Goal: Book appointment/travel/reservation

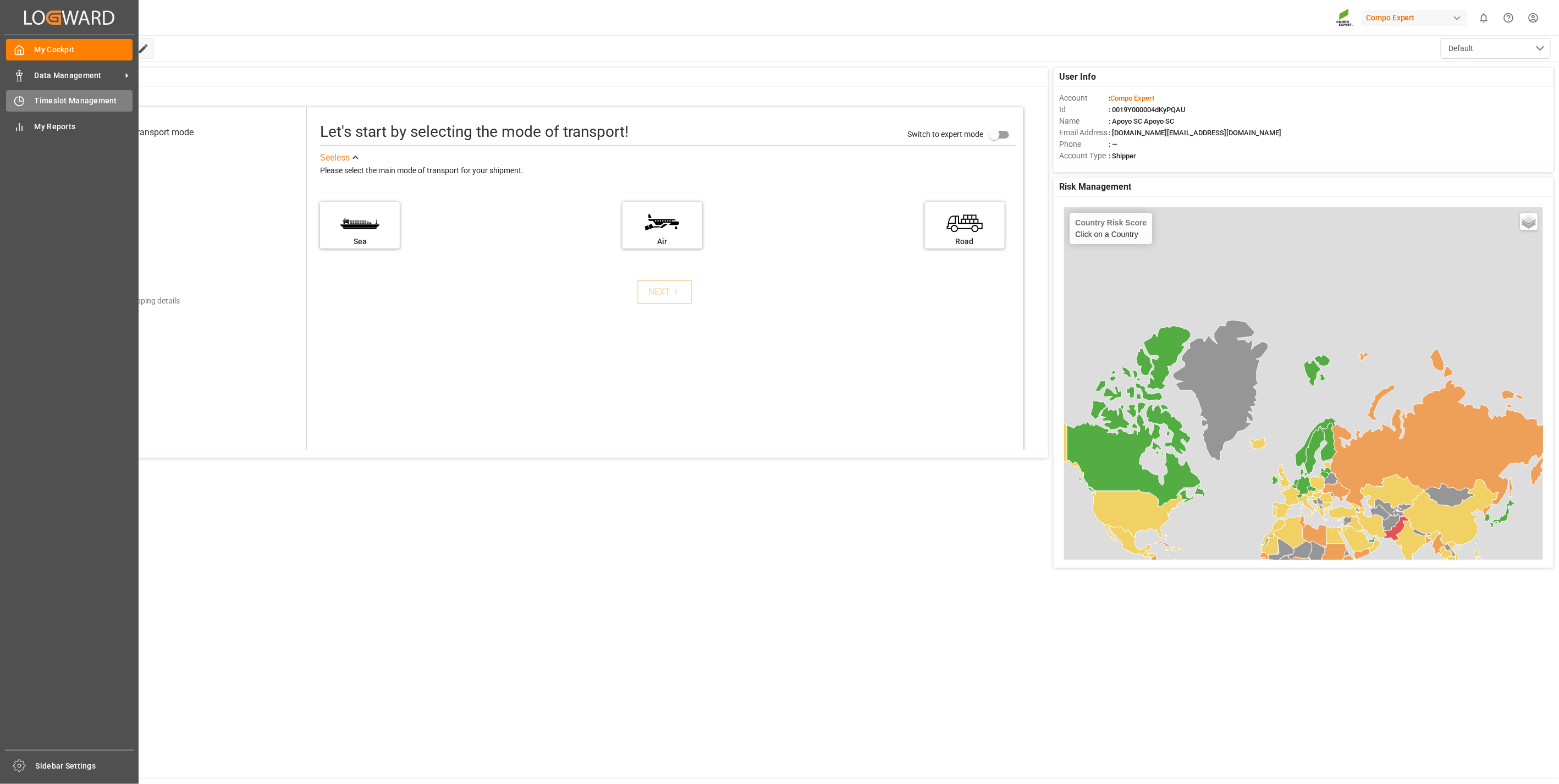
click at [36, 91] on div "Timeslot Management Timeslot Management" at bounding box center [70, 101] width 127 height 22
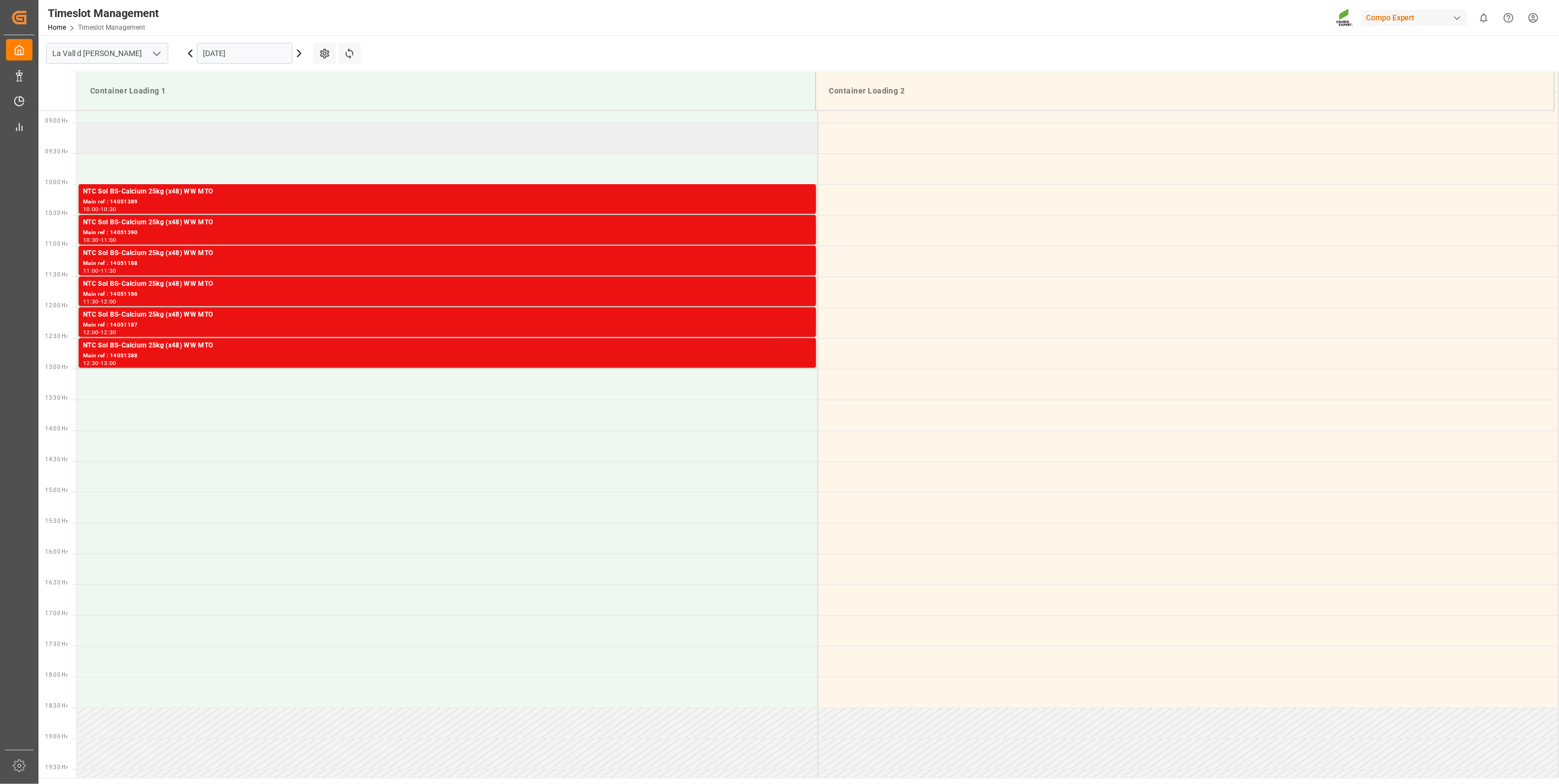
scroll to position [547, 0]
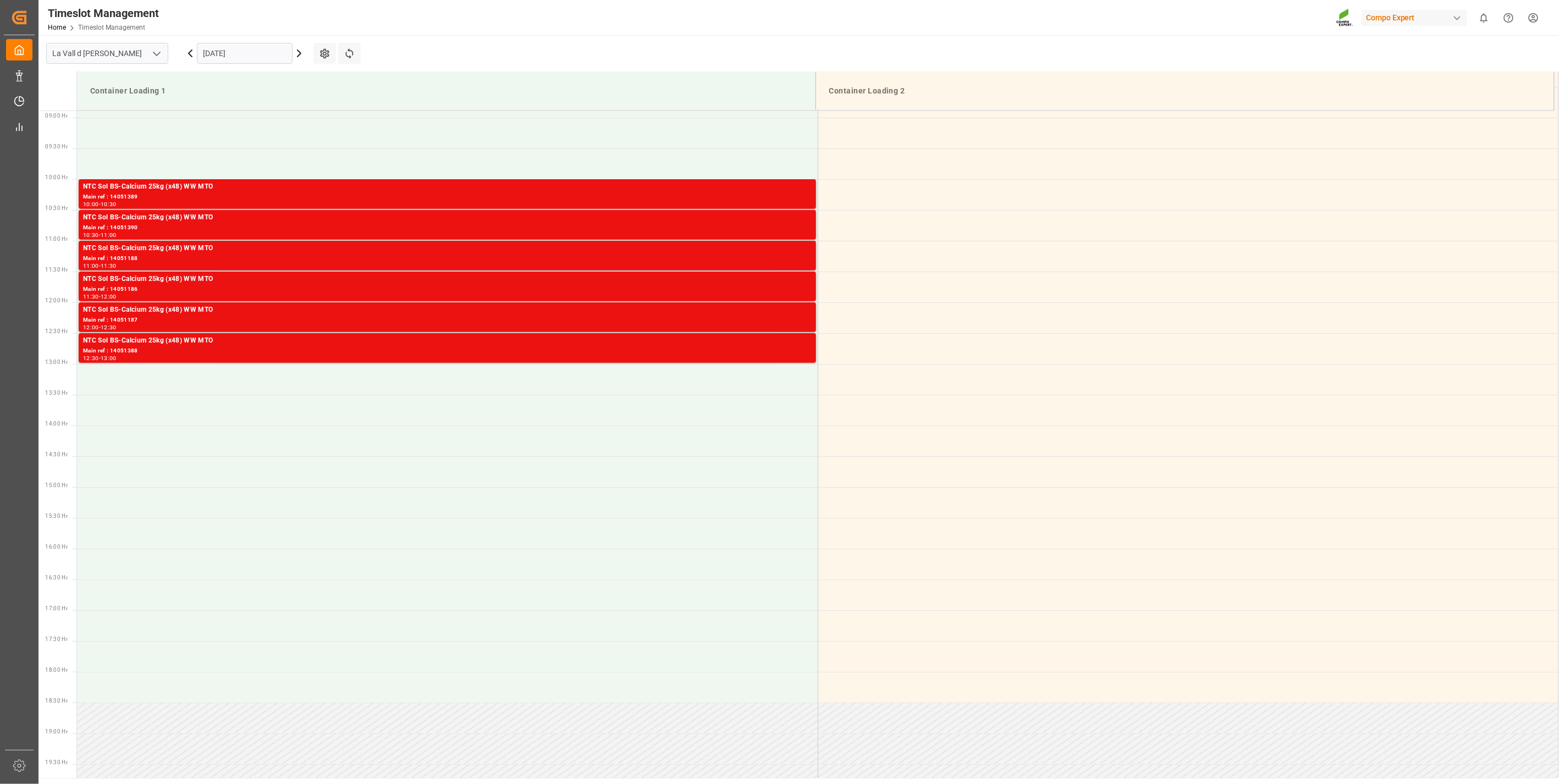
click at [255, 51] on input "[DATE]" at bounding box center [244, 54] width 95 height 21
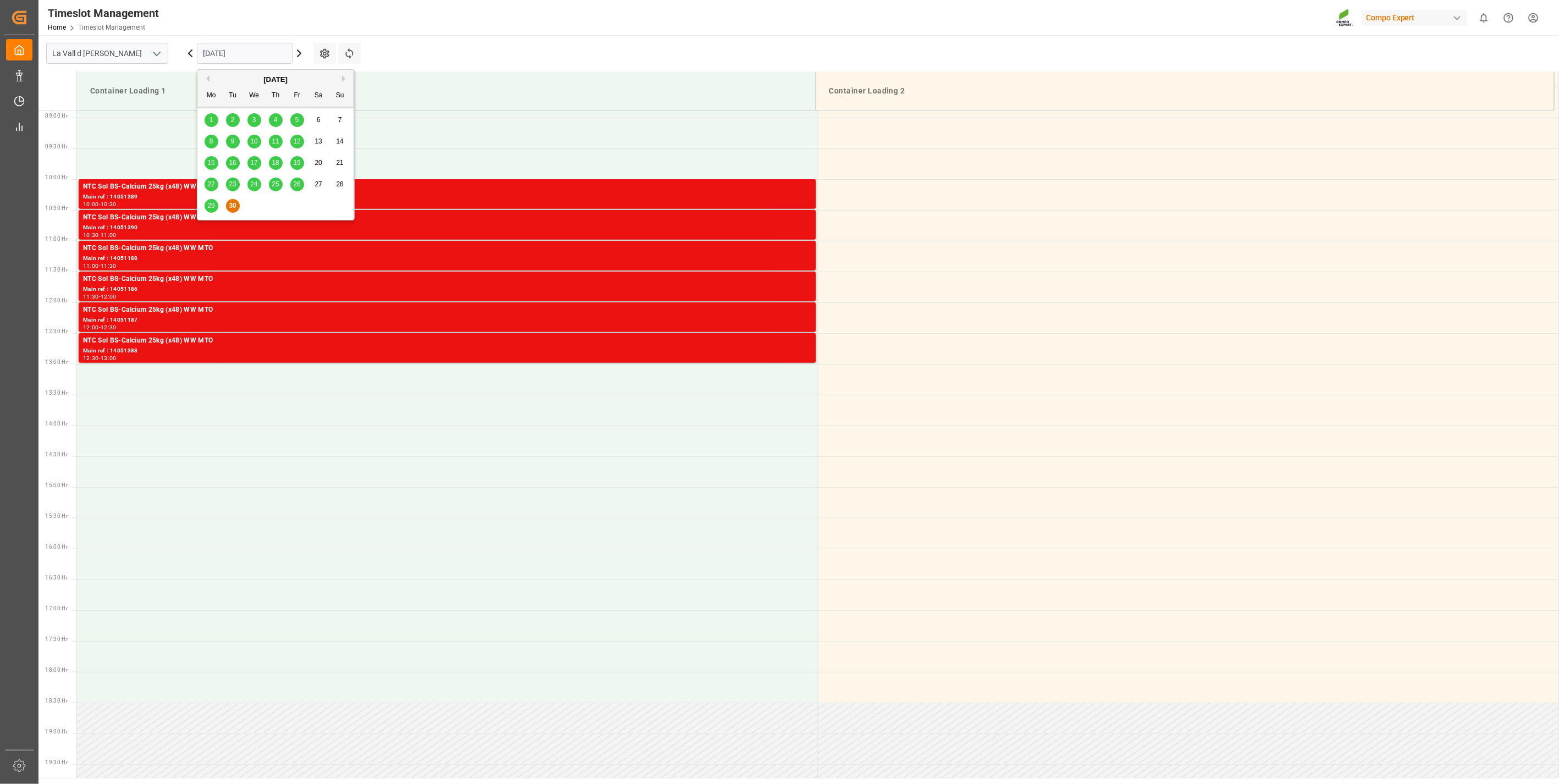
click at [343, 80] on button "Next Month" at bounding box center [345, 78] width 6 height 6
click at [290, 120] on div "3" at bounding box center [297, 120] width 14 height 13
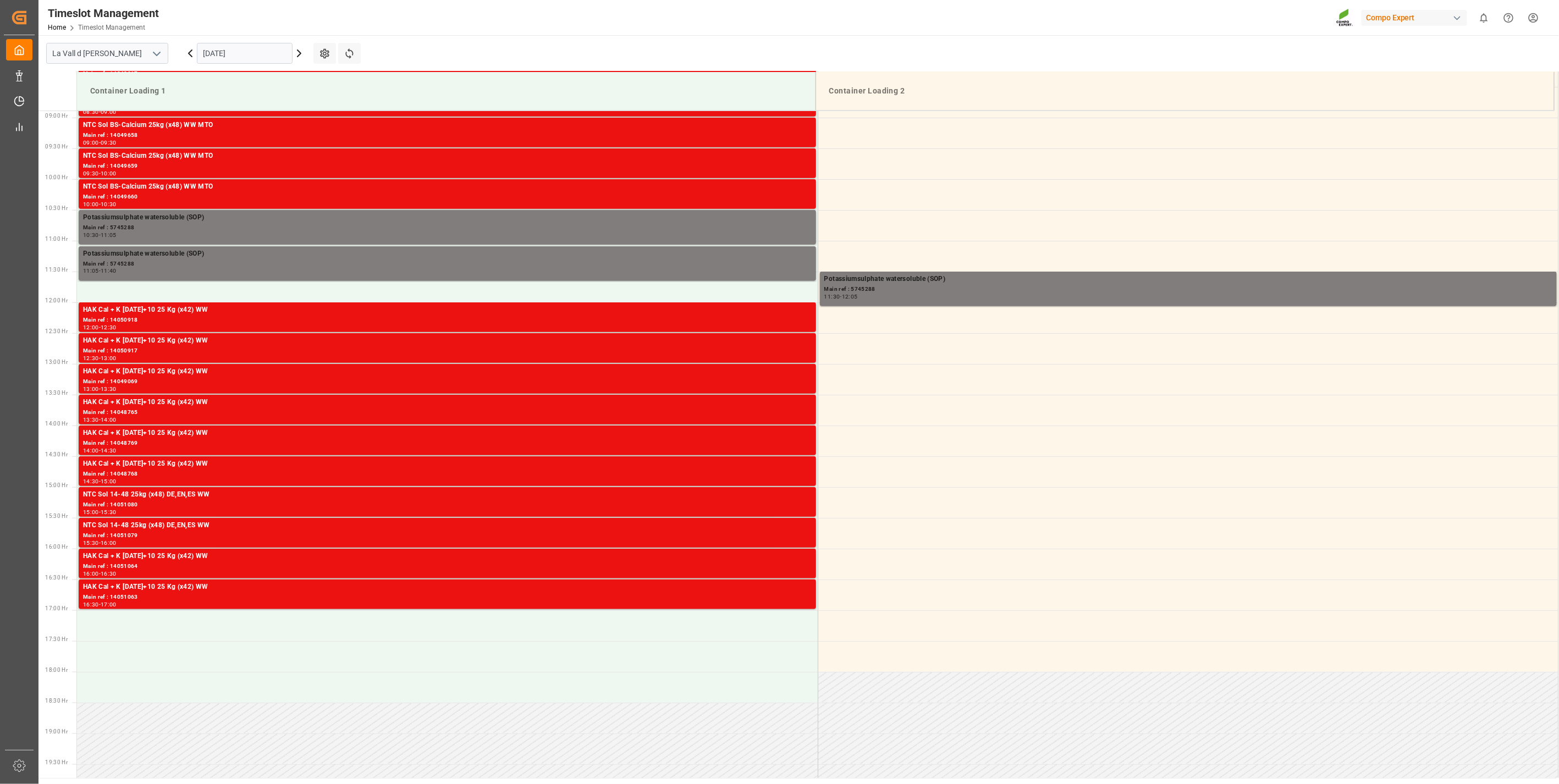
click at [224, 48] on input "[DATE]" at bounding box center [244, 54] width 95 height 21
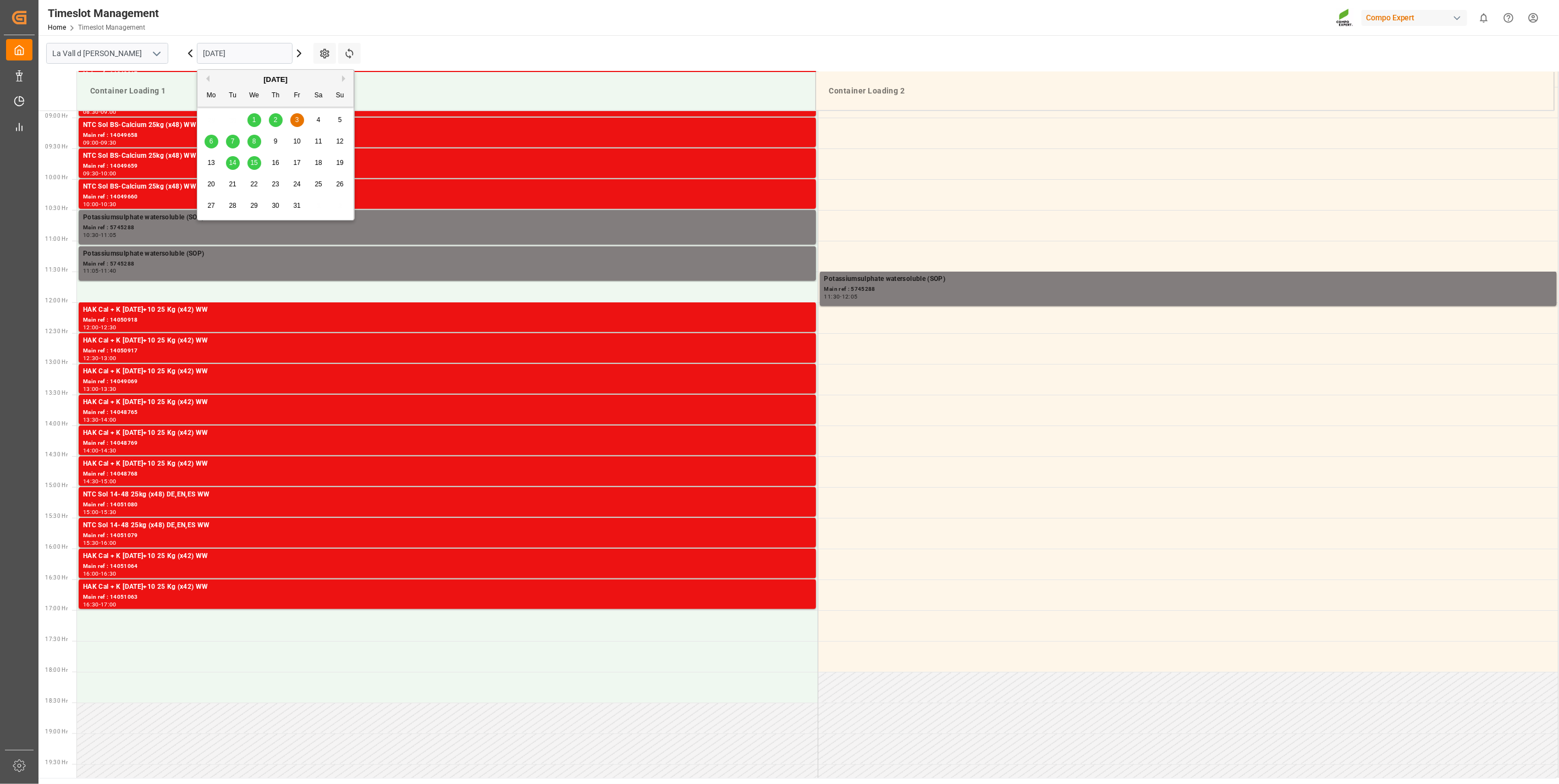
click at [272, 122] on div "2" at bounding box center [276, 120] width 14 height 13
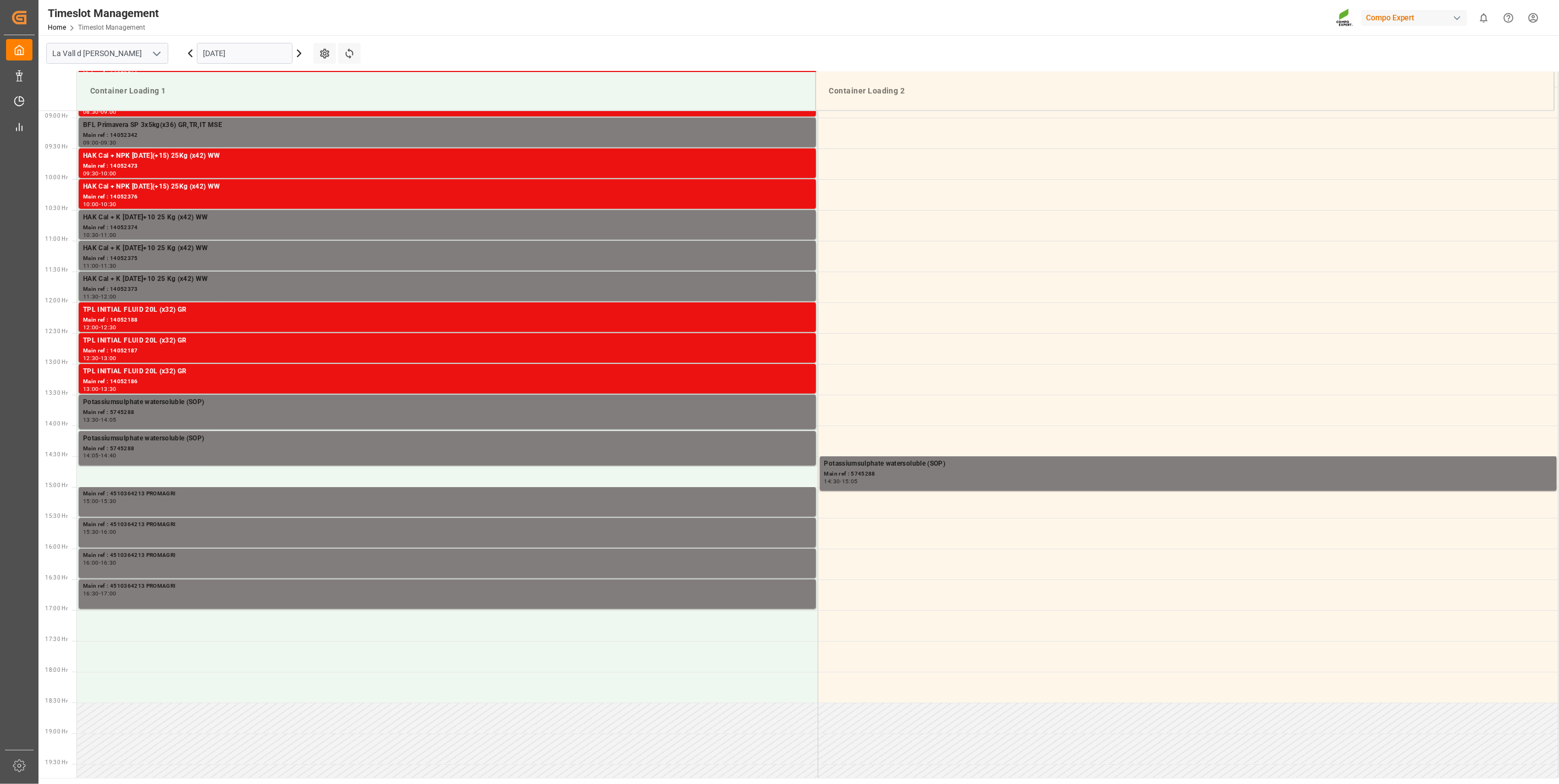
click at [248, 37] on div "[DATE]" at bounding box center [244, 54] width 137 height 36
click at [232, 49] on input "[DATE]" at bounding box center [244, 54] width 95 height 21
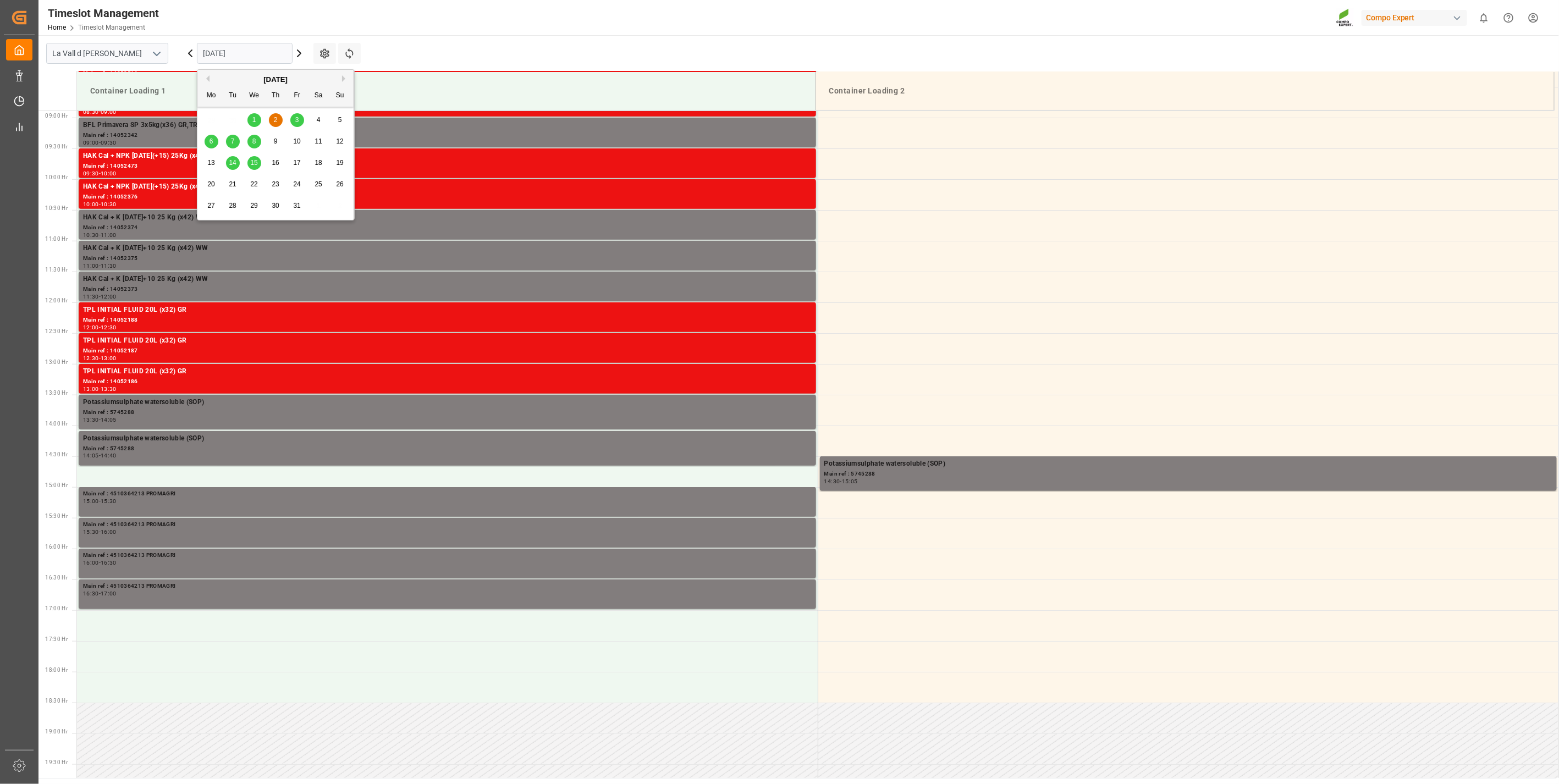
click at [235, 140] on div "7" at bounding box center [233, 141] width 14 height 13
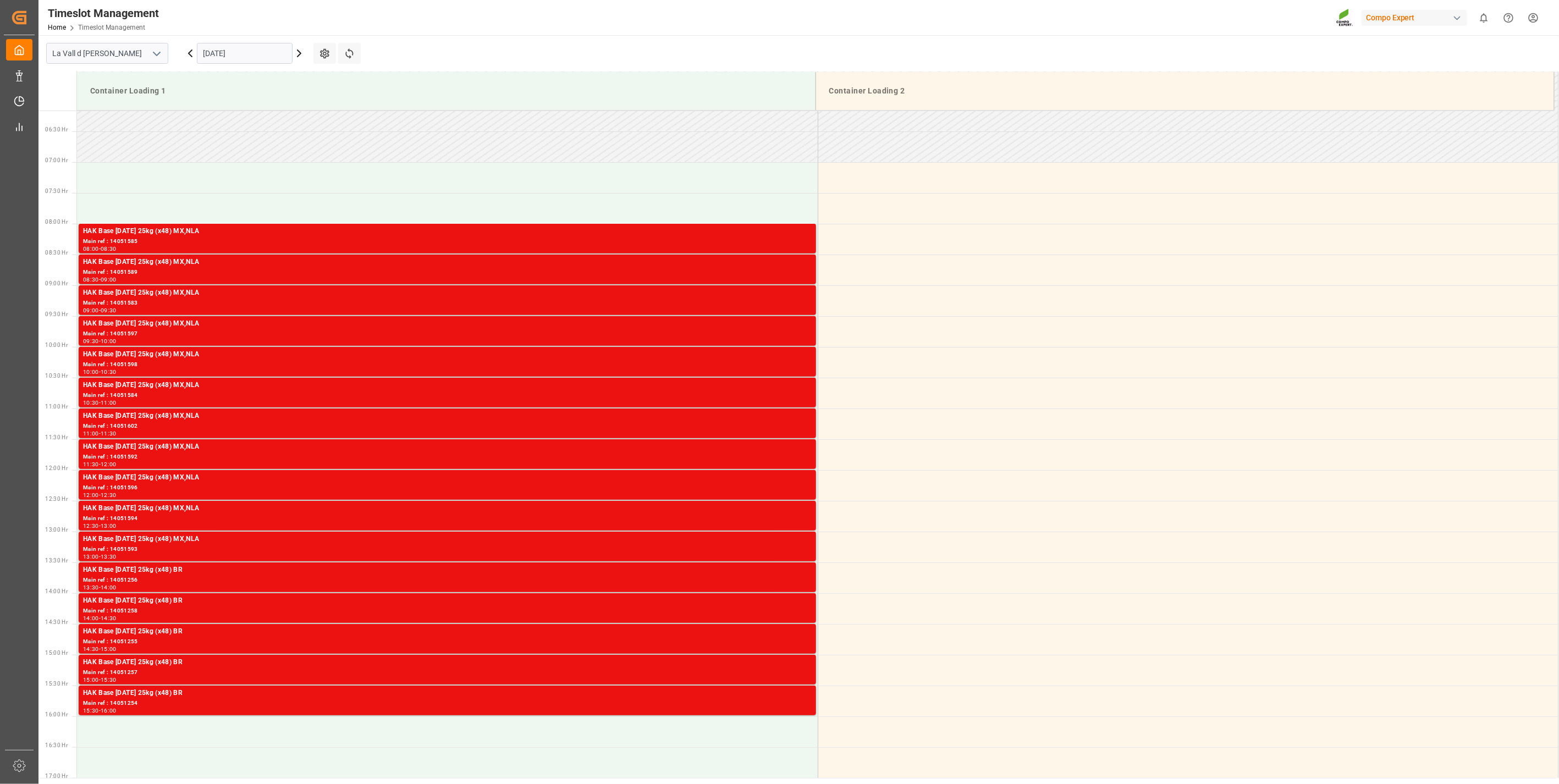
scroll to position [242, 0]
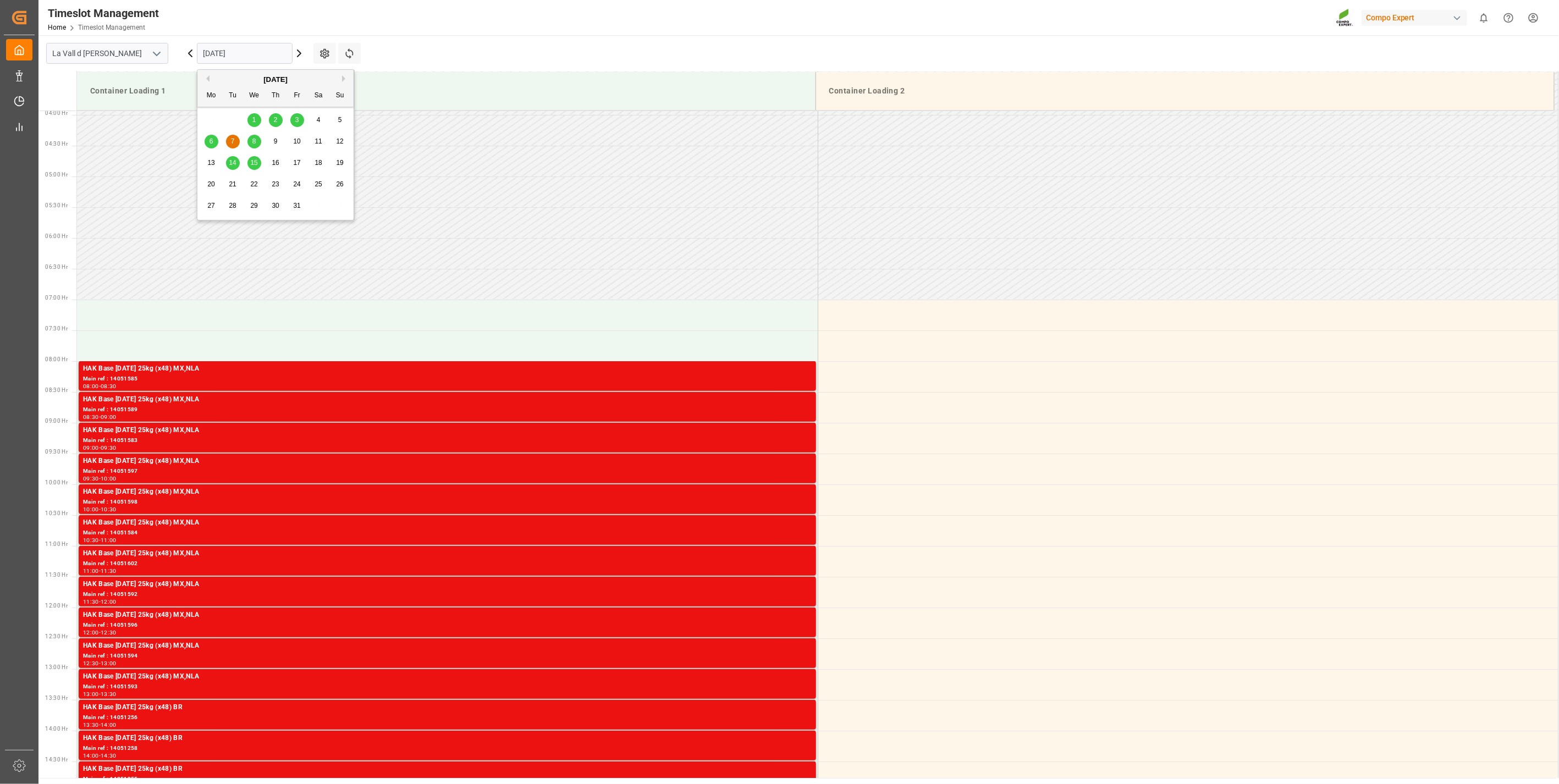
drag, startPoint x: 247, startPoint y: 51, endPoint x: 260, endPoint y: 123, distance: 73.2
click at [248, 59] on input "[DATE]" at bounding box center [244, 54] width 95 height 21
click at [212, 144] on span "6" at bounding box center [212, 141] width 4 height 8
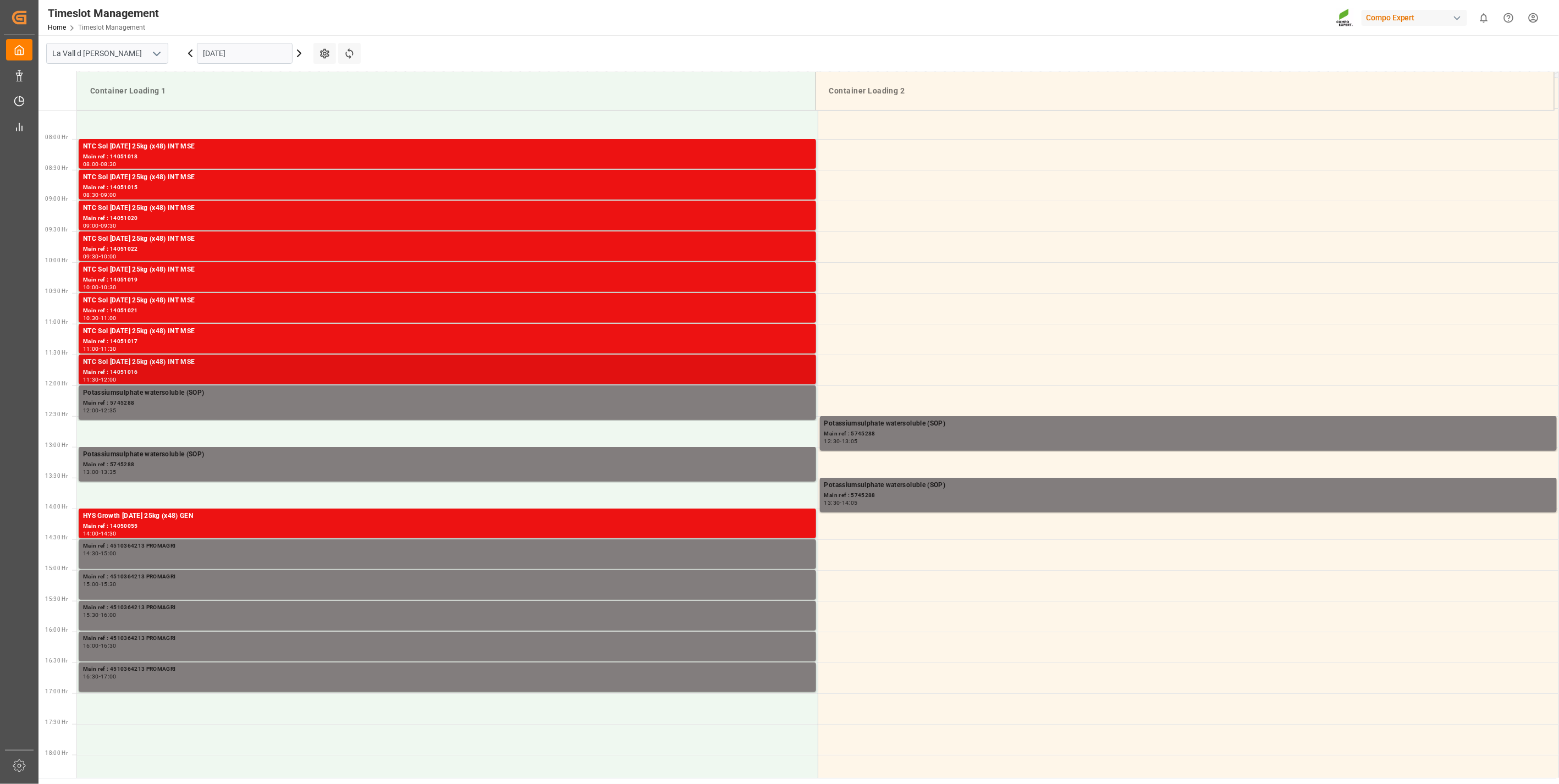
scroll to position [486, 0]
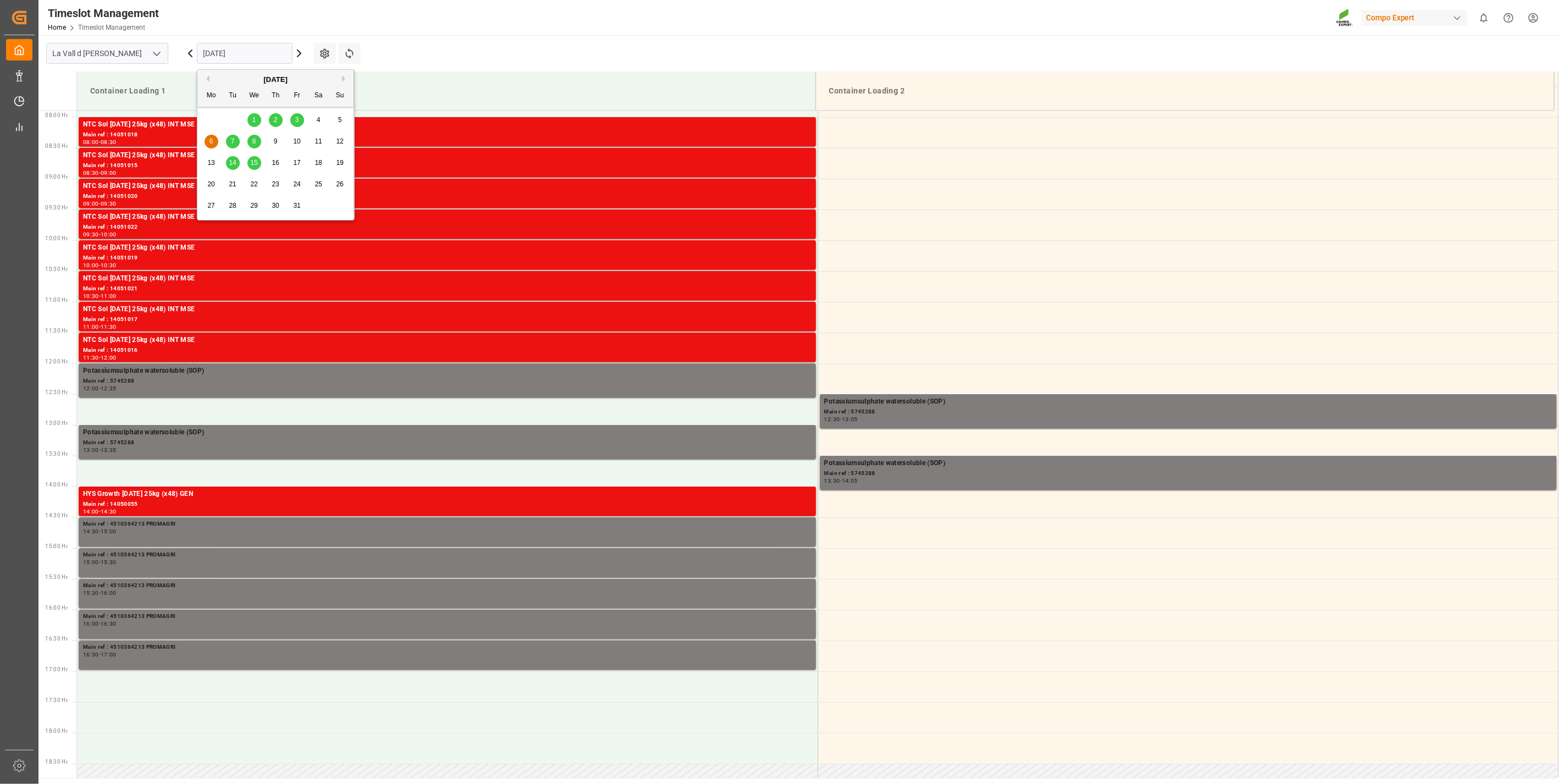
click at [229, 56] on input "[DATE]" at bounding box center [244, 54] width 95 height 21
click at [297, 116] on span "3" at bounding box center [297, 120] width 4 height 8
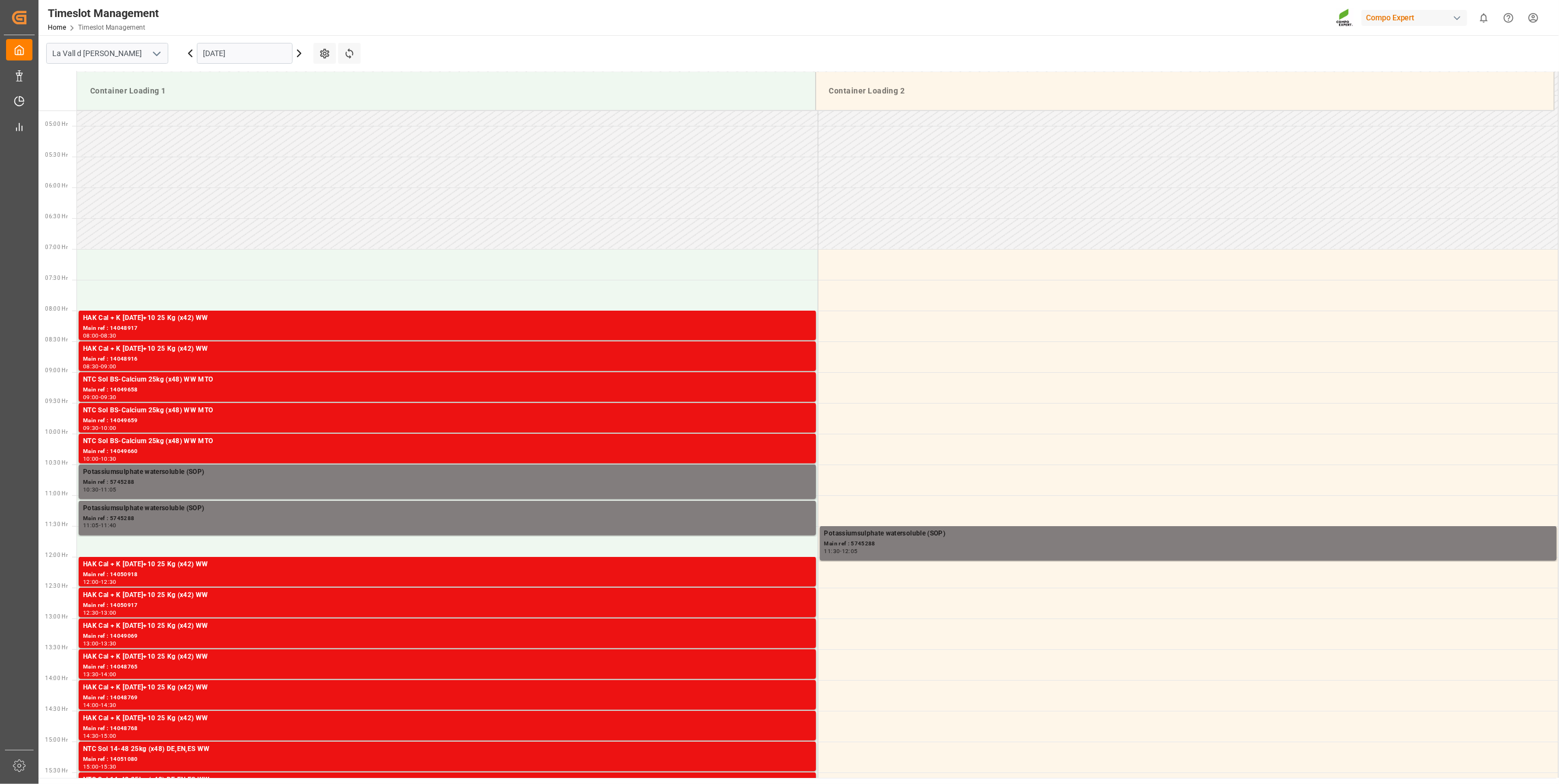
scroll to position [242, 0]
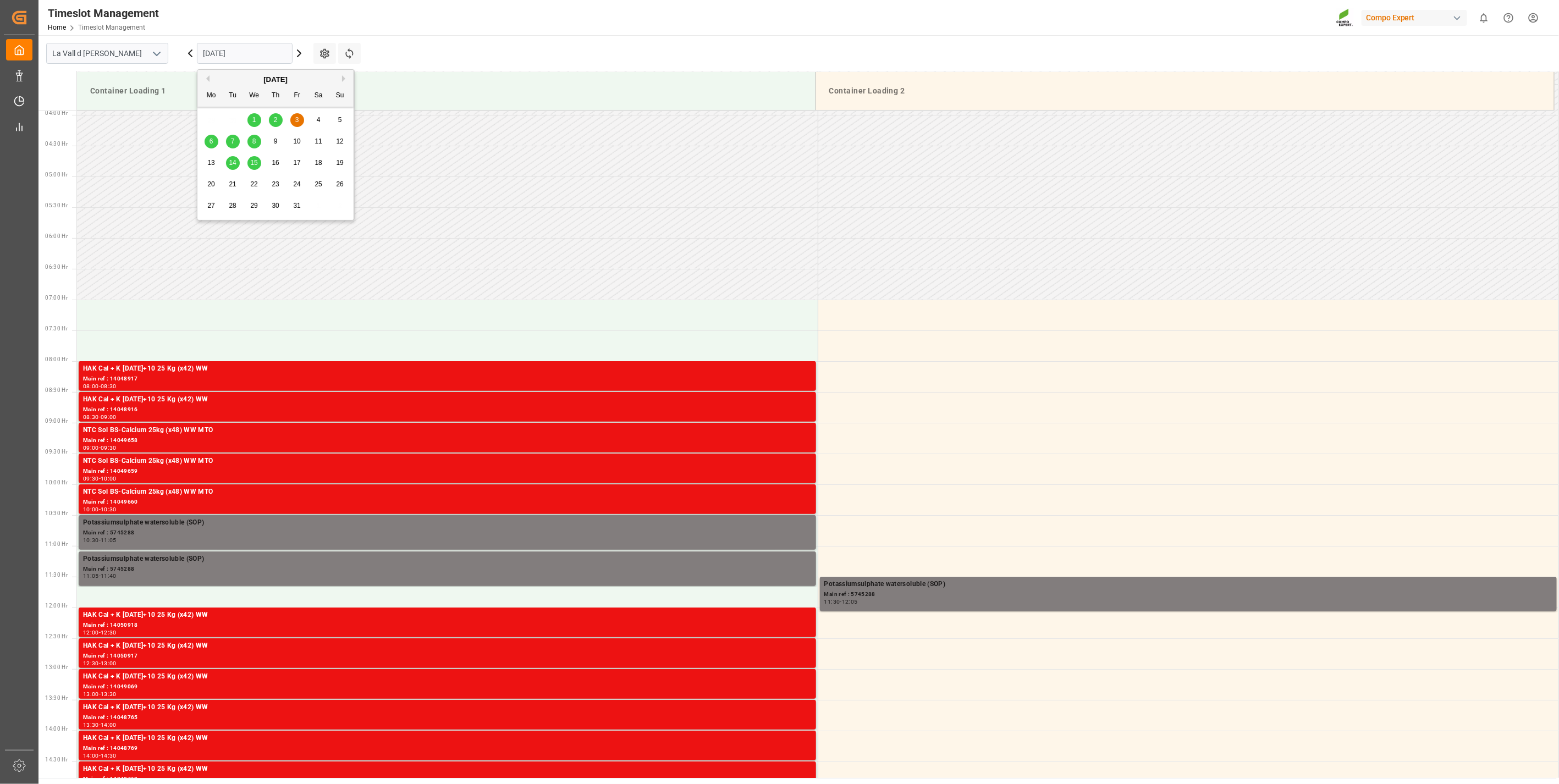
click at [224, 58] on input "[DATE]" at bounding box center [244, 54] width 95 height 21
click at [276, 117] on span "2" at bounding box center [276, 120] width 4 height 8
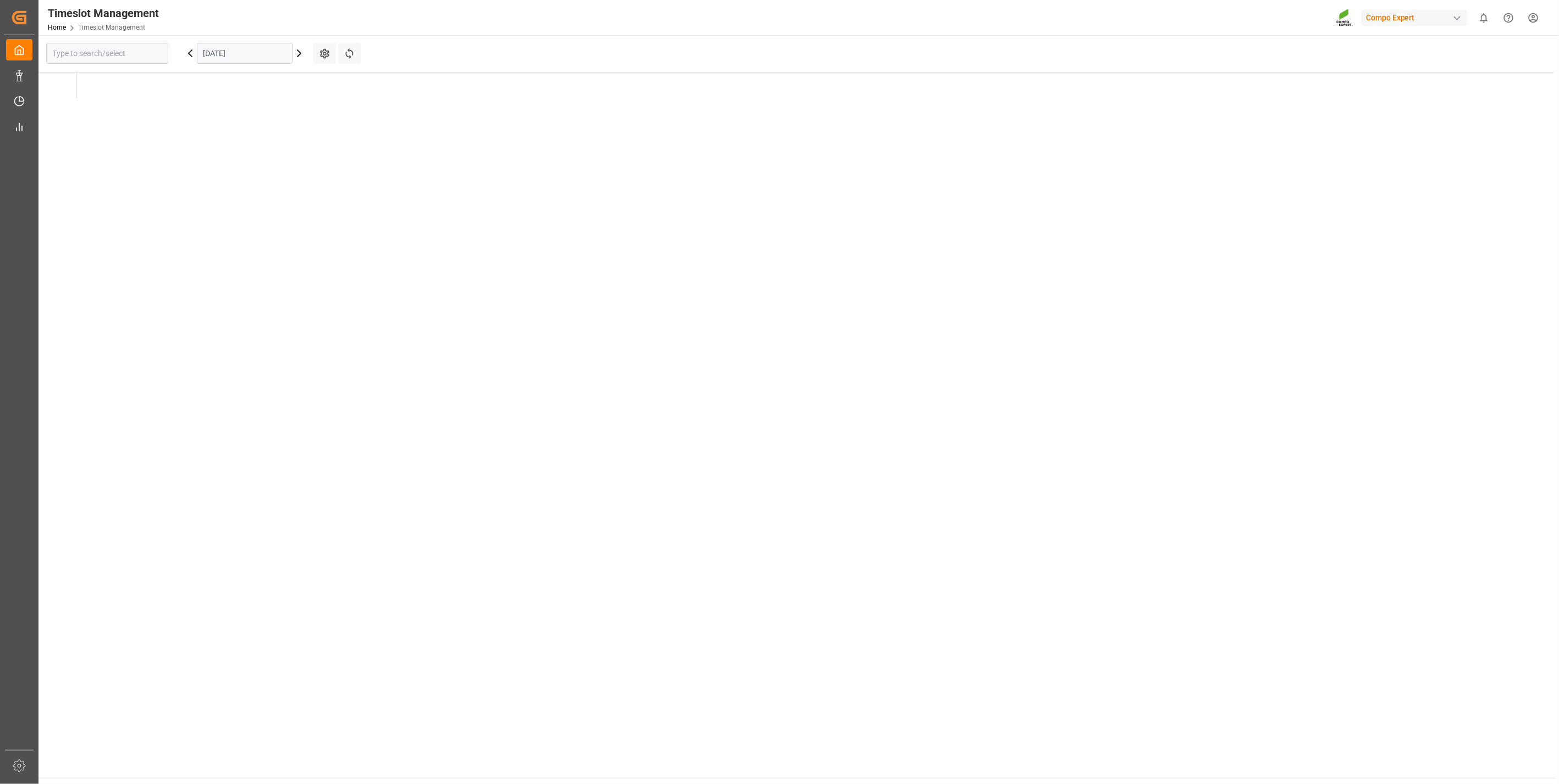
type input "La Vall d [PERSON_NAME]"
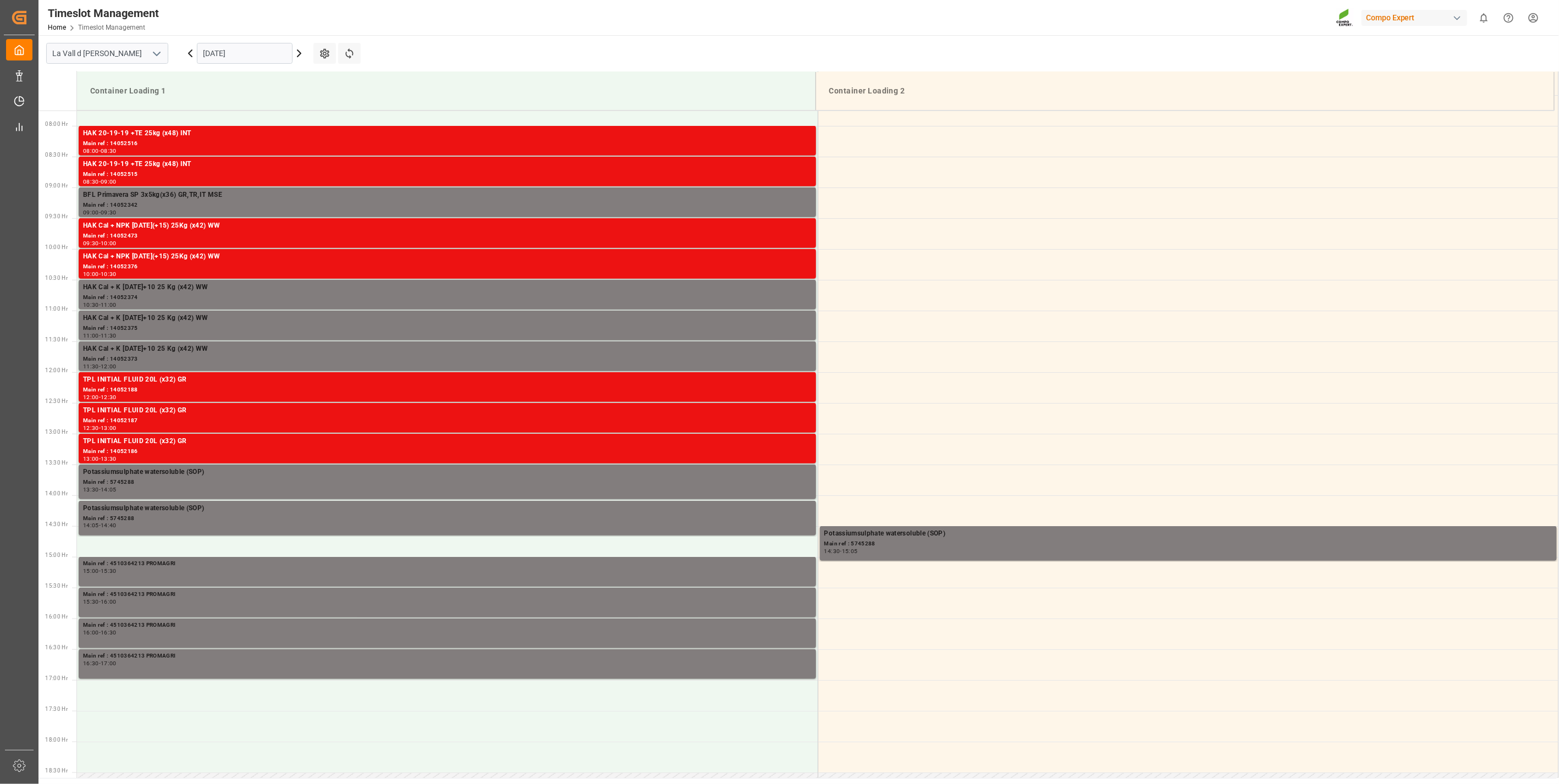
scroll to position [486, 0]
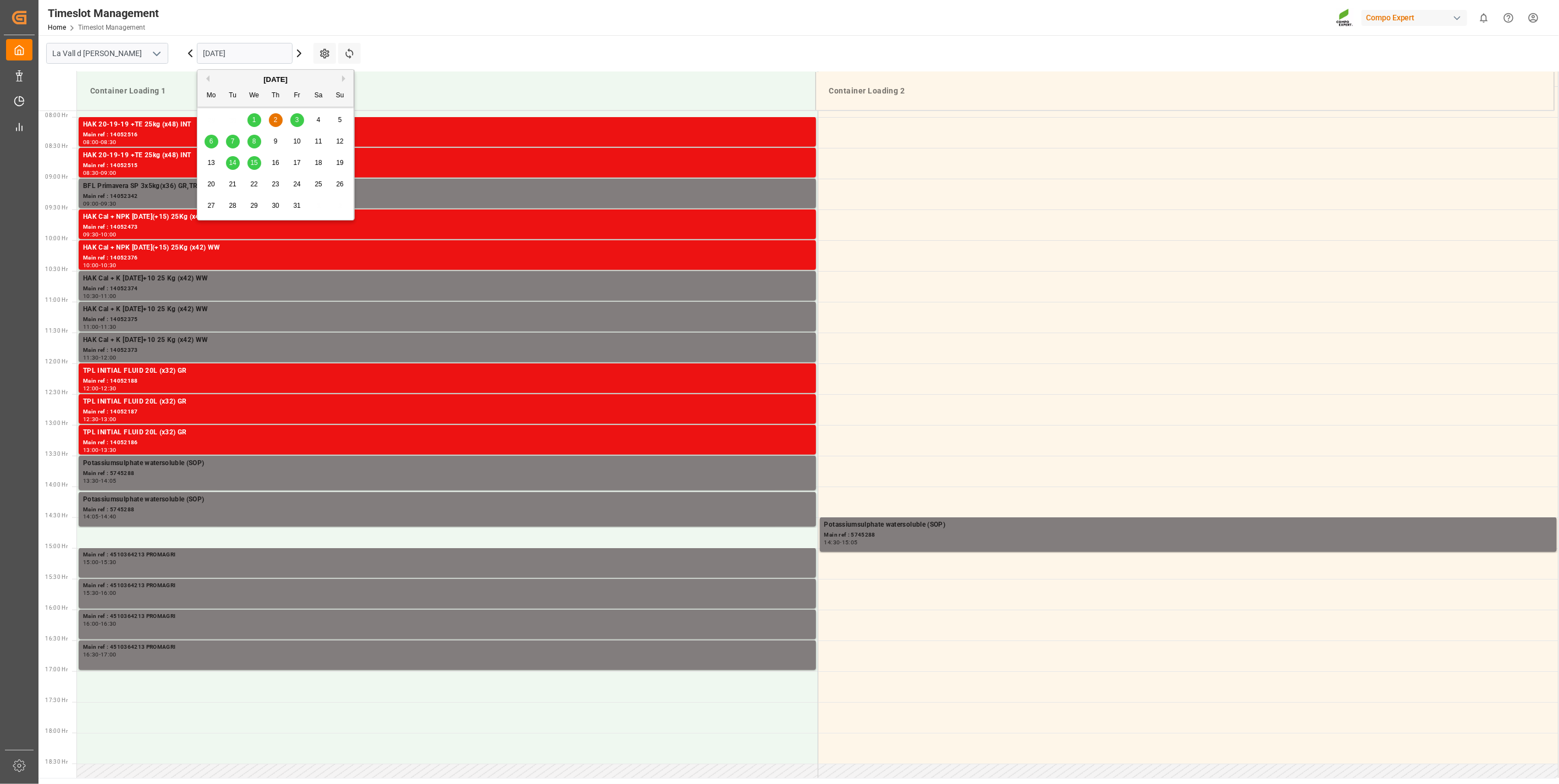
click at [230, 49] on input "[DATE]" at bounding box center [244, 54] width 95 height 21
click at [295, 121] on span "3" at bounding box center [297, 120] width 4 height 8
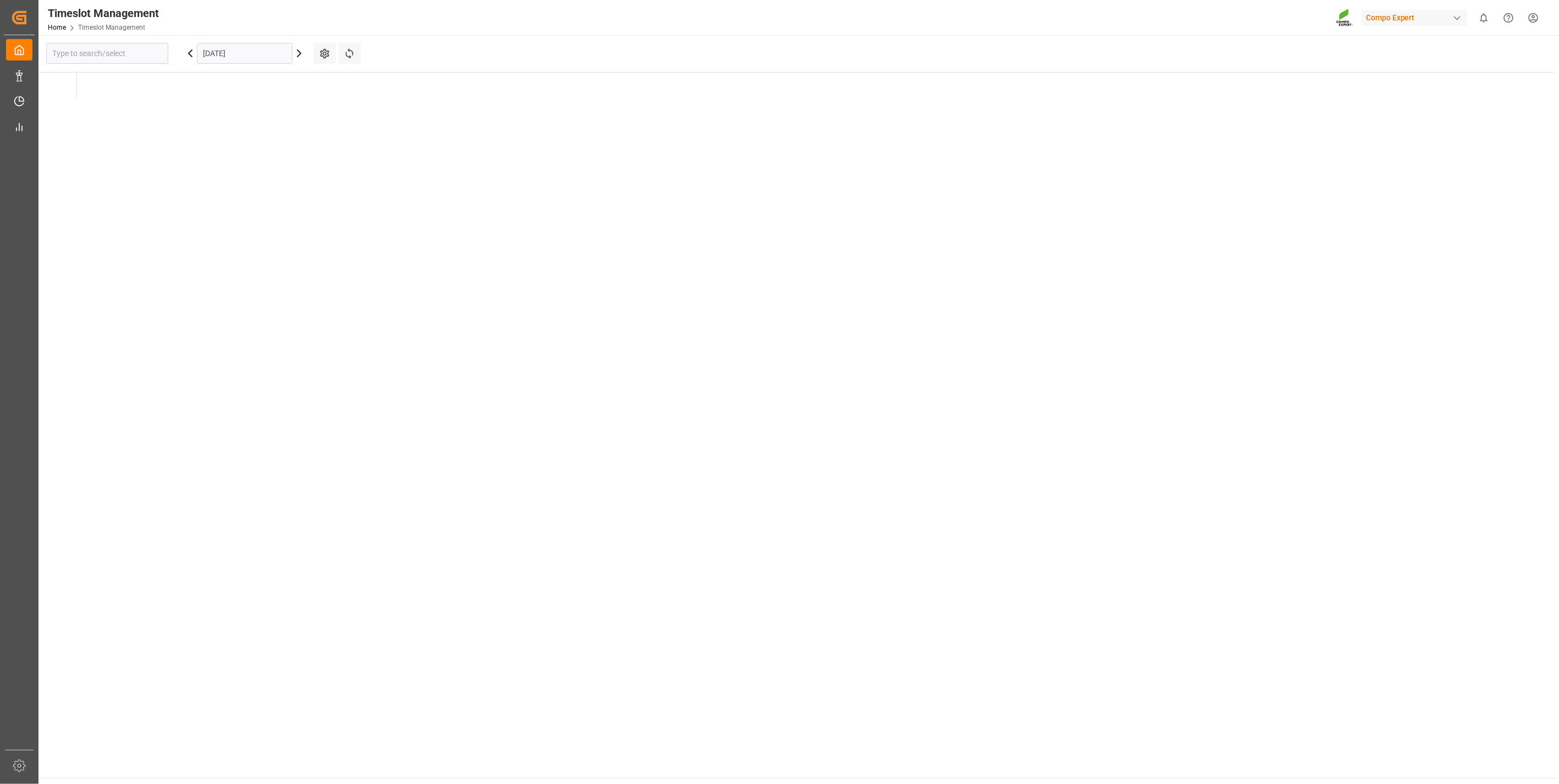
type input "La Vall d [PERSON_NAME]"
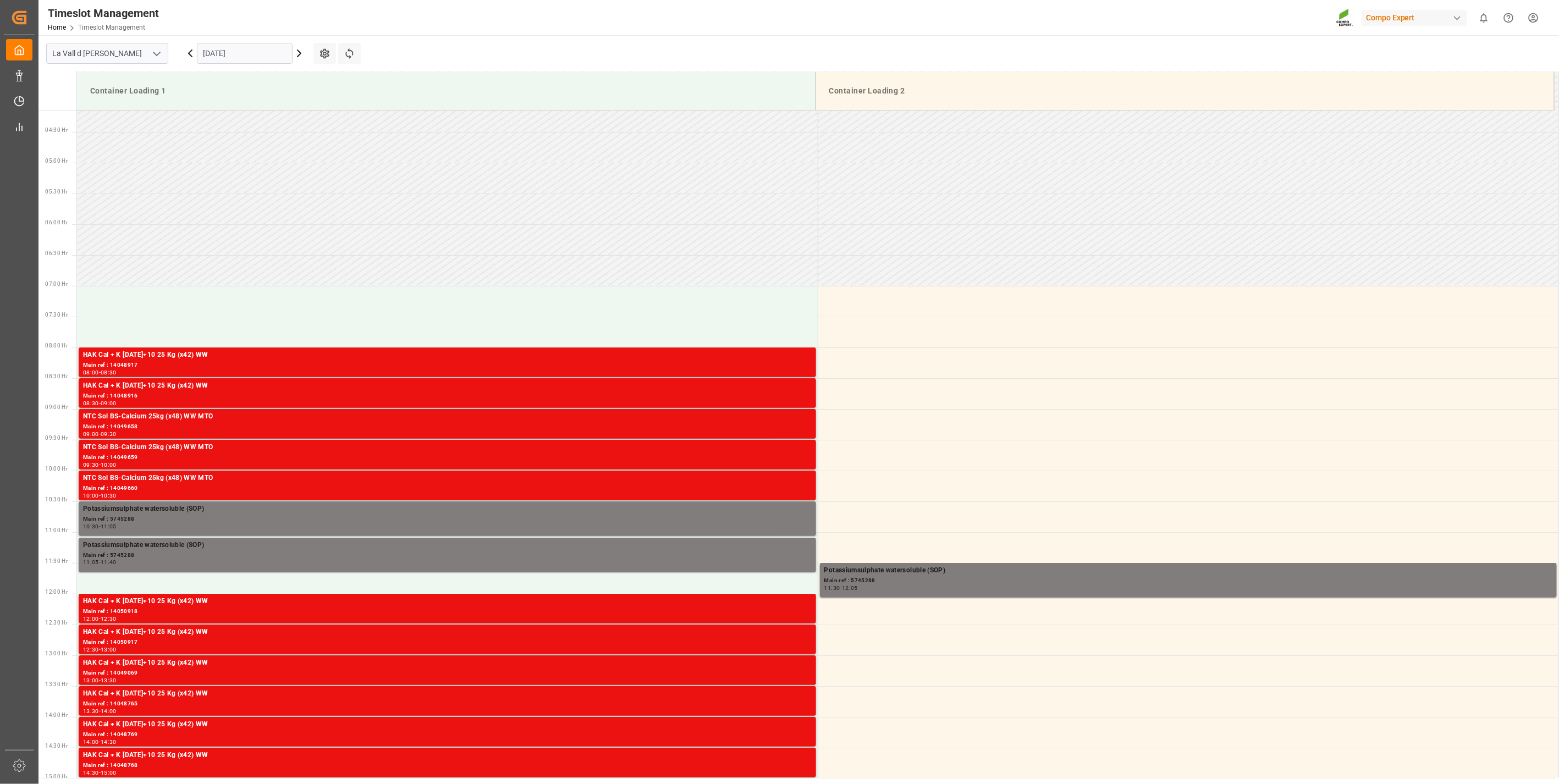
scroll to position [242, 0]
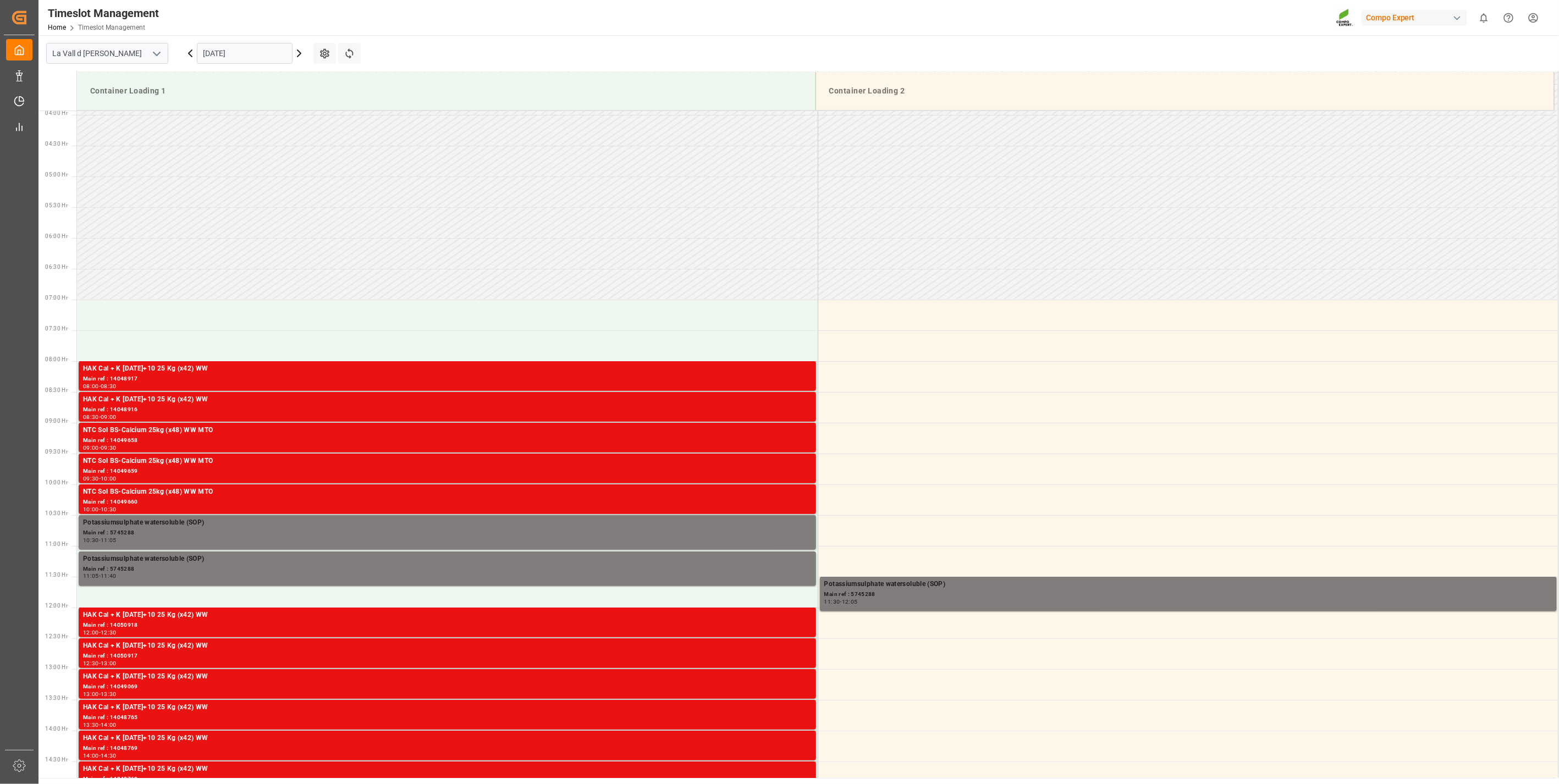
click at [232, 38] on div "[DATE]" at bounding box center [244, 54] width 137 height 36
click at [232, 54] on input "[DATE]" at bounding box center [244, 54] width 95 height 21
click at [276, 122] on span "2" at bounding box center [276, 120] width 4 height 8
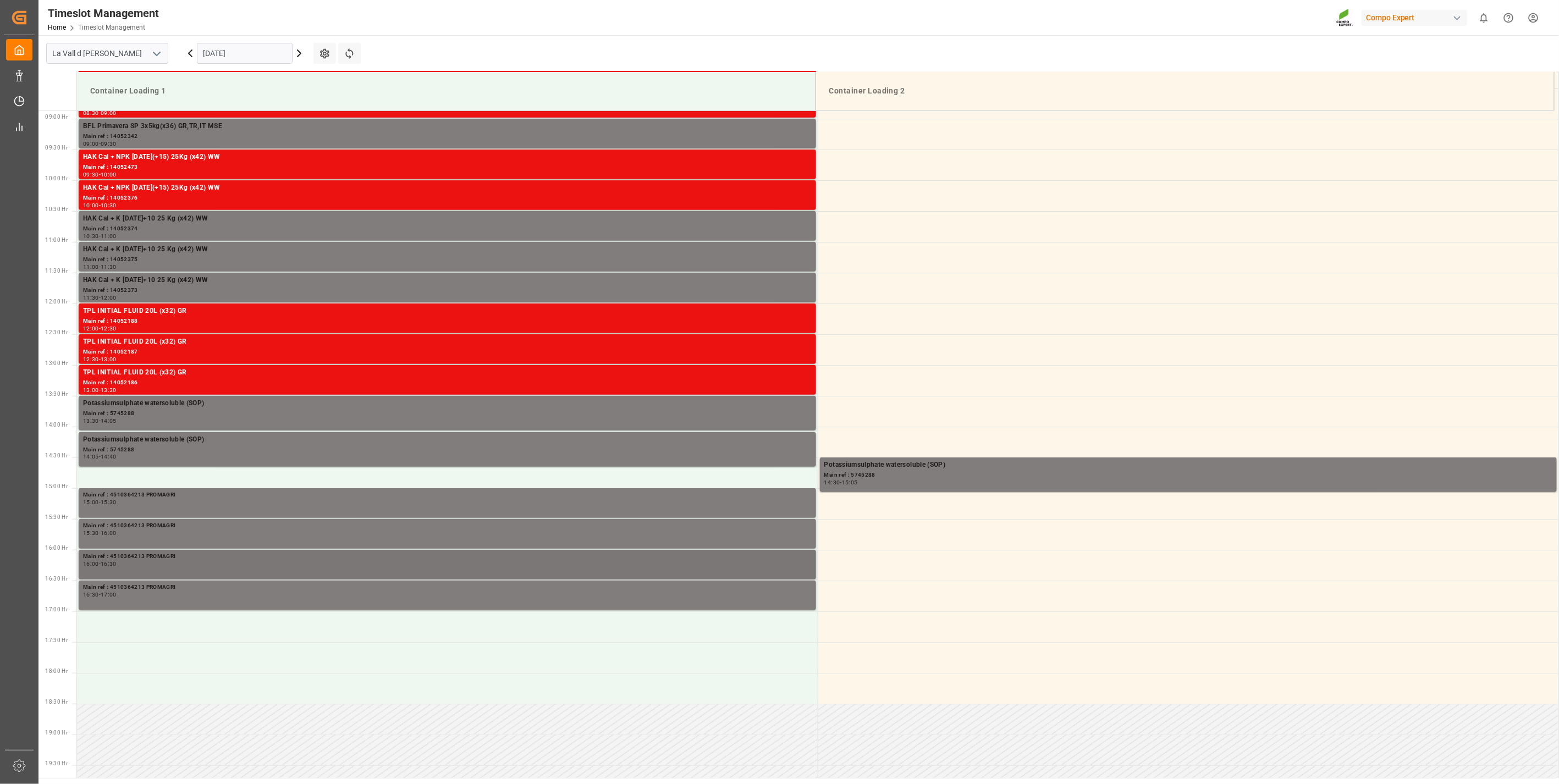
scroll to position [547, 0]
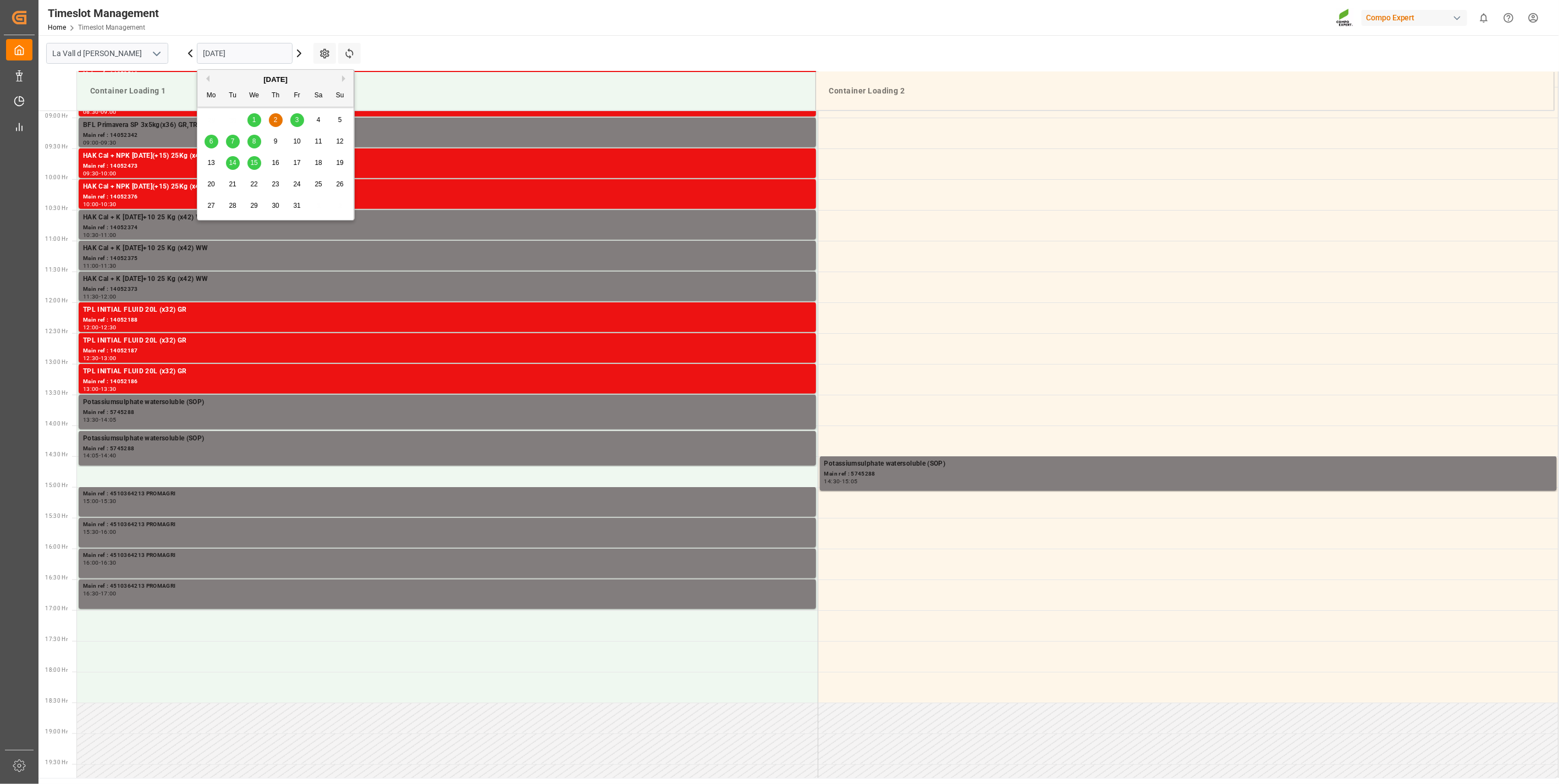
click at [257, 50] on input "[DATE]" at bounding box center [244, 54] width 95 height 21
click at [249, 114] on div "1" at bounding box center [254, 120] width 14 height 13
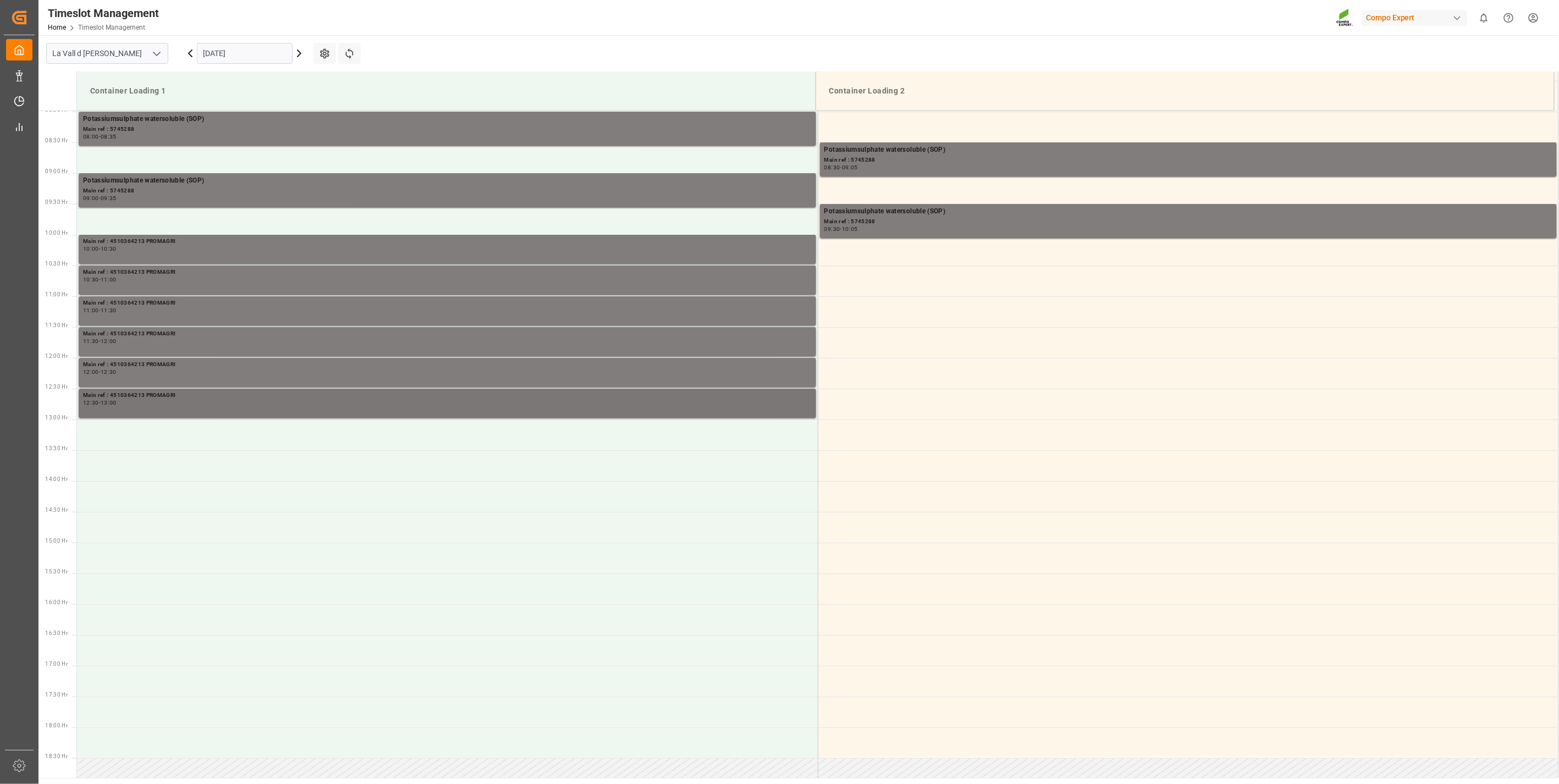
scroll to position [425, 0]
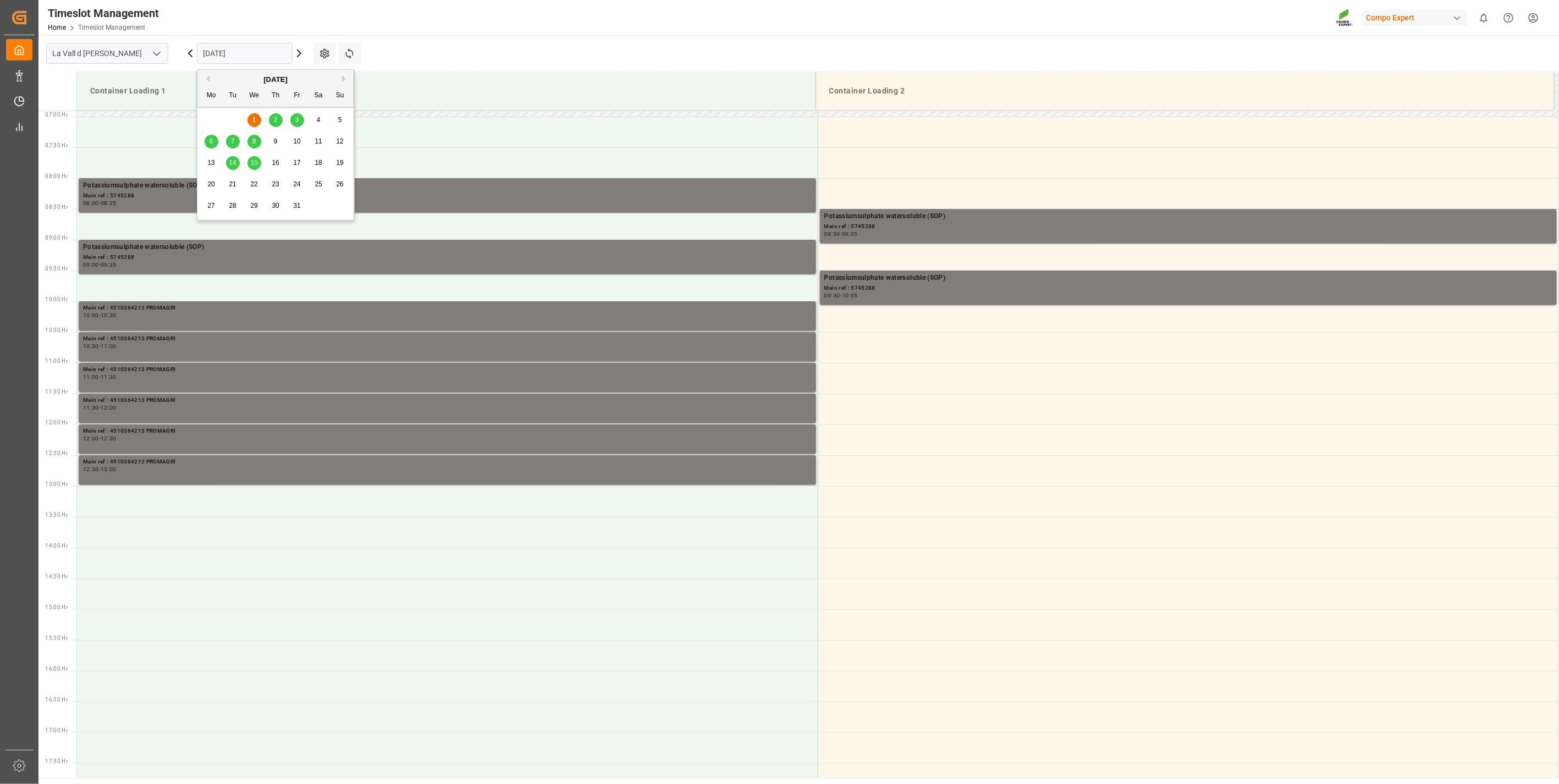
click at [217, 51] on input "[DATE]" at bounding box center [244, 54] width 95 height 21
click at [276, 116] on span "2" at bounding box center [276, 120] width 4 height 8
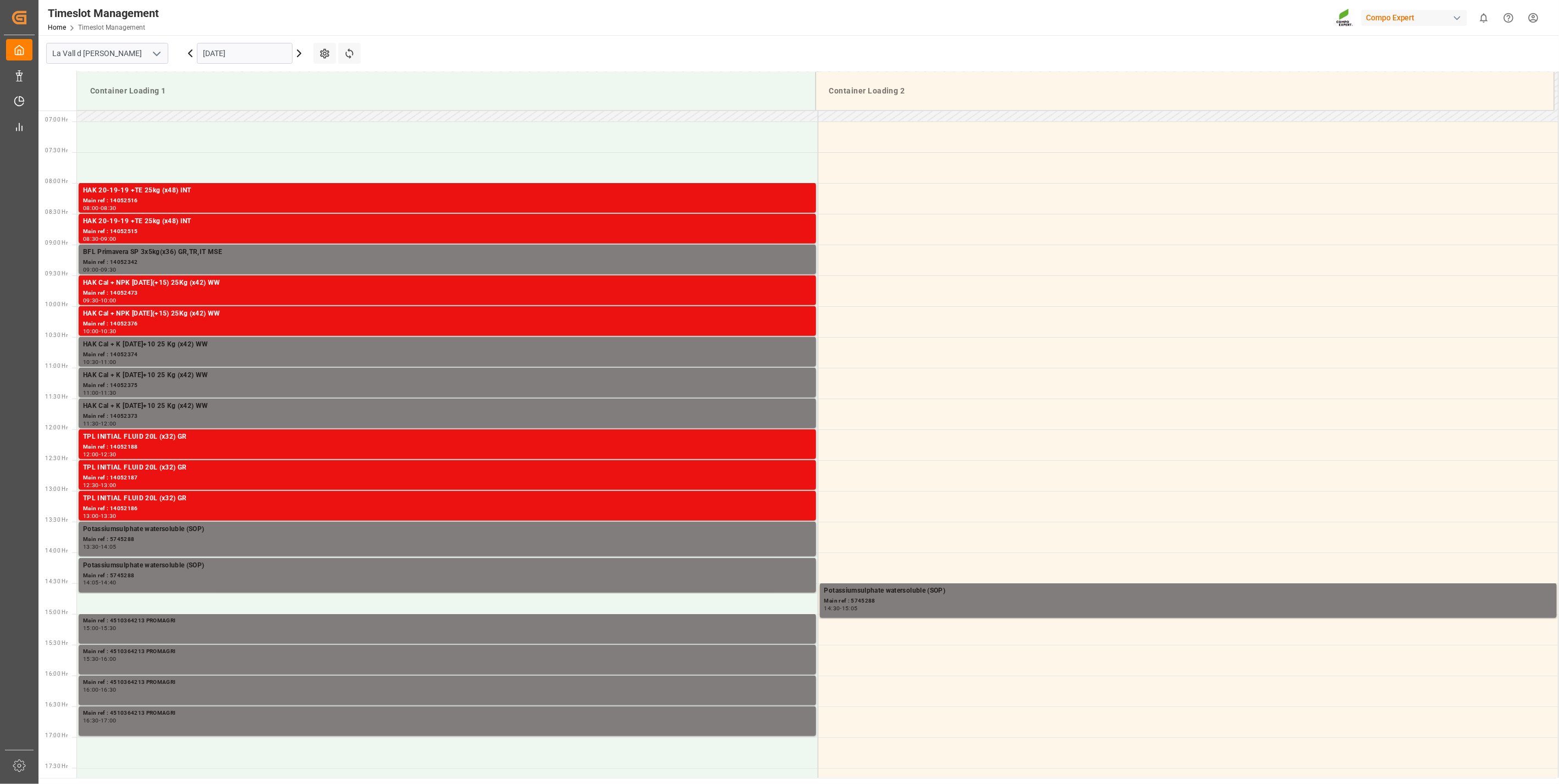
scroll to position [547, 0]
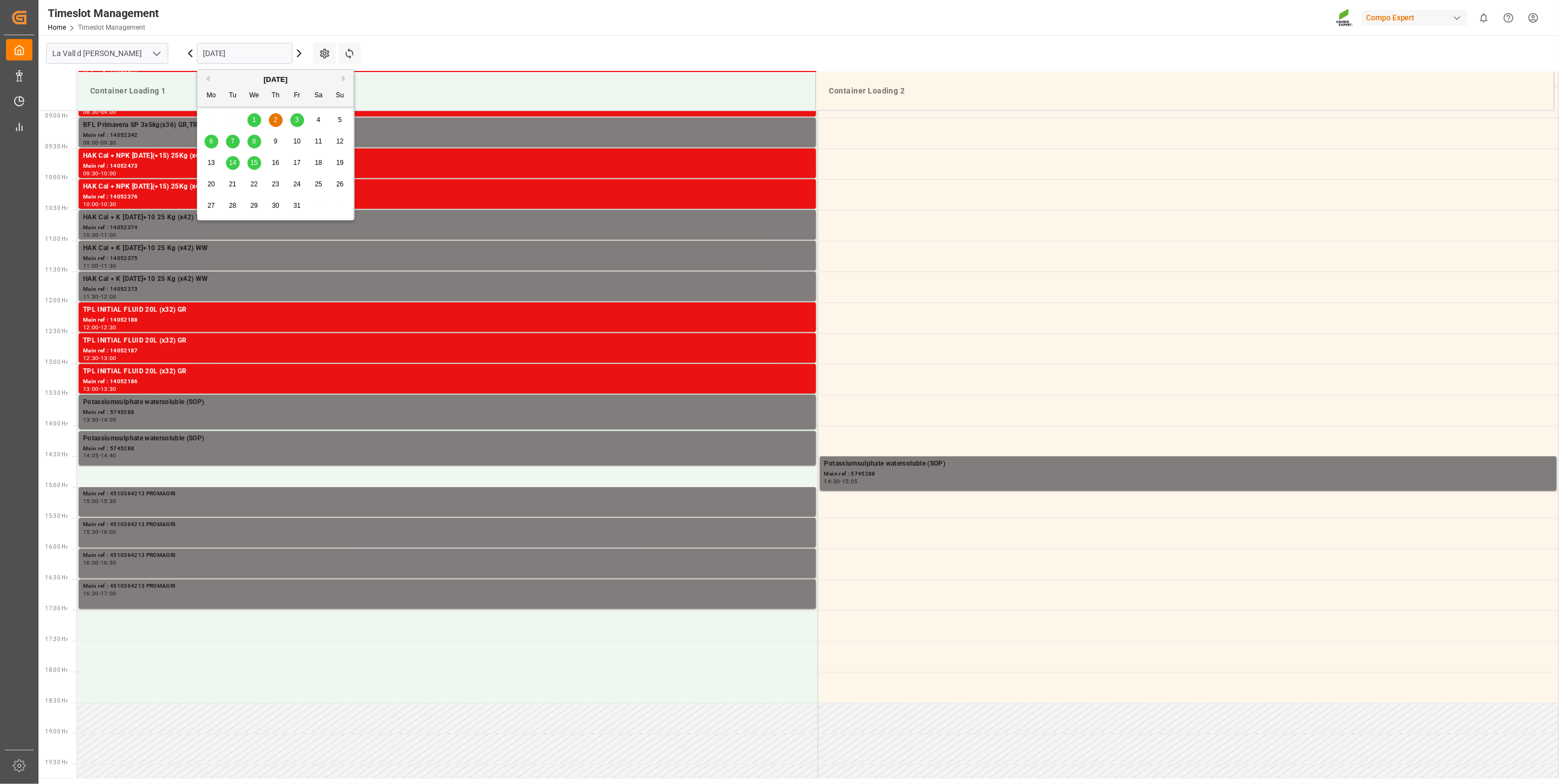
click at [224, 57] on input "[DATE]" at bounding box center [244, 54] width 95 height 21
click at [249, 141] on div "8" at bounding box center [254, 141] width 14 height 13
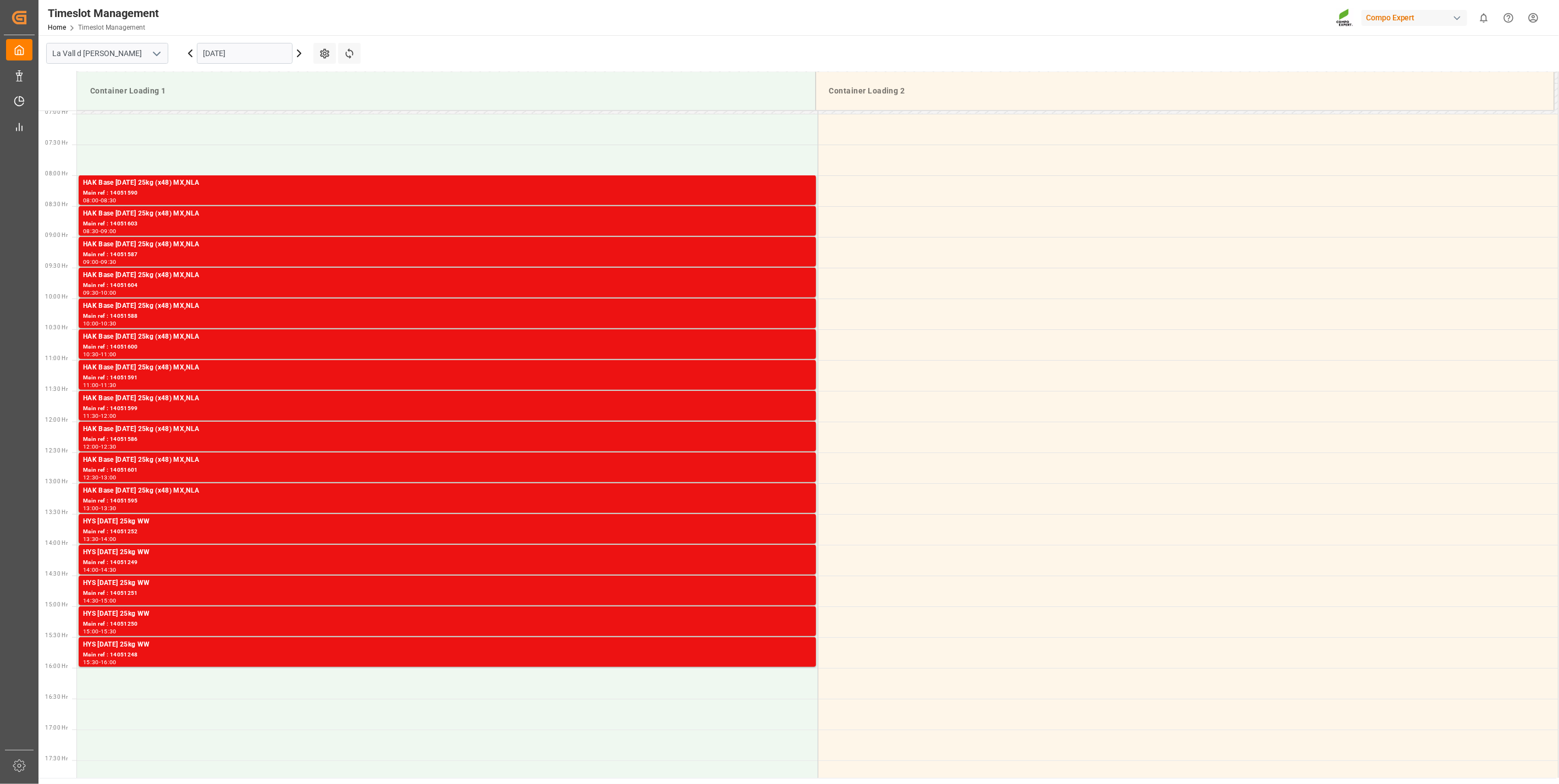
scroll to position [425, 0]
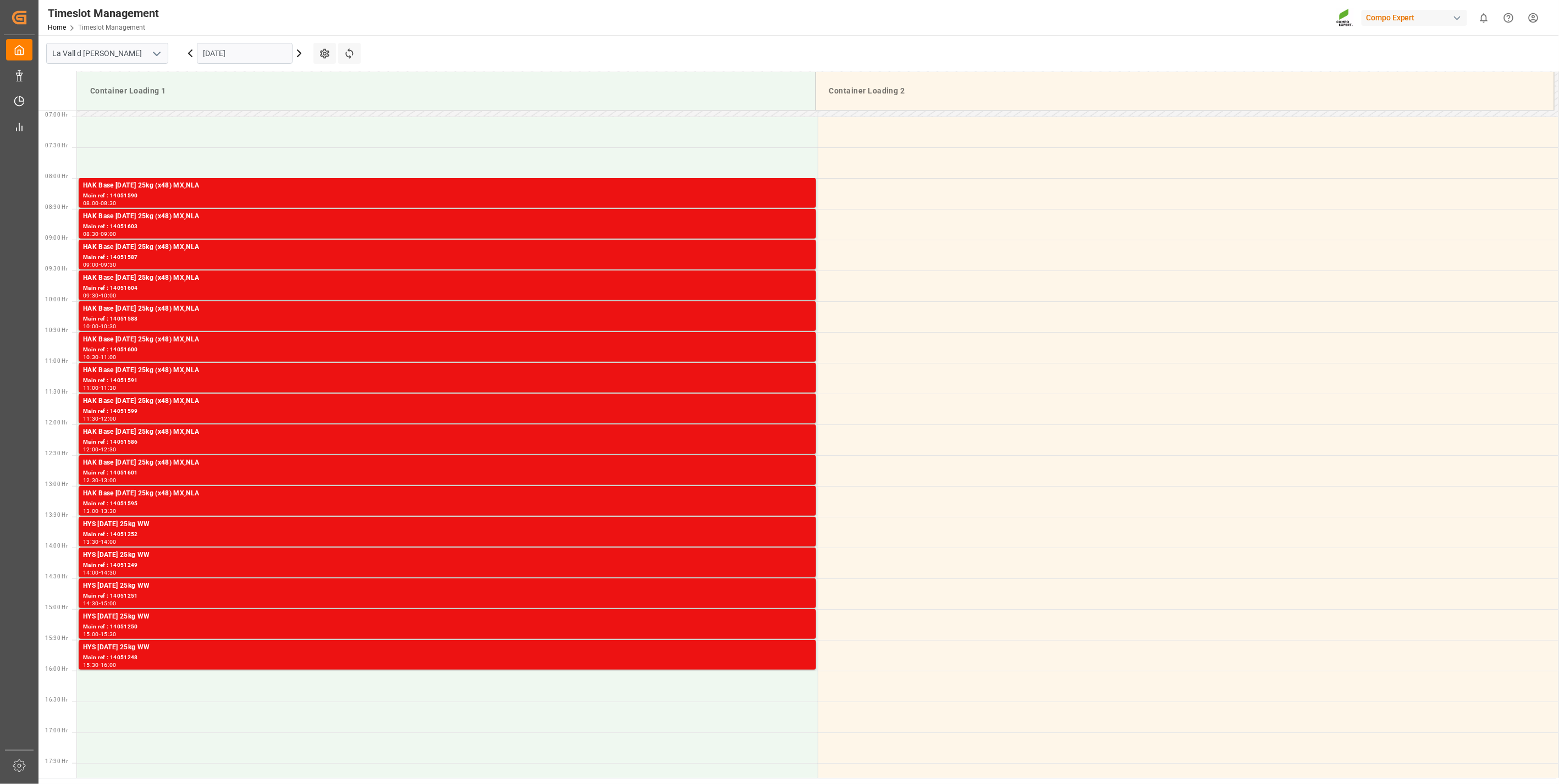
click at [237, 45] on input "[DATE]" at bounding box center [244, 54] width 95 height 21
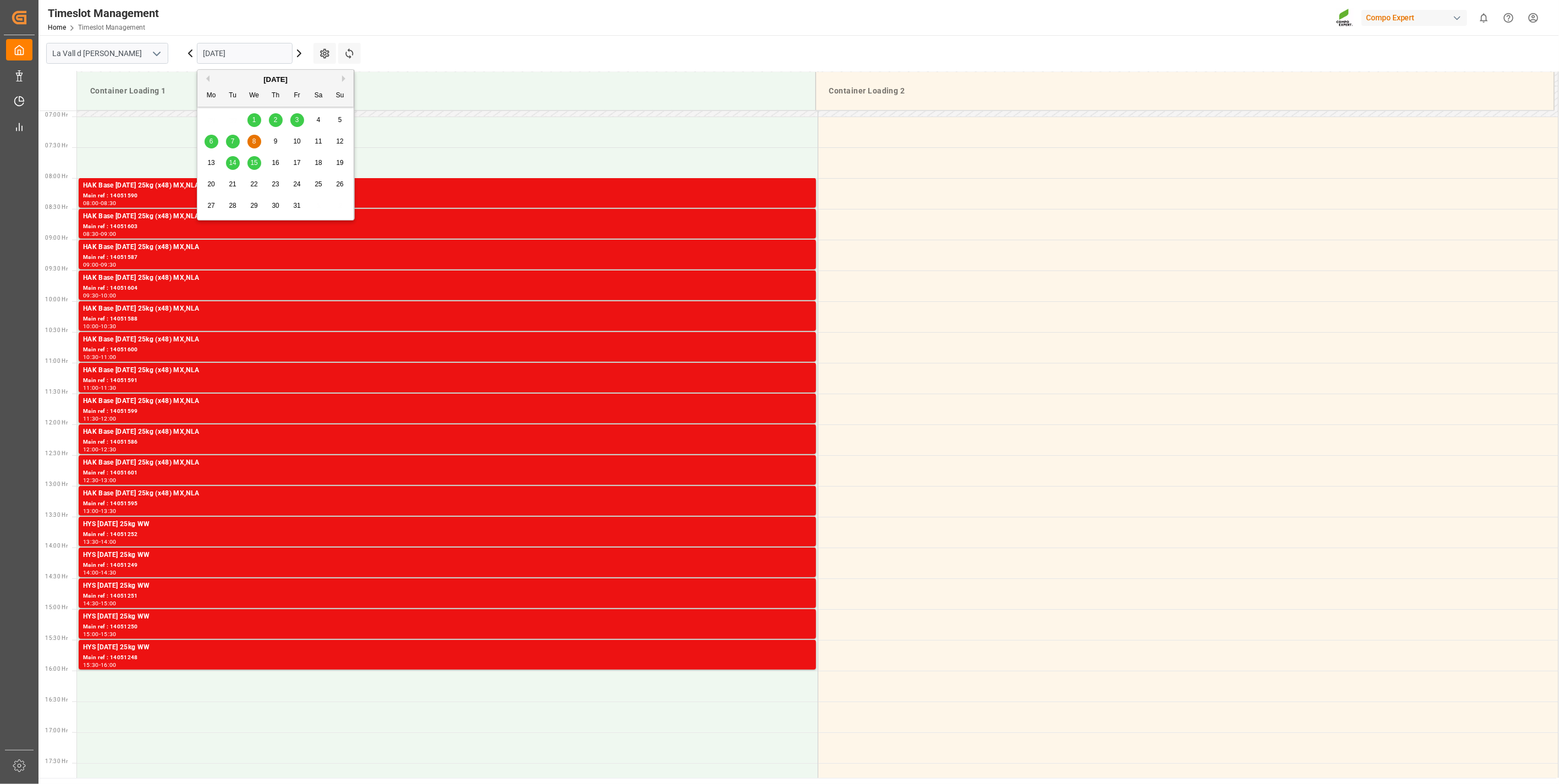
click at [212, 142] on span "6" at bounding box center [212, 141] width 4 height 8
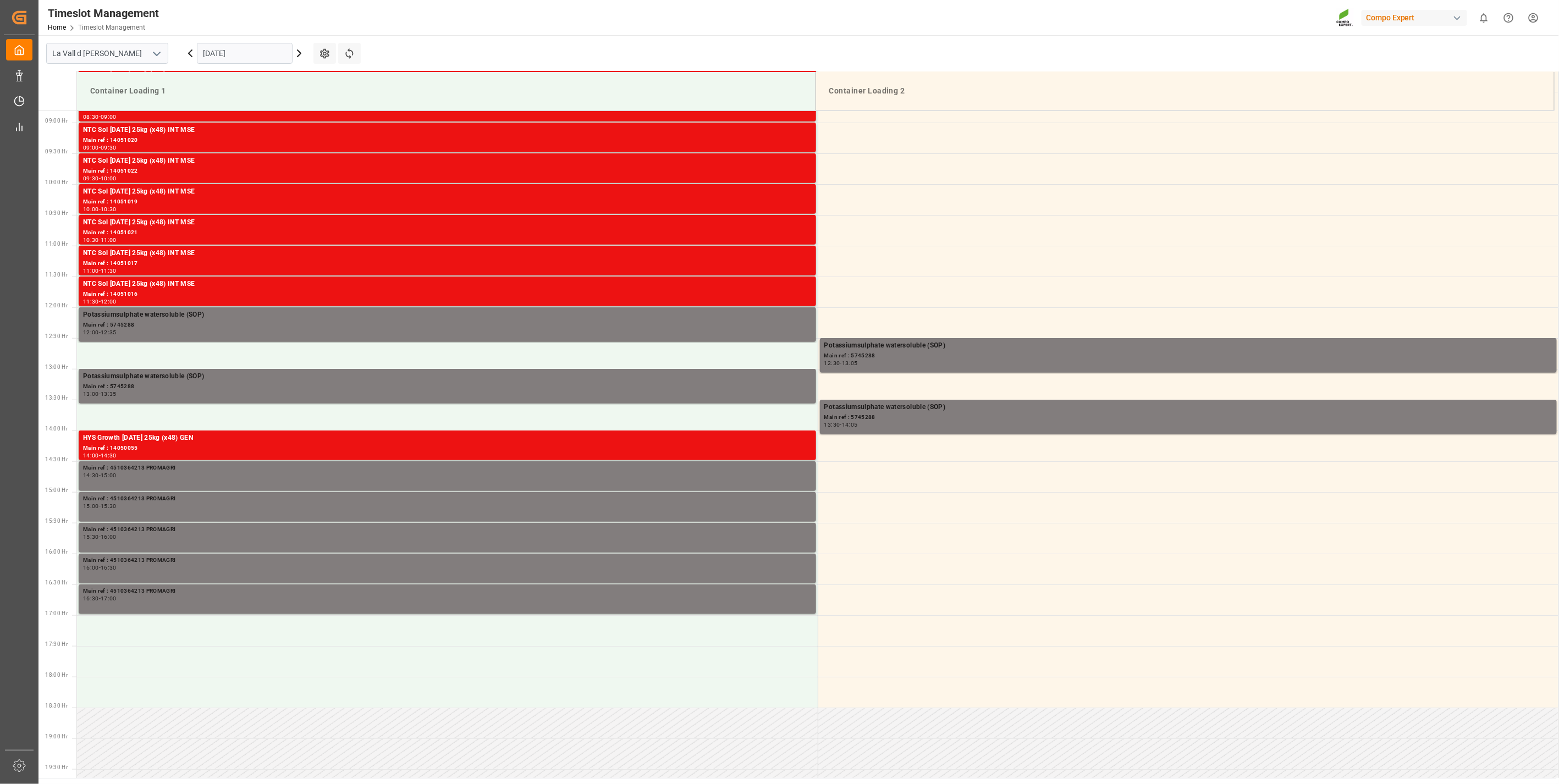
scroll to position [547, 0]
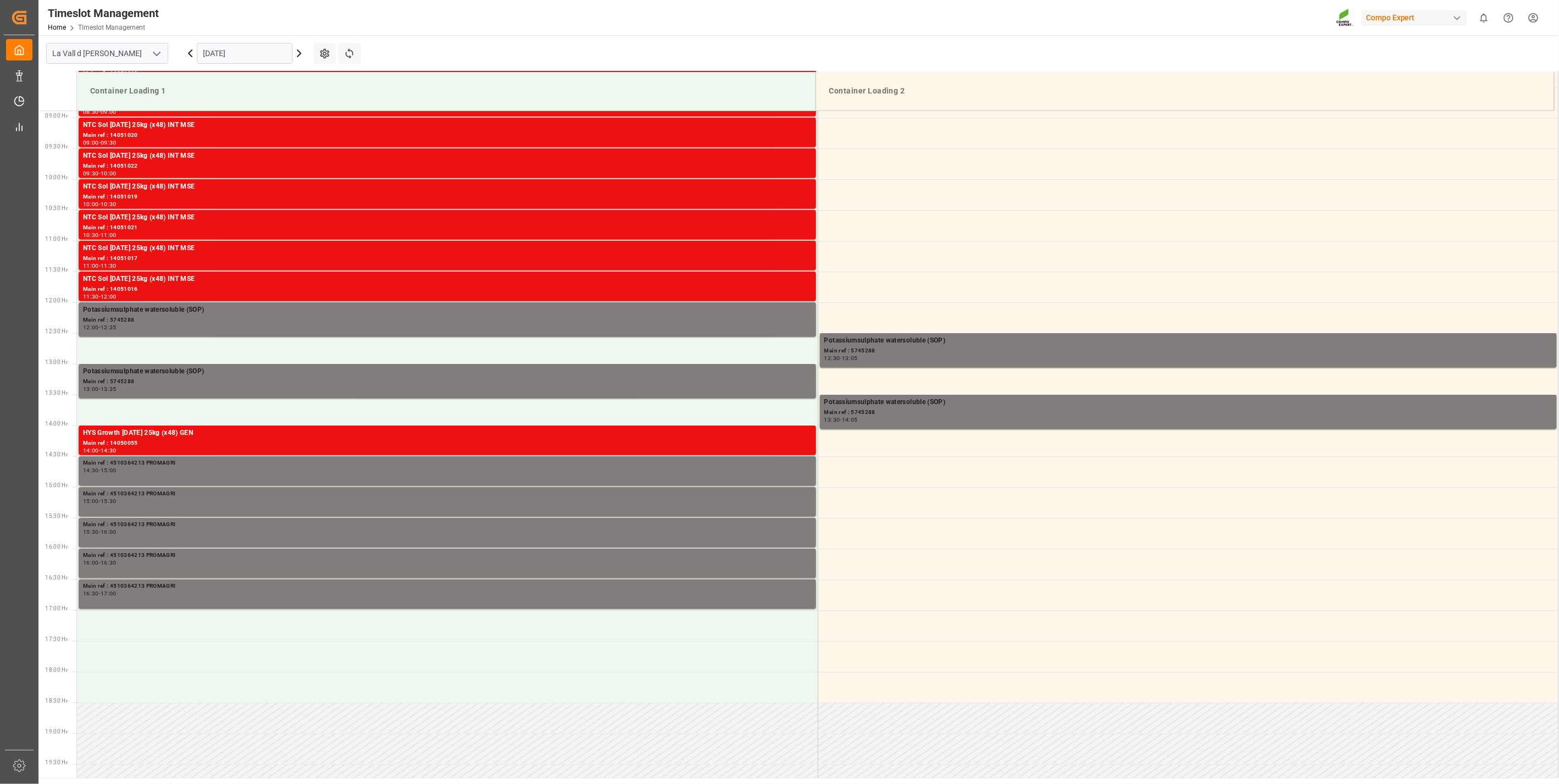
click at [245, 56] on input "[DATE]" at bounding box center [244, 54] width 95 height 21
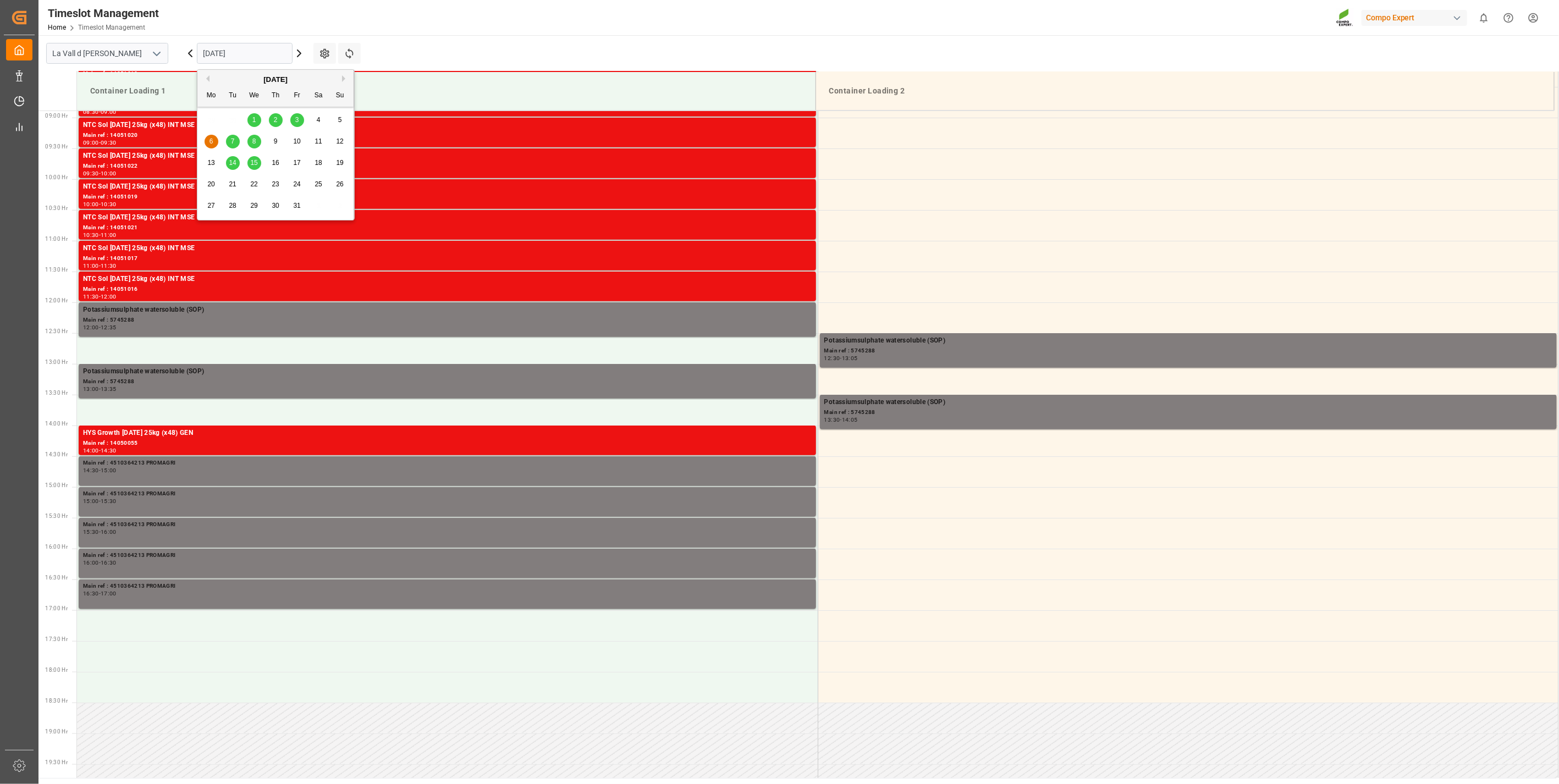
click at [233, 139] on span "7" at bounding box center [233, 141] width 4 height 8
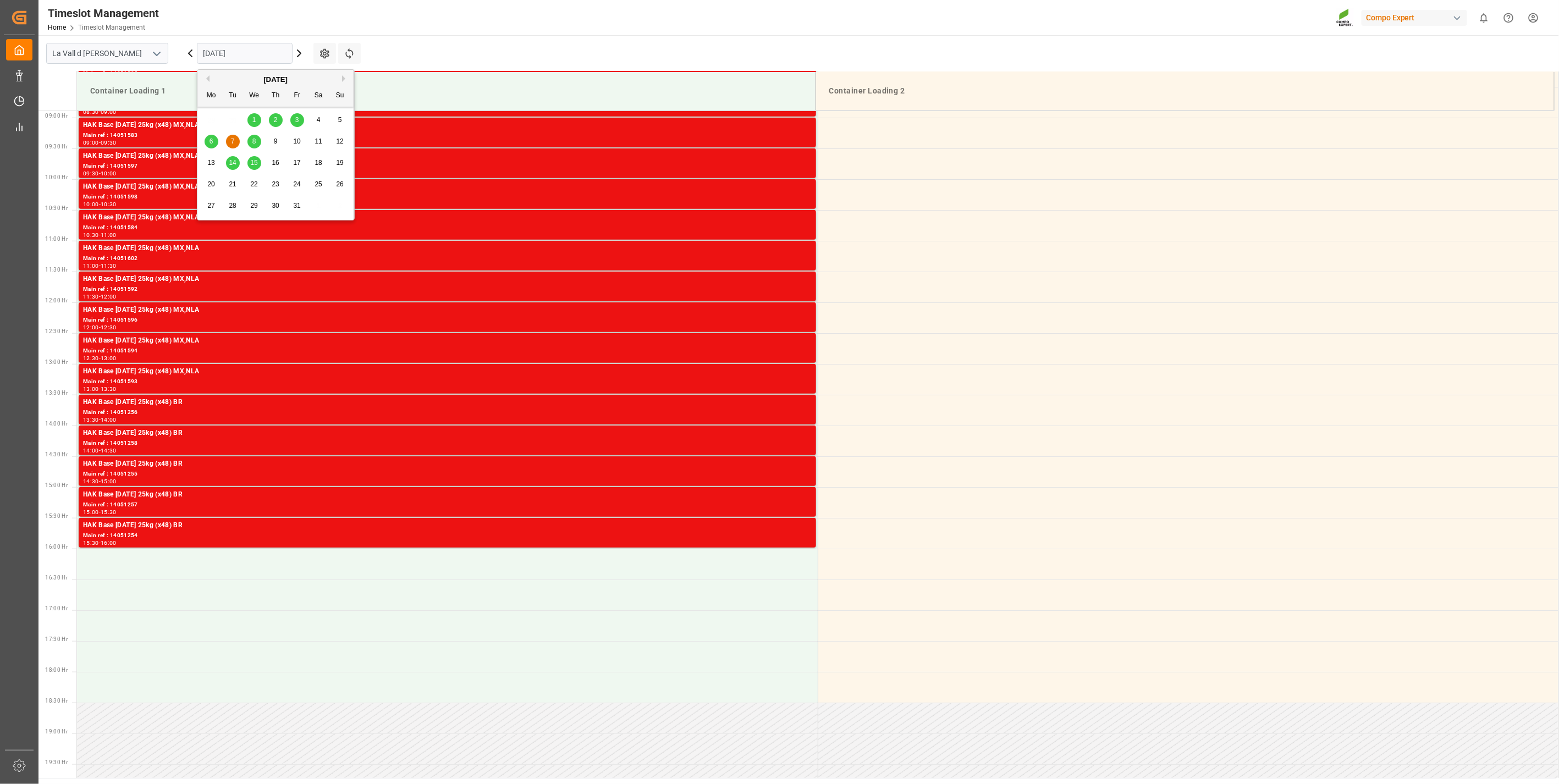
click at [235, 58] on input "[DATE]" at bounding box center [244, 54] width 95 height 21
click at [210, 146] on div "6" at bounding box center [212, 141] width 14 height 13
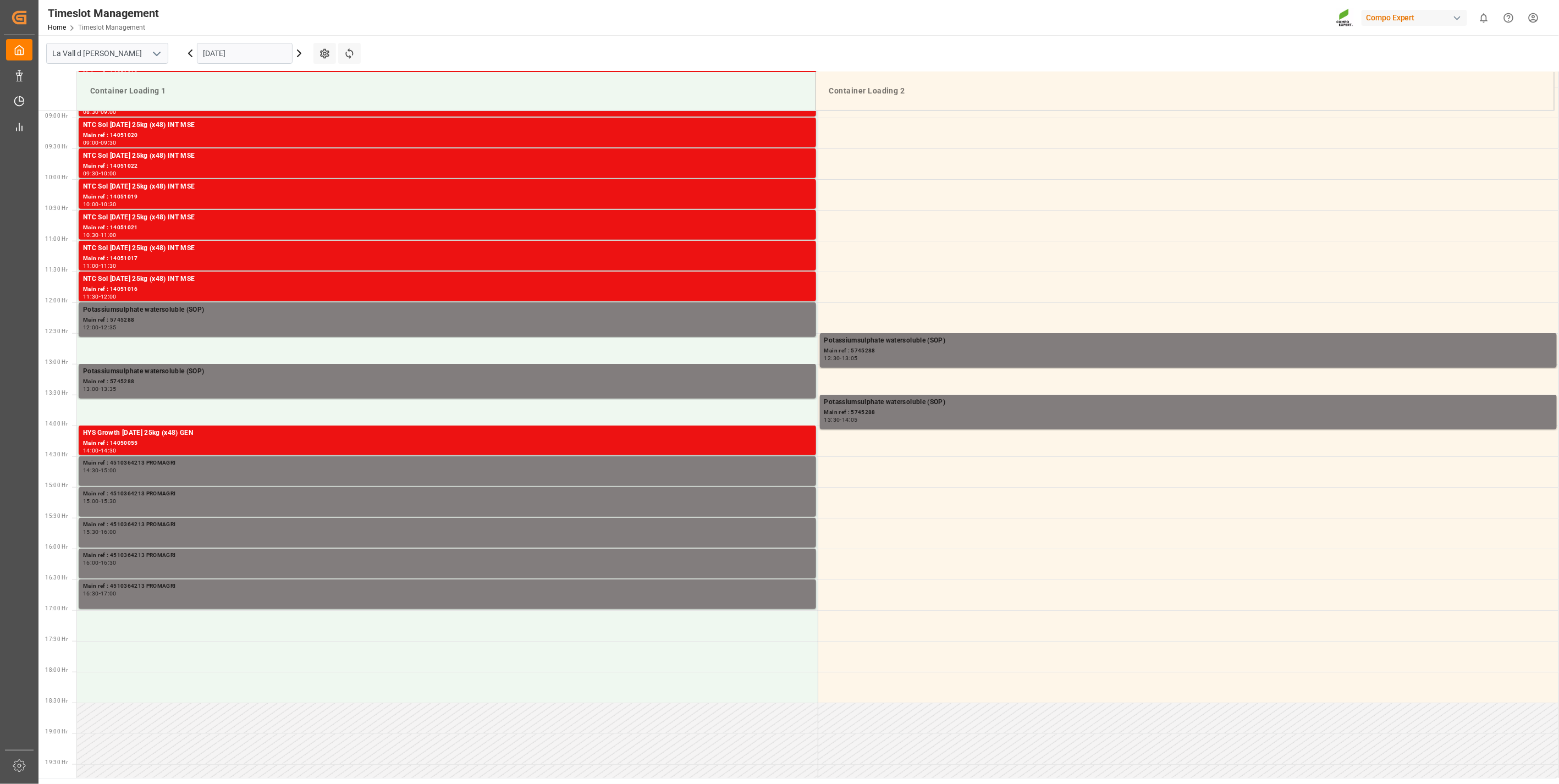
drag, startPoint x: 263, startPoint y: 47, endPoint x: 274, endPoint y: 58, distance: 15.6
click at [264, 50] on input "[DATE]" at bounding box center [244, 54] width 95 height 21
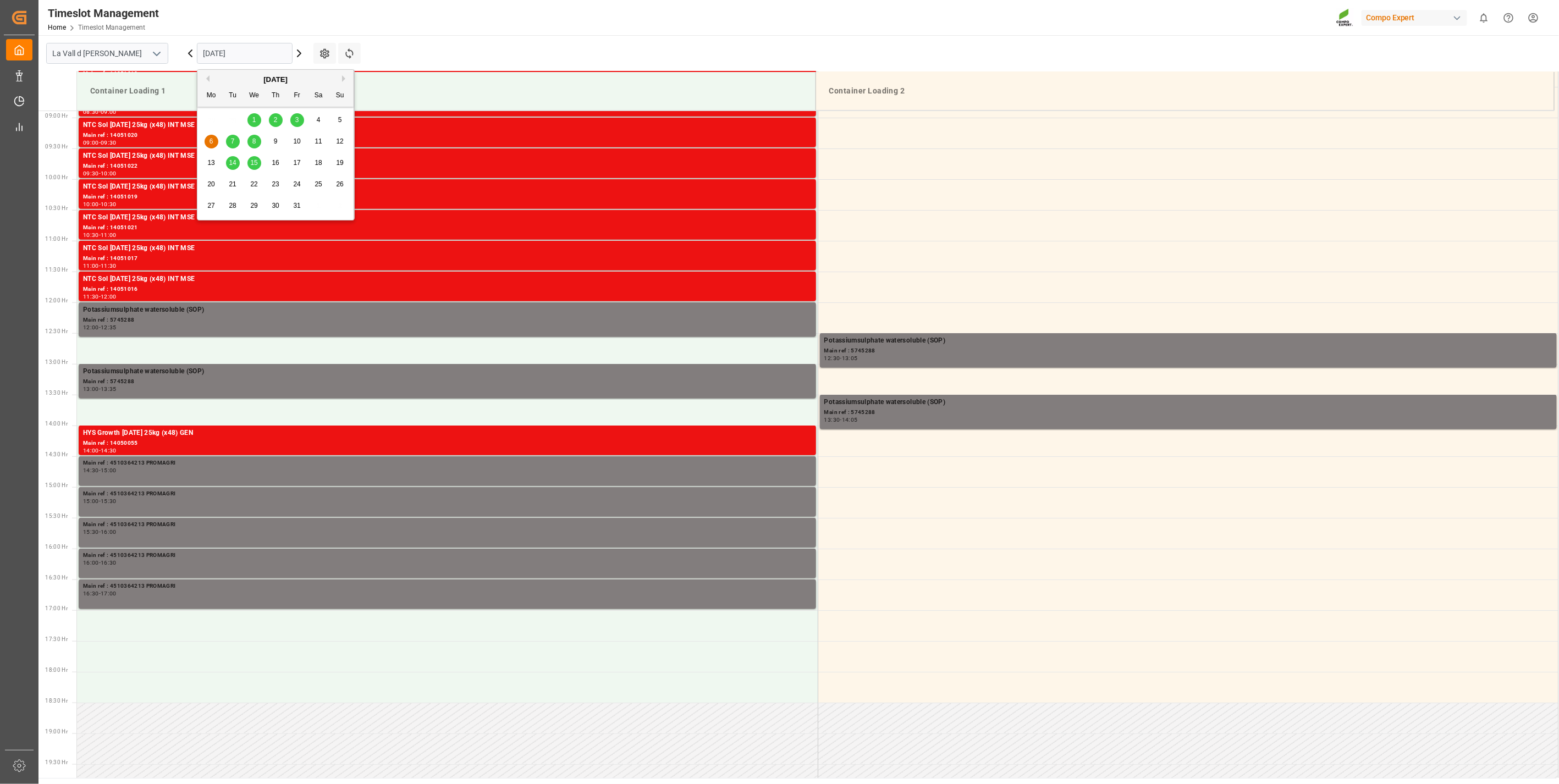
click at [235, 141] on div "7" at bounding box center [233, 141] width 14 height 13
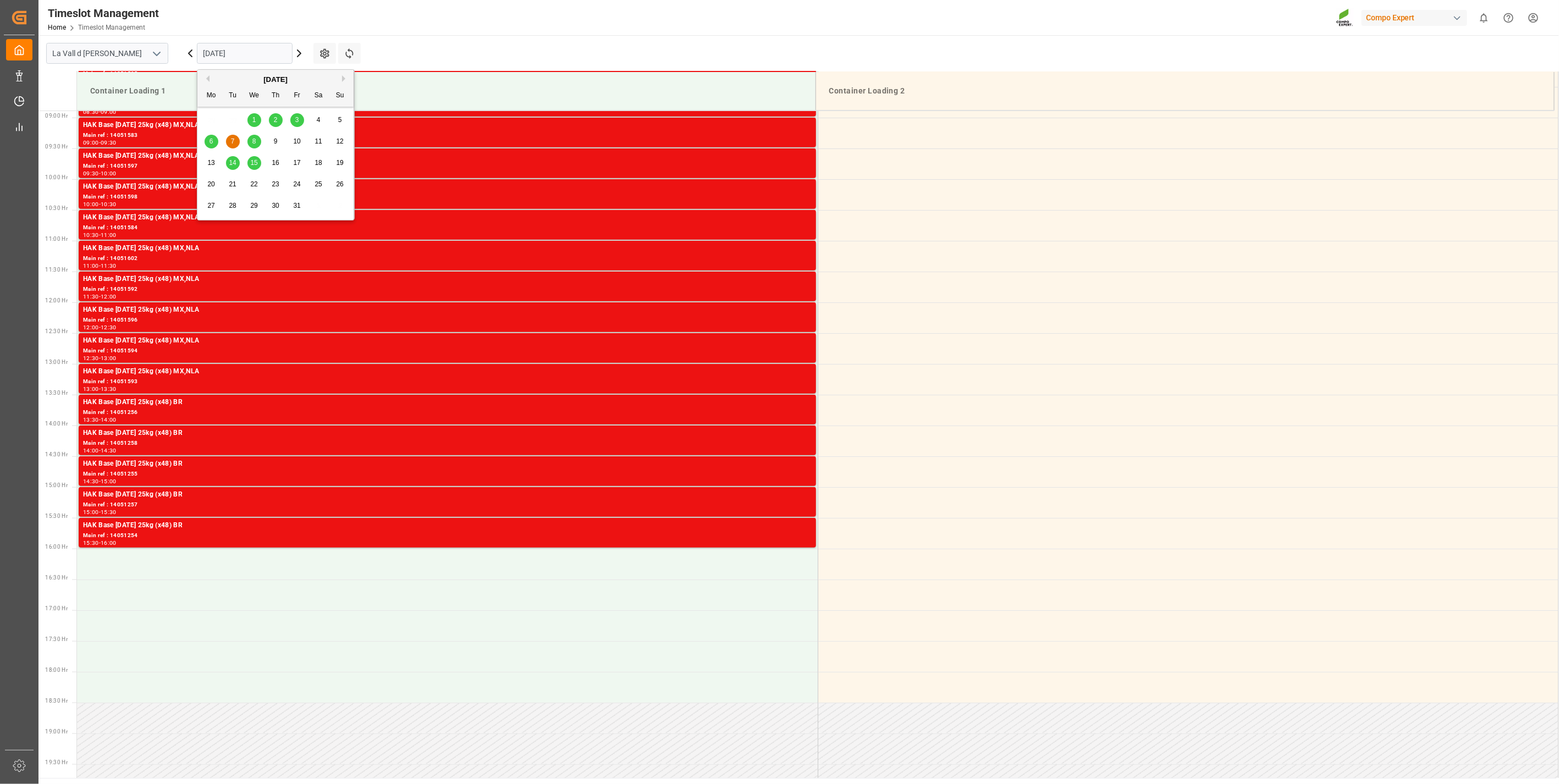
click at [226, 56] on input "[DATE]" at bounding box center [244, 54] width 95 height 21
click at [278, 119] on div "2" at bounding box center [276, 120] width 14 height 13
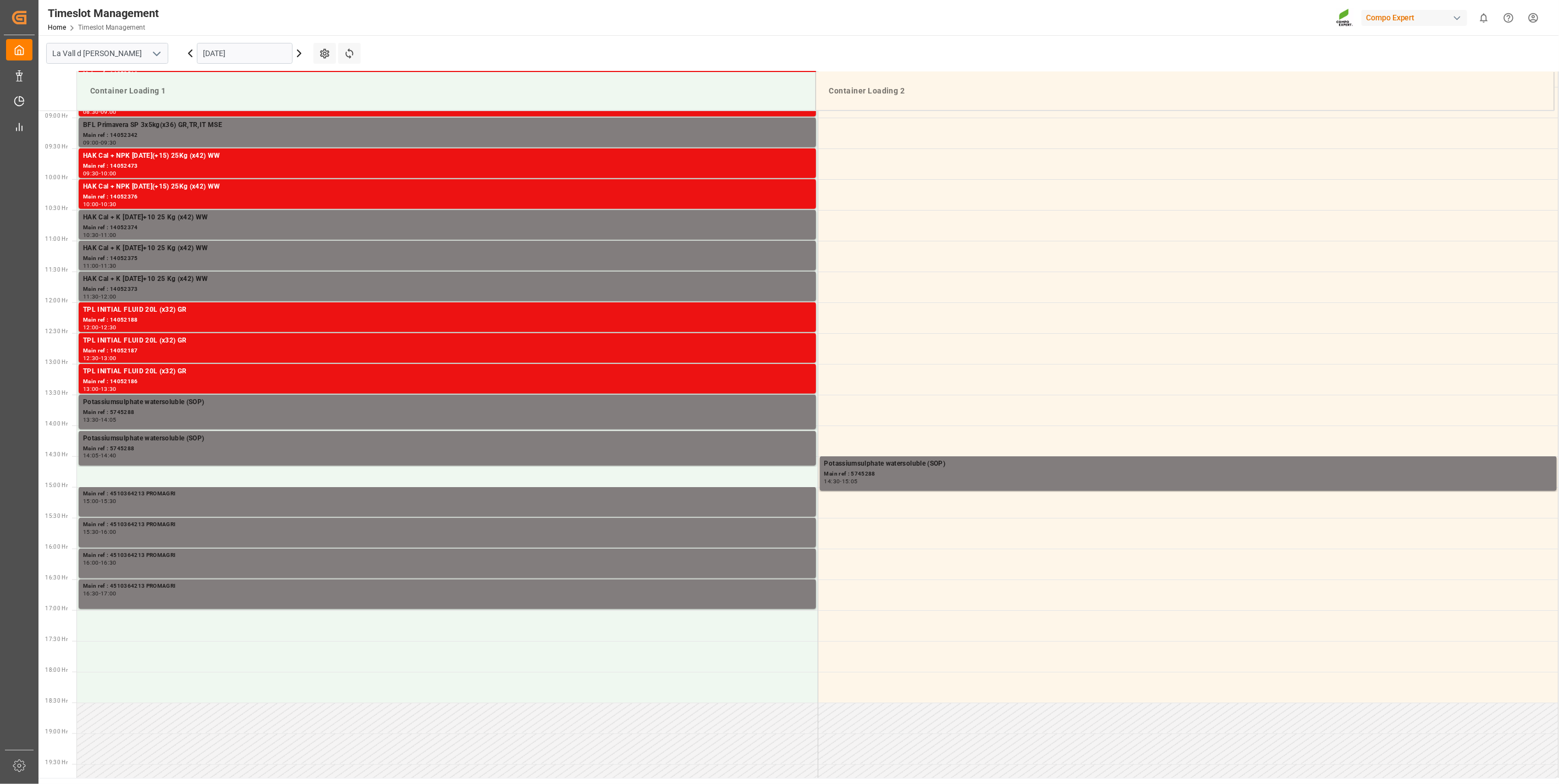
click at [229, 53] on input "[DATE]" at bounding box center [244, 54] width 95 height 21
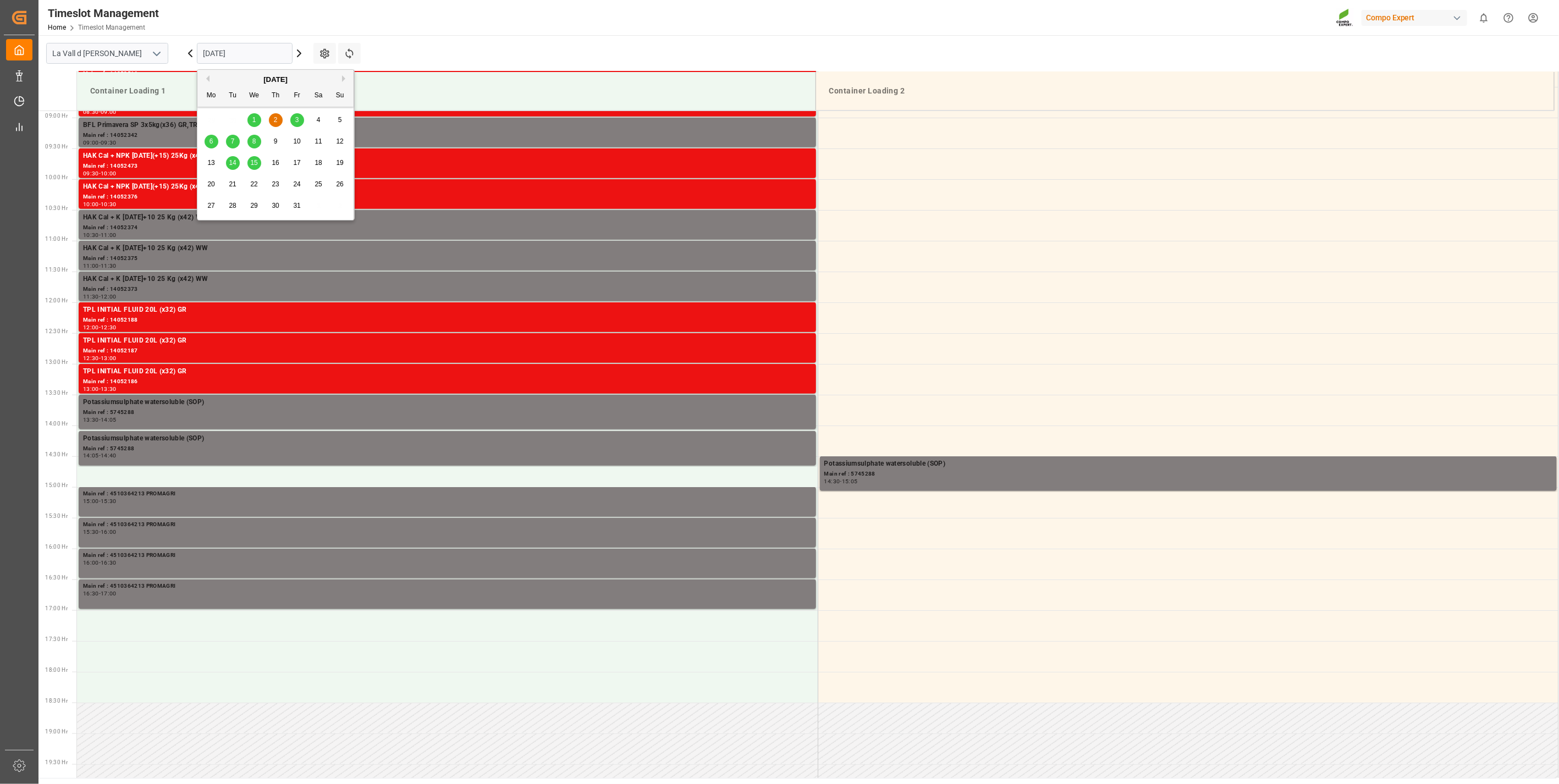
click at [207, 142] on div "6" at bounding box center [212, 141] width 14 height 13
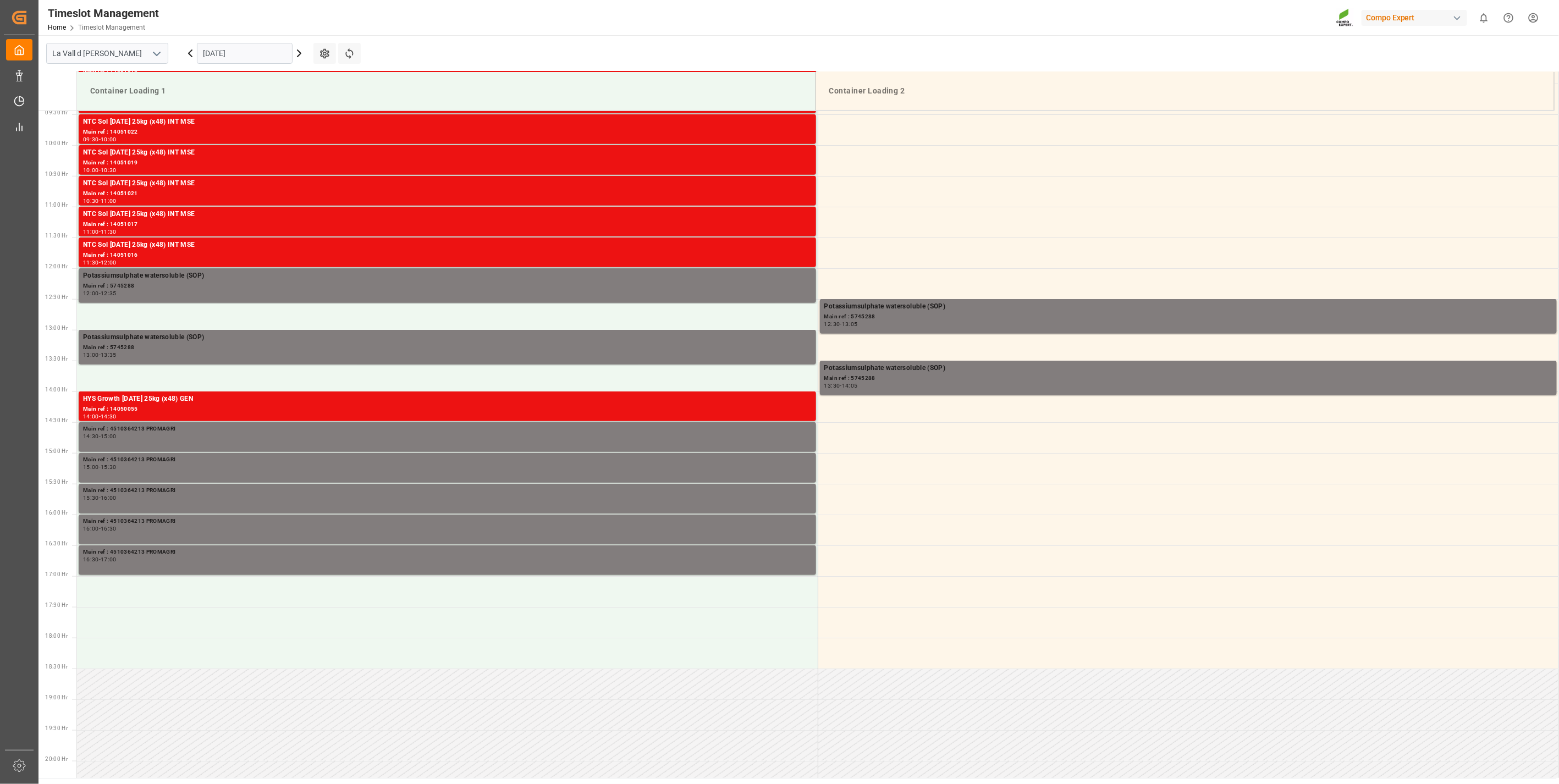
scroll to position [609, 0]
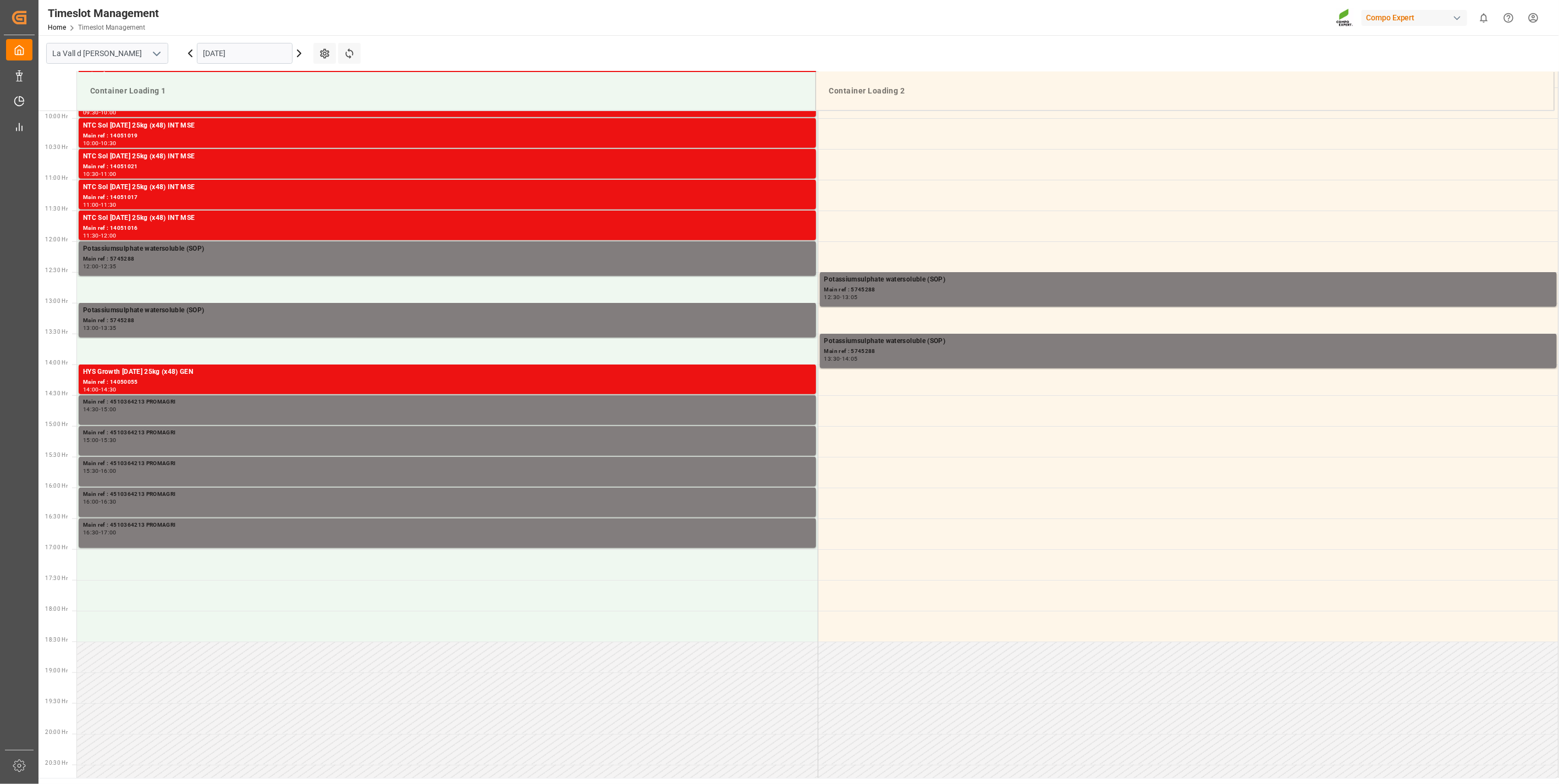
click at [242, 54] on input "[DATE]" at bounding box center [244, 54] width 95 height 21
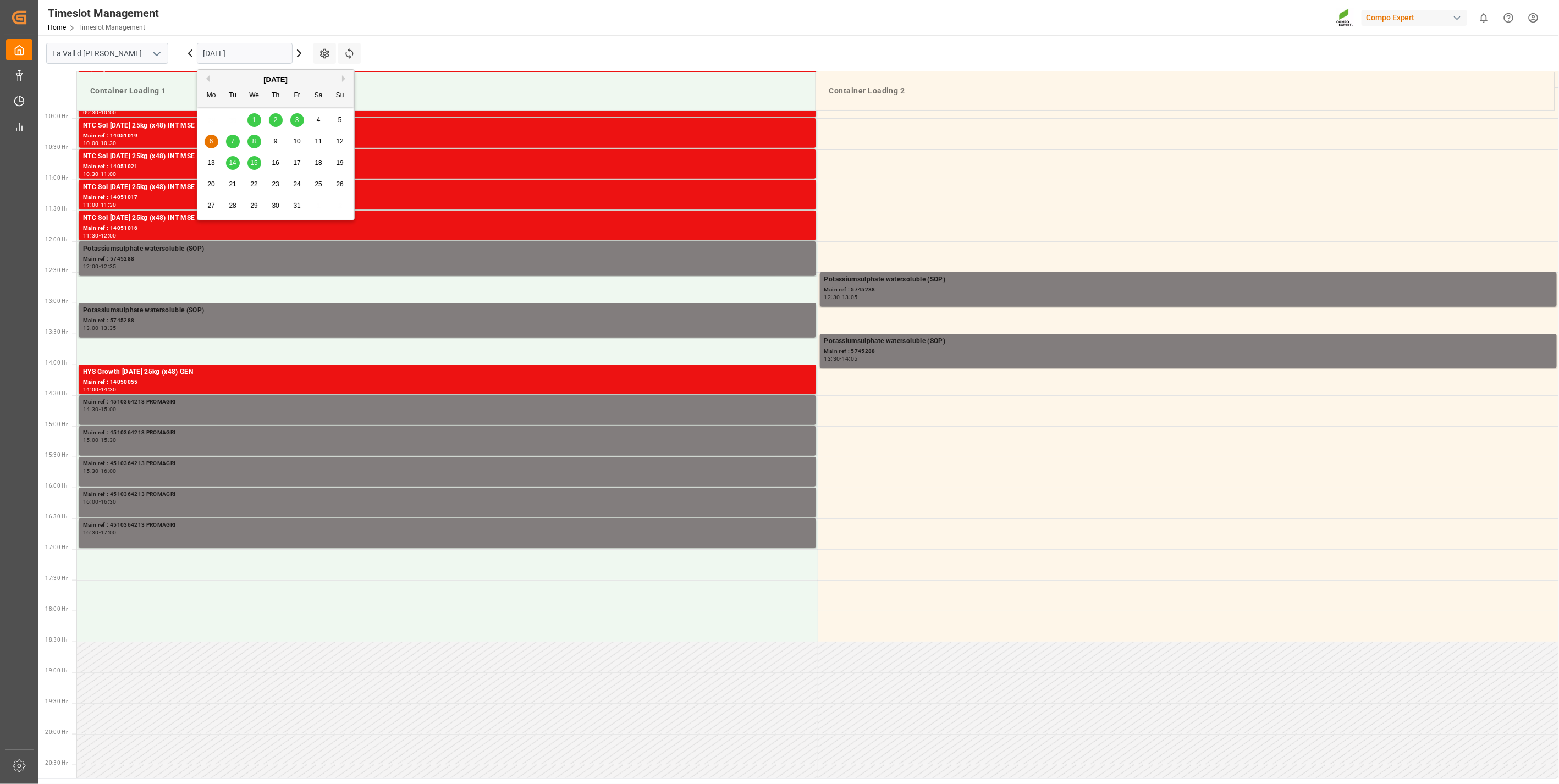
click at [231, 145] on span "7" at bounding box center [233, 141] width 4 height 8
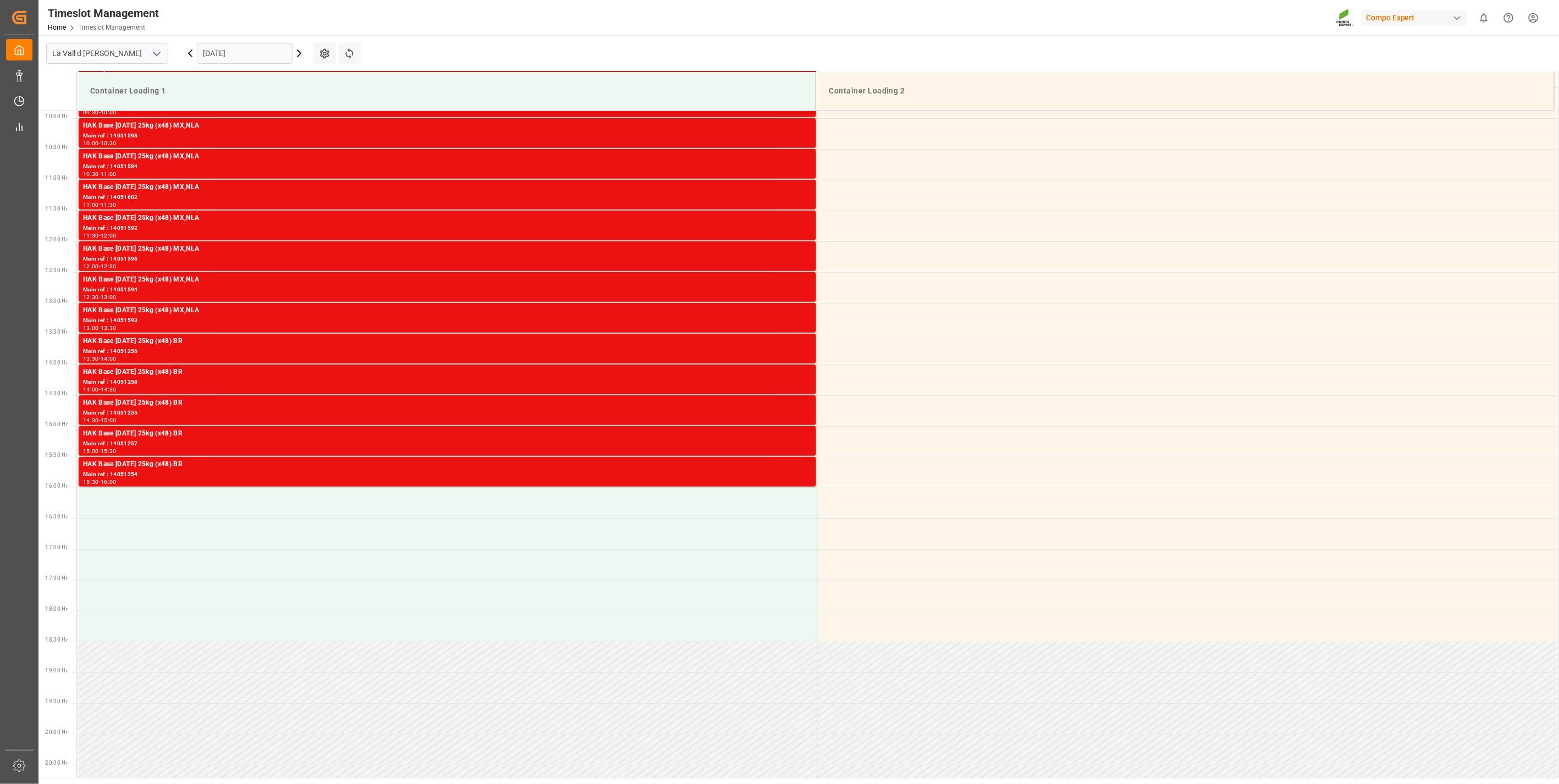
click at [226, 49] on input "[DATE]" at bounding box center [244, 54] width 95 height 21
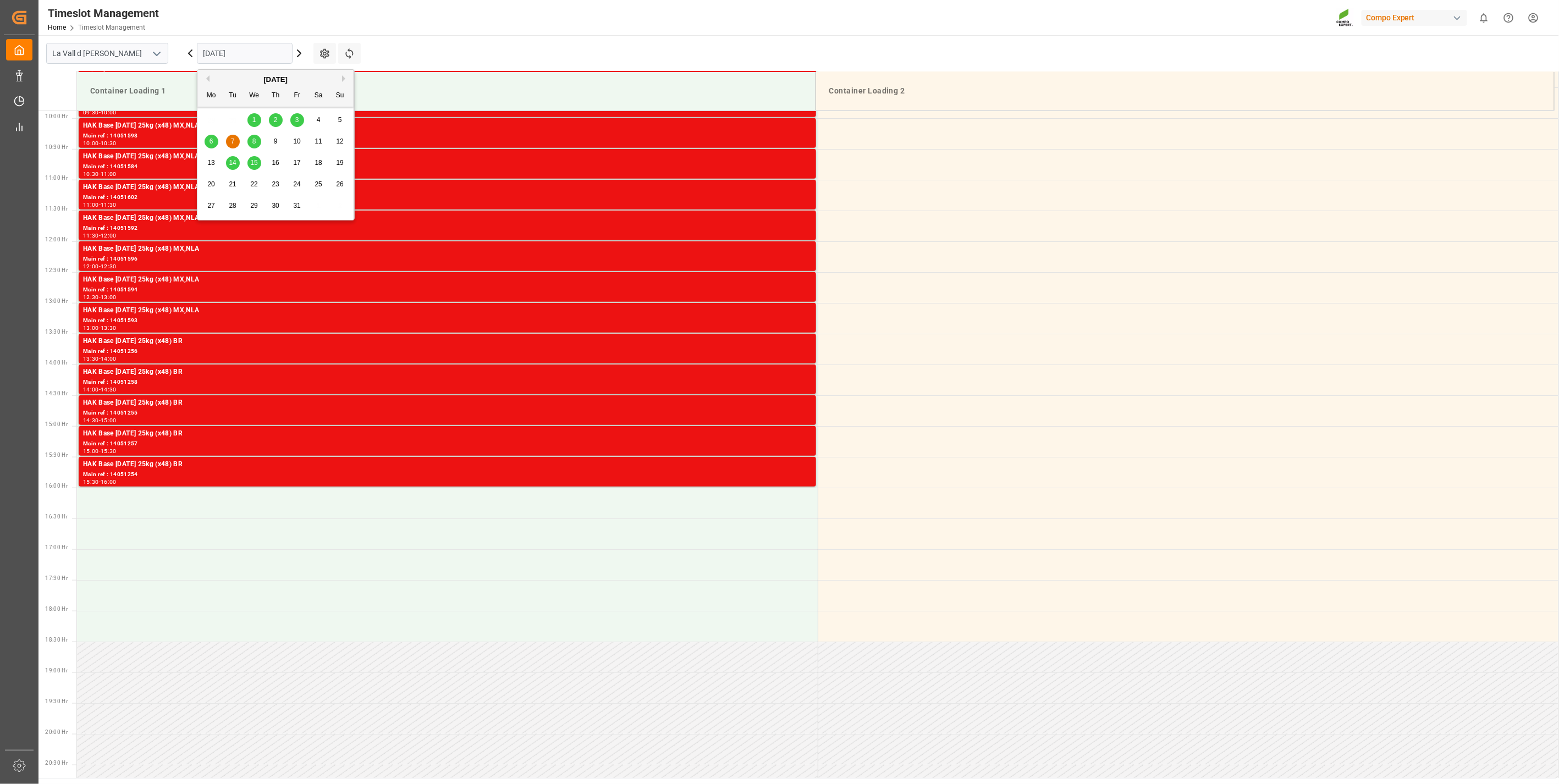
click at [279, 111] on div "29 30 1 2 3 4 5" at bounding box center [276, 120] width 150 height 22
click at [270, 119] on div "2" at bounding box center [276, 120] width 14 height 13
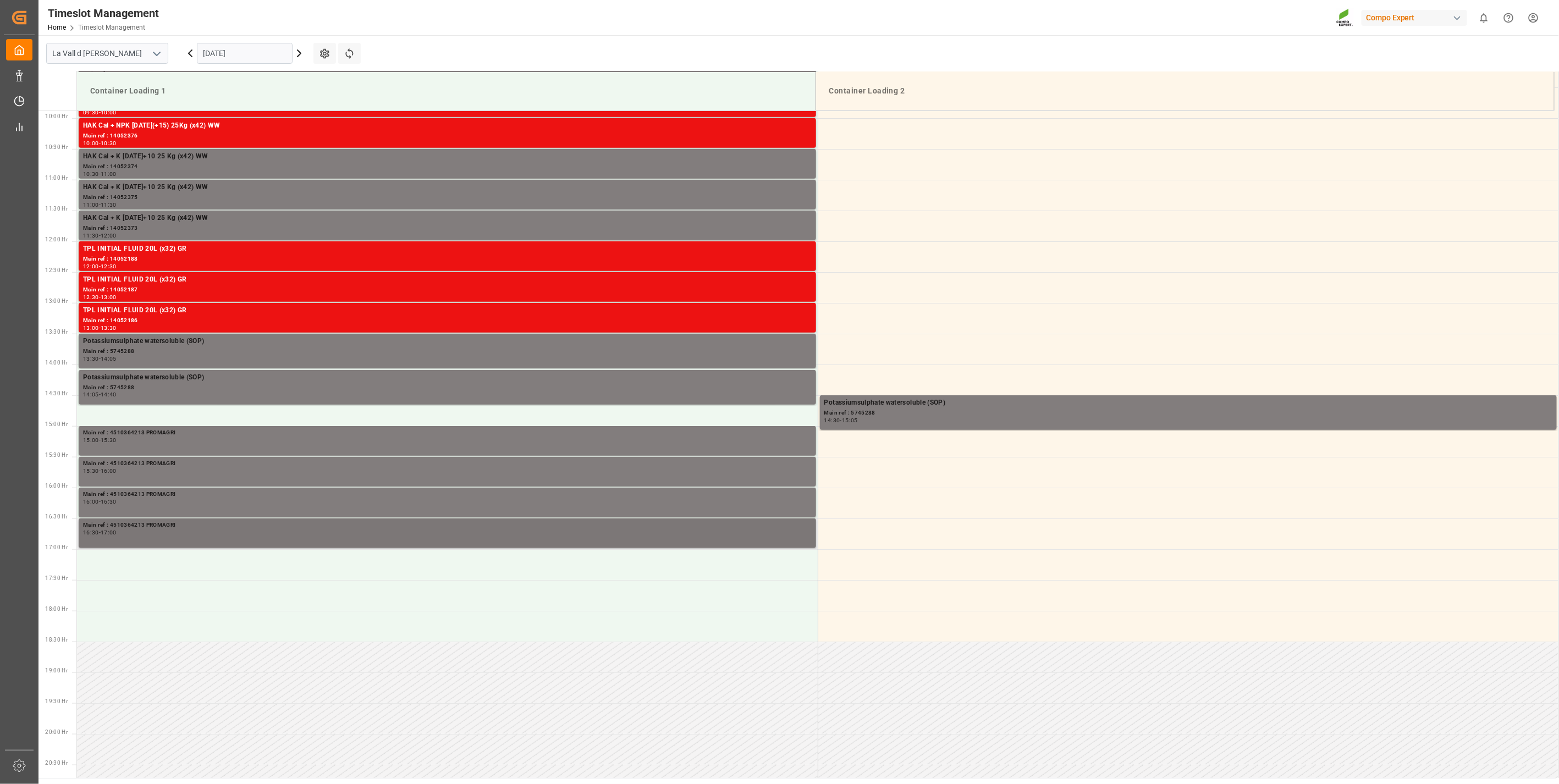
click at [138, 524] on div "Main ref : 4510364213 PROMAGRI" at bounding box center [447, 525] width 729 height 9
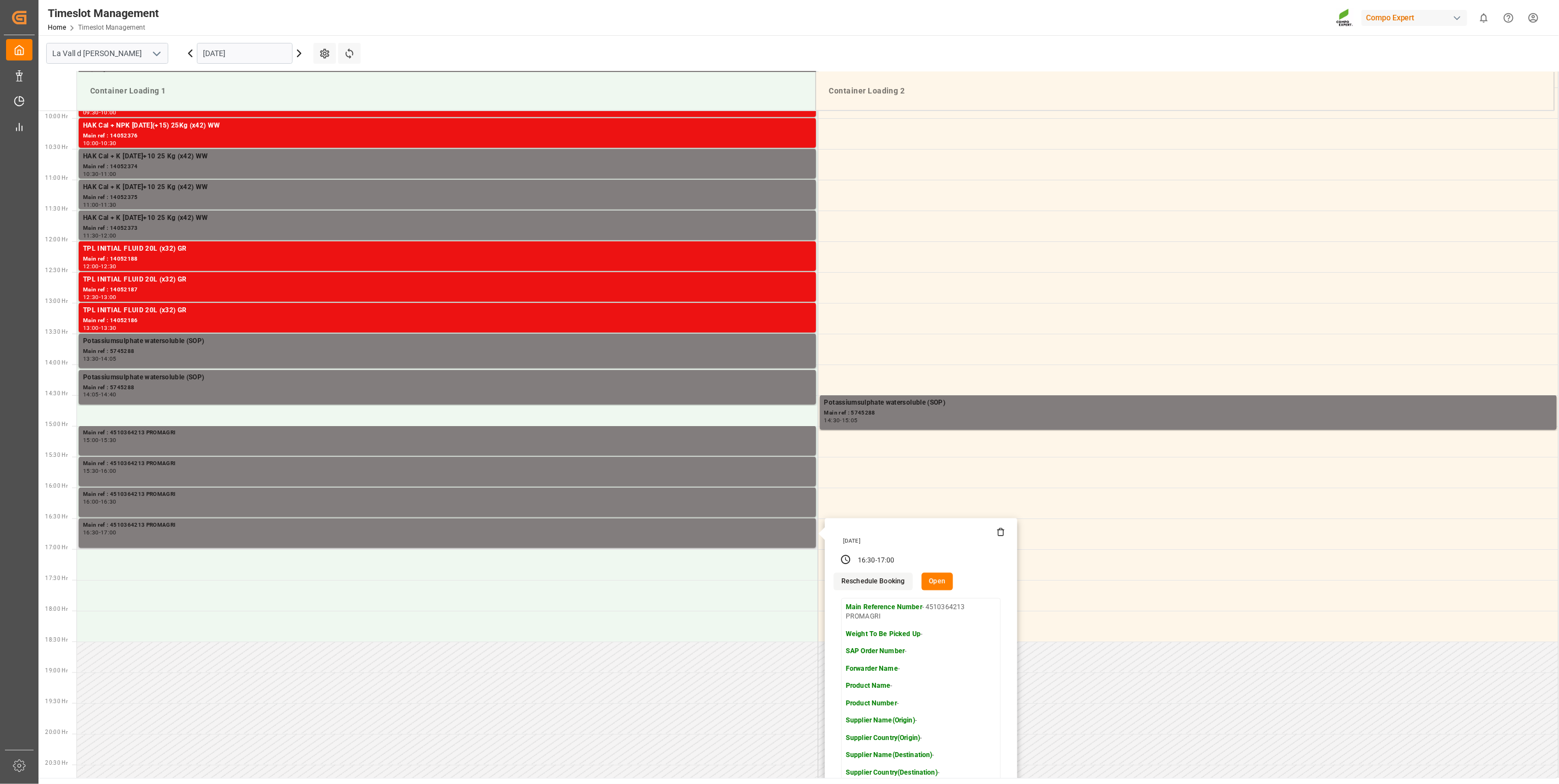
click at [932, 577] on button "Open" at bounding box center [938, 581] width 32 height 17
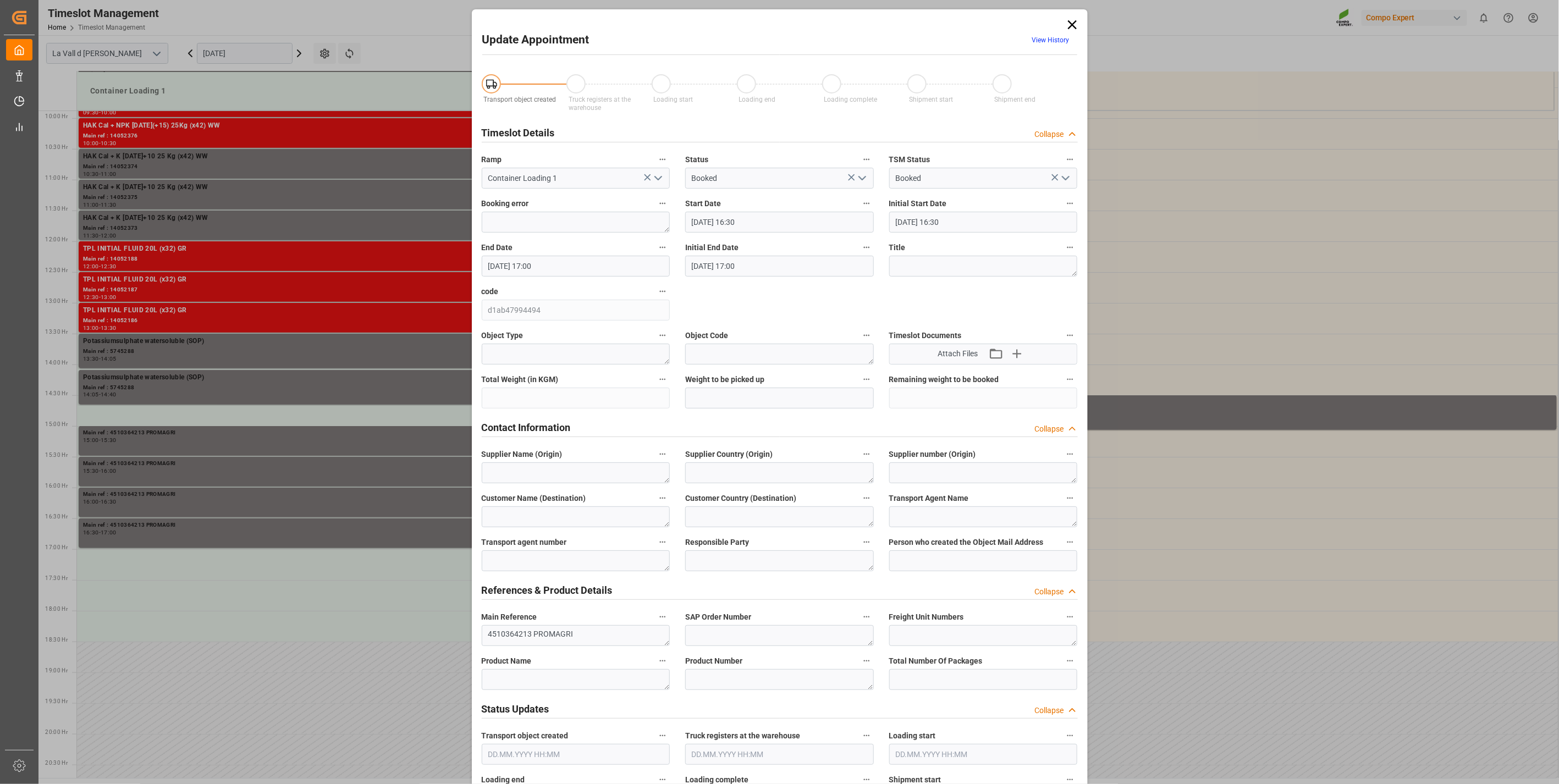
type input "[DATE] 16:30"
type input "[DATE] 17:00"
type input "[DATE] 15:26"
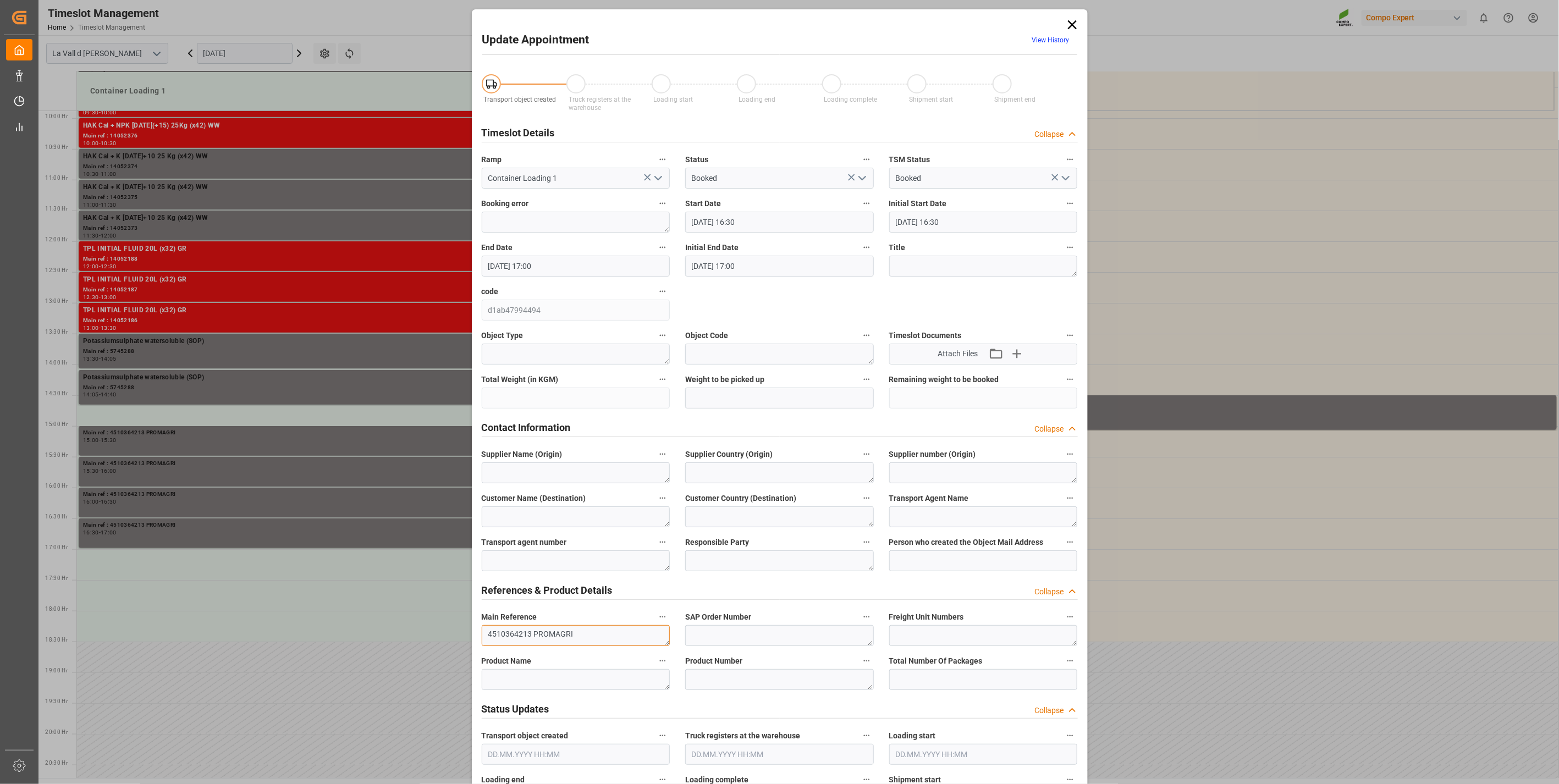
drag, startPoint x: 590, startPoint y: 629, endPoint x: 438, endPoint y: 620, distance: 152.3
click at [438, 620] on div "Update Appointment View History Transport object created Truck registers at the…" at bounding box center [779, 392] width 1559 height 784
click at [1074, 22] on icon at bounding box center [1072, 24] width 15 height 15
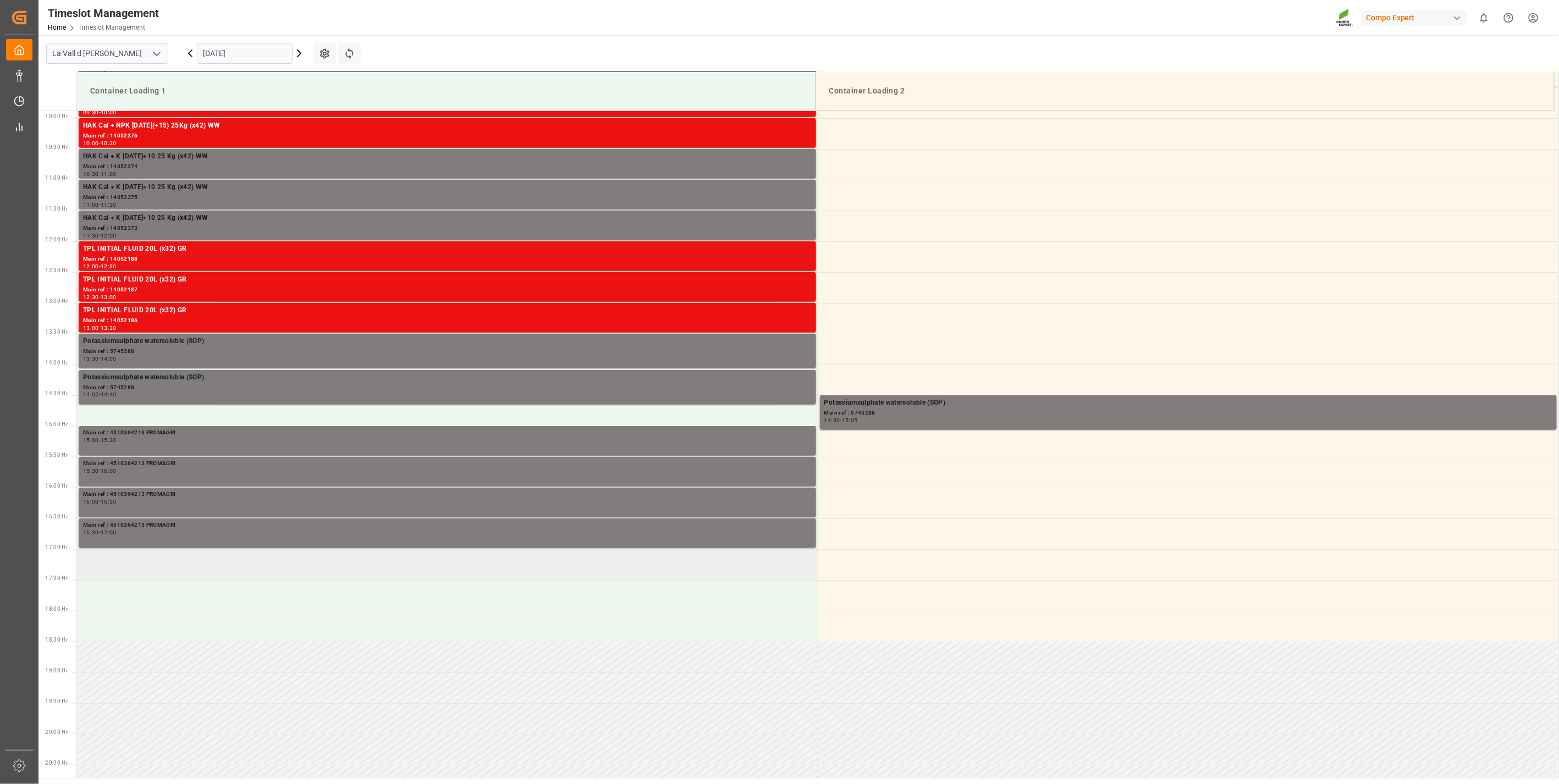
click at [110, 558] on td at bounding box center [448, 565] width 741 height 31
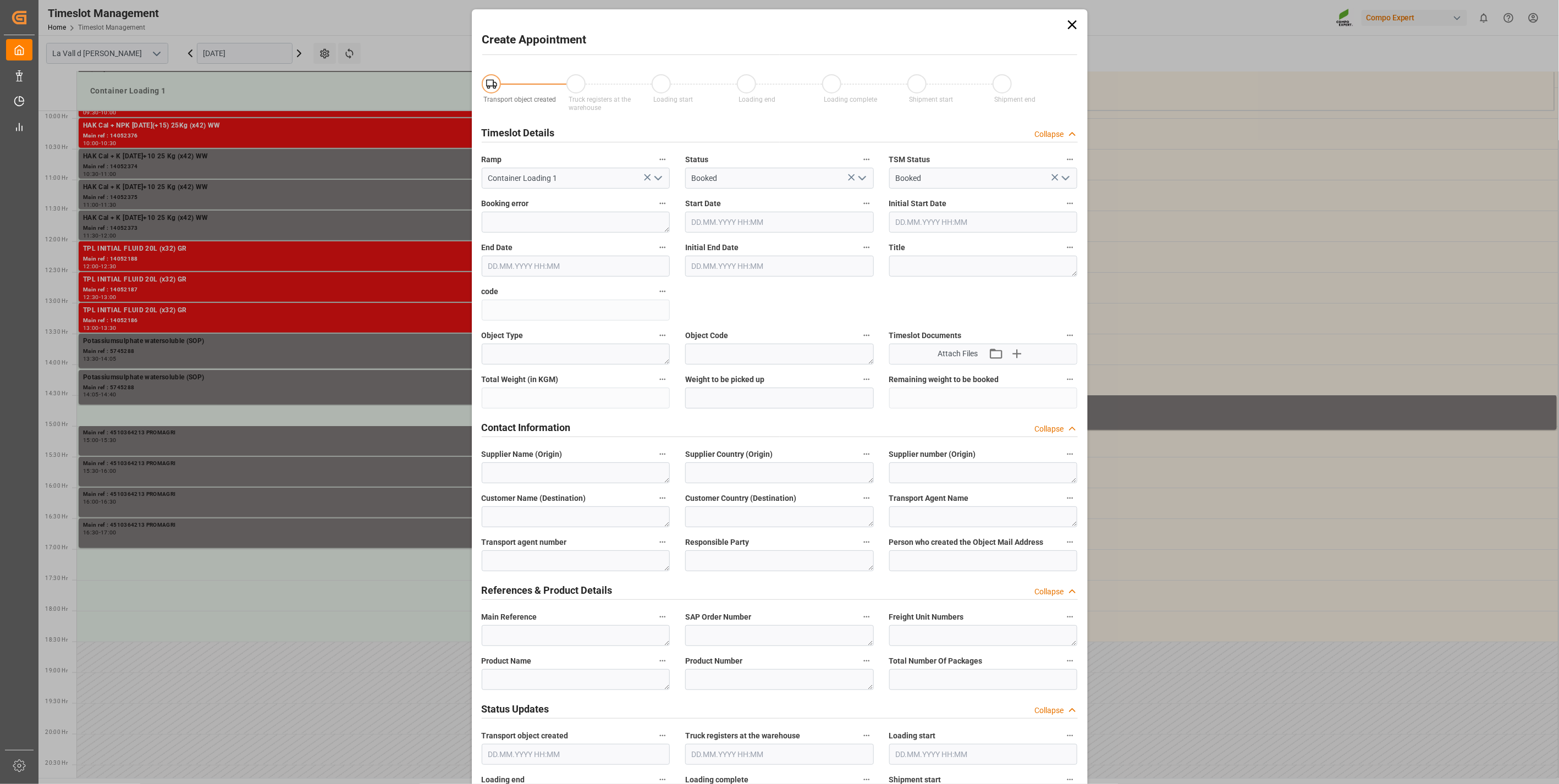
type input "[DATE] 17:00"
type input "[DATE] 17:30"
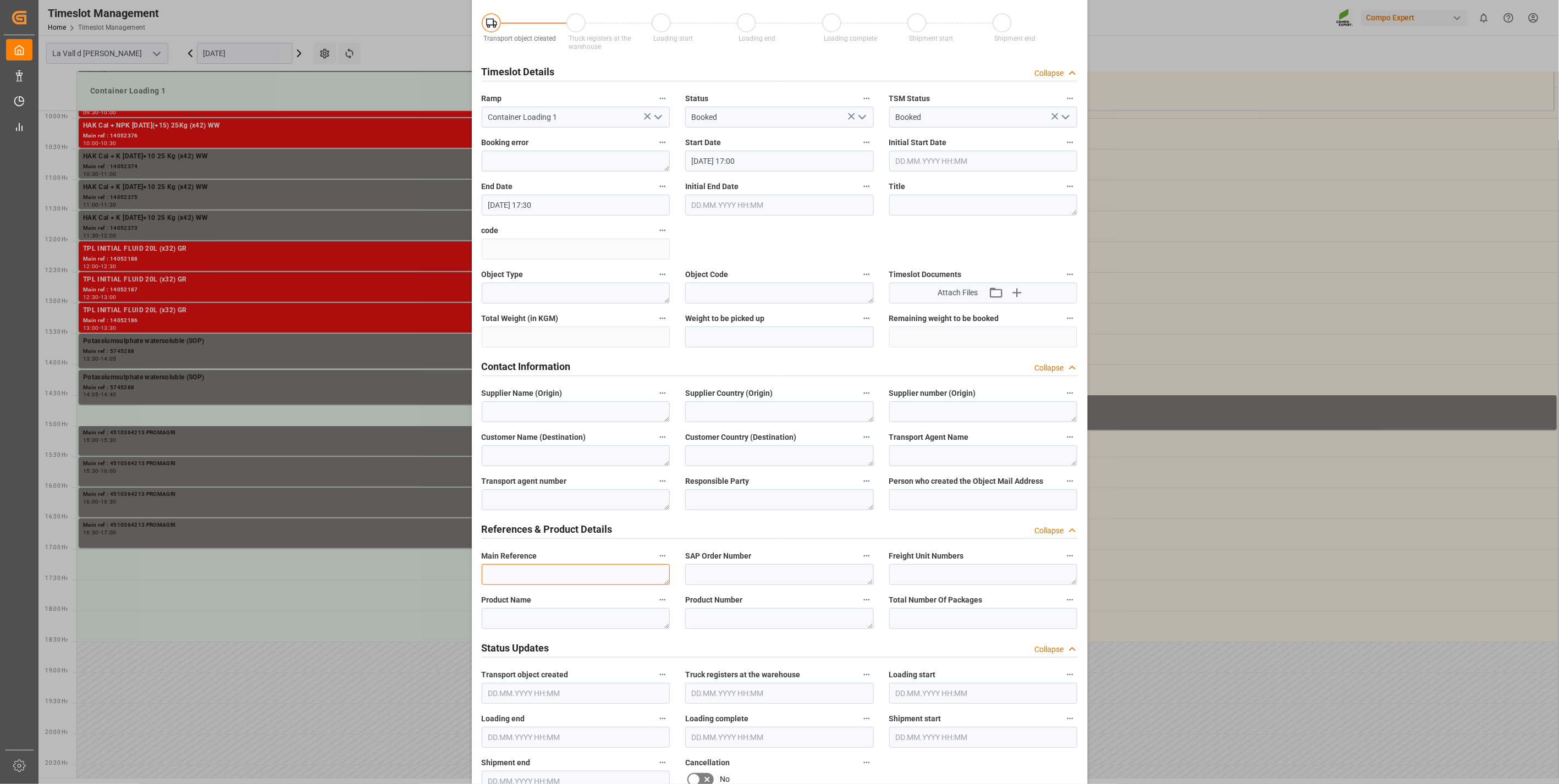
click at [551, 568] on textarea at bounding box center [576, 574] width 189 height 21
paste textarea "4510364213 PROMAGRI"
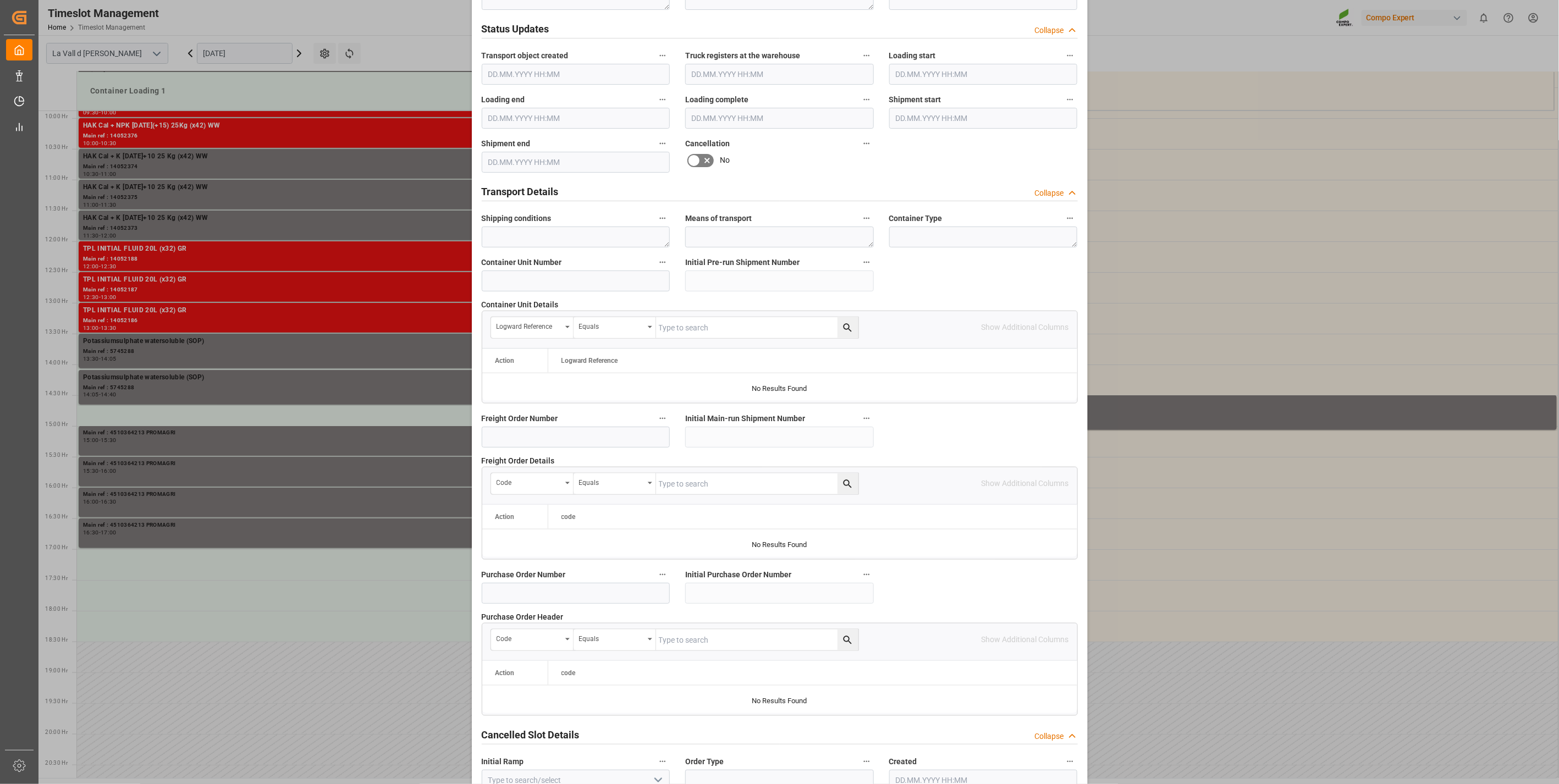
scroll to position [743, 0]
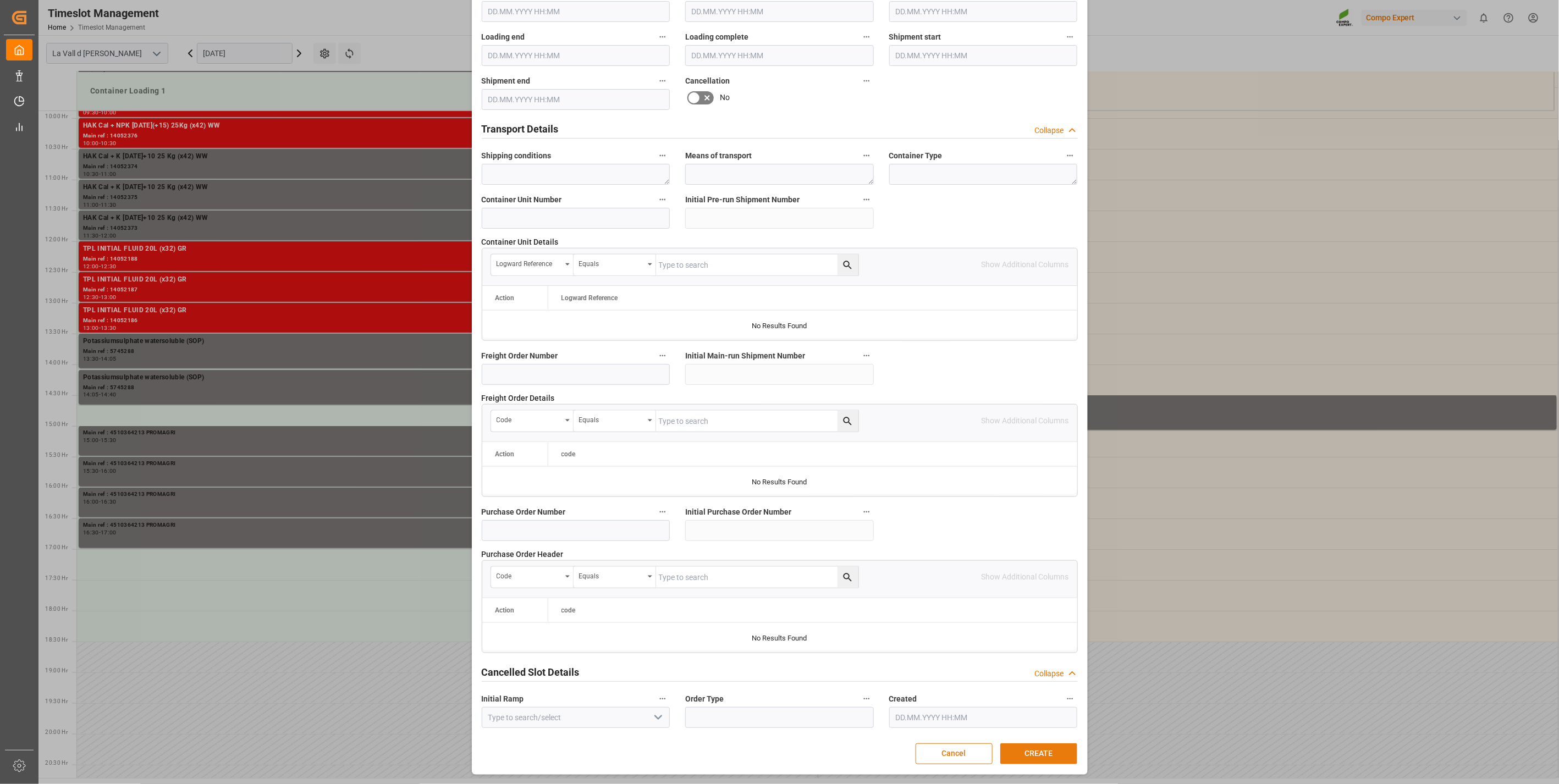
type textarea "4510364213 PROMAGRI"
click at [1042, 757] on button "CREATE" at bounding box center [1039, 754] width 77 height 21
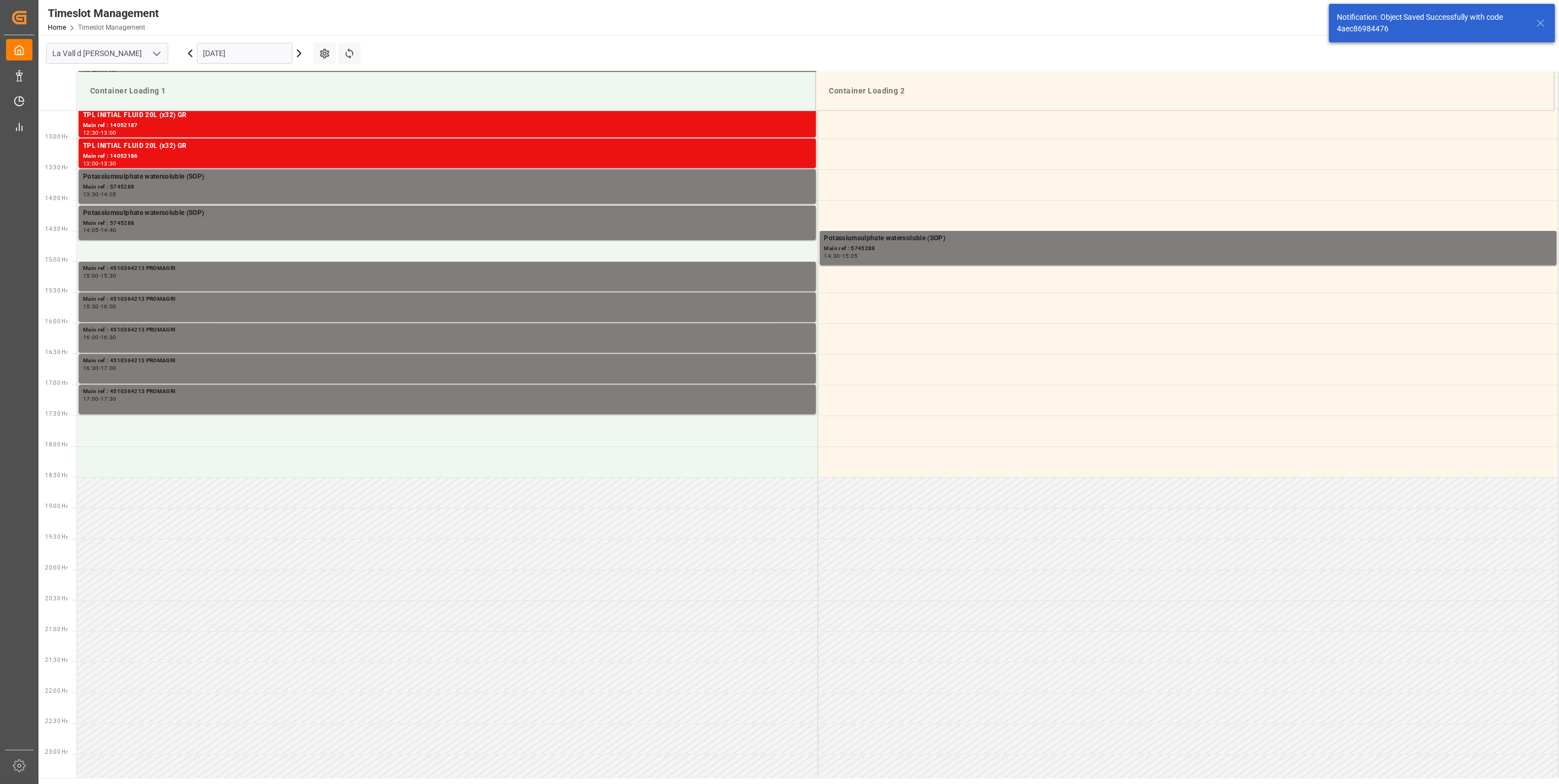
scroll to position [810, 0]
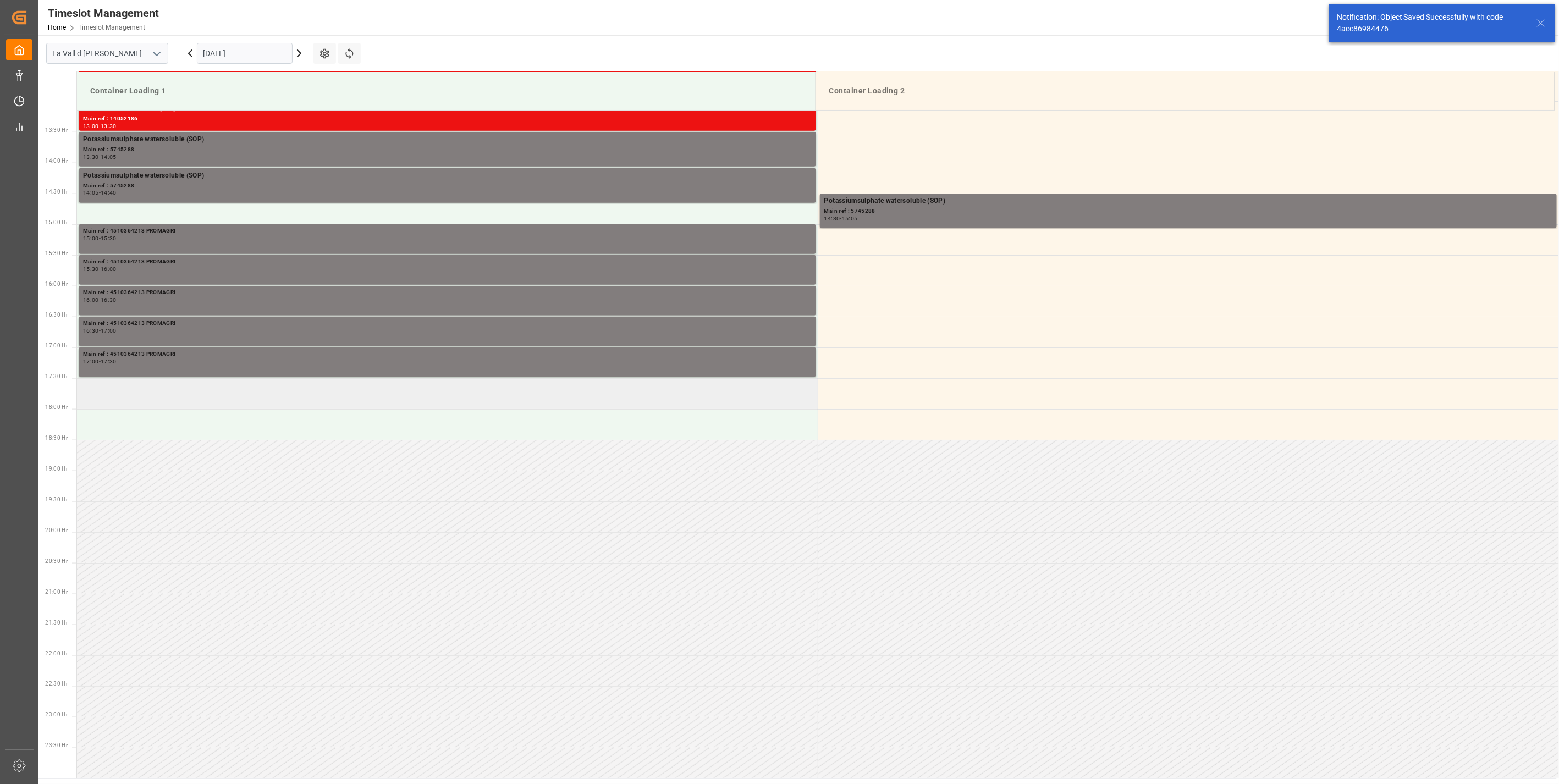
click at [135, 396] on td at bounding box center [448, 393] width 741 height 31
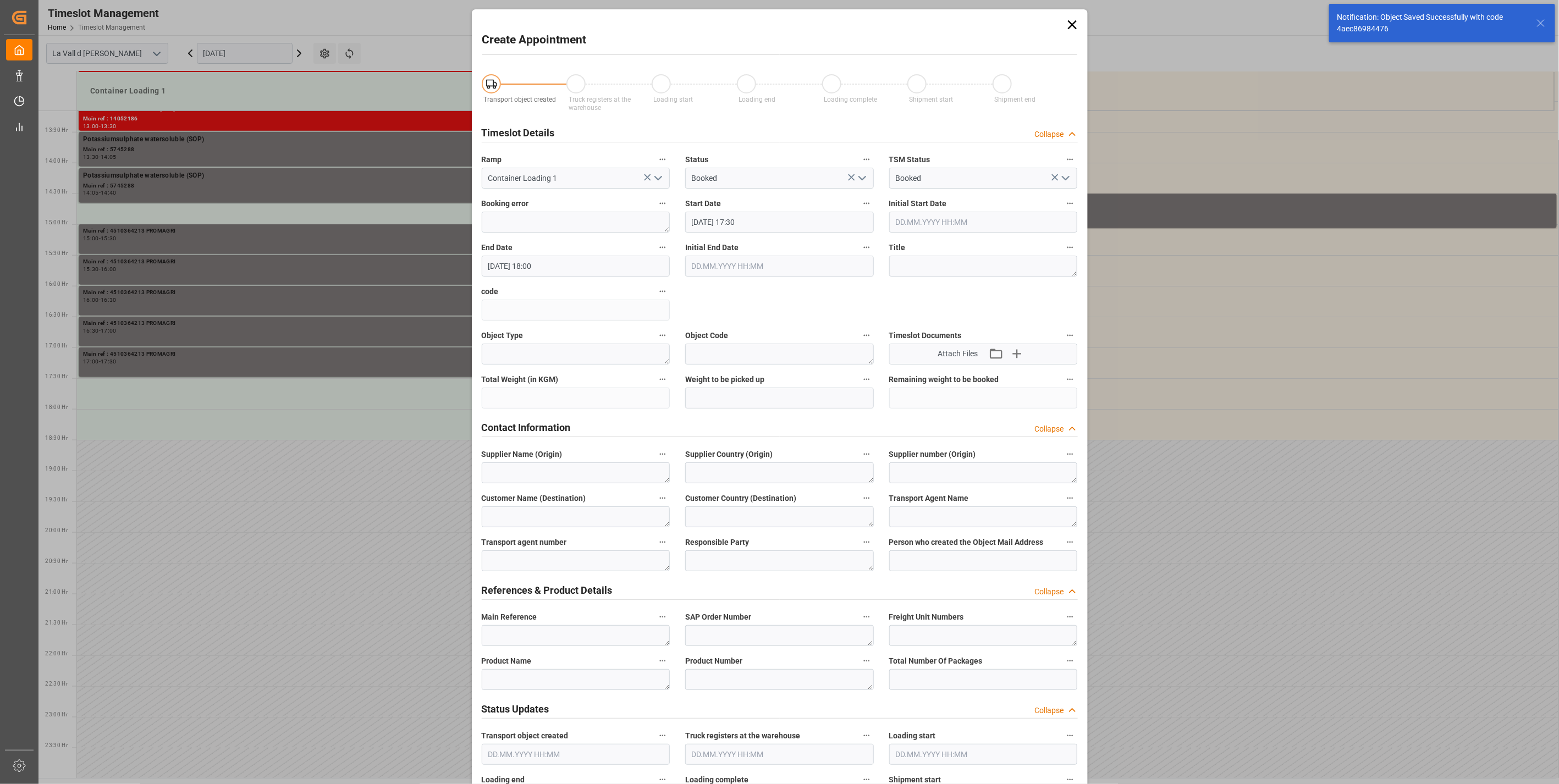
type input "[DATE] 17:30"
type input "[DATE] 18:00"
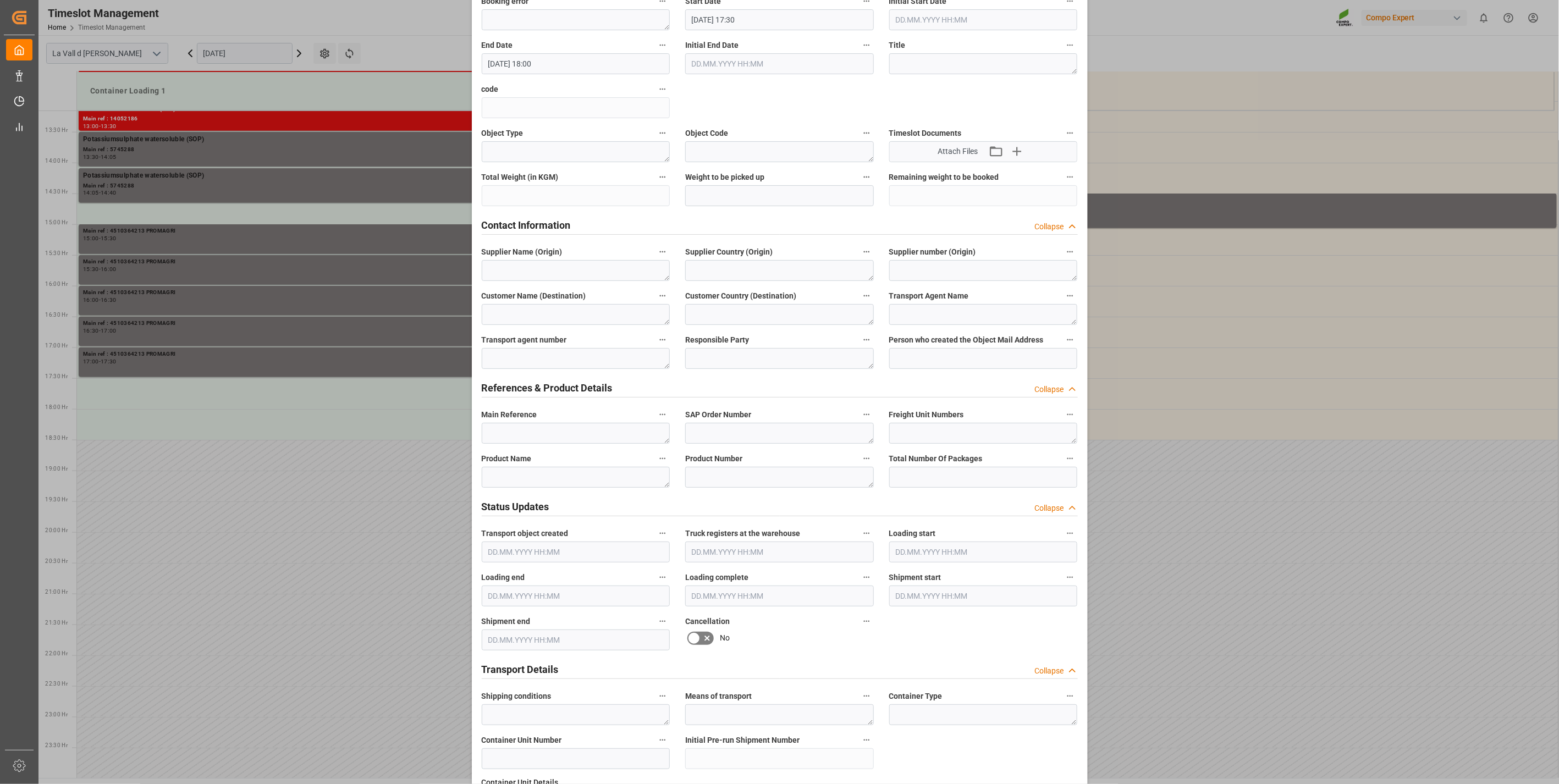
scroll to position [244, 0]
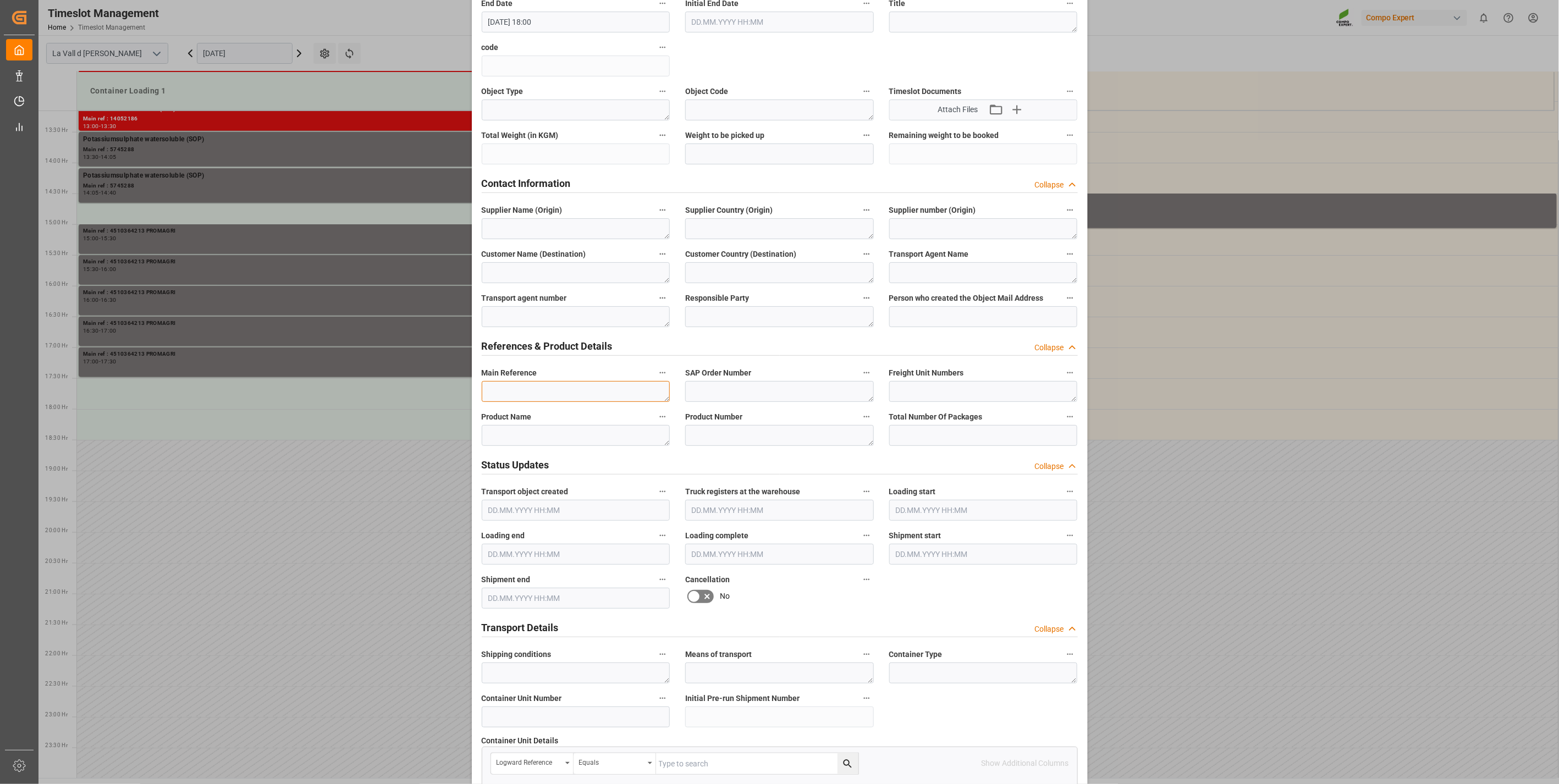
click at [514, 392] on textarea at bounding box center [576, 391] width 189 height 21
paste textarea "4510364213 PROMAGRI"
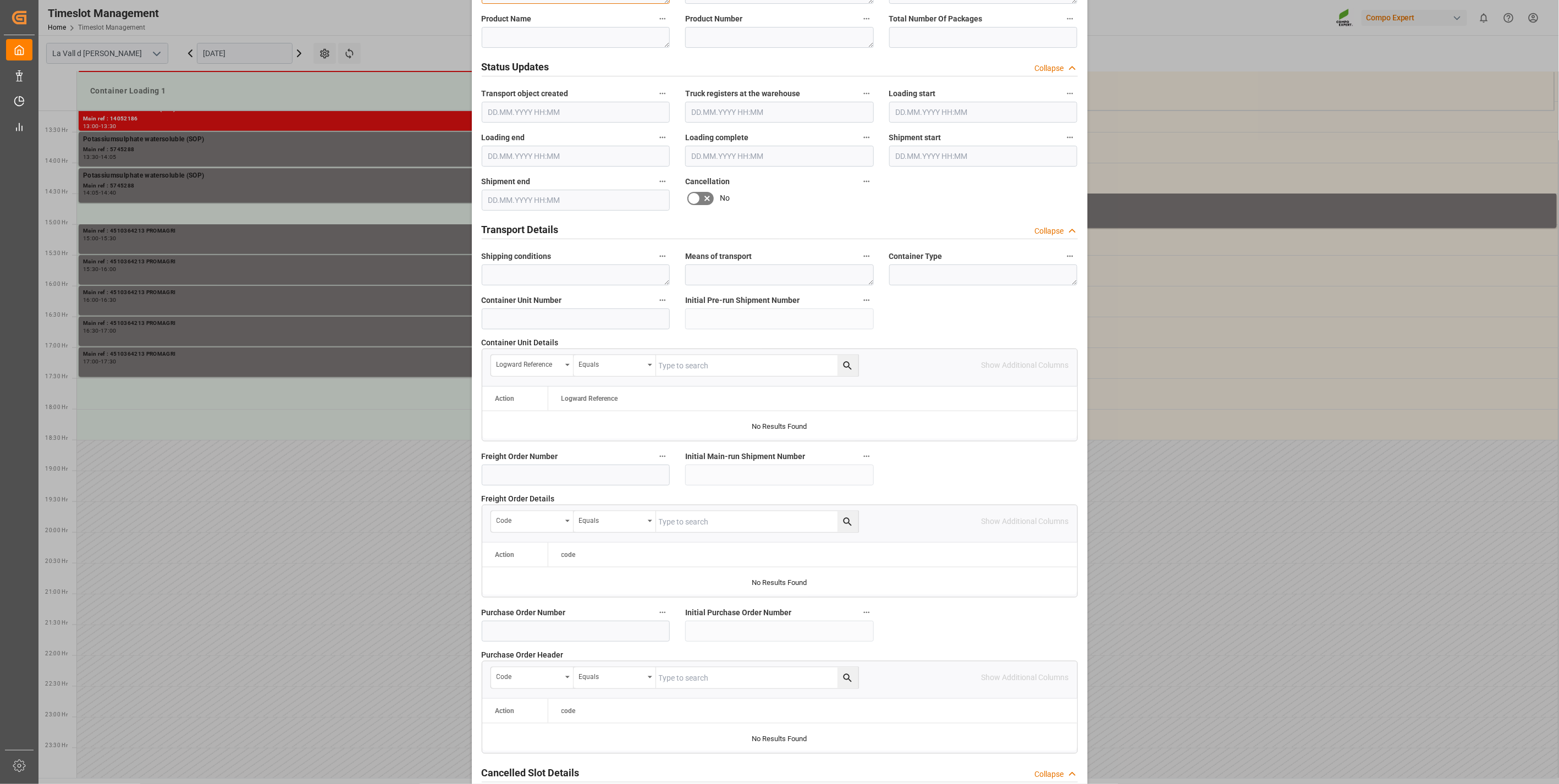
scroll to position [743, 0]
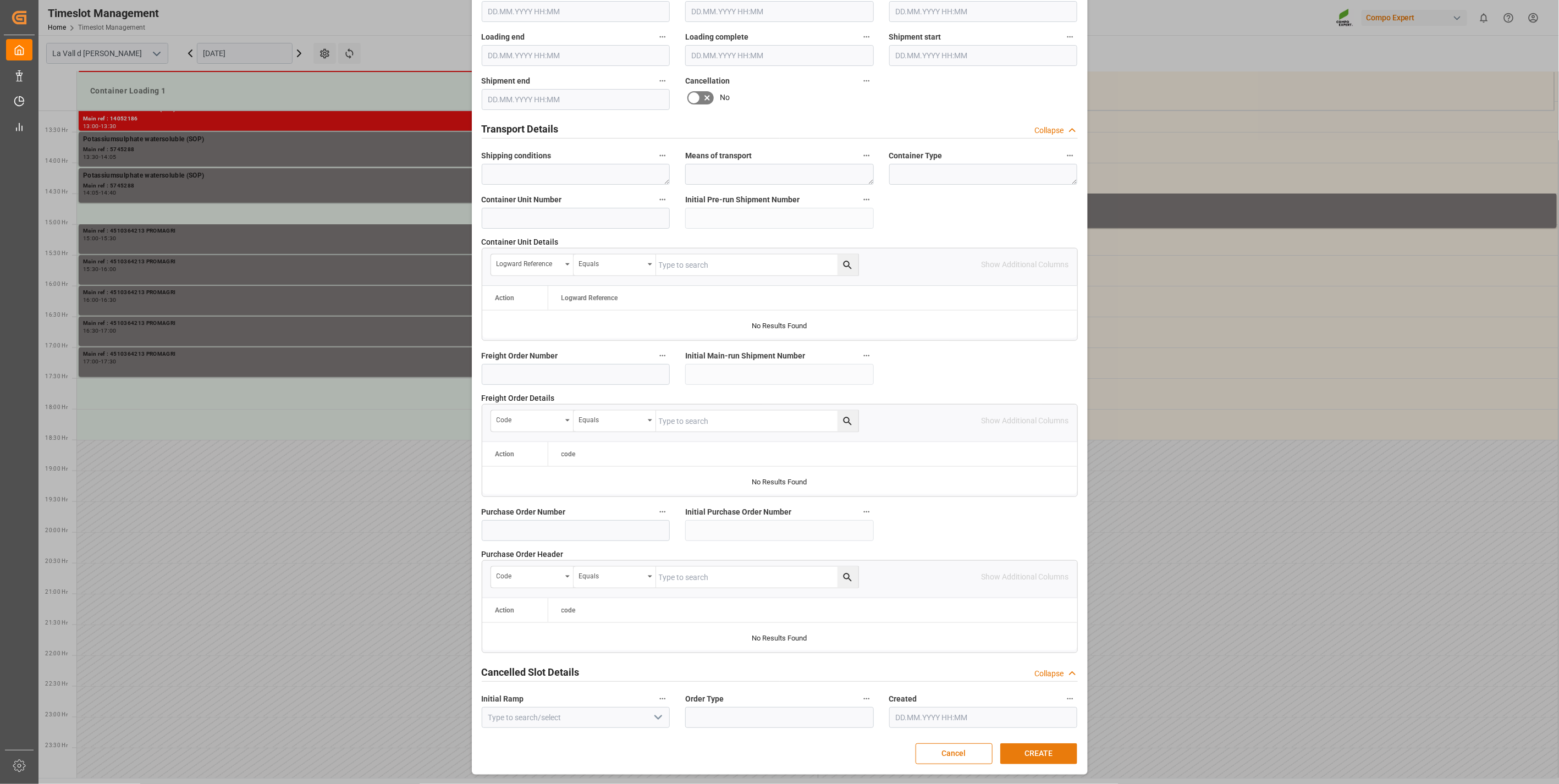
type textarea "4510364213 PROMAGRI"
click at [1038, 753] on button "CREATE" at bounding box center [1039, 754] width 77 height 21
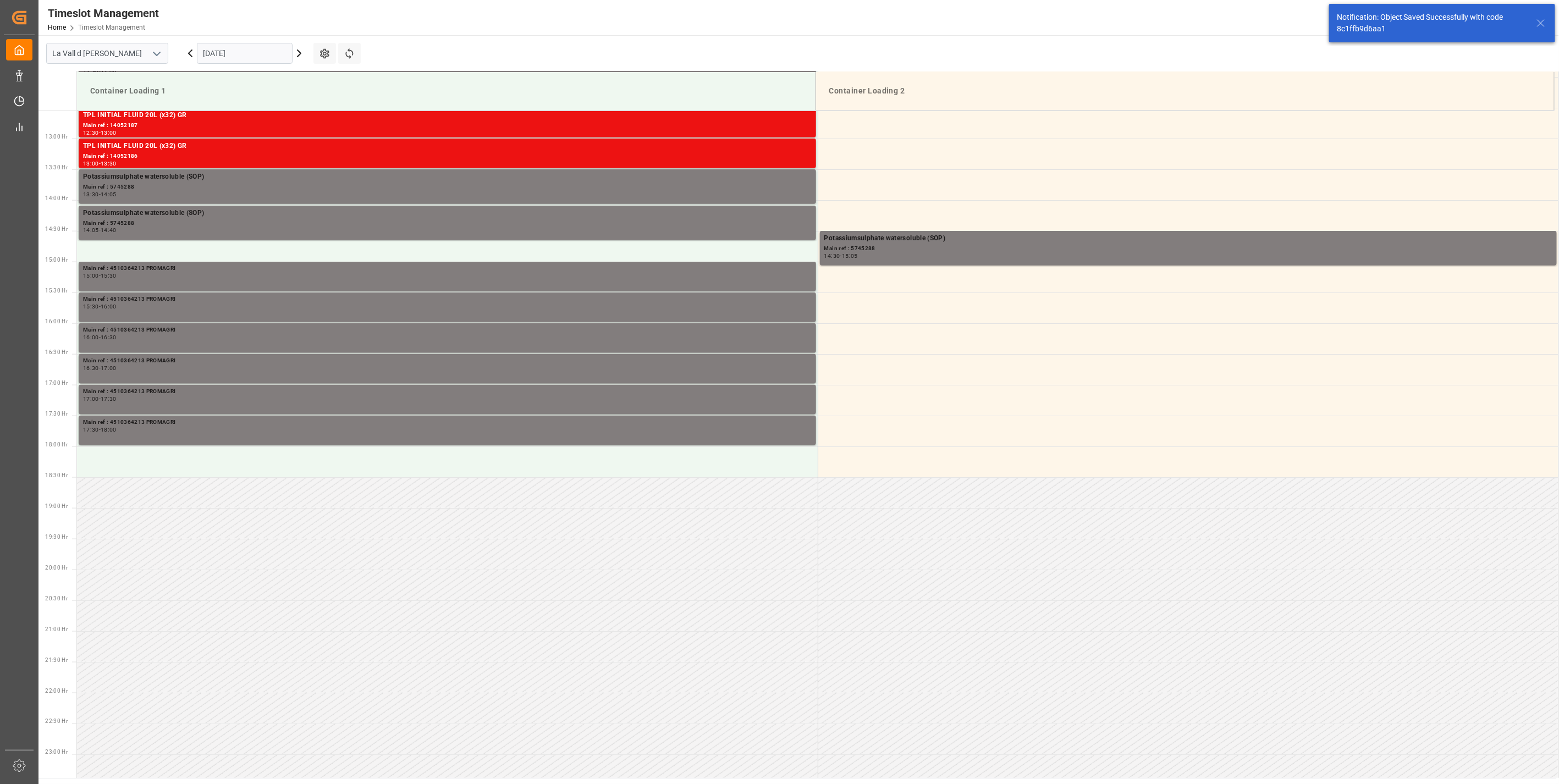
scroll to position [810, 0]
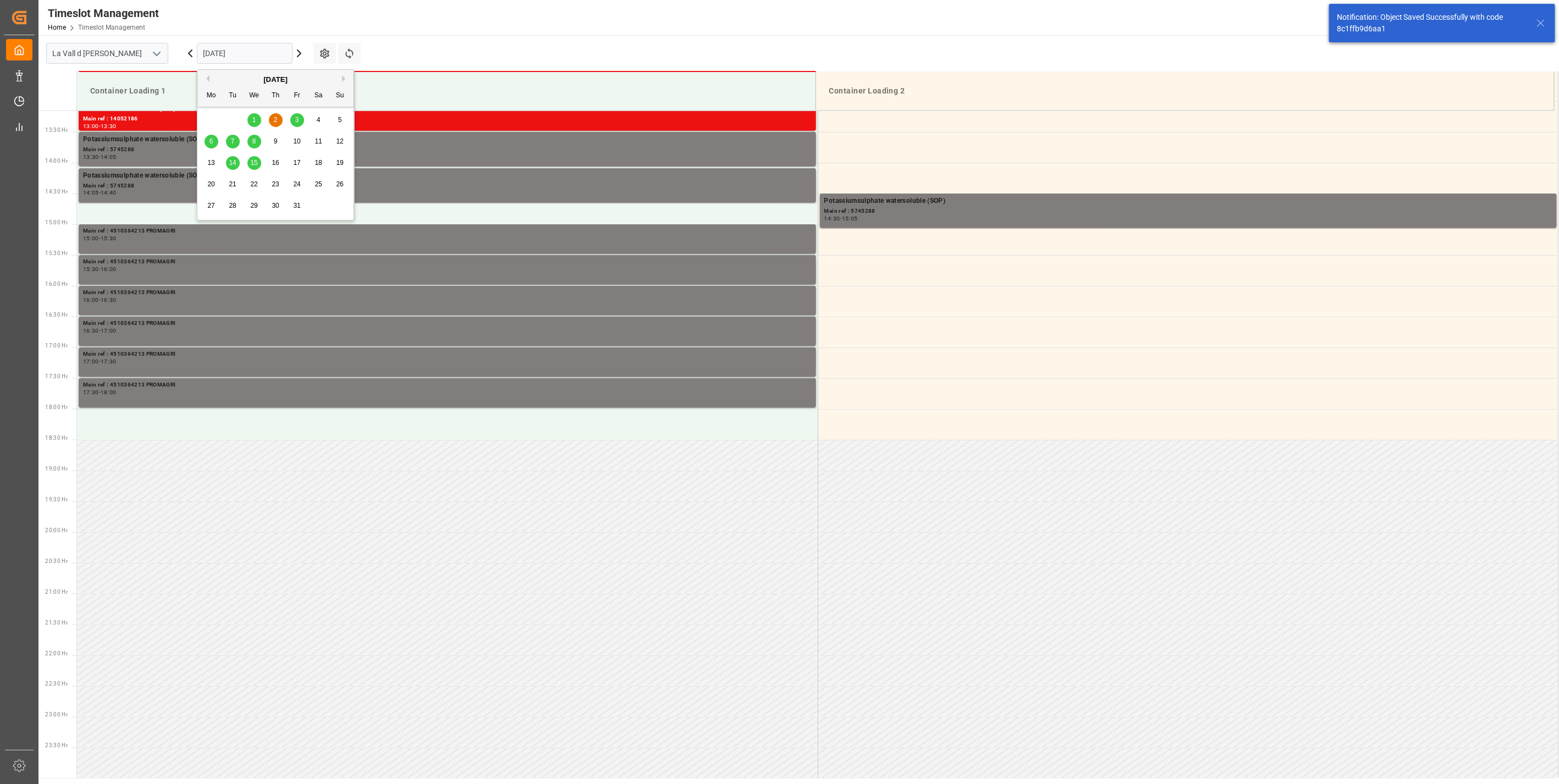
click at [224, 52] on input "[DATE]" at bounding box center [244, 54] width 95 height 21
click at [210, 141] on span "6" at bounding box center [212, 141] width 4 height 8
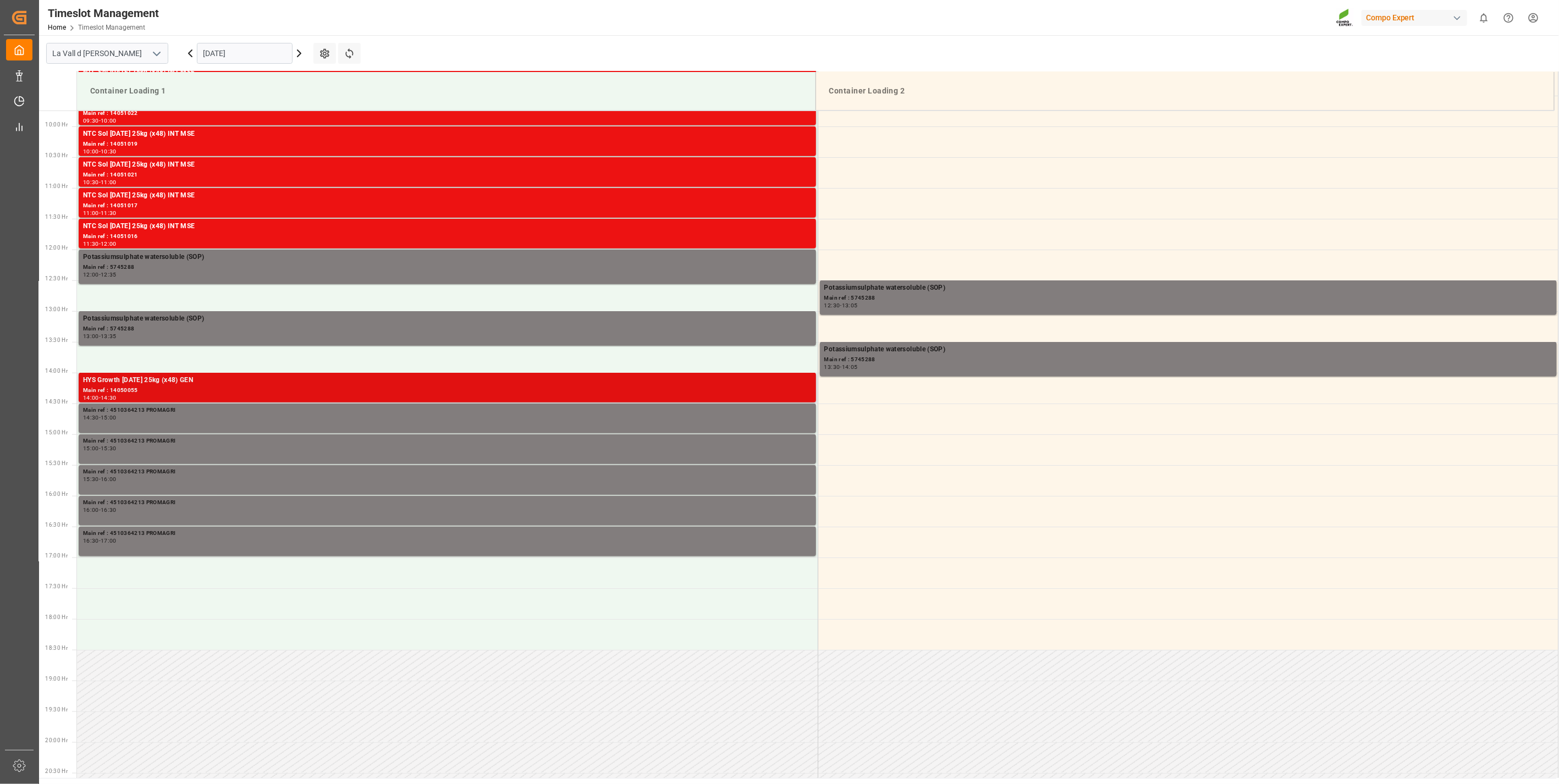
scroll to position [609, 0]
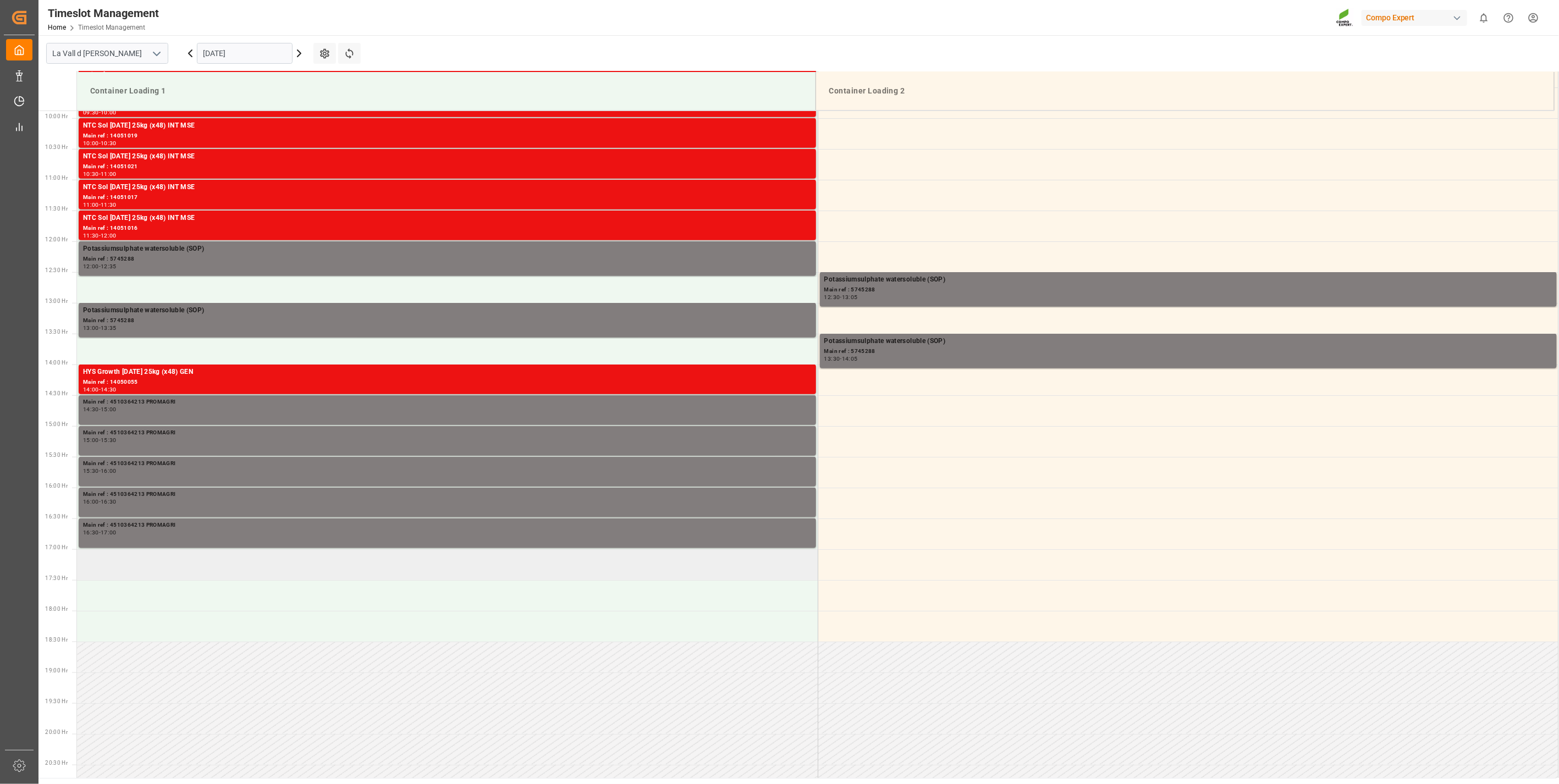
click at [152, 558] on td at bounding box center [448, 565] width 741 height 31
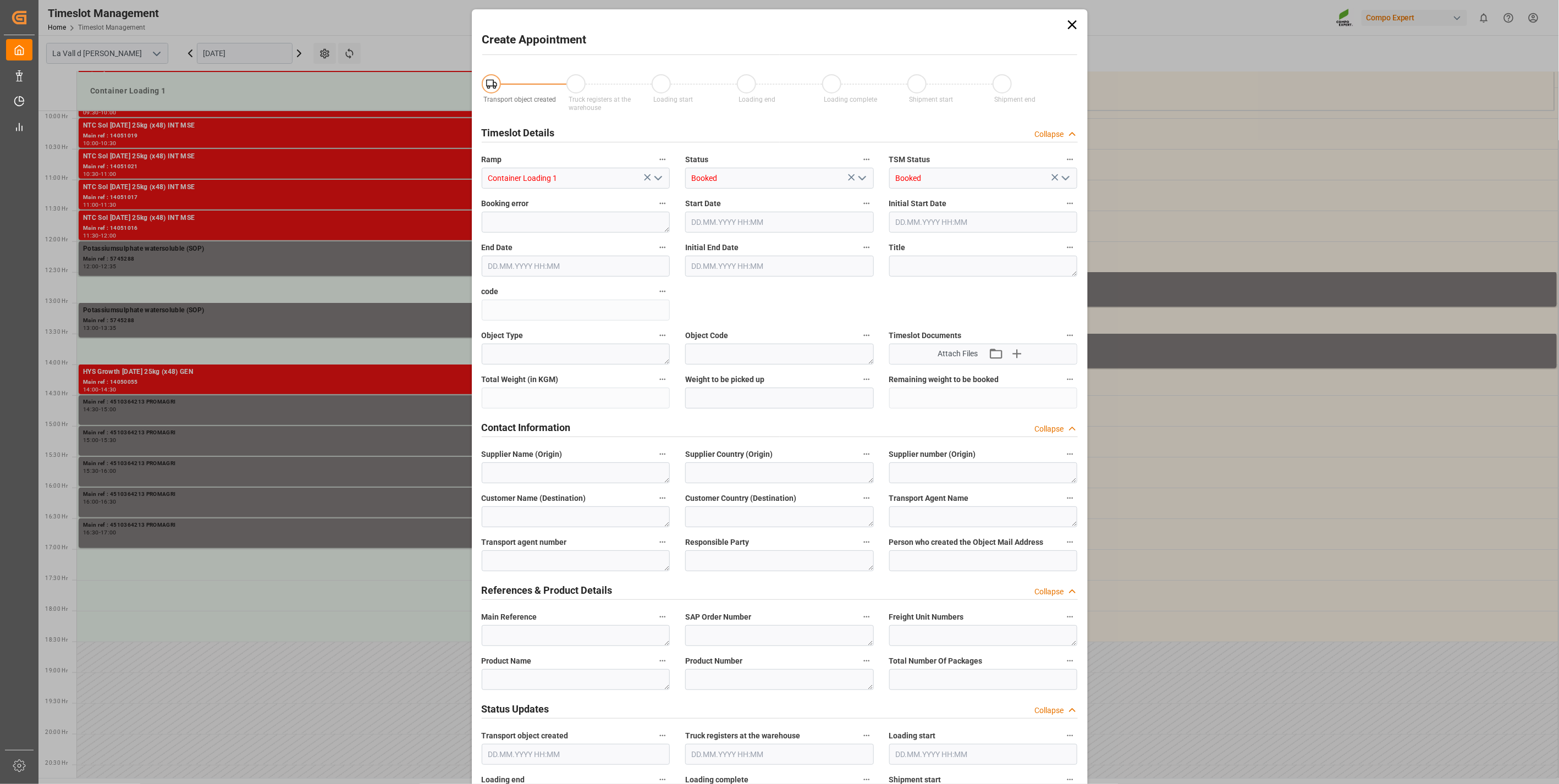
type input "[DATE] 17:00"
type input "[DATE] 17:30"
click at [526, 642] on textarea at bounding box center [576, 636] width 189 height 21
paste textarea "4510364213 PROMAGRI"
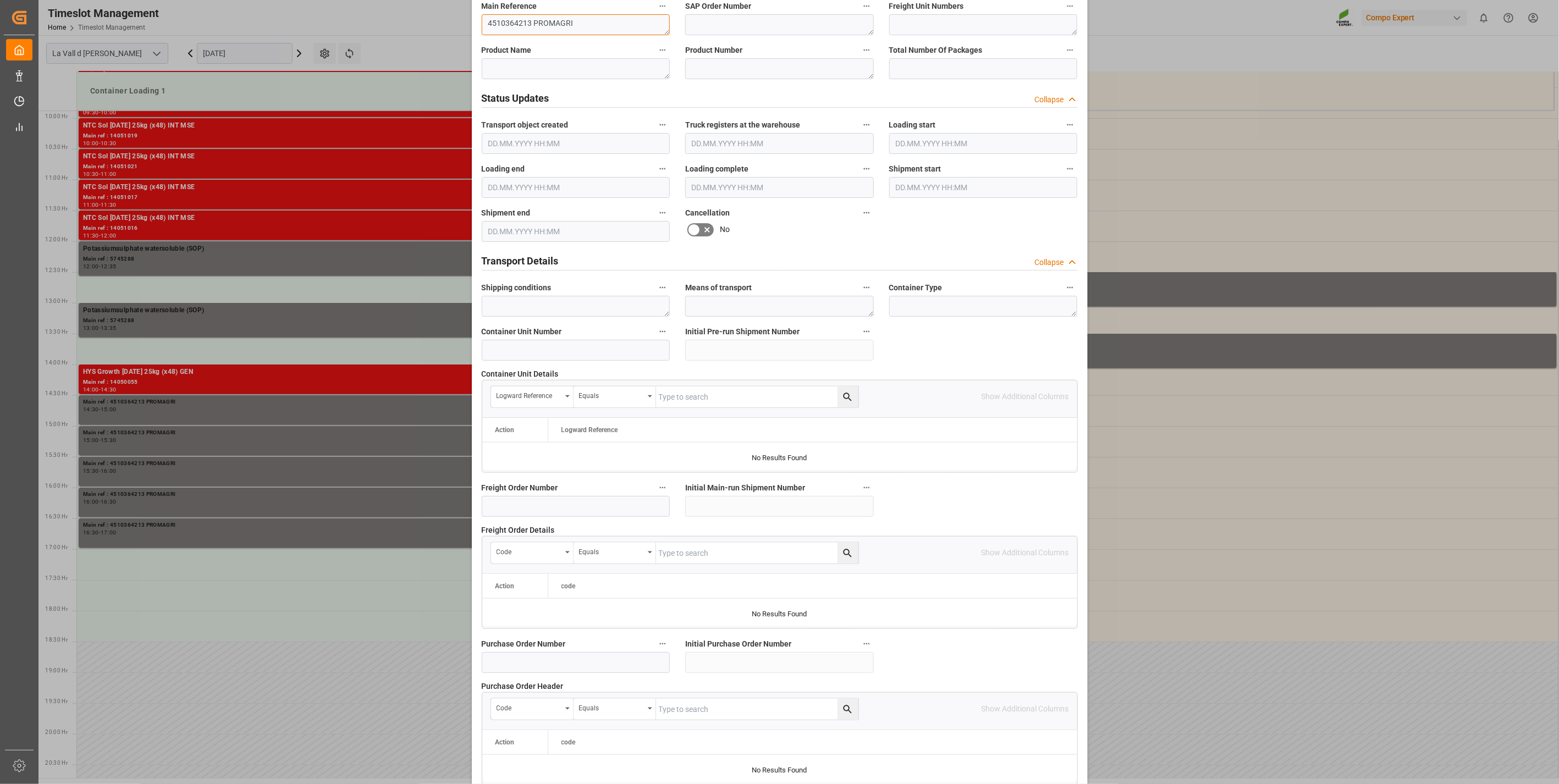
scroll to position [743, 0]
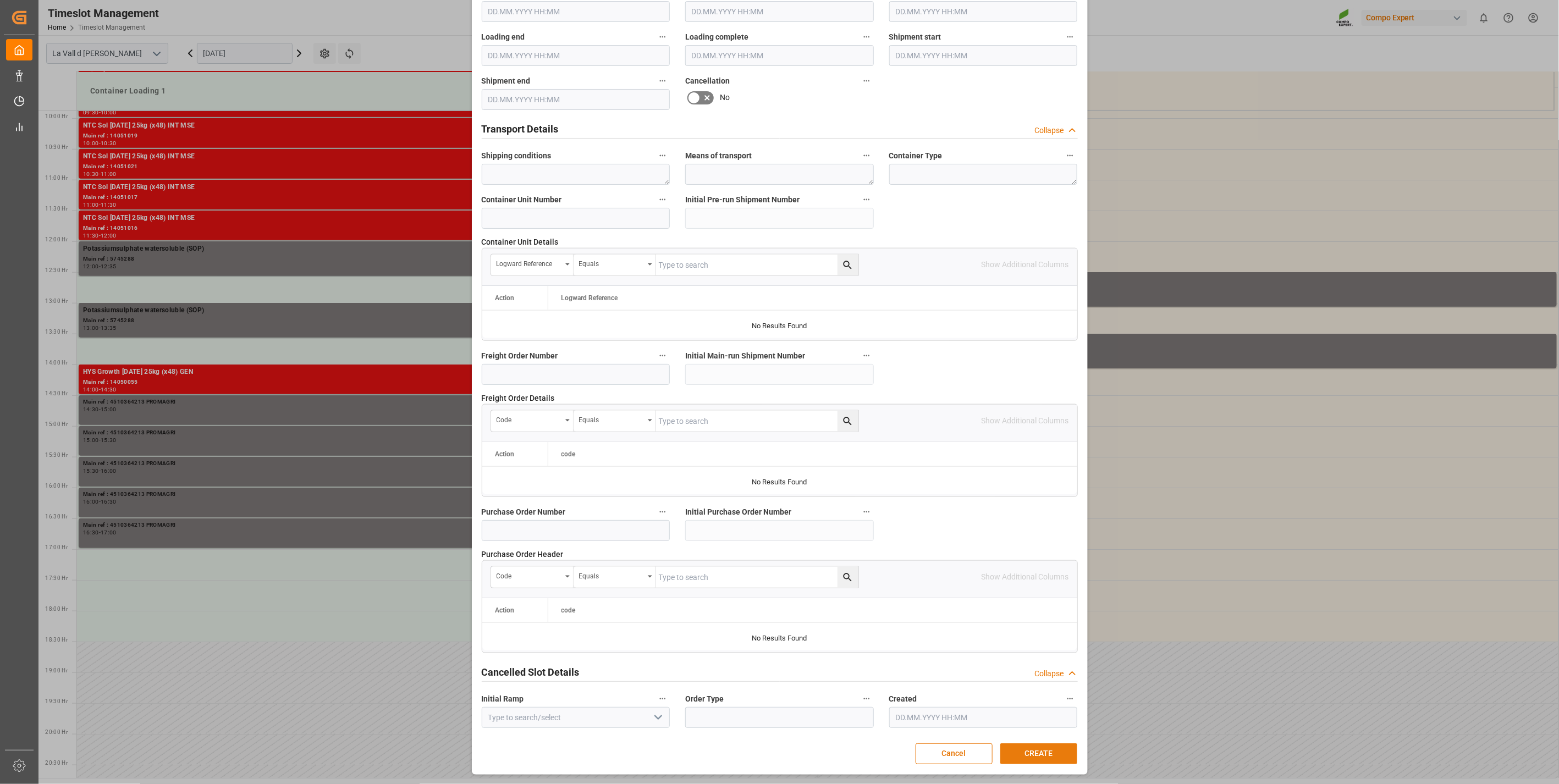
type textarea "4510364213 PROMAGRI"
click at [1033, 759] on button "CREATE" at bounding box center [1039, 754] width 77 height 21
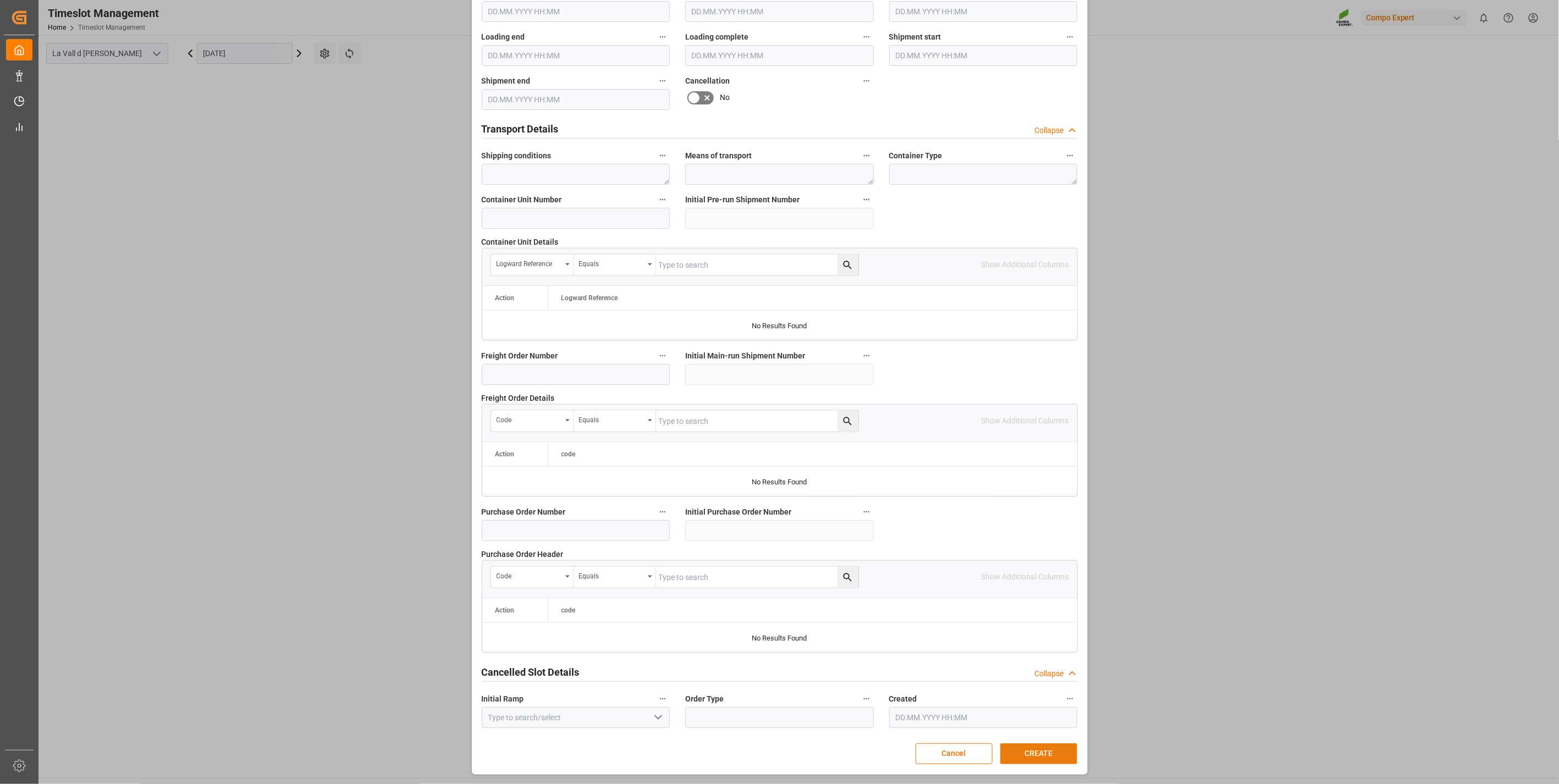
click at [1030, 755] on button "CREATE" at bounding box center [1039, 754] width 77 height 21
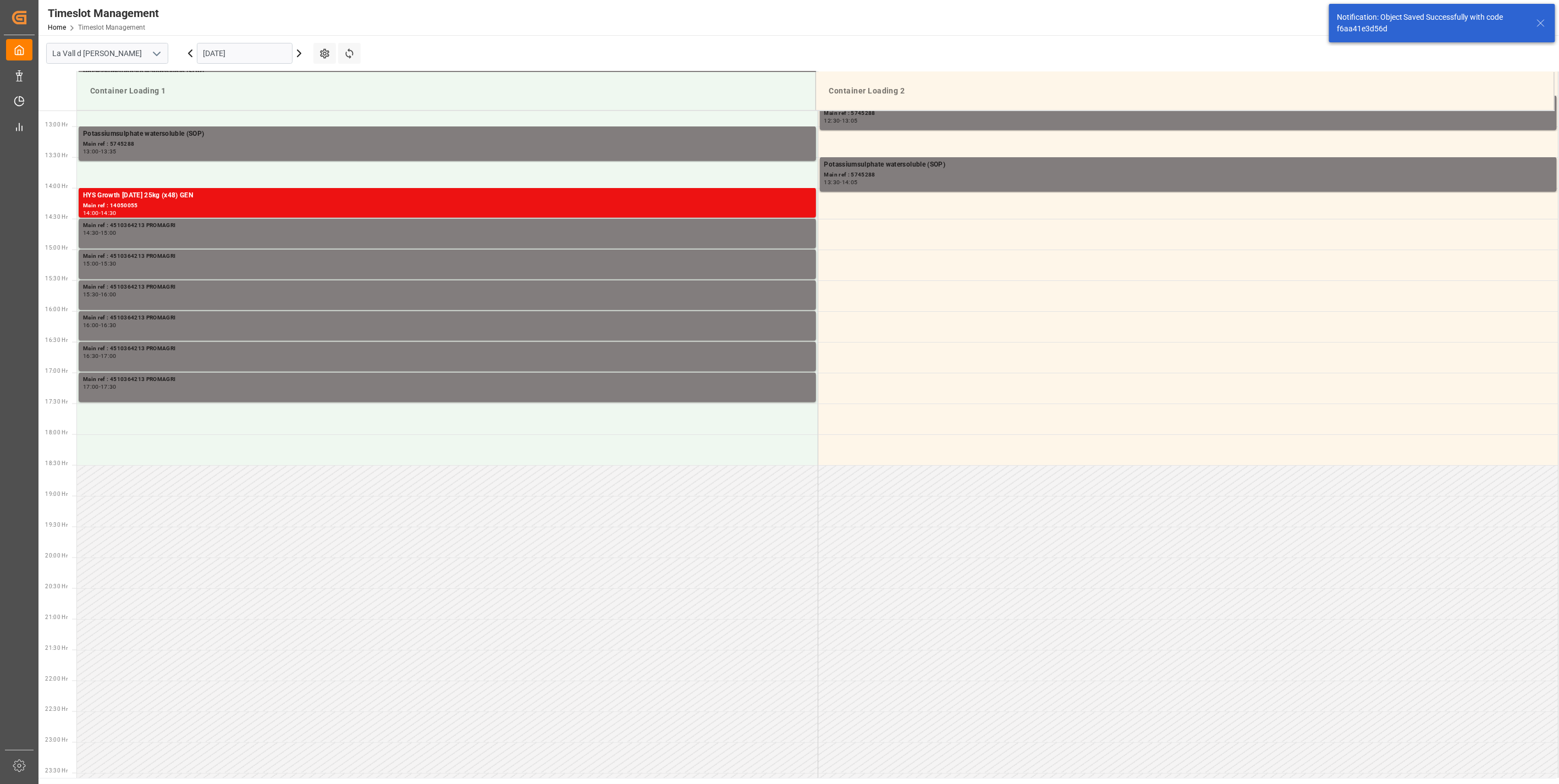
scroll to position [810, 0]
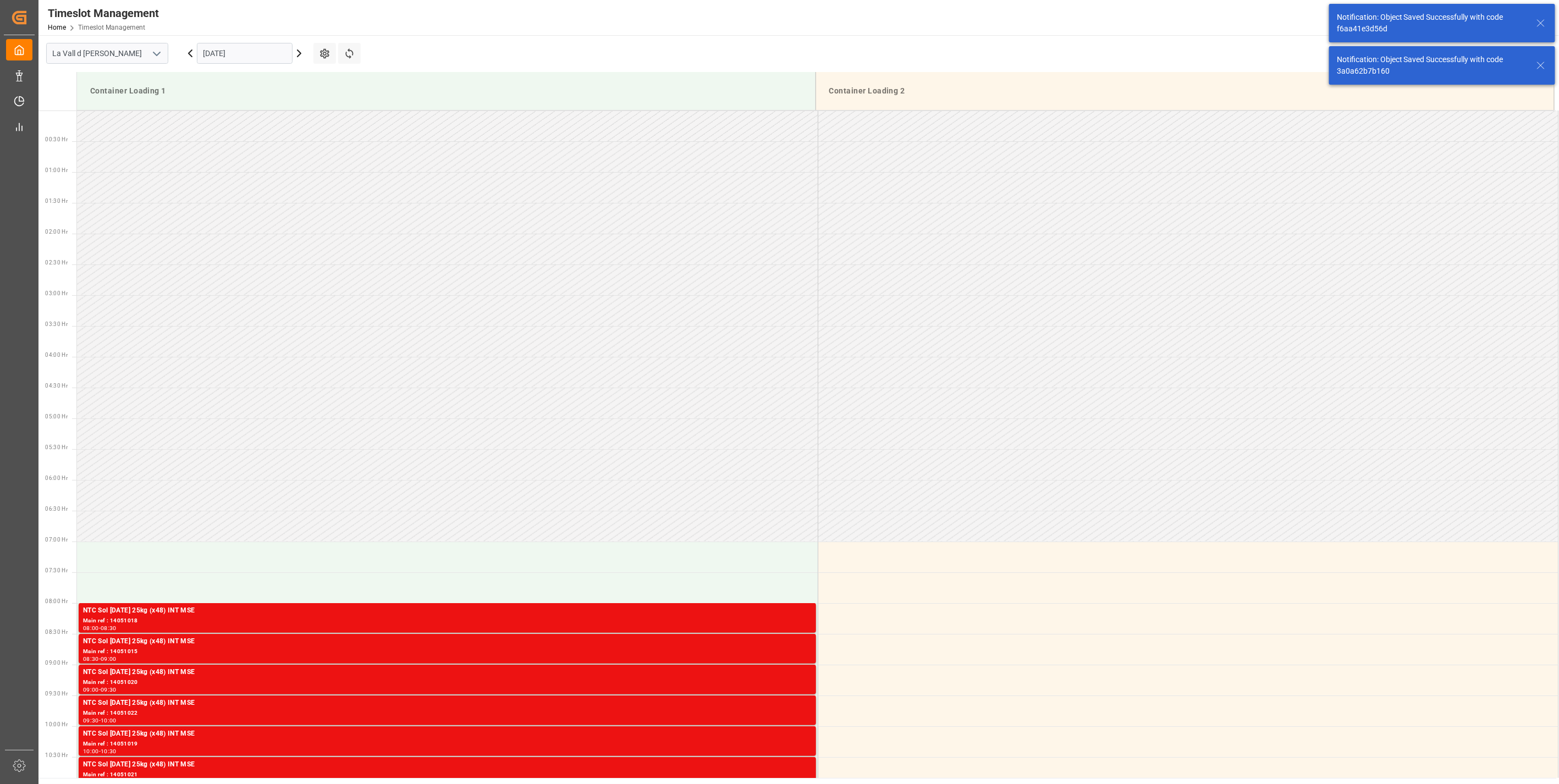
drag, startPoint x: 229, startPoint y: 49, endPoint x: 242, endPoint y: 61, distance: 17.7
click at [229, 50] on input "[DATE]" at bounding box center [244, 54] width 95 height 21
click at [229, 141] on div "7" at bounding box center [233, 141] width 14 height 13
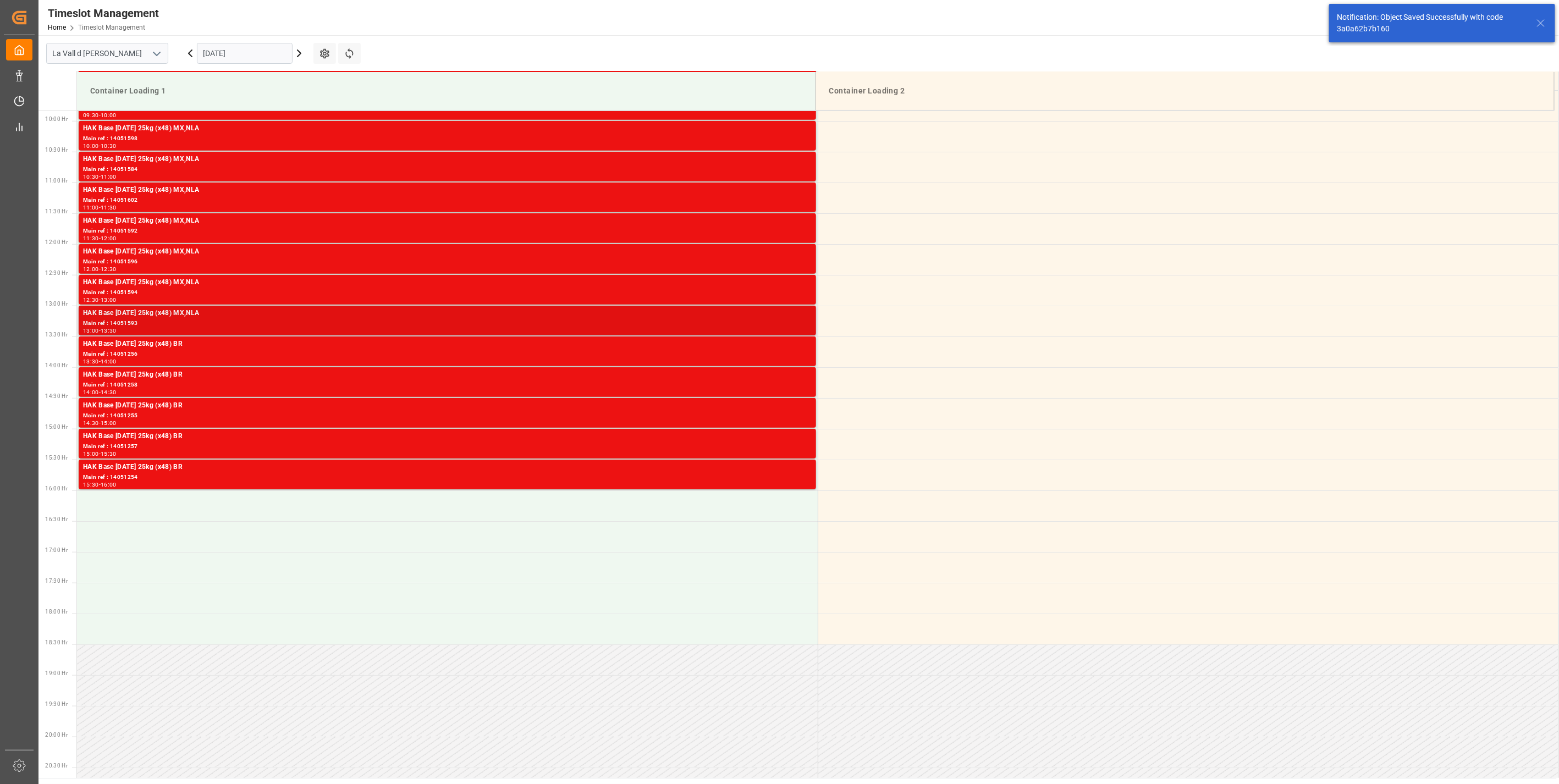
scroll to position [609, 0]
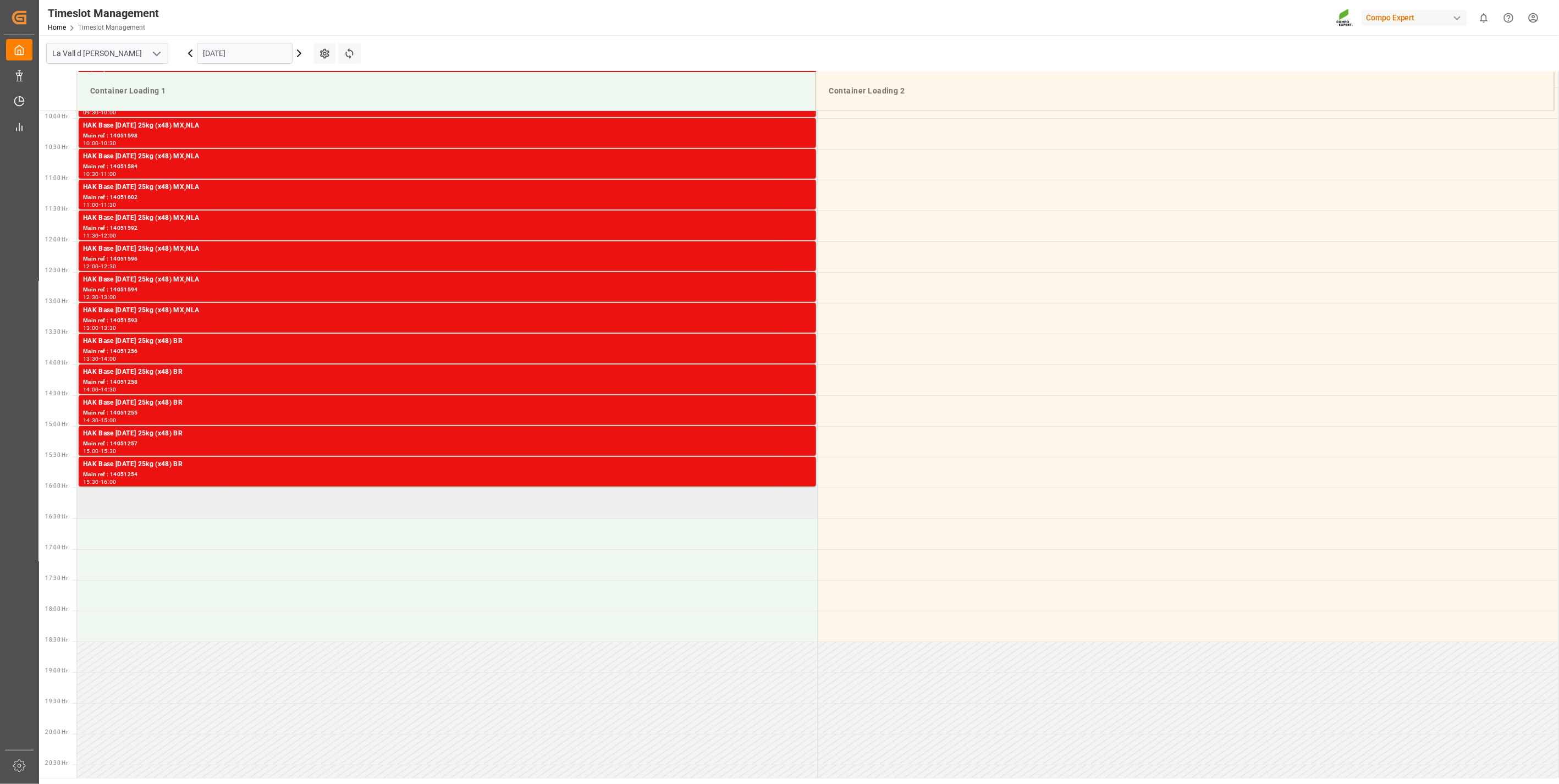
click at [135, 504] on td at bounding box center [448, 503] width 741 height 31
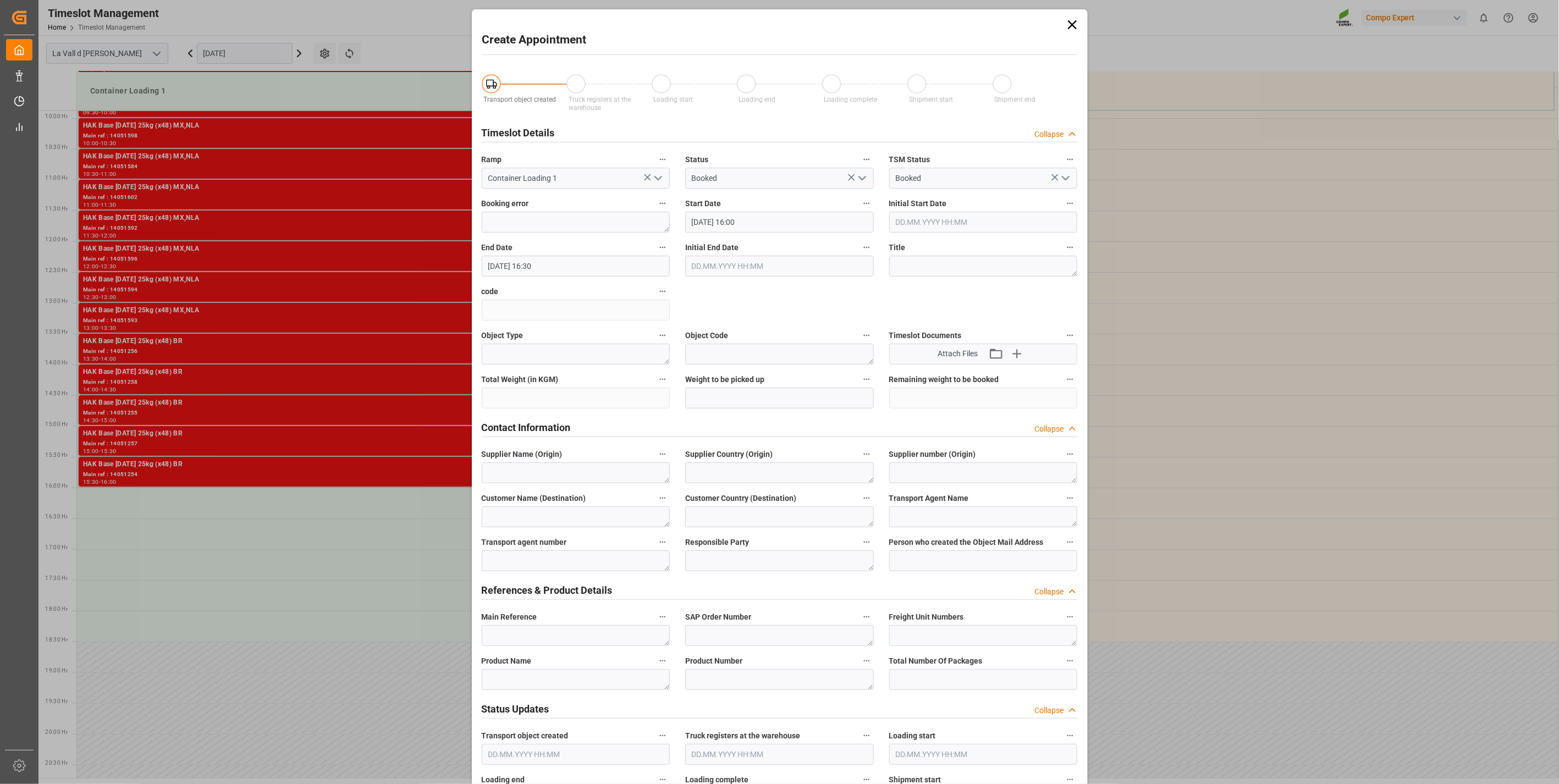
type input "[DATE] 16:00"
type input "[DATE] 16:30"
click at [514, 625] on div "Main Reference" at bounding box center [576, 627] width 204 height 44
click at [553, 636] on textarea at bounding box center [576, 636] width 189 height 21
paste textarea "4510364213 PROMAGRI"
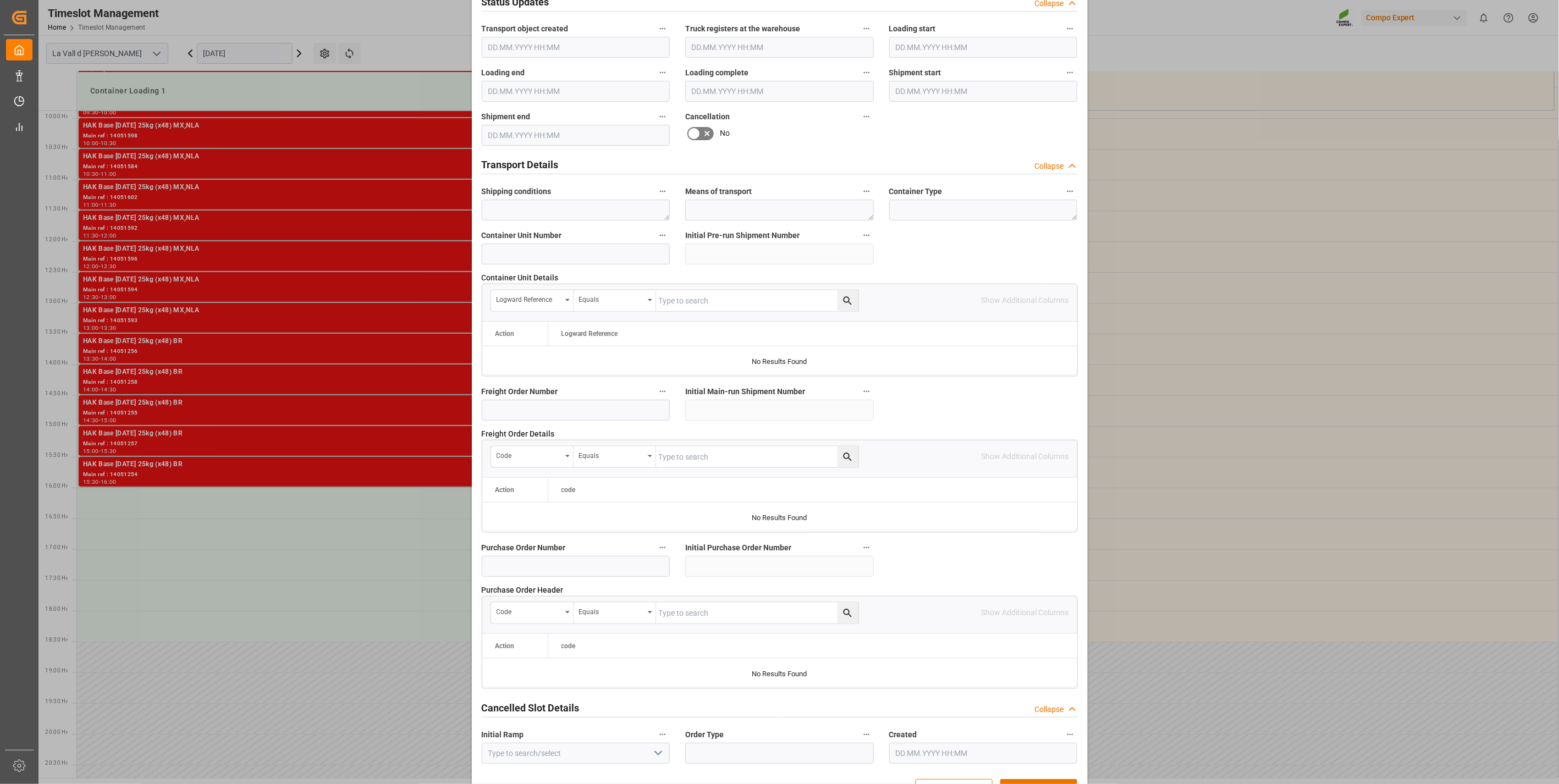
scroll to position [743, 0]
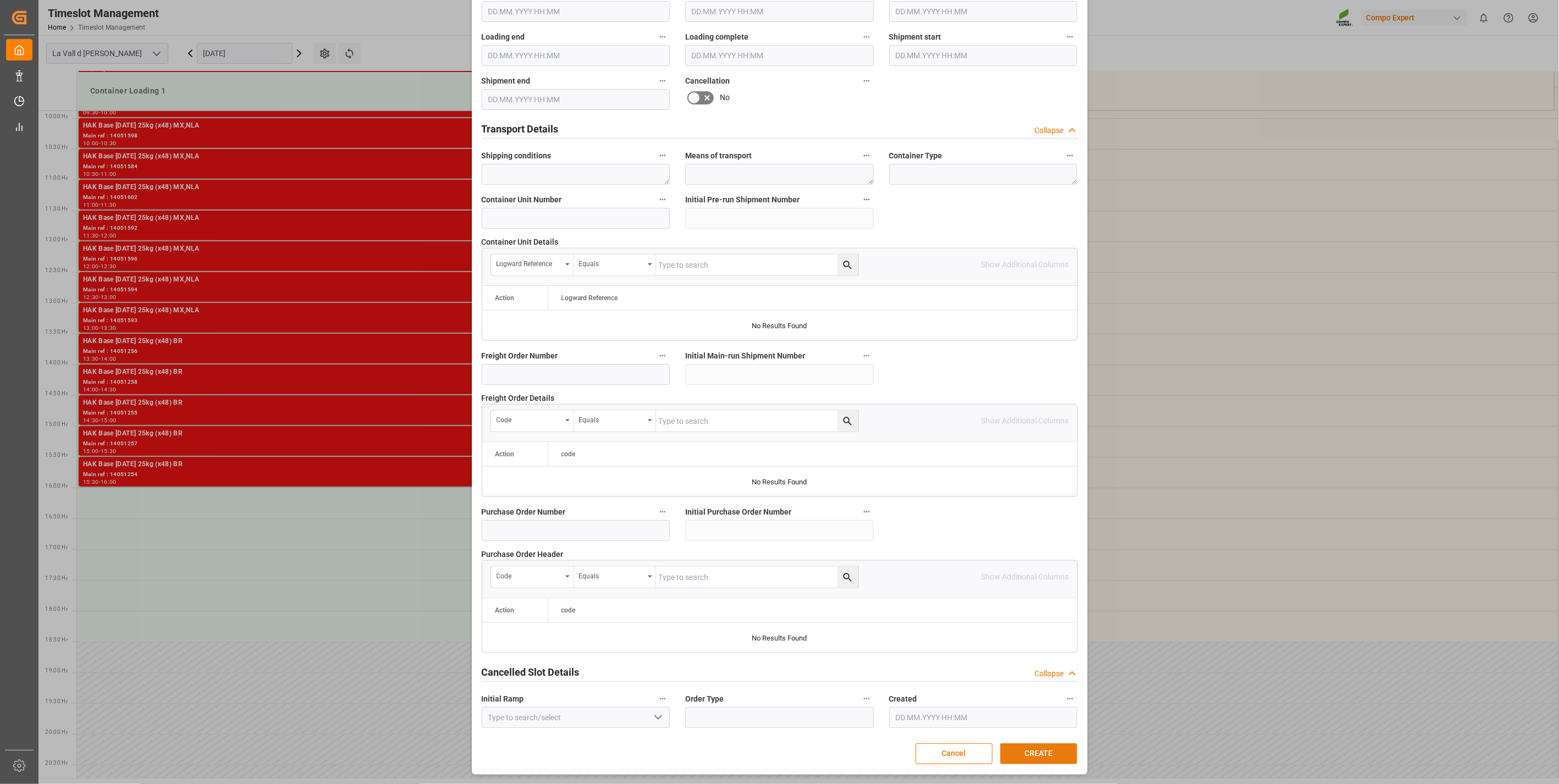
type textarea "4510364213 PROMAGRI"
click at [1040, 755] on button "CREATE" at bounding box center [1039, 754] width 77 height 21
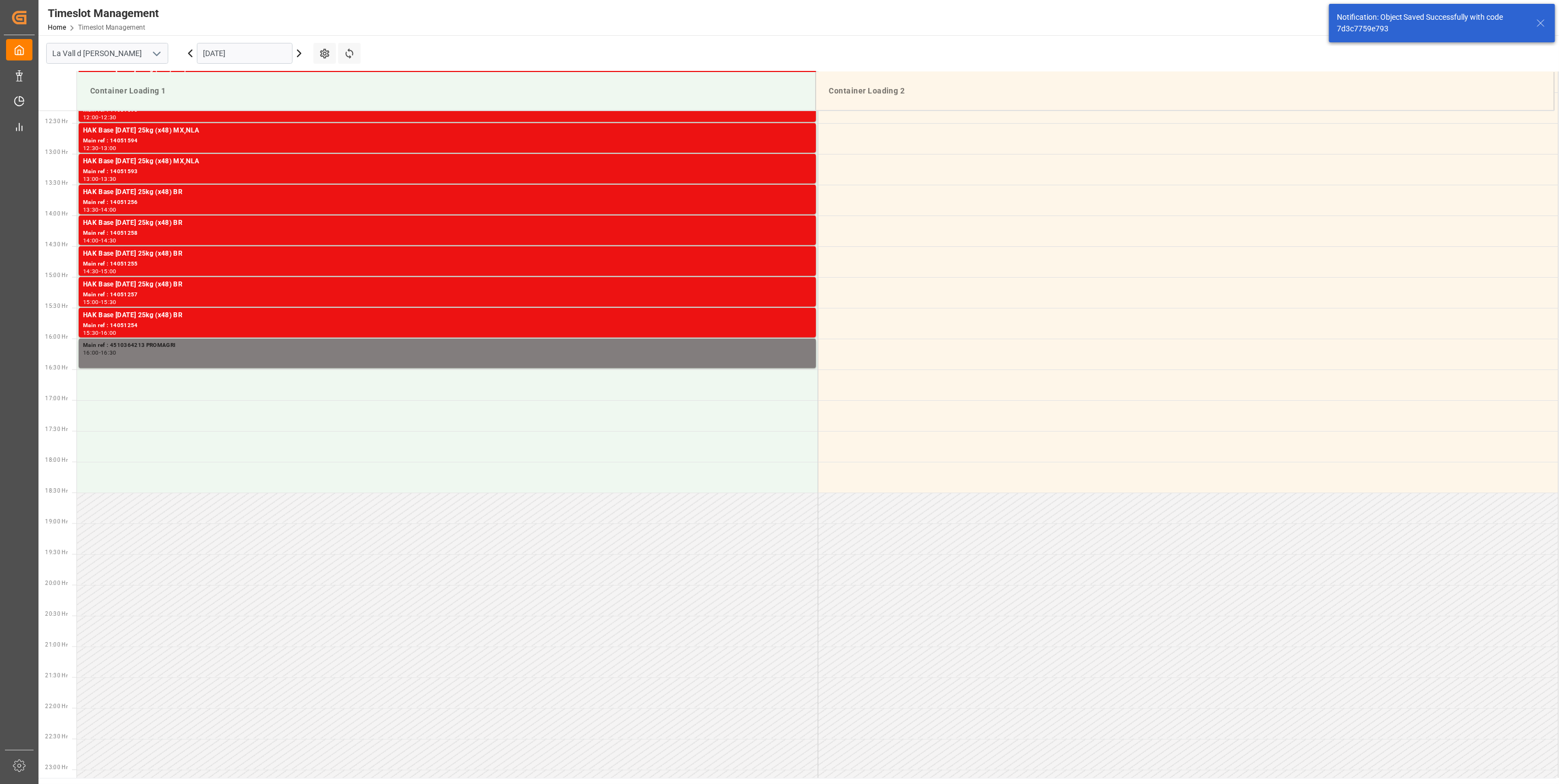
scroll to position [810, 0]
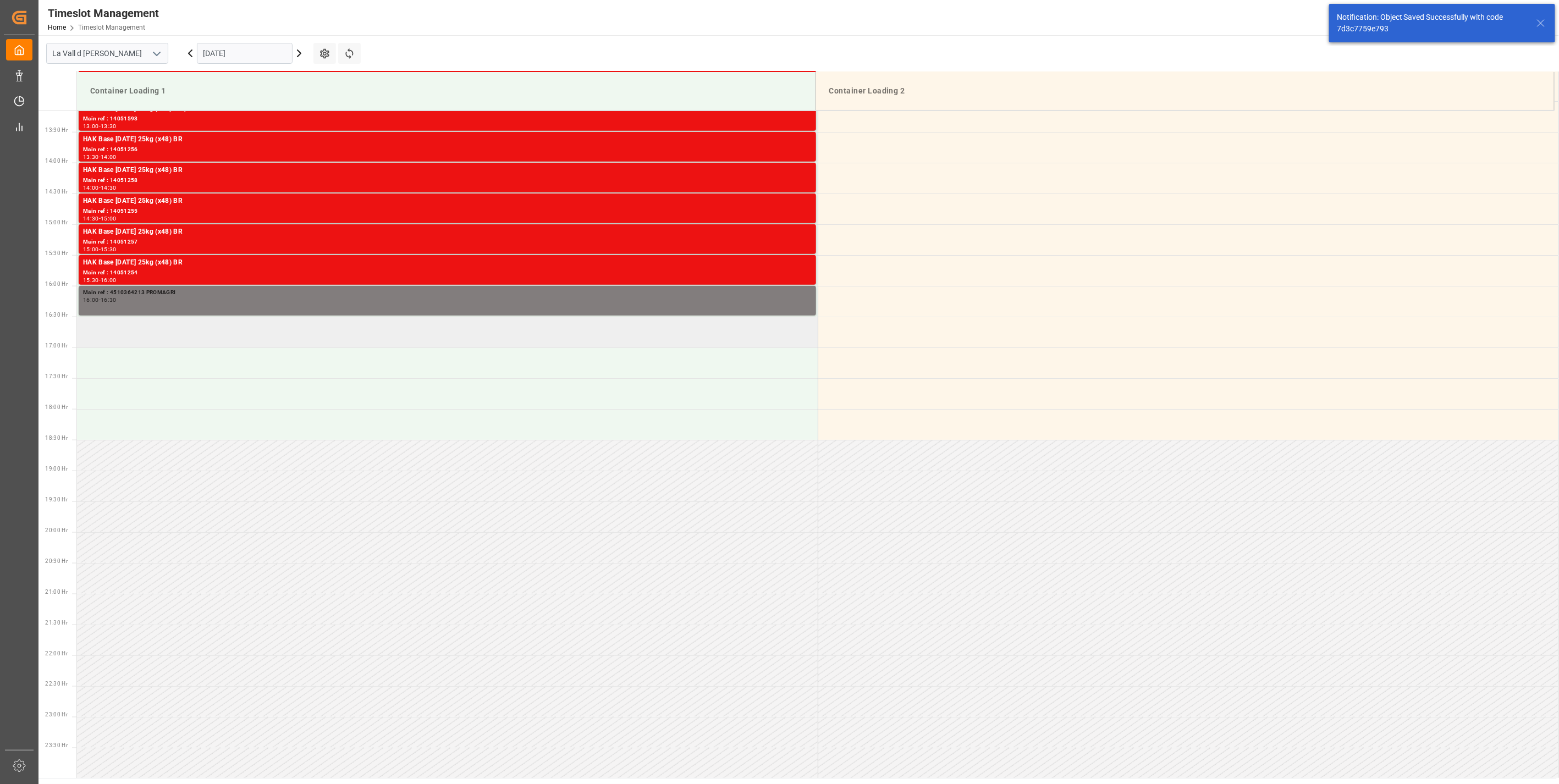
click at [118, 334] on td at bounding box center [448, 332] width 741 height 31
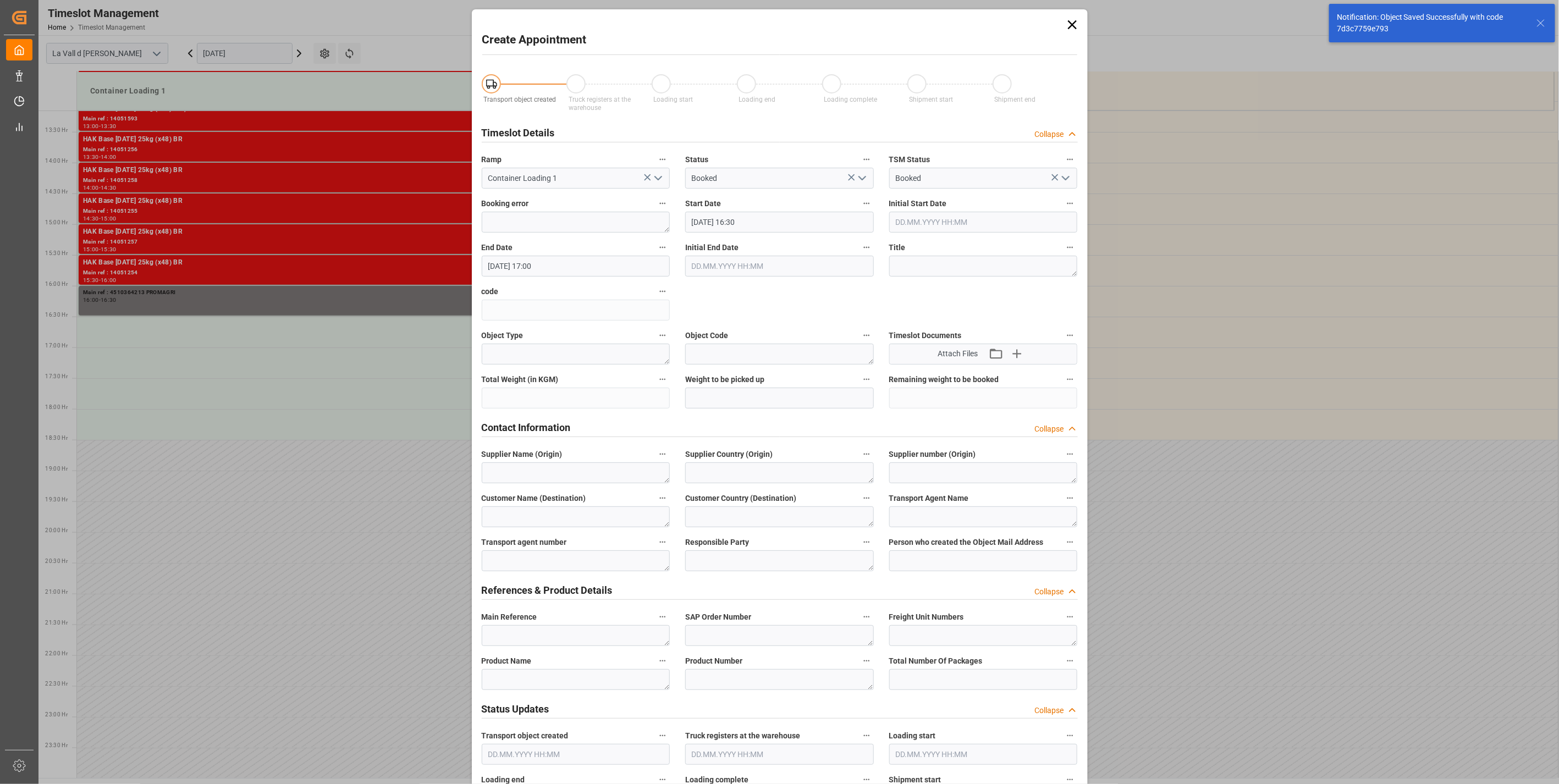
type input "[DATE] 16:30"
type input "[DATE] 17:00"
click at [535, 628] on textarea at bounding box center [576, 636] width 189 height 21
paste textarea "4510364213 PROMAGRI"
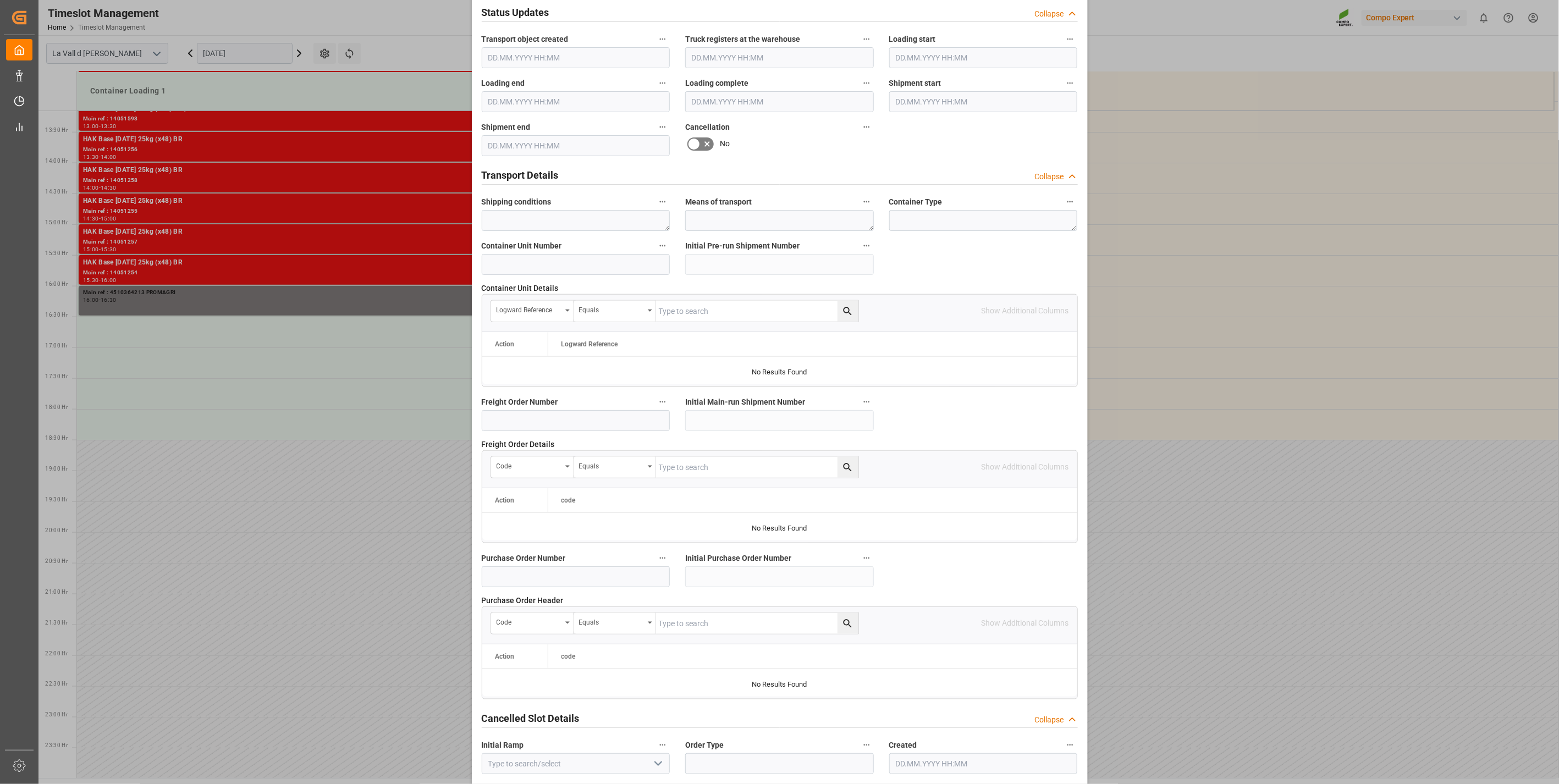
scroll to position [743, 0]
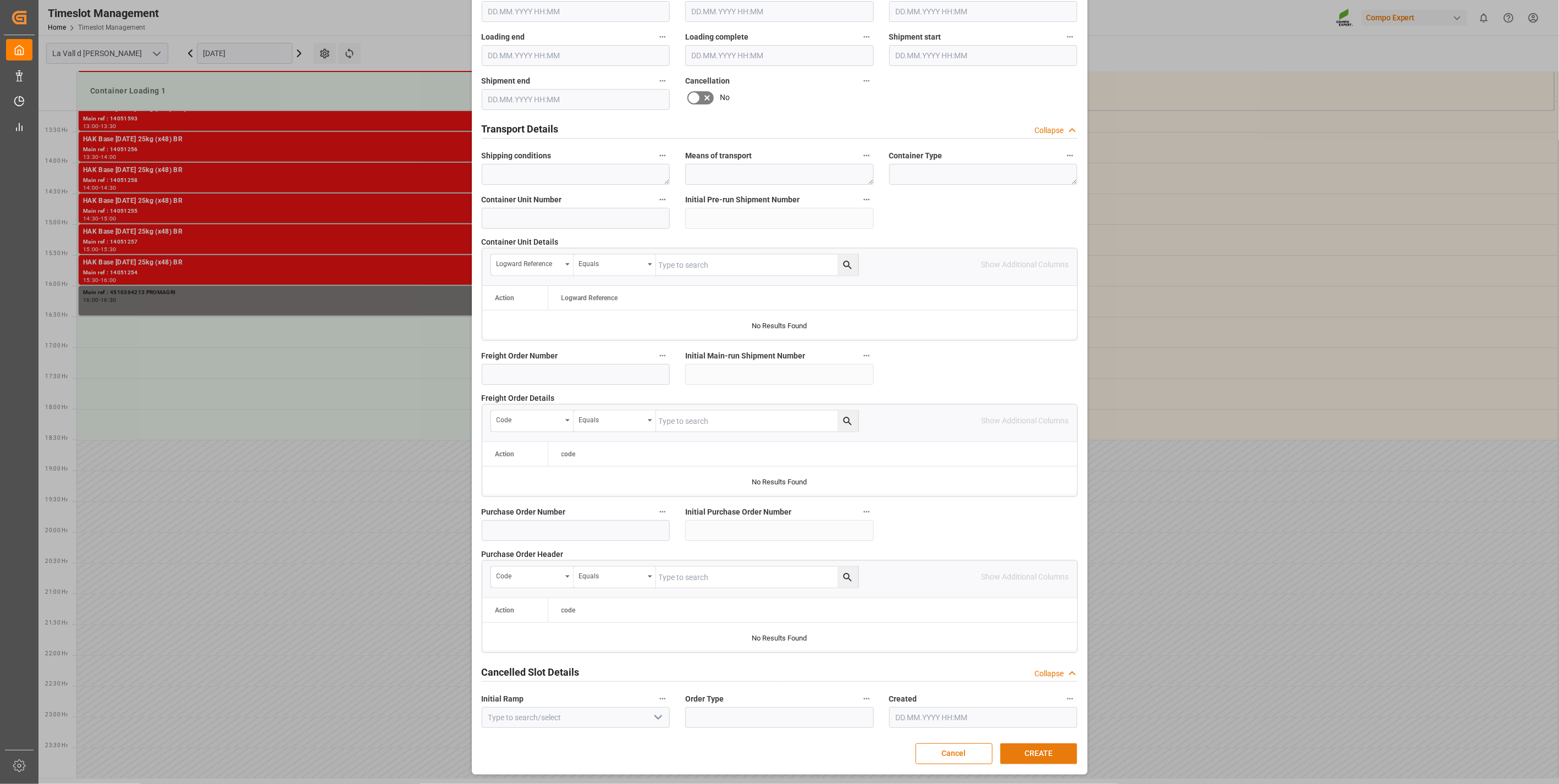
type textarea "4510364213 PROMAGRI"
drag, startPoint x: 1057, startPoint y: 750, endPoint x: 798, endPoint y: 588, distance: 305.5
click at [1053, 746] on button "CREATE" at bounding box center [1039, 754] width 77 height 21
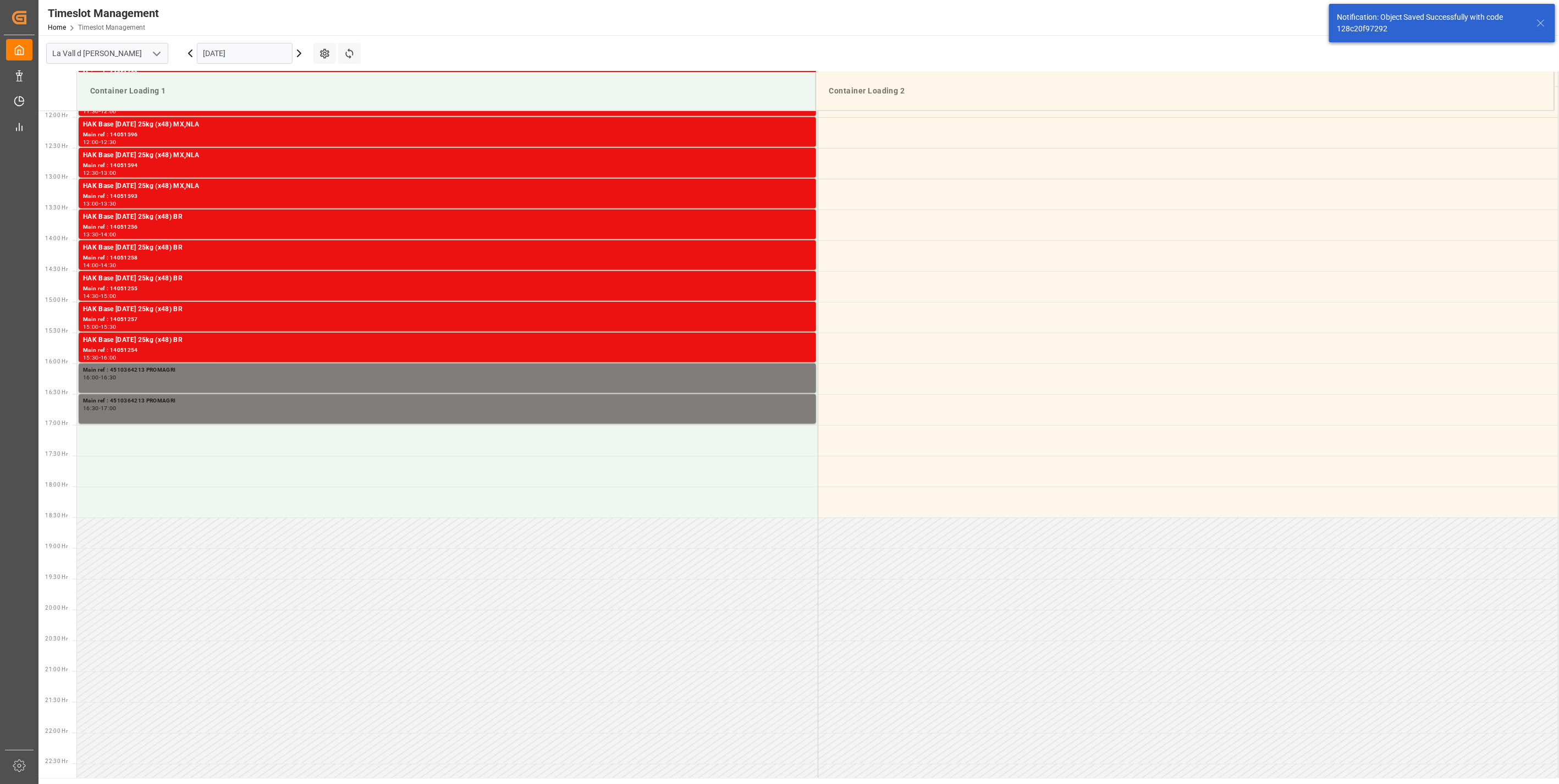
scroll to position [771, 0]
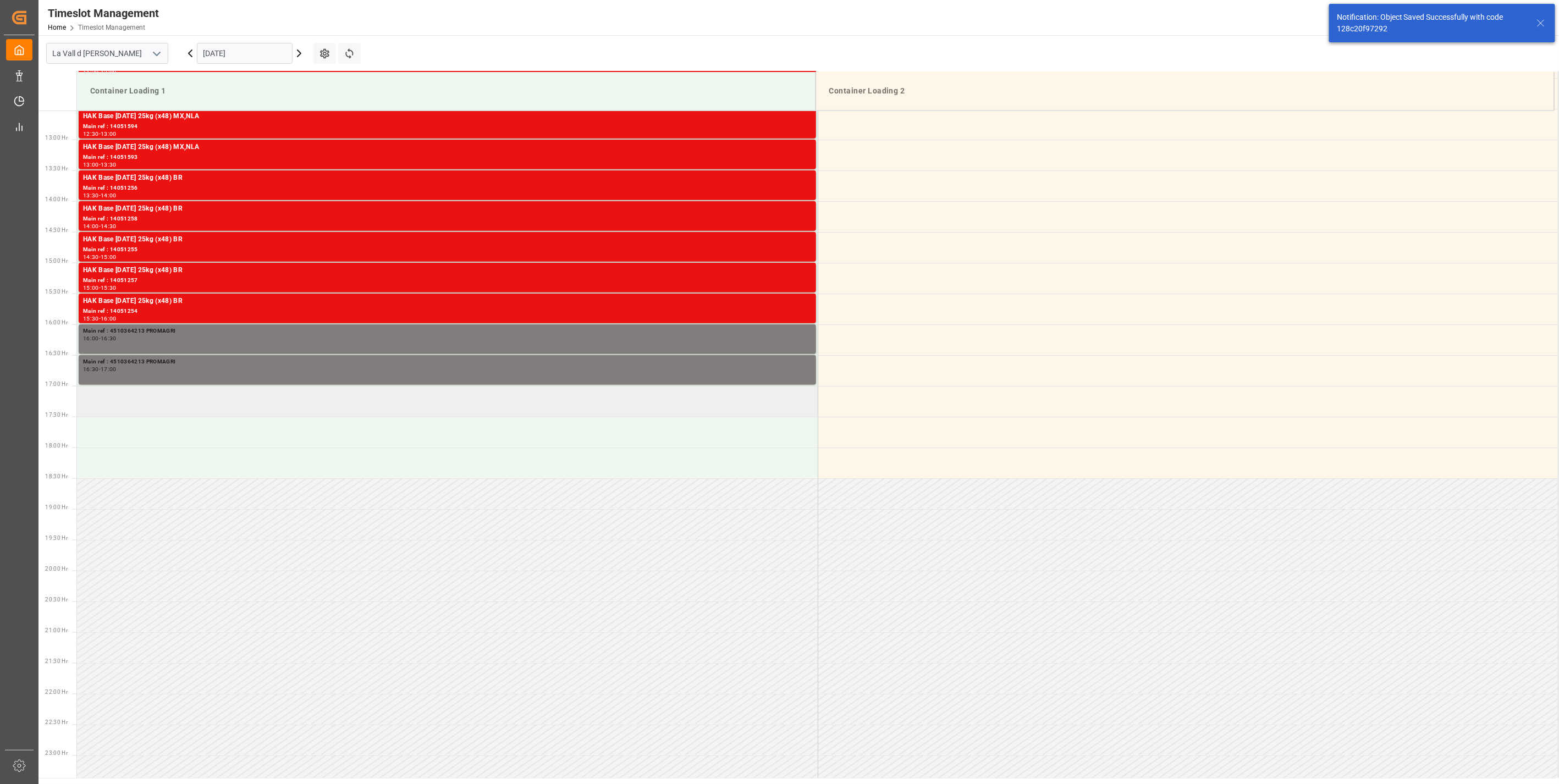
click at [117, 407] on td at bounding box center [448, 401] width 741 height 31
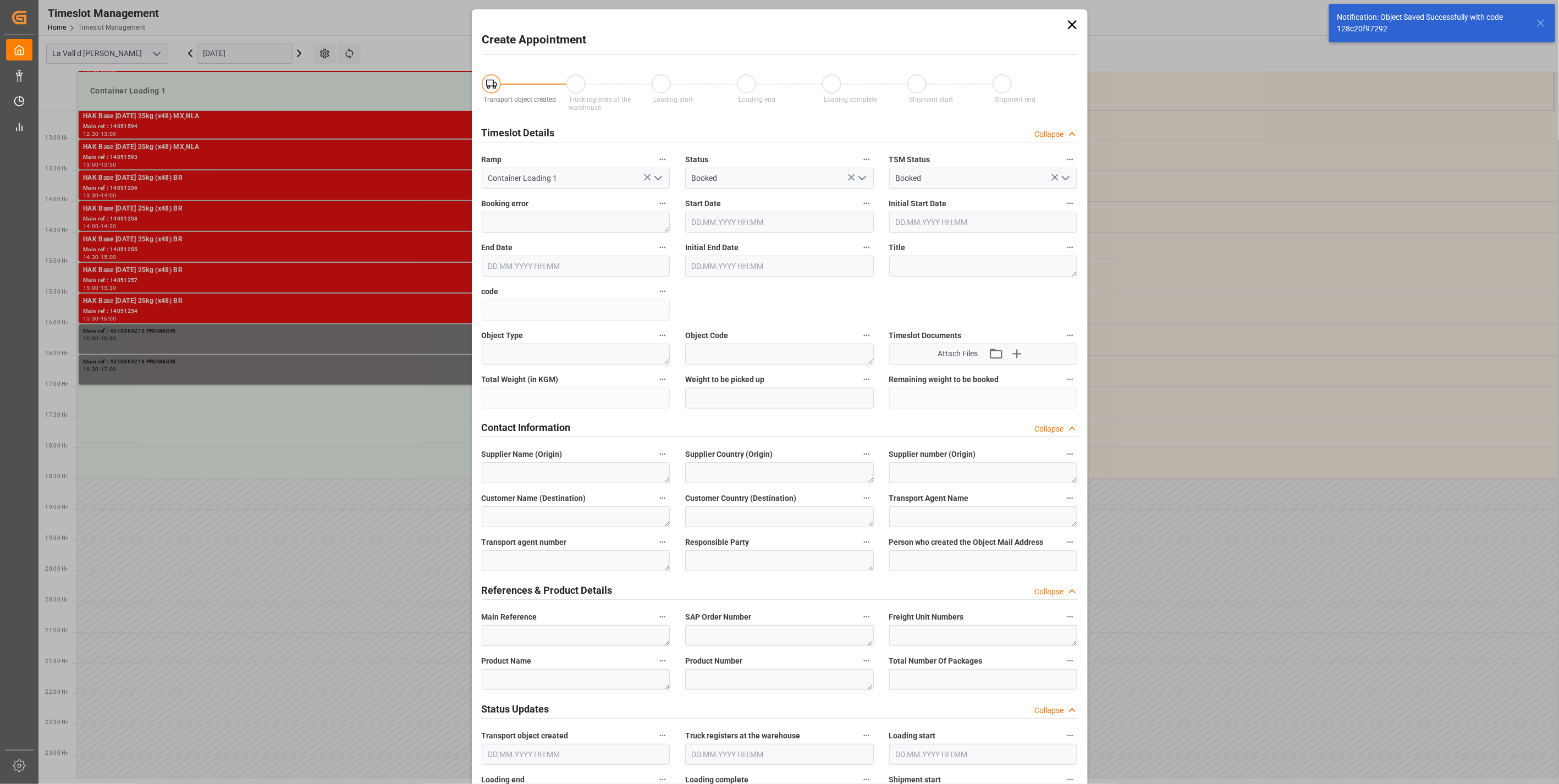
type input "[DATE] 17:00"
type input "[DATE] 17:30"
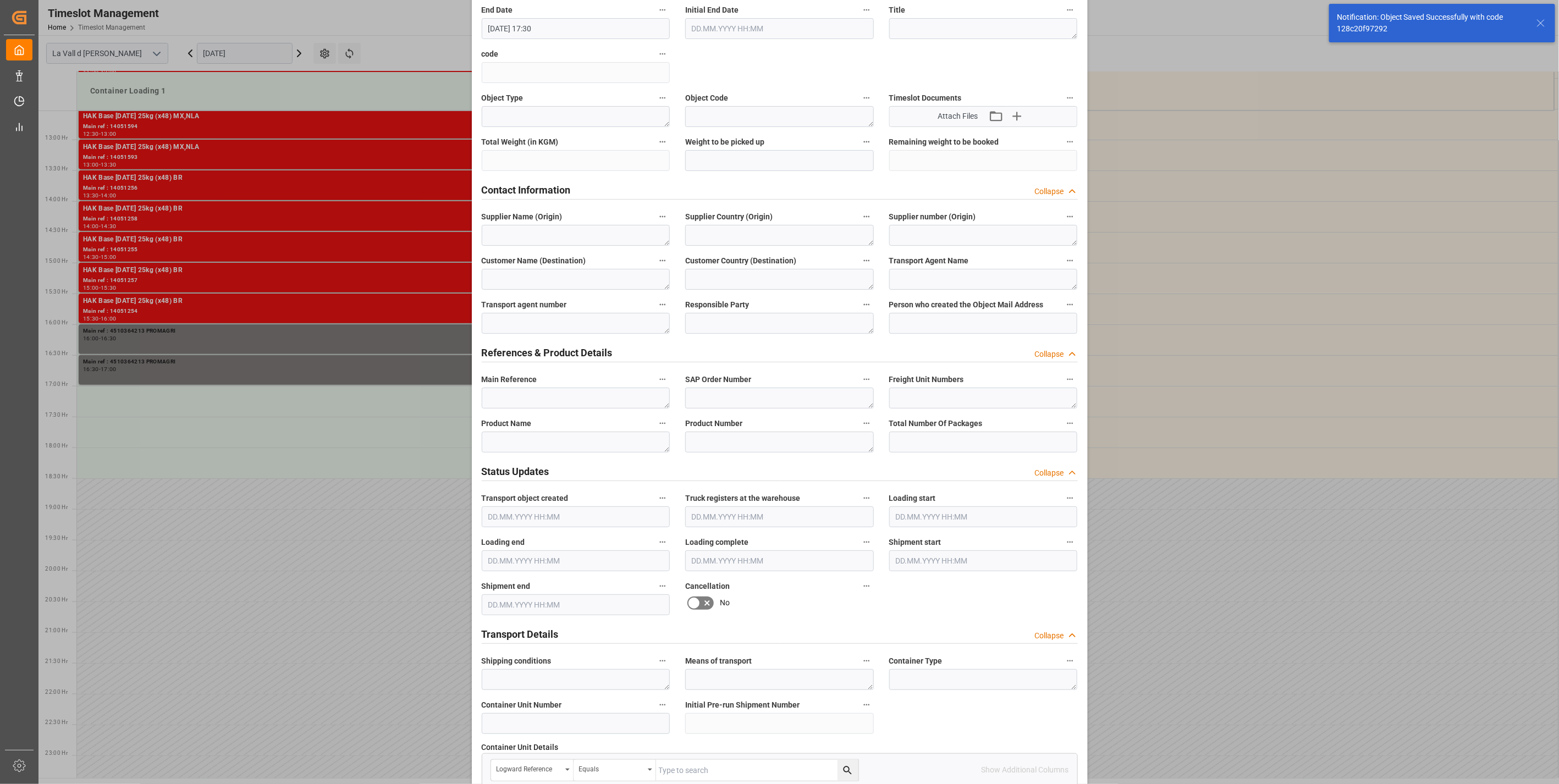
scroll to position [244, 0]
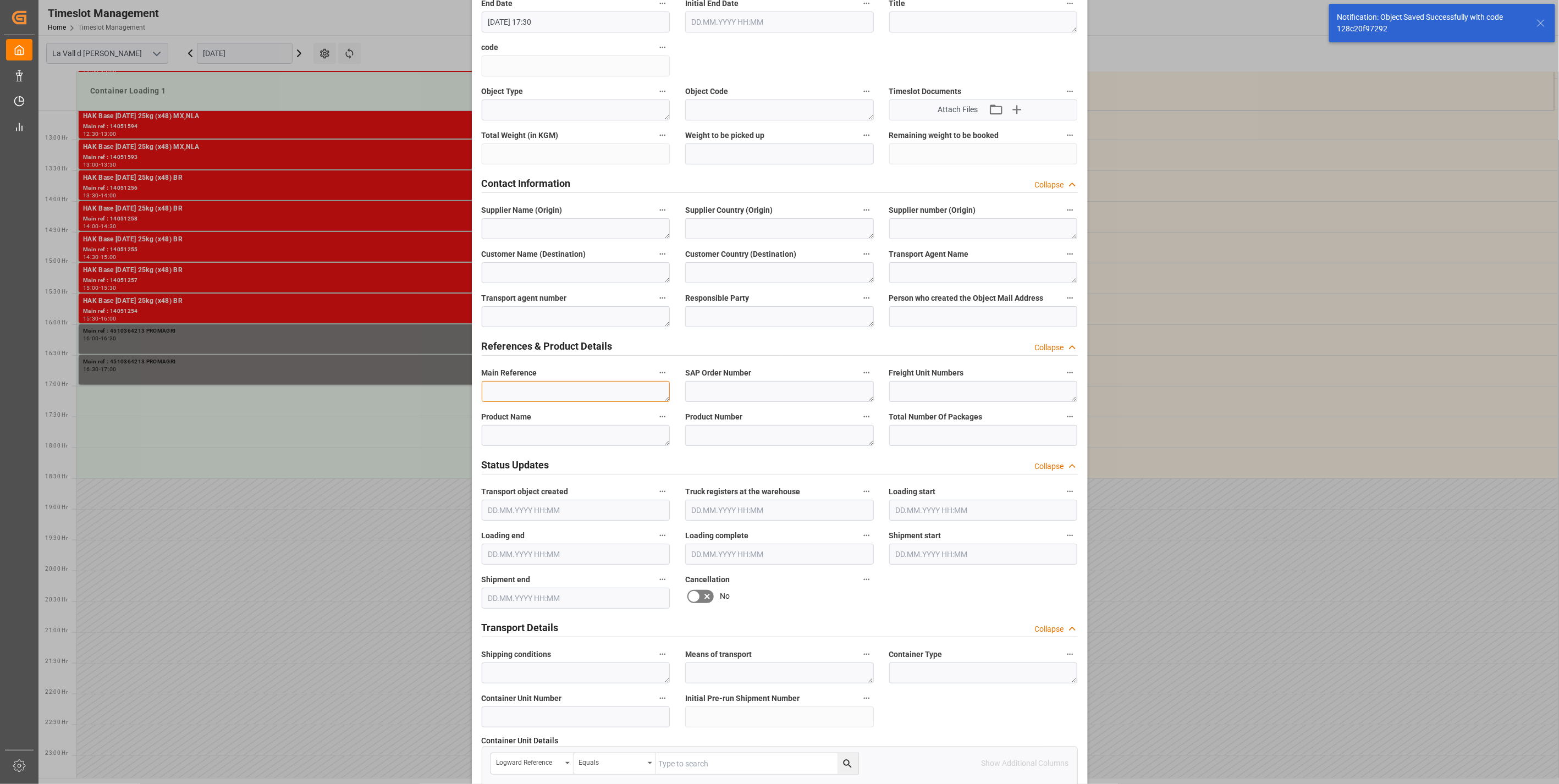
drag, startPoint x: 510, startPoint y: 394, endPoint x: 703, endPoint y: 423, distance: 195.2
click at [512, 394] on textarea at bounding box center [576, 391] width 189 height 21
paste textarea "4510364213 PROMAGRI"
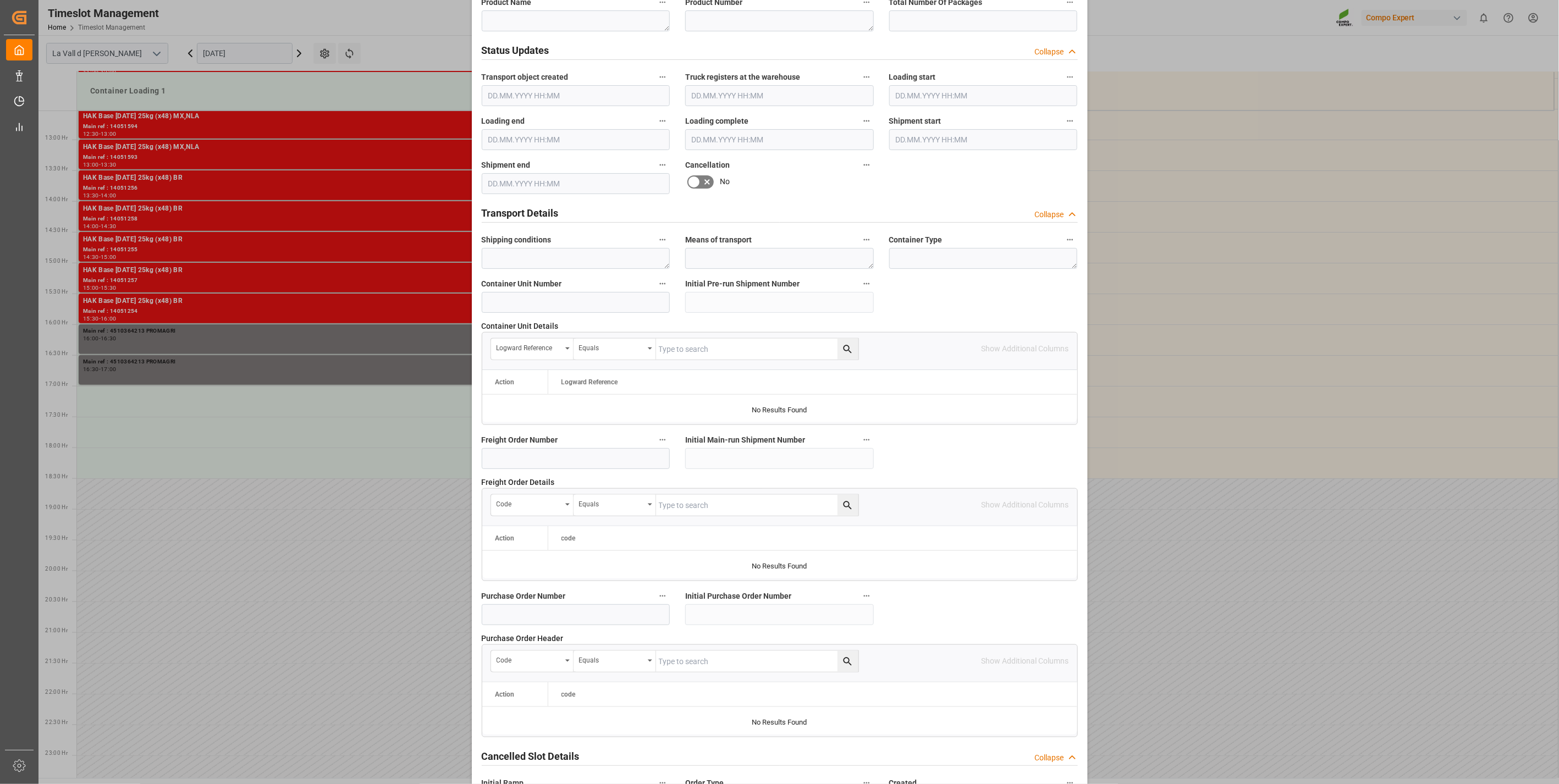
scroll to position [743, 0]
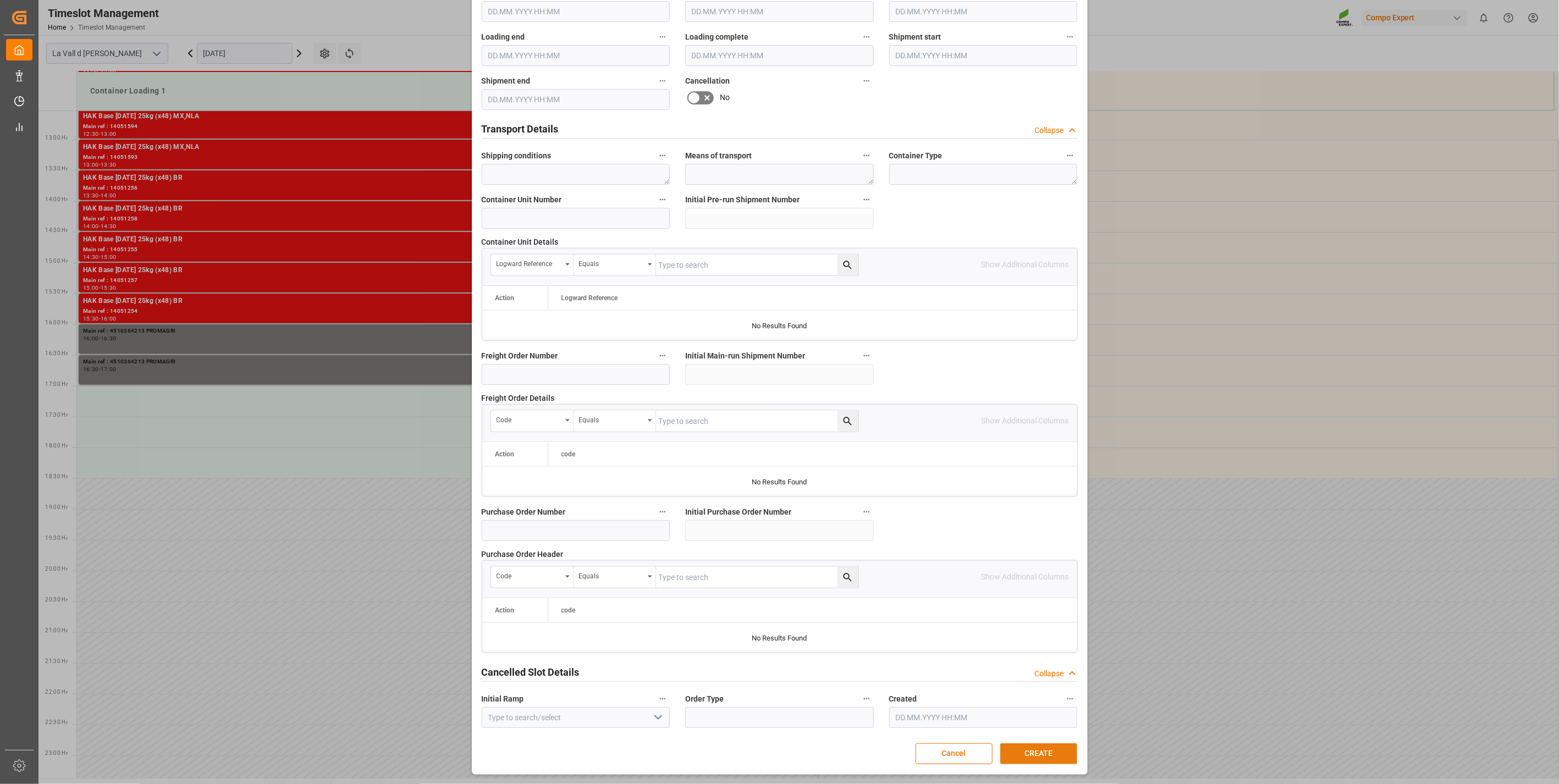
type textarea "4510364213 PROMAGRI"
click at [1052, 759] on button "CREATE" at bounding box center [1039, 754] width 77 height 21
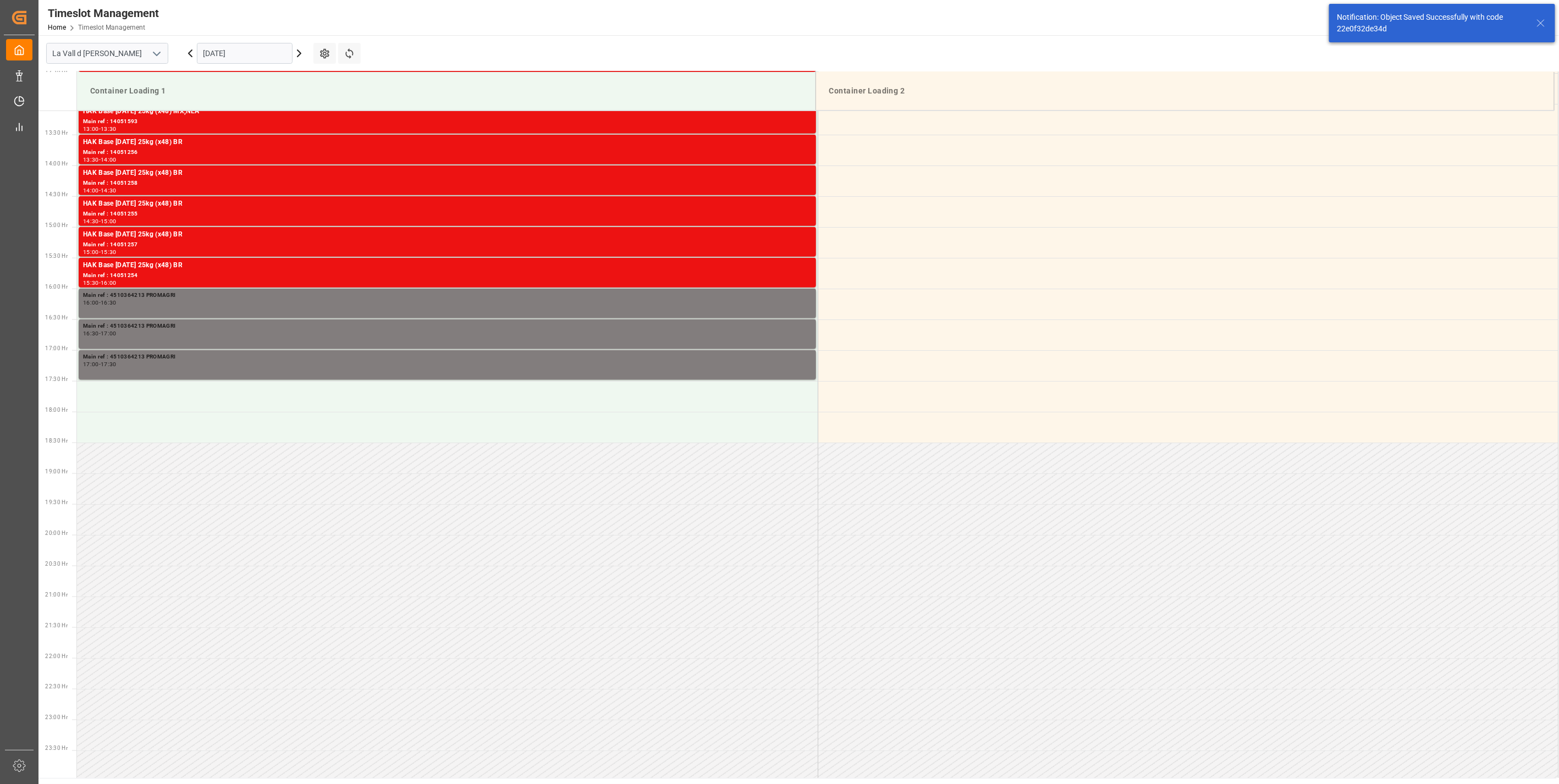
scroll to position [810, 0]
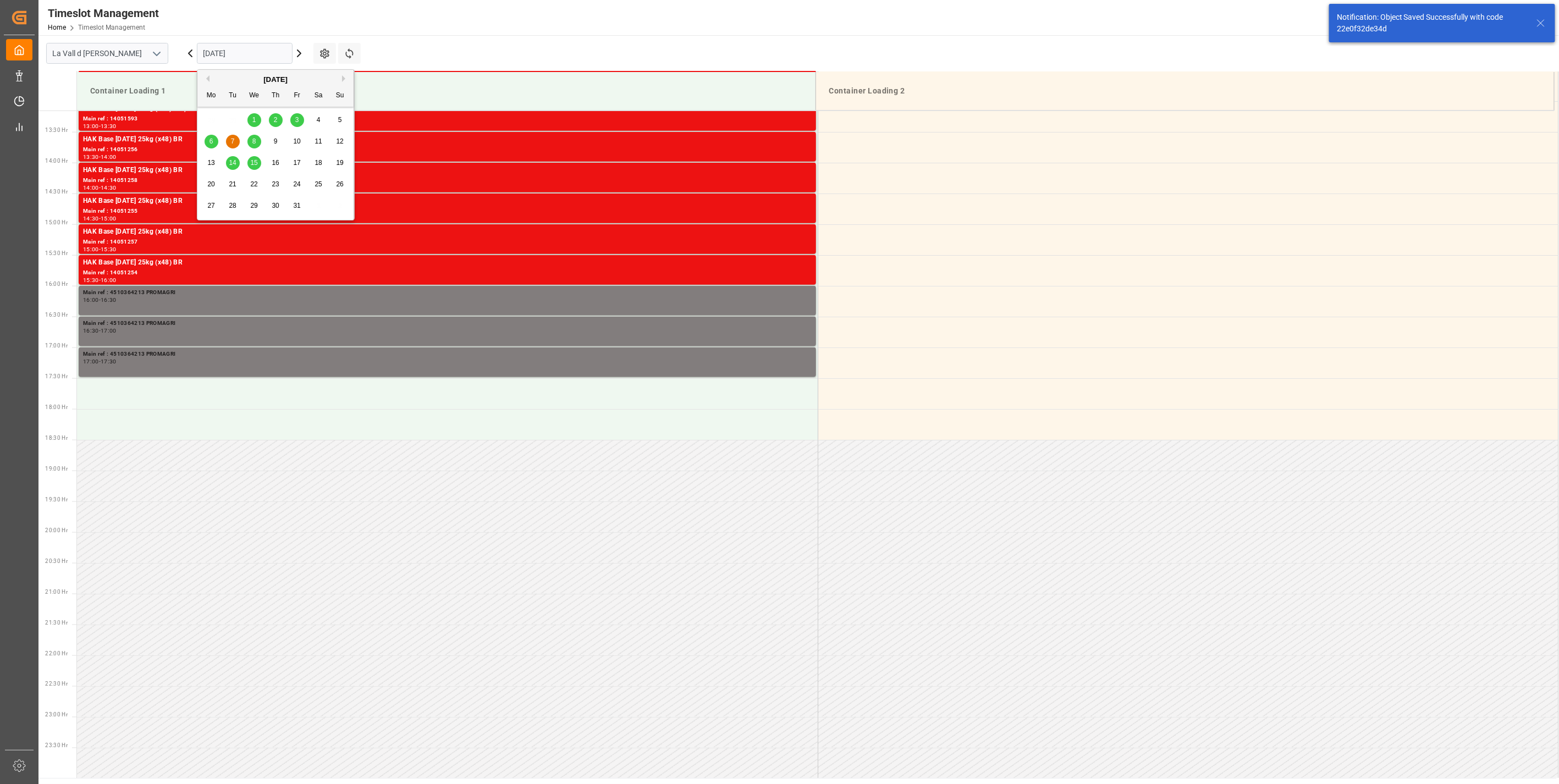
click at [214, 52] on input "[DATE]" at bounding box center [244, 54] width 95 height 21
click at [253, 117] on span "1" at bounding box center [255, 120] width 4 height 8
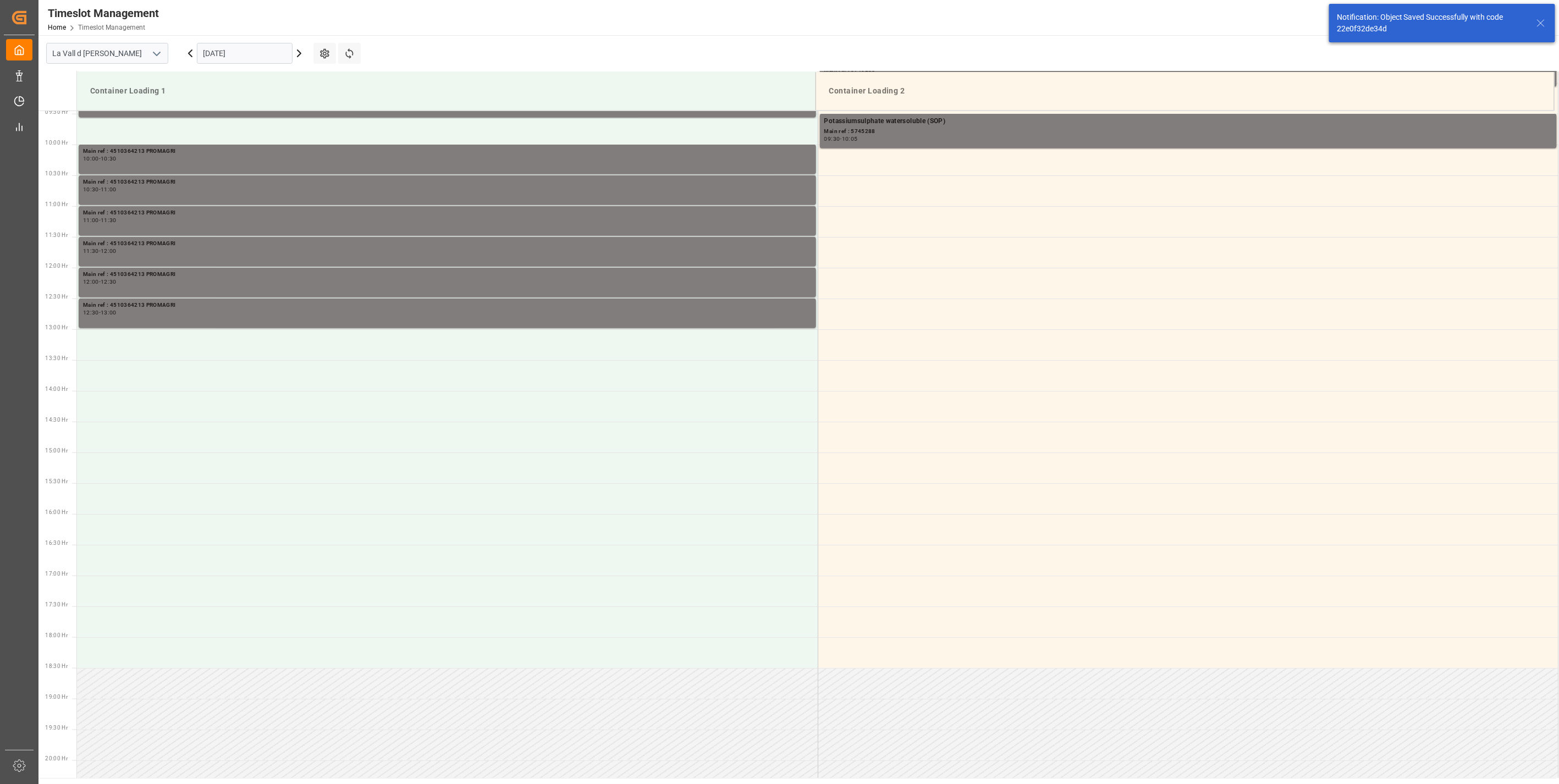
scroll to position [609, 0]
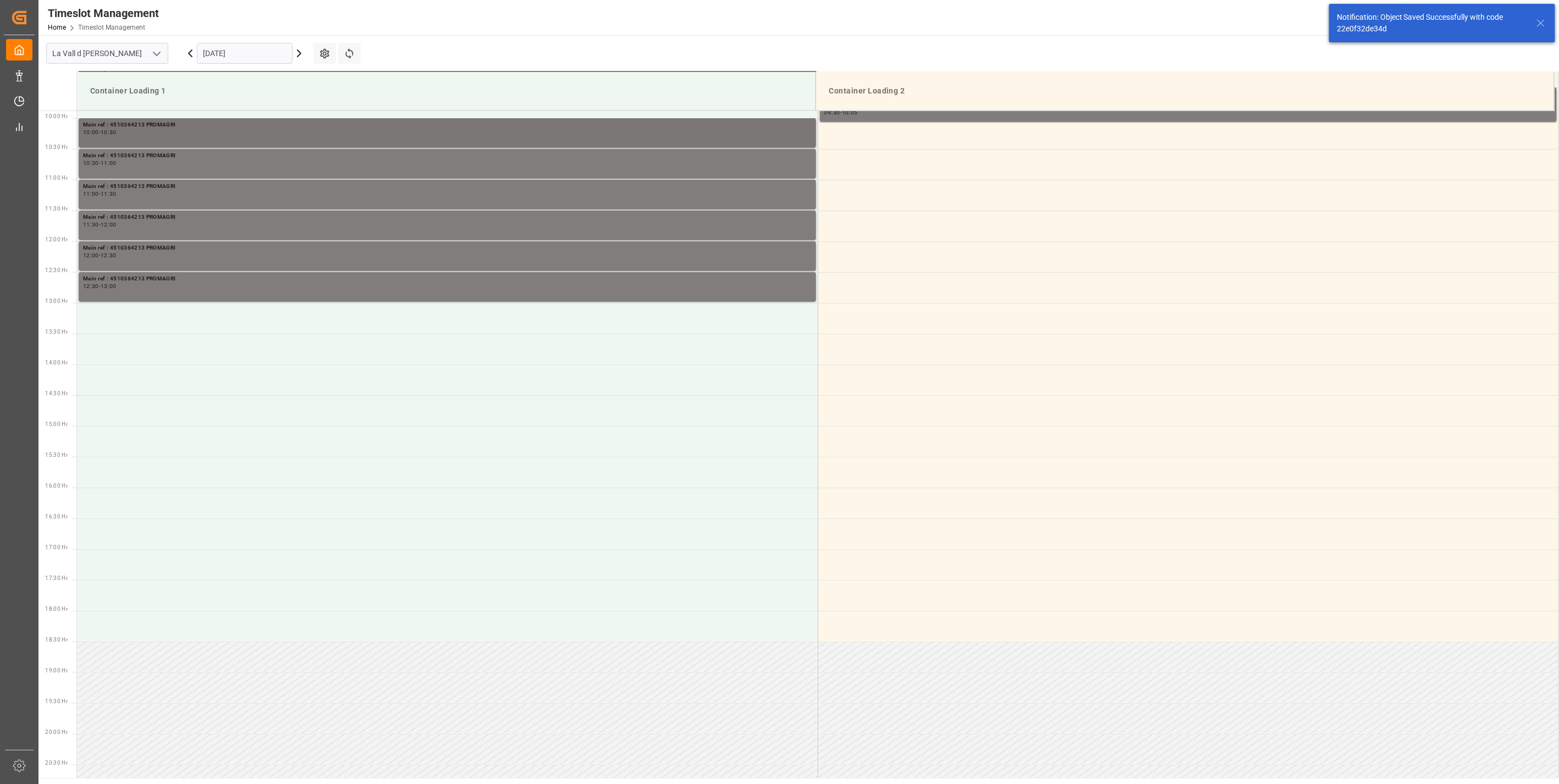
click at [175, 130] on div "10:00 - 10:30" at bounding box center [447, 132] width 729 height 6
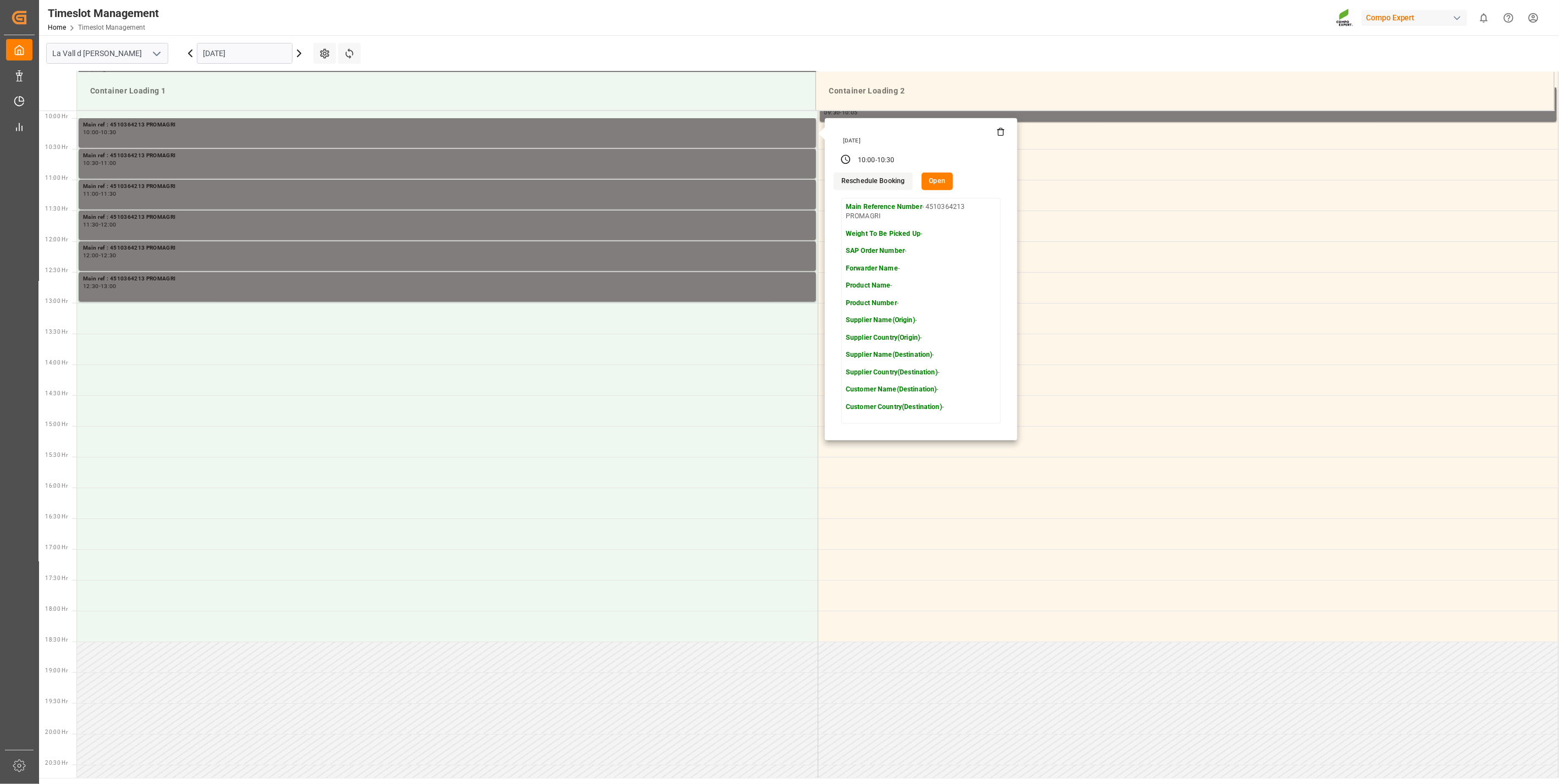
click at [941, 185] on button "Open" at bounding box center [938, 181] width 32 height 17
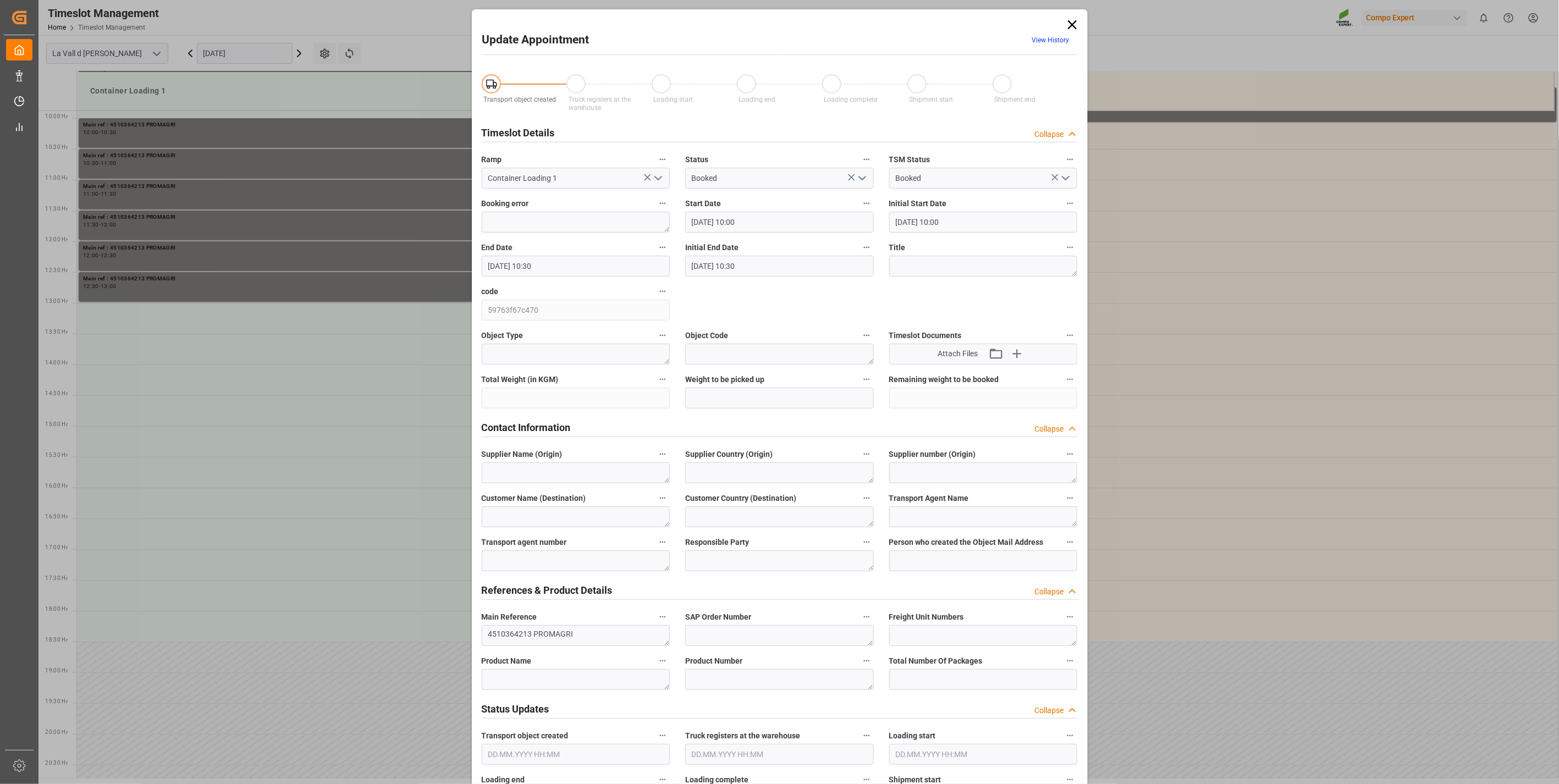
type input "[DATE] 10:00"
type input "[DATE] 10:30"
type input "[DATE] 15:26"
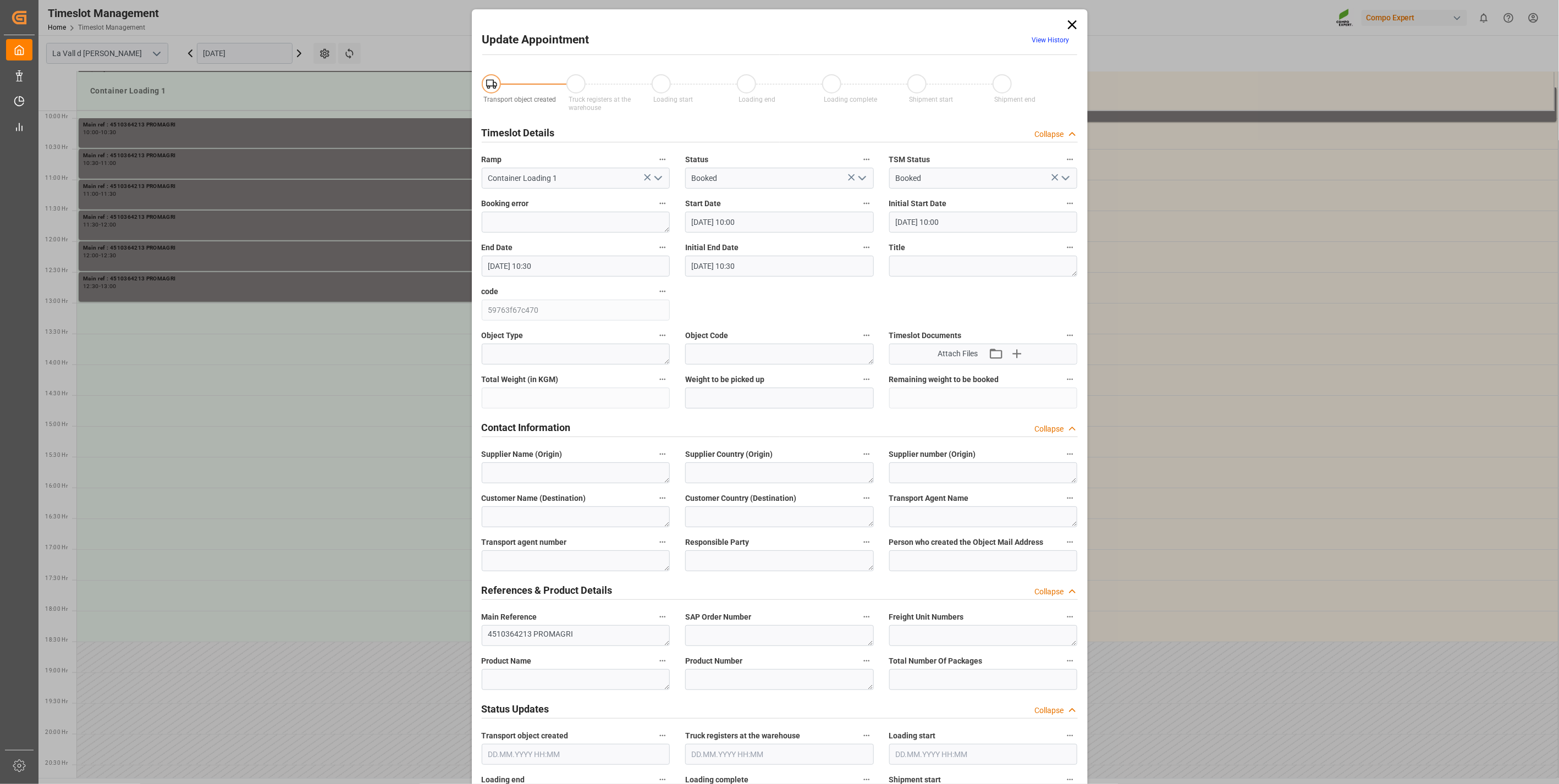
click at [1069, 24] on icon at bounding box center [1072, 24] width 15 height 15
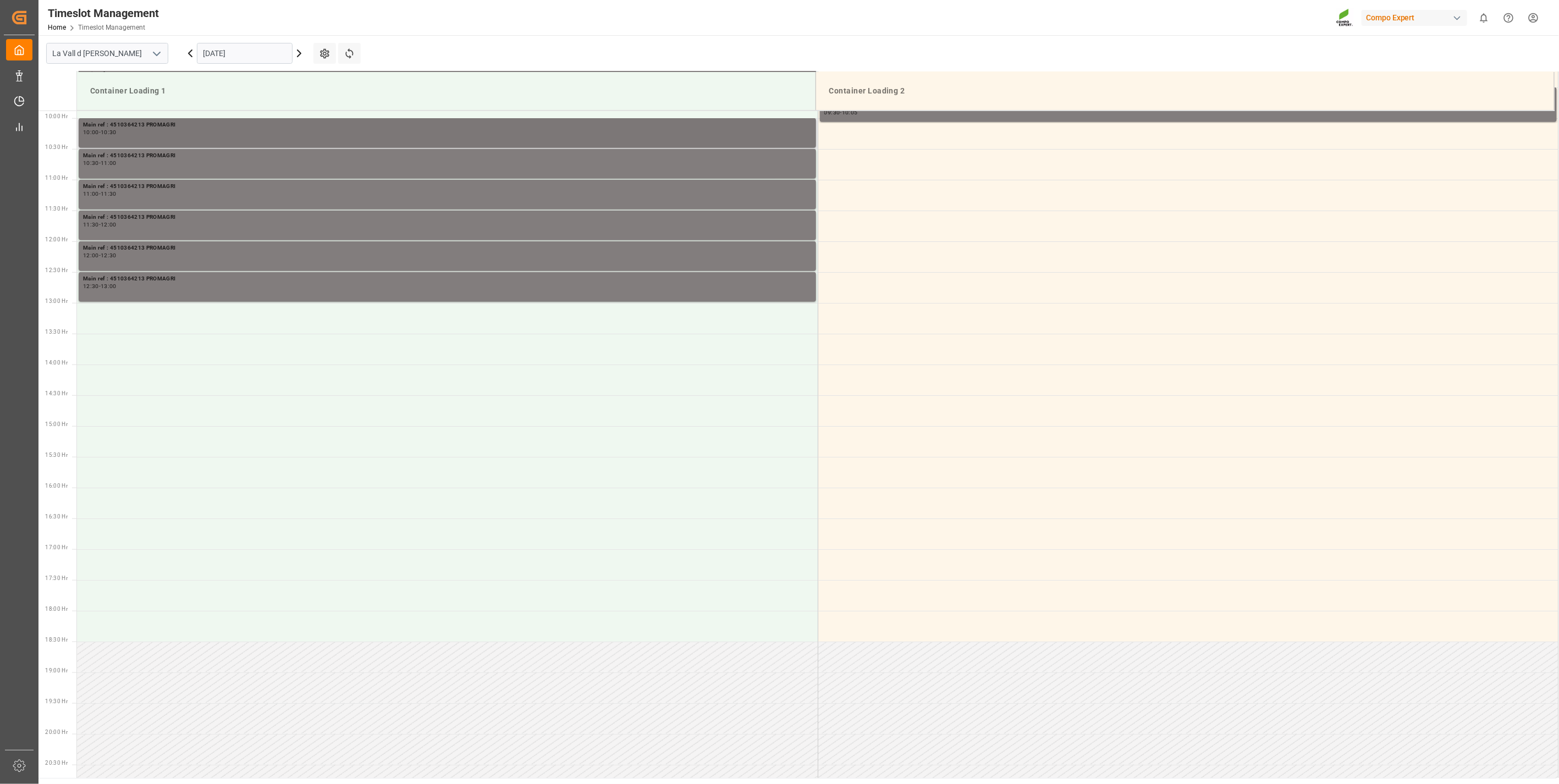
click at [179, 133] on div "10:00 - 10:30" at bounding box center [447, 132] width 729 height 6
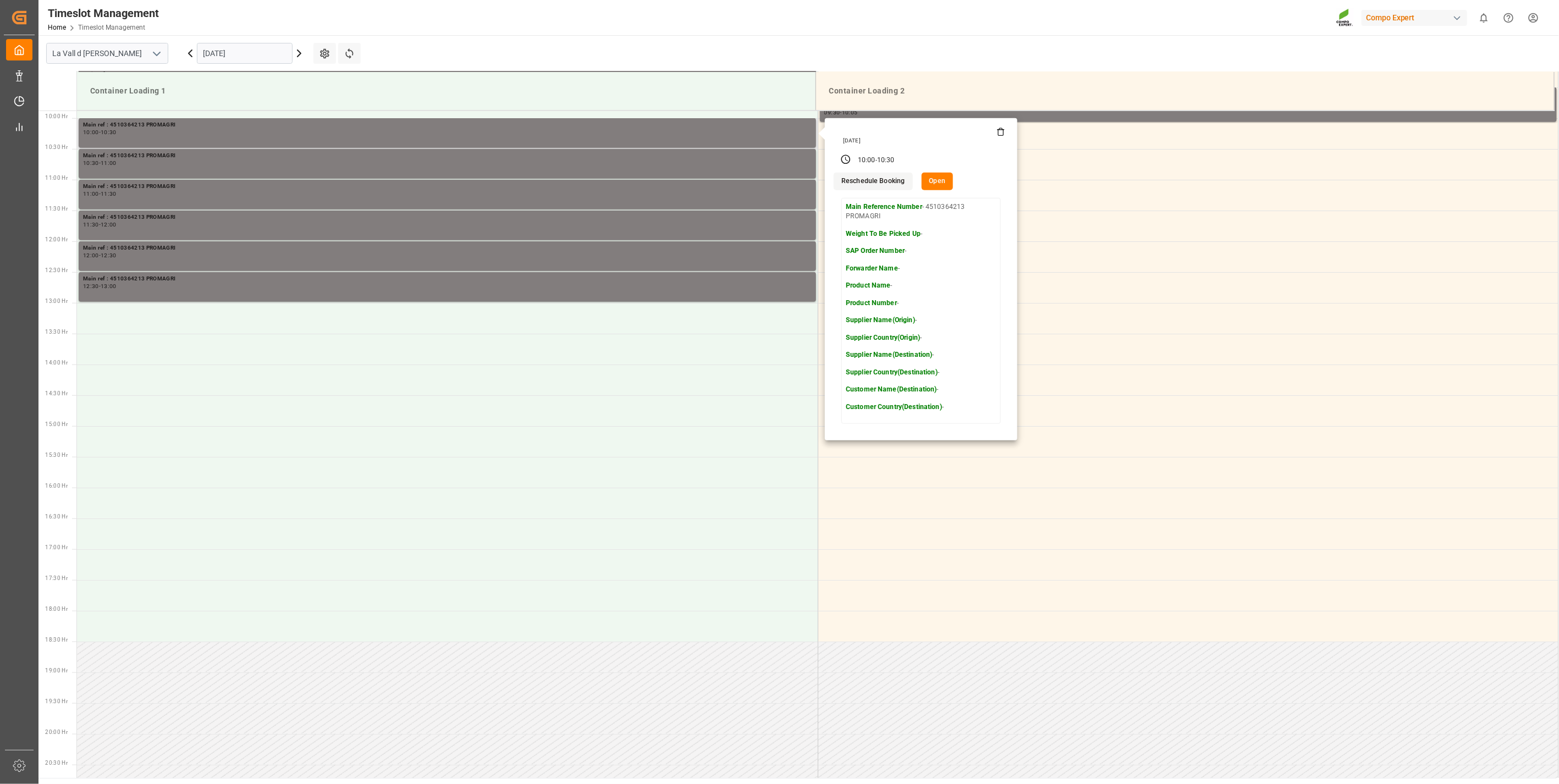
click at [1001, 133] on icon at bounding box center [1001, 132] width 9 height 9
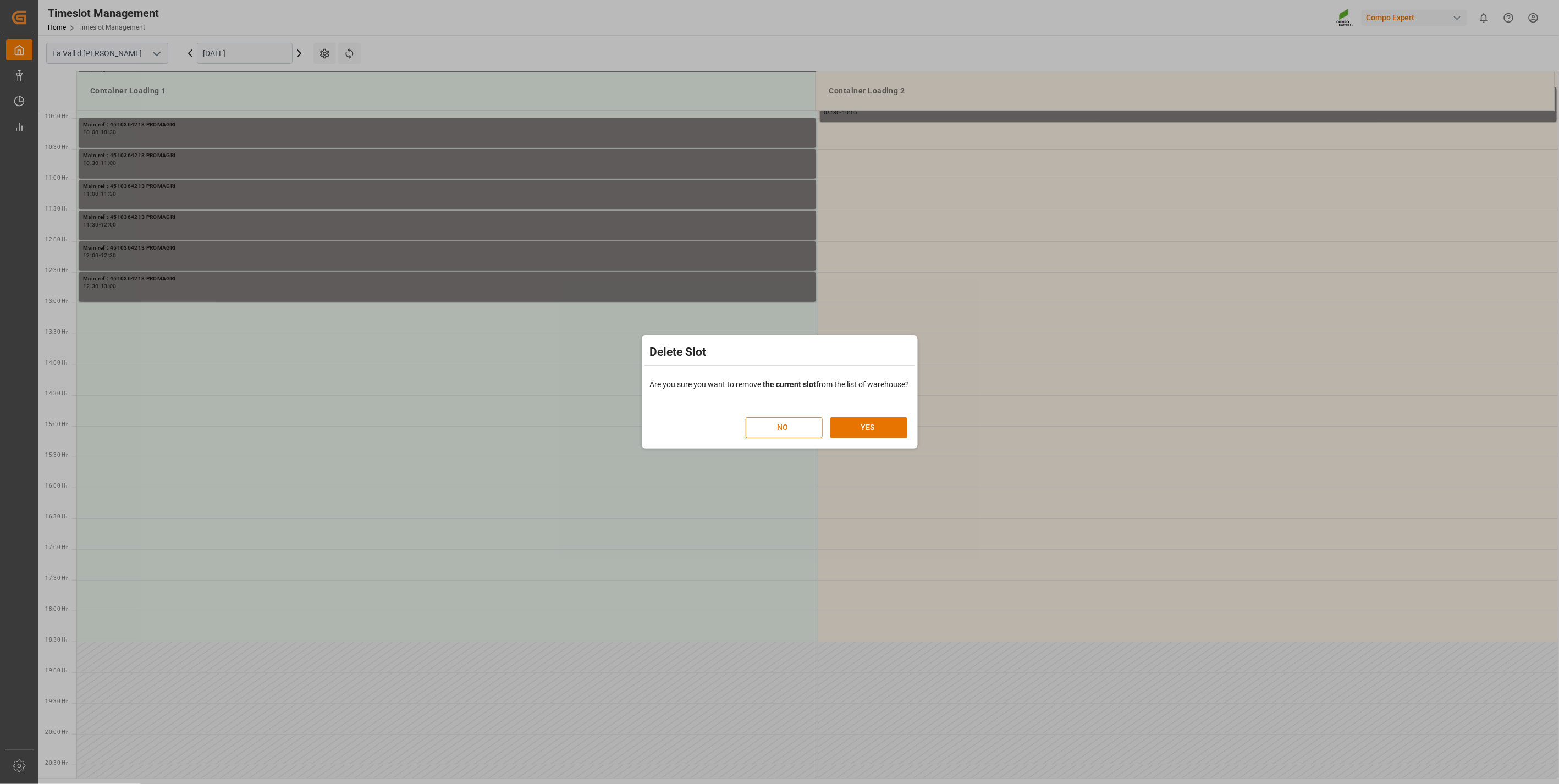
drag, startPoint x: 884, startPoint y: 421, endPoint x: 557, endPoint y: 352, distance: 334.2
click at [881, 421] on button "YES" at bounding box center [869, 428] width 77 height 21
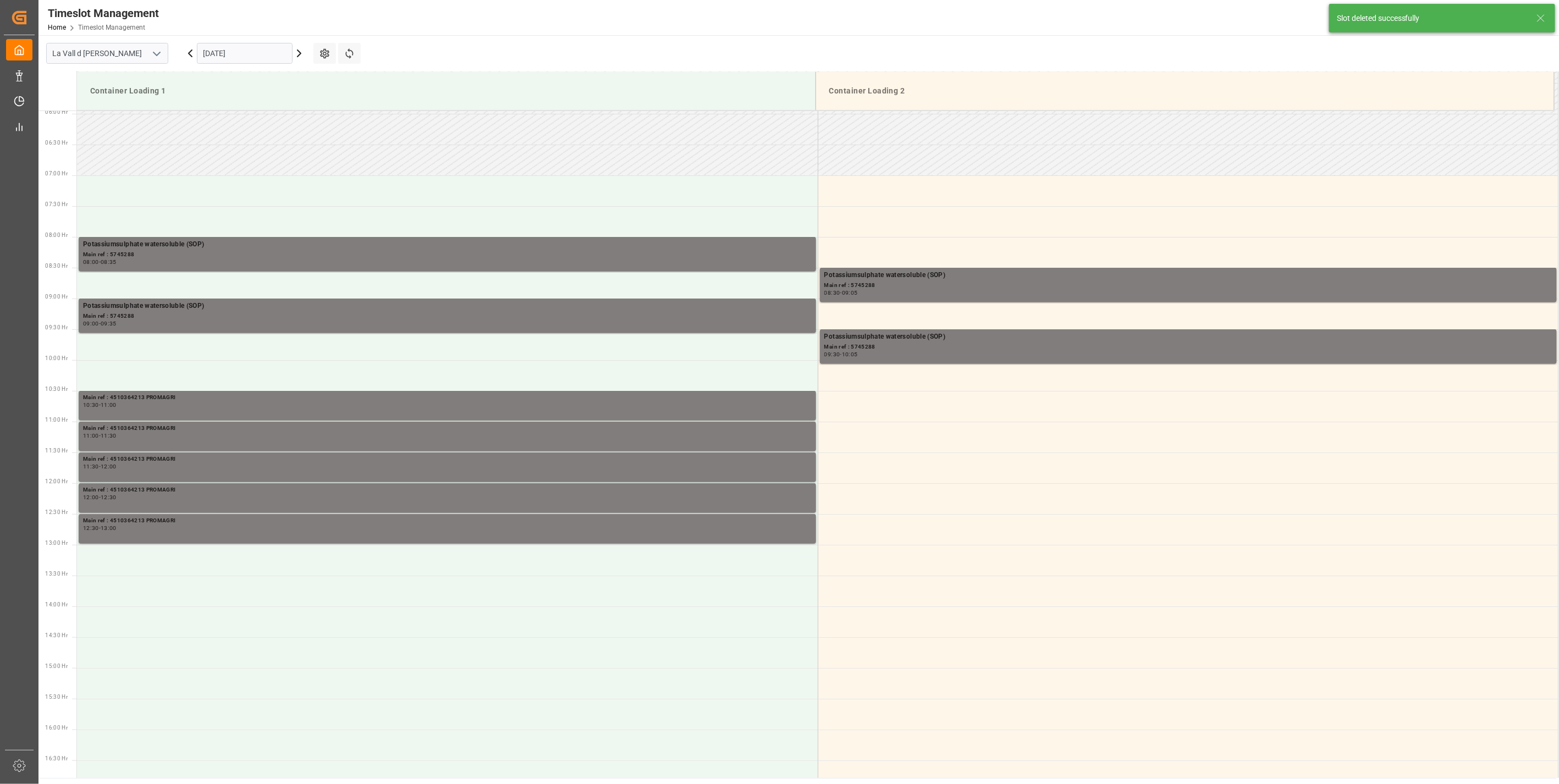
scroll to position [547, 0]
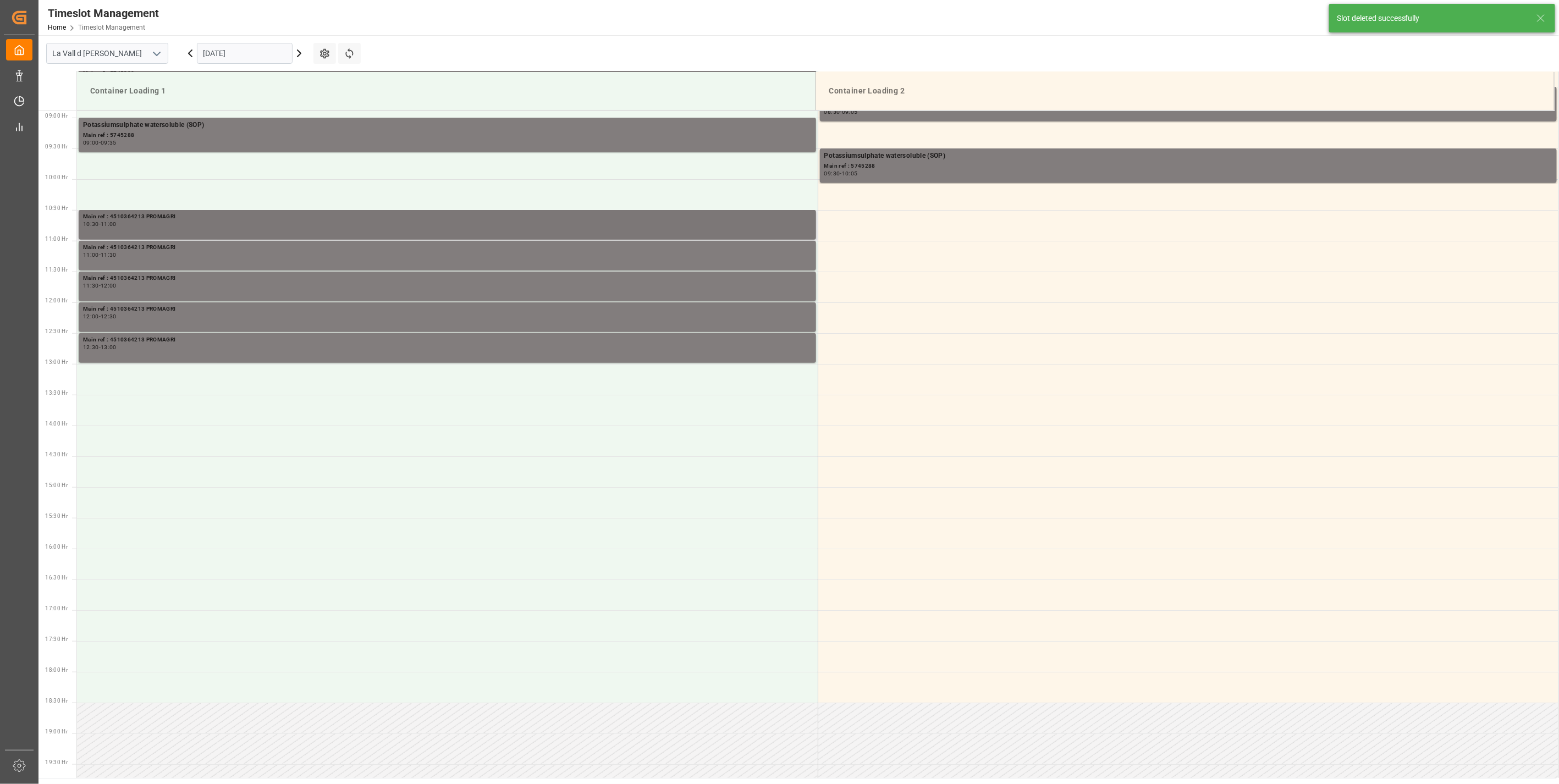
click at [194, 227] on div "Main ref : 4510364213 PROMAGRI 10:30 - 11:00" at bounding box center [447, 225] width 729 height 25
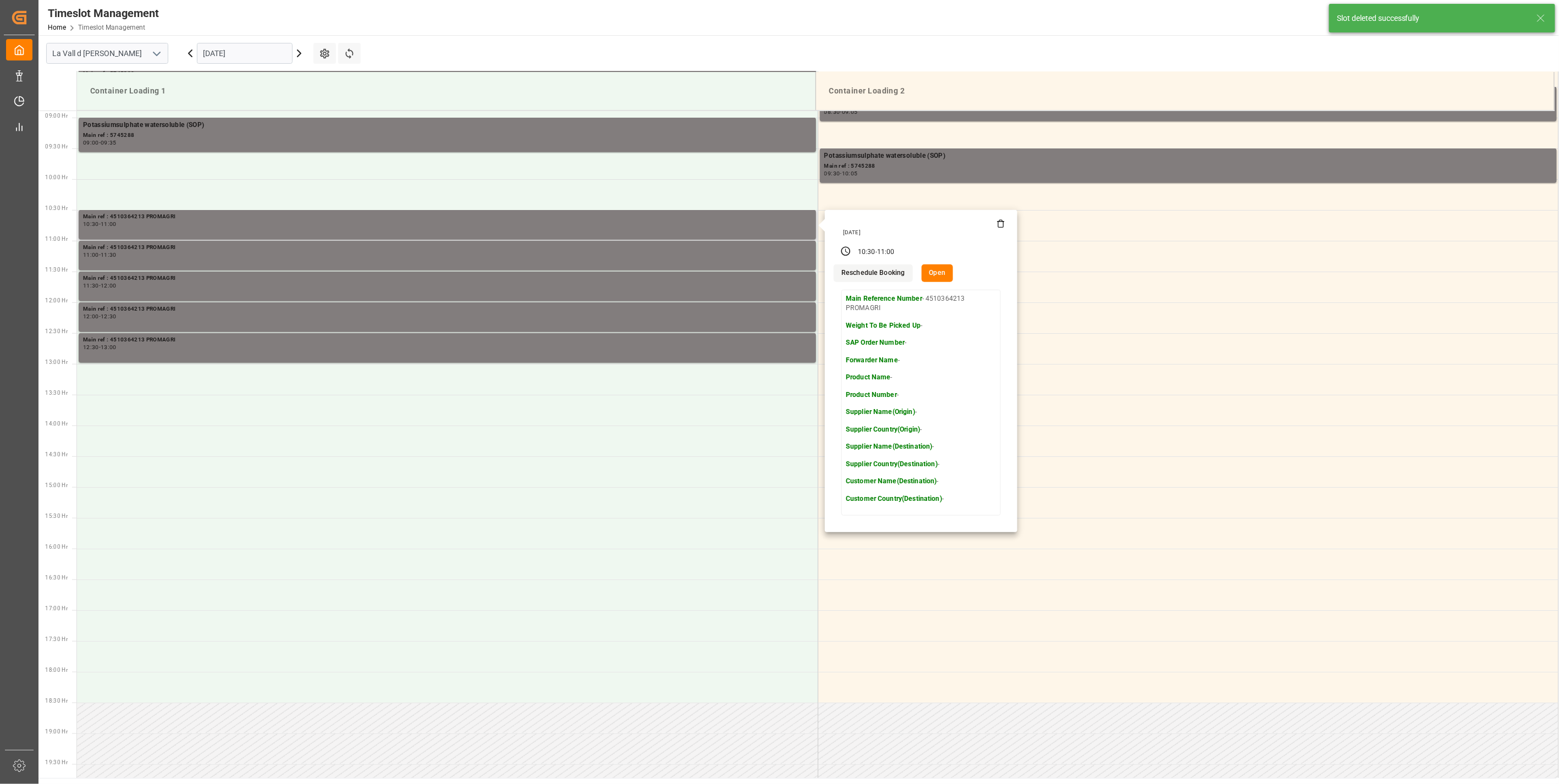
click at [997, 224] on icon at bounding box center [1001, 224] width 9 height 9
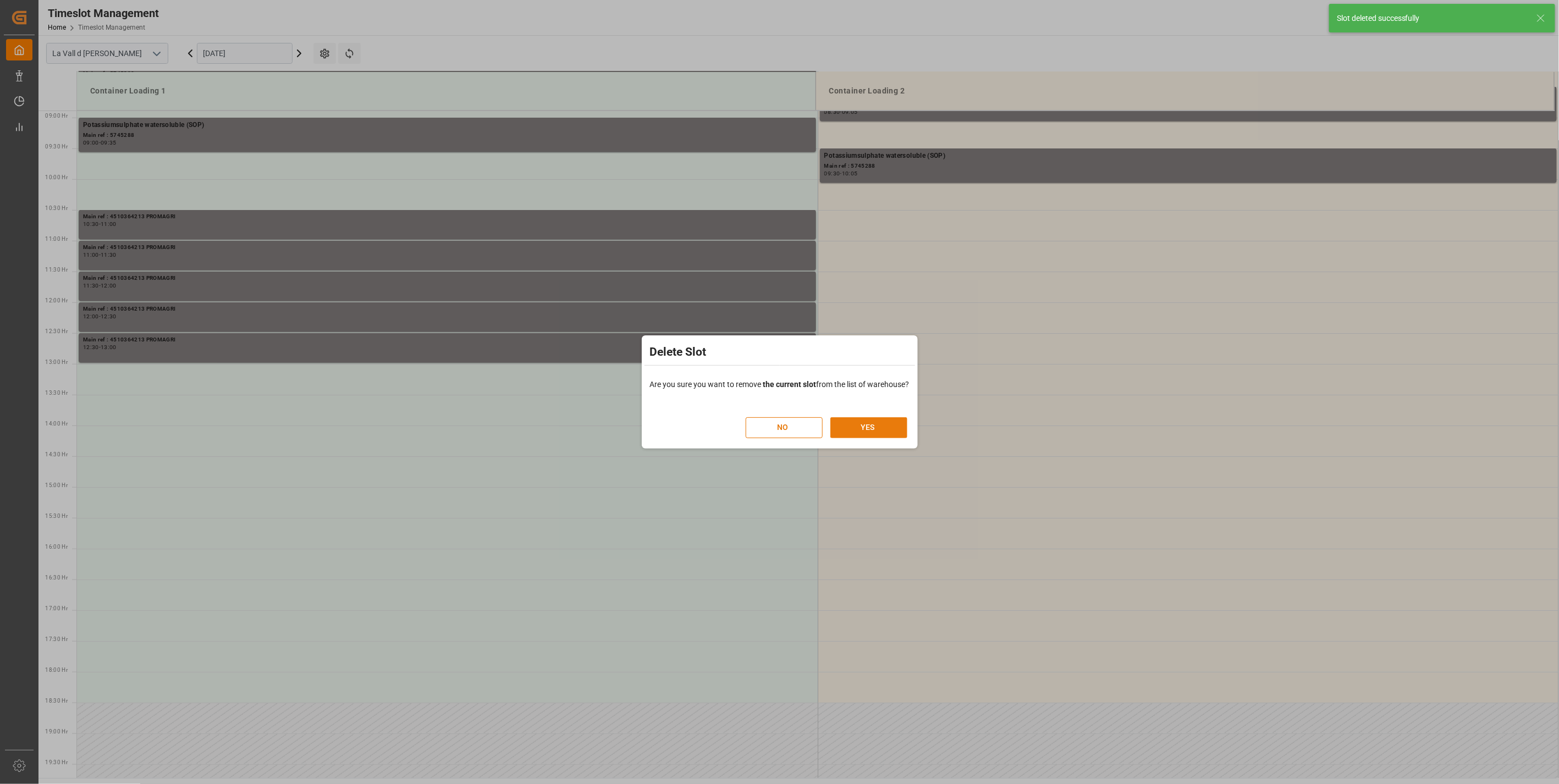
click at [873, 432] on button "YES" at bounding box center [869, 428] width 77 height 21
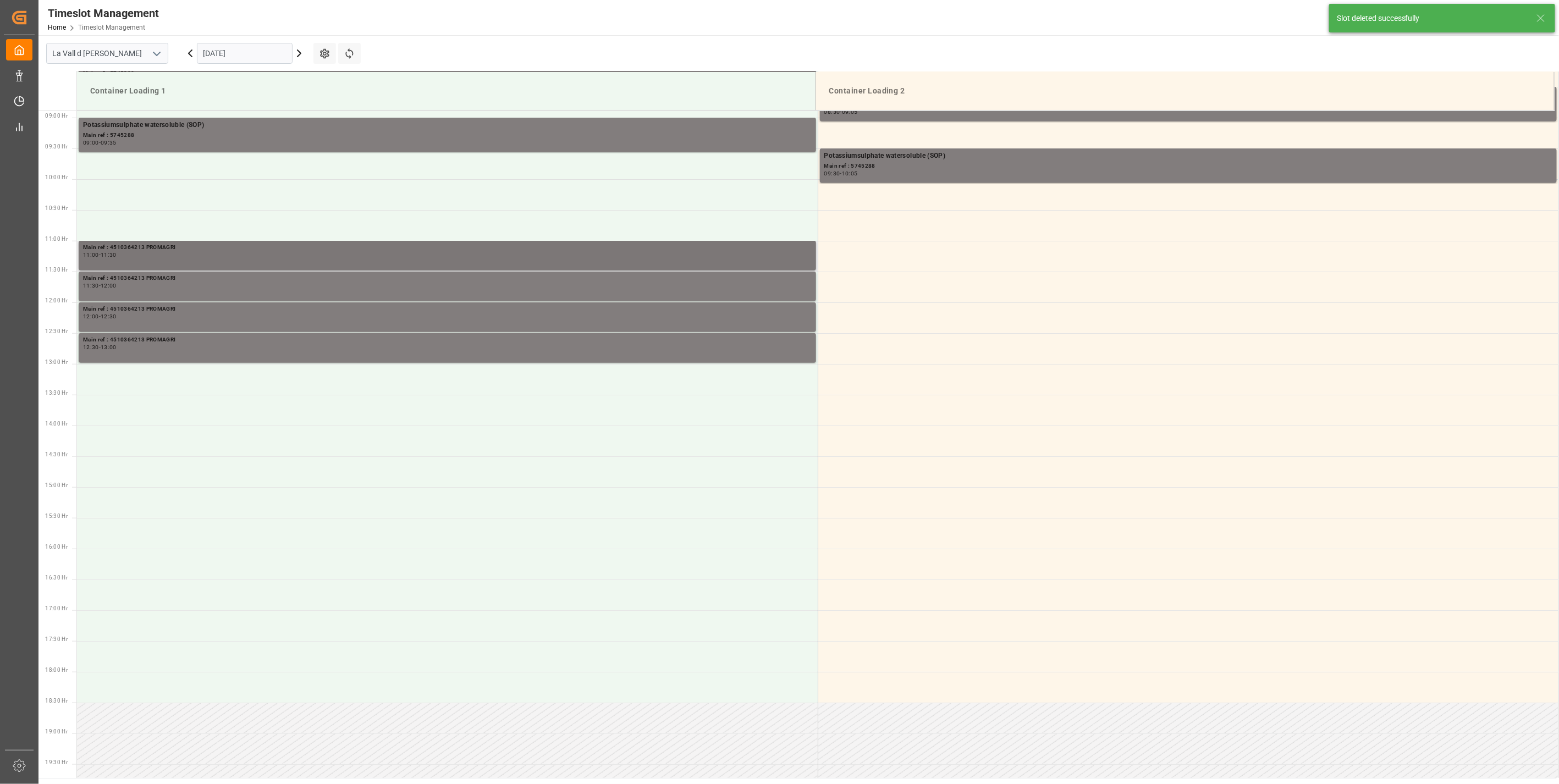
click at [185, 256] on div "11:00 - 11:30" at bounding box center [447, 256] width 729 height 6
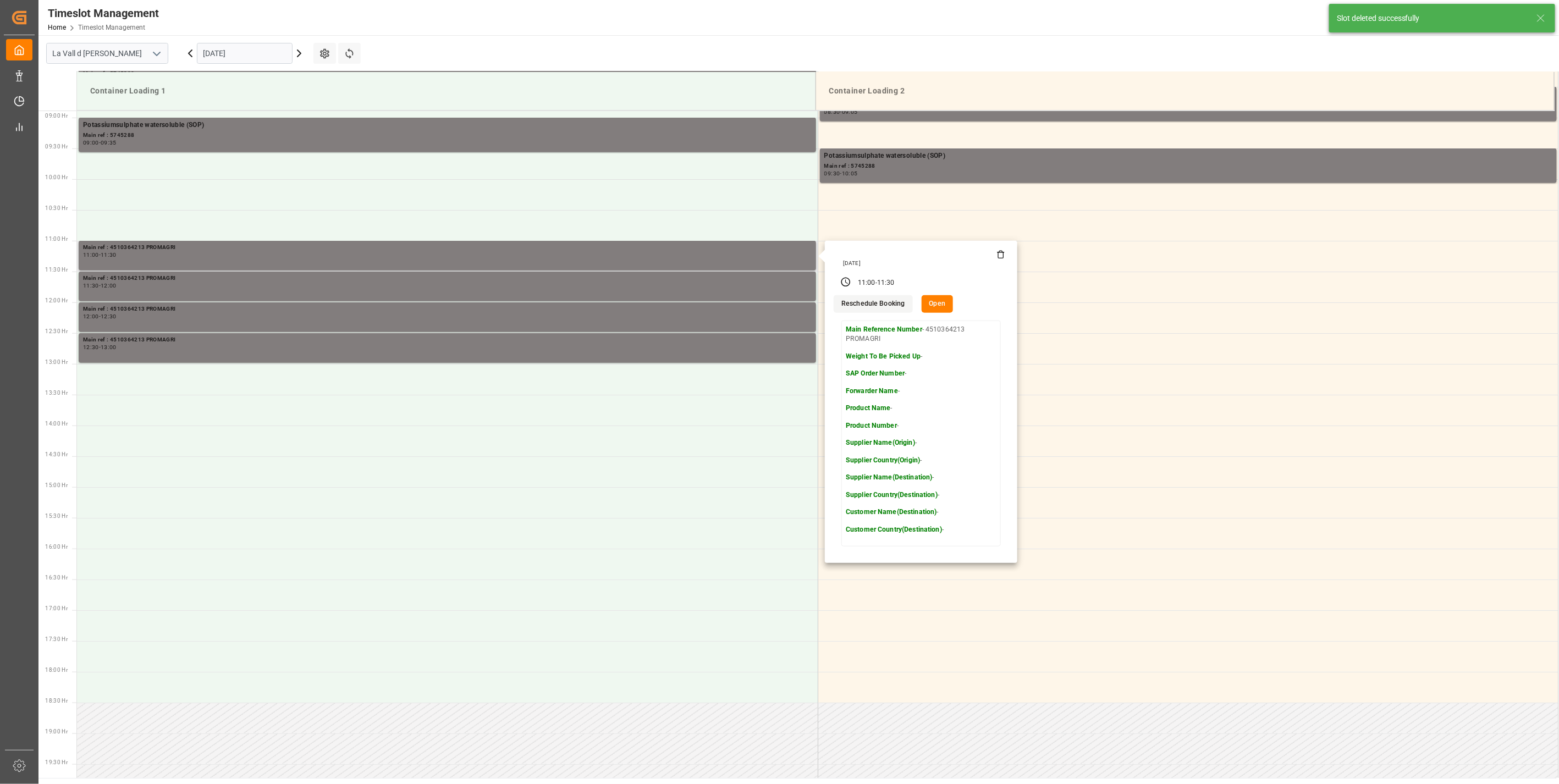
click at [1002, 256] on icon at bounding box center [1001, 254] width 9 height 9
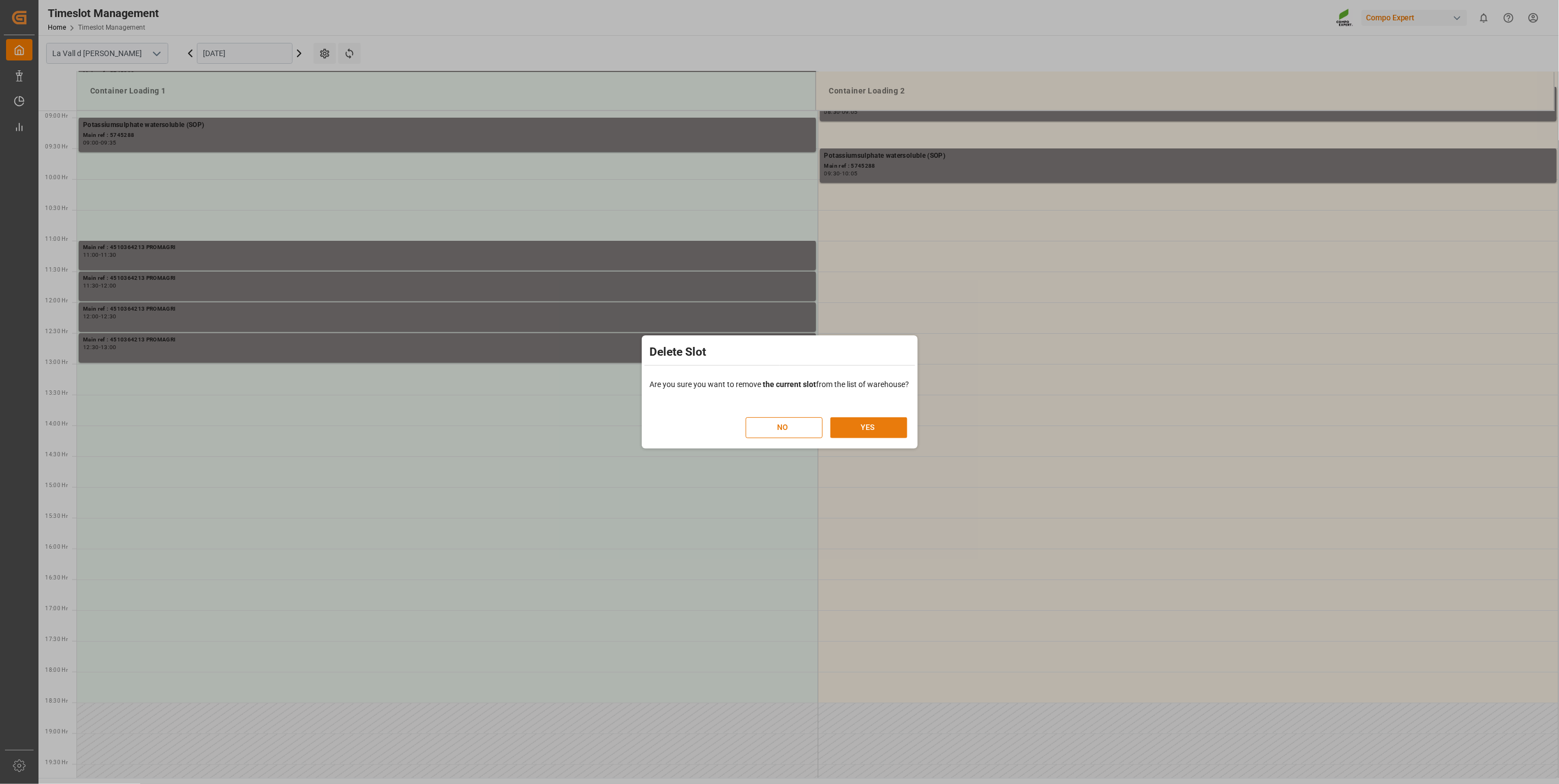
click at [861, 423] on button "YES" at bounding box center [869, 428] width 77 height 21
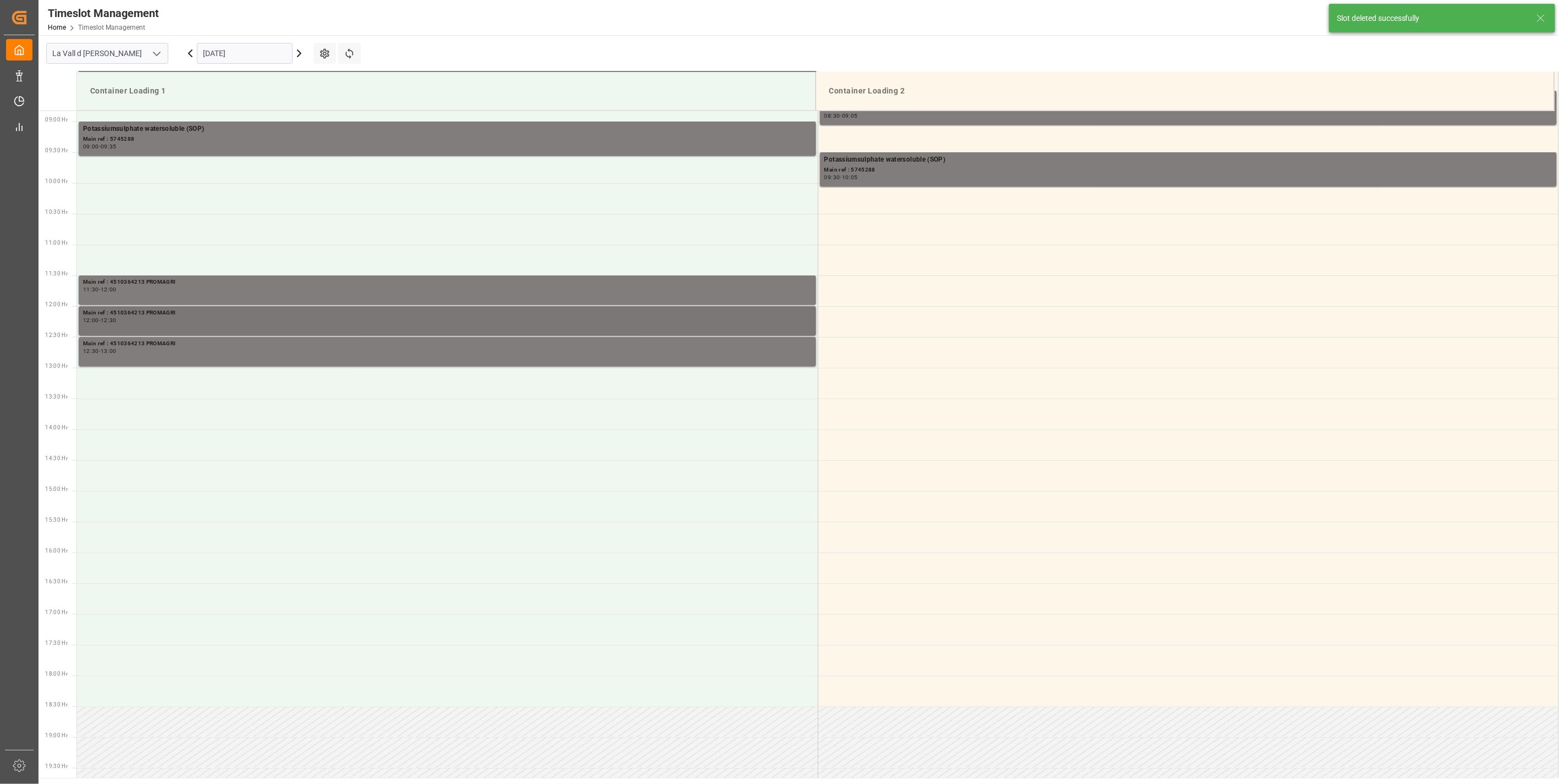
scroll to position [570, 0]
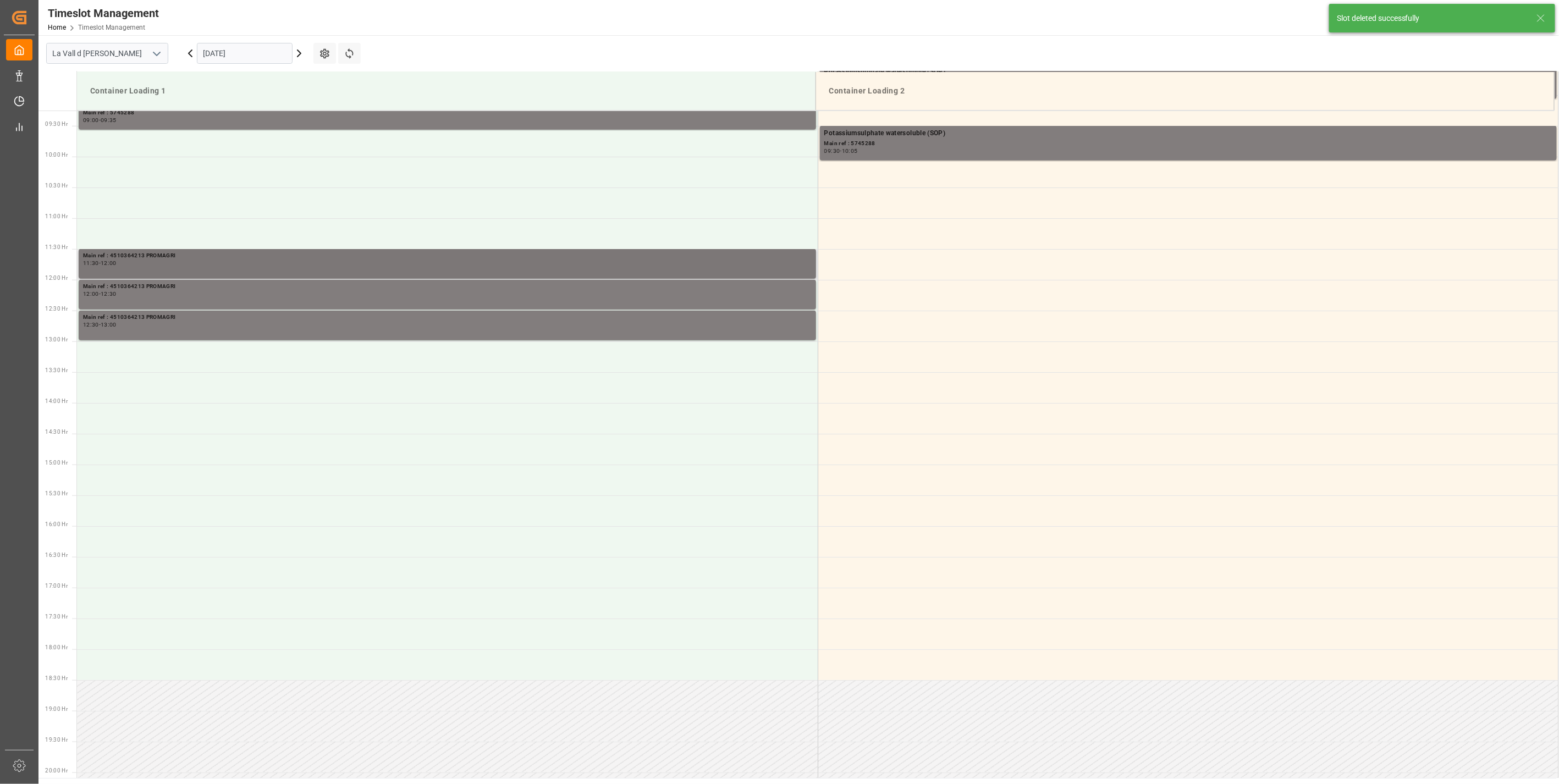
click at [205, 265] on div "11:30 - 12:00" at bounding box center [447, 263] width 729 height 6
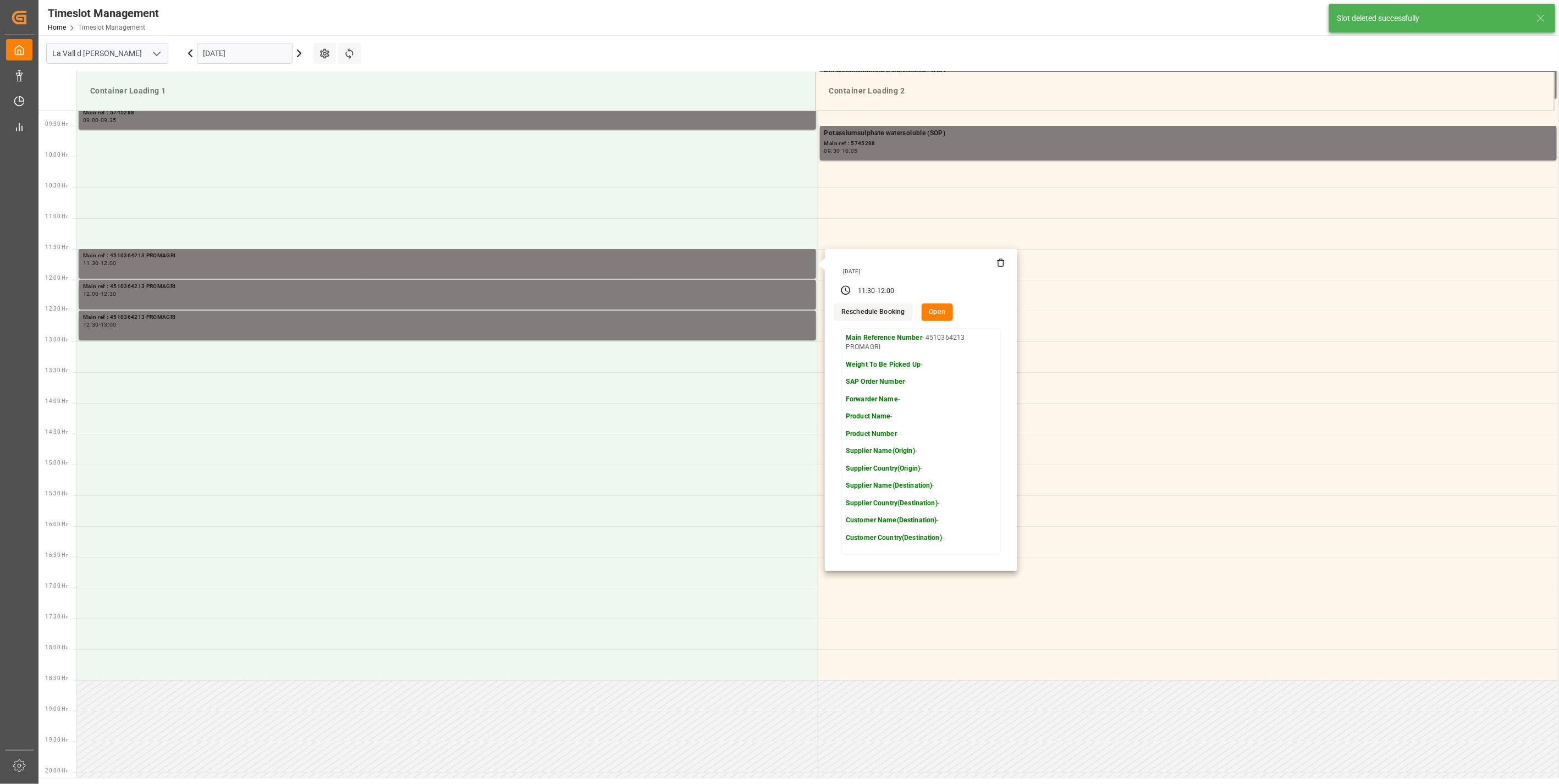
click at [998, 266] on icon at bounding box center [1001, 262] width 9 height 9
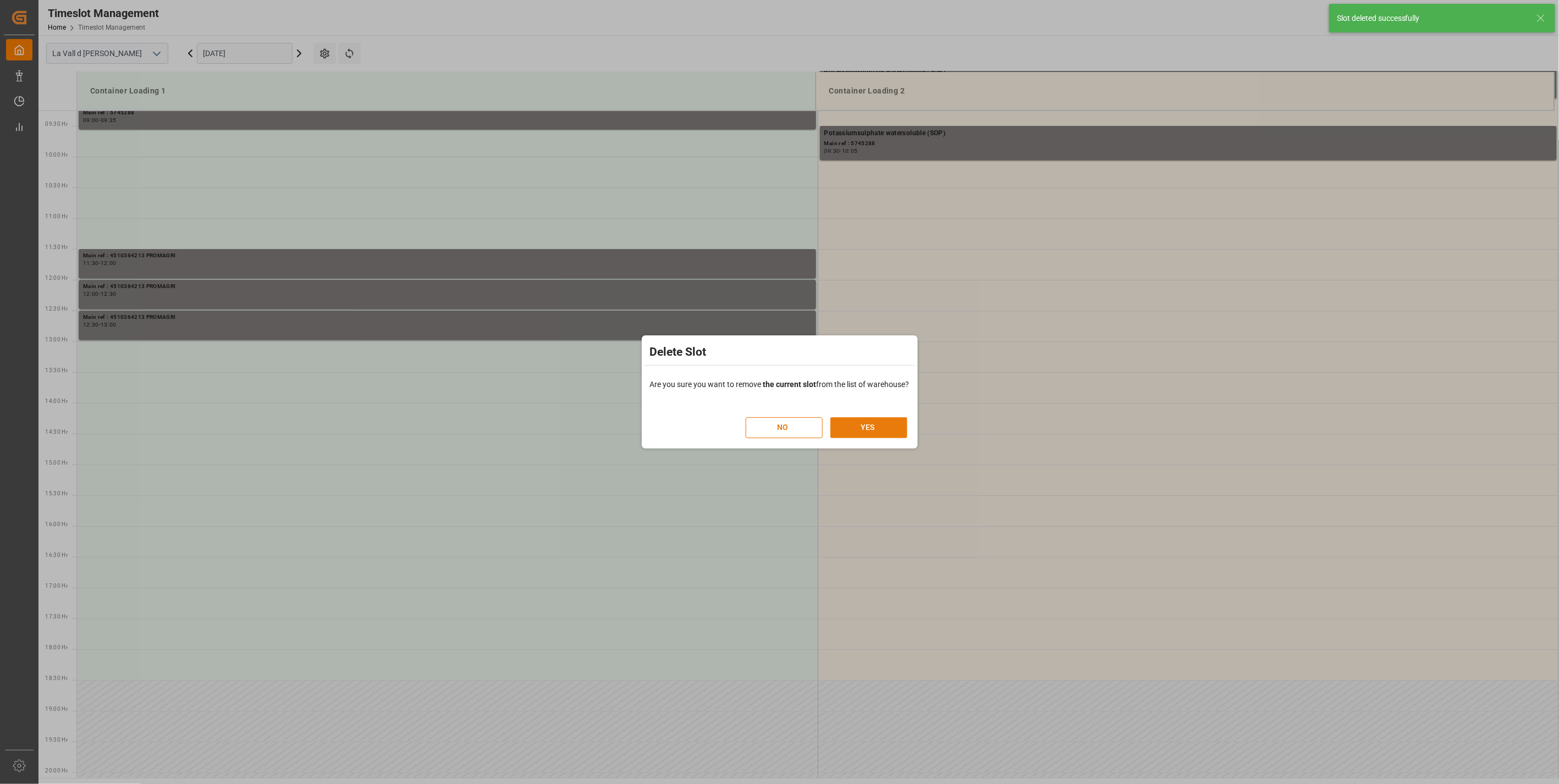
click at [891, 426] on button "YES" at bounding box center [869, 428] width 77 height 21
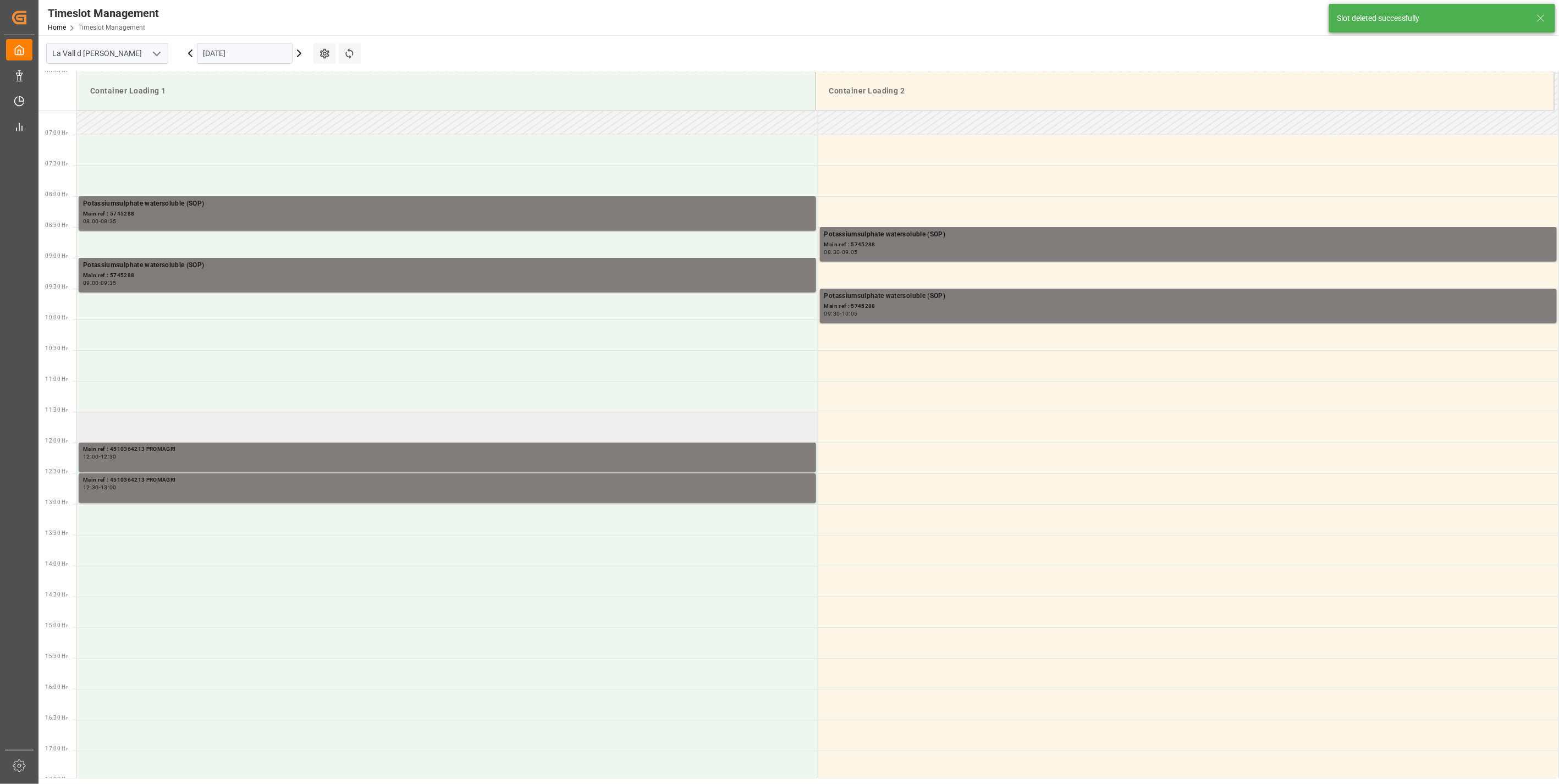
scroll to position [609, 0]
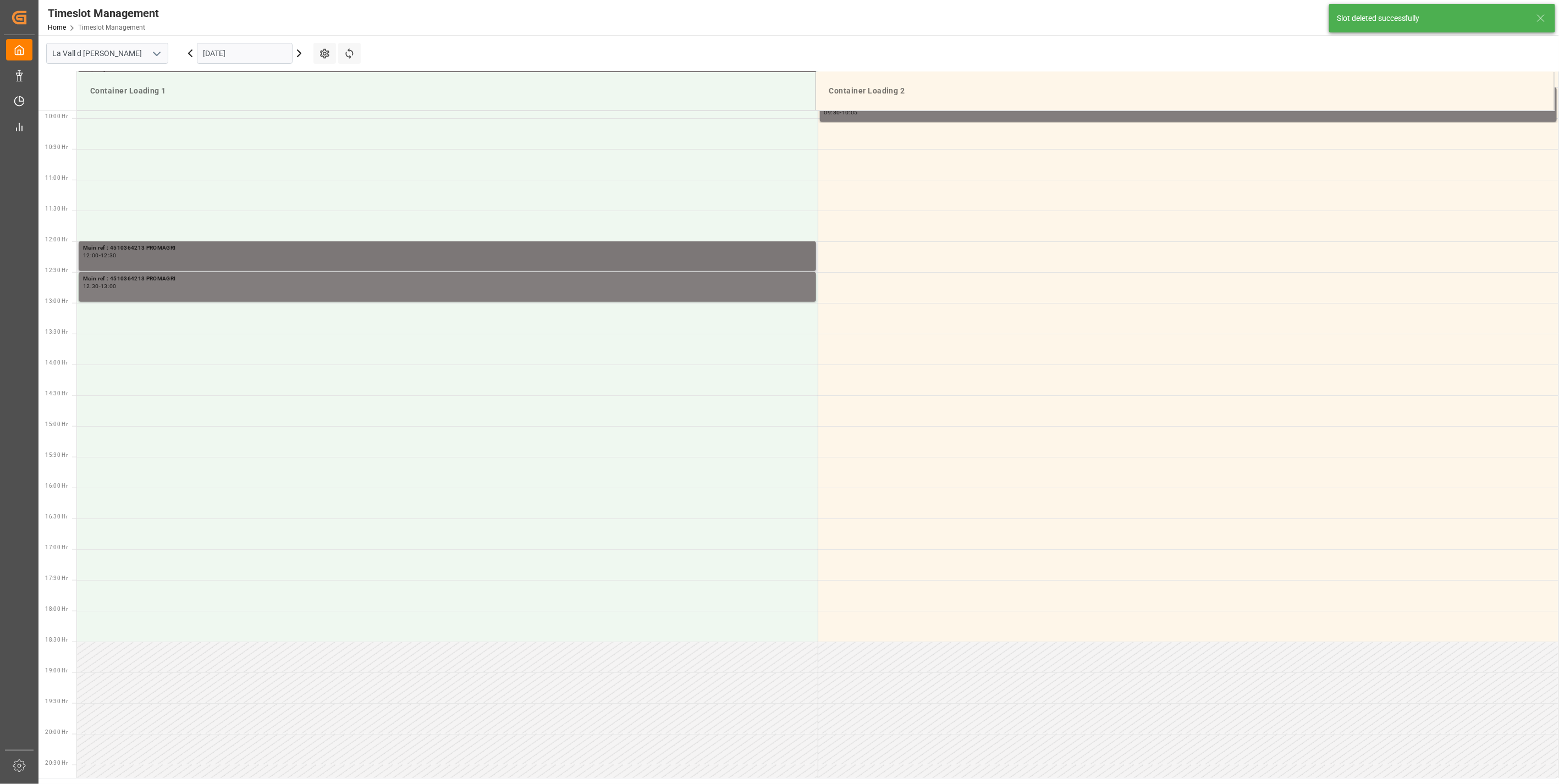
click at [174, 255] on div "12:00 - 12:30" at bounding box center [447, 256] width 729 height 6
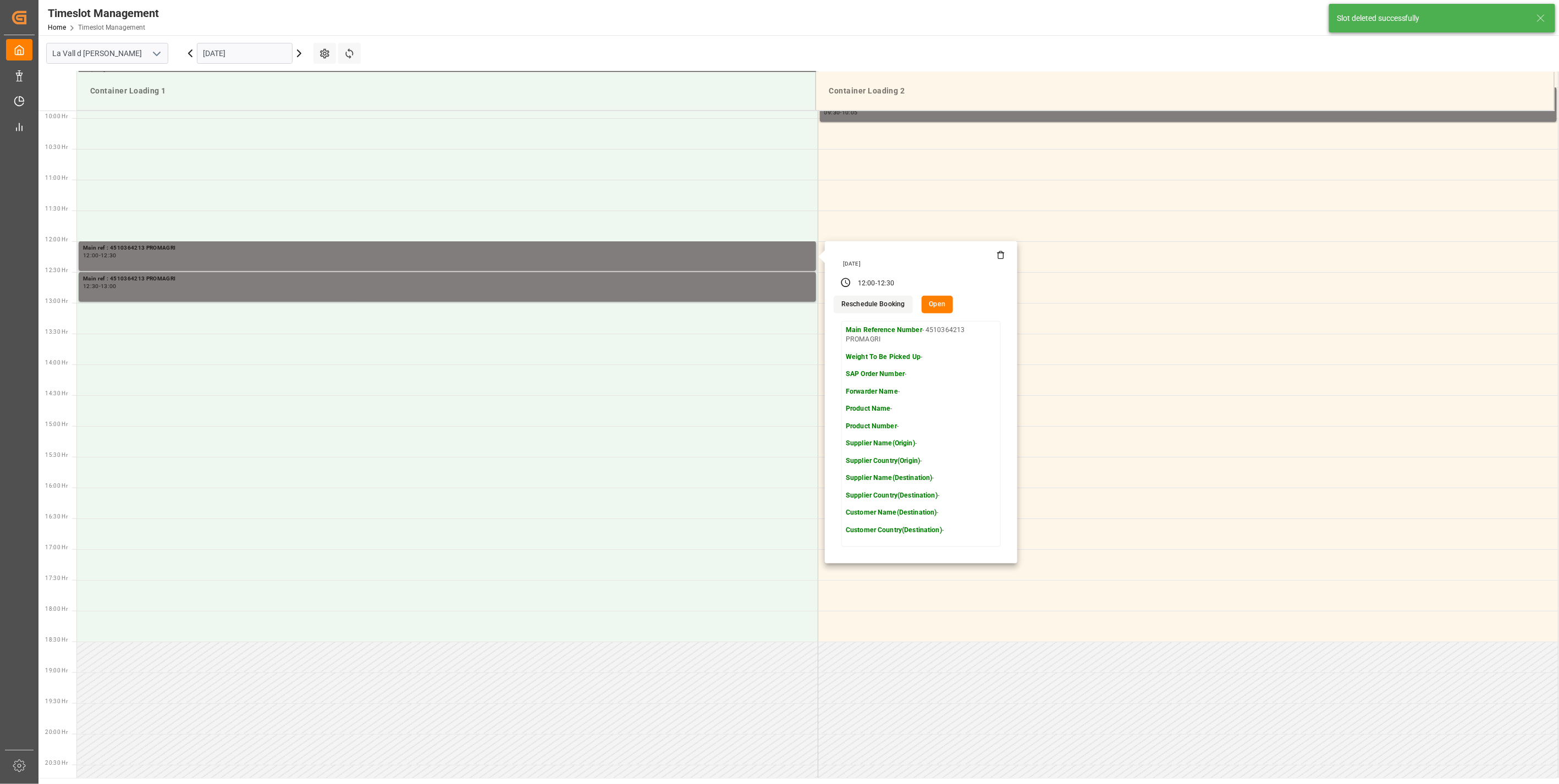
click at [1001, 258] on icon at bounding box center [1001, 256] width 5 height 6
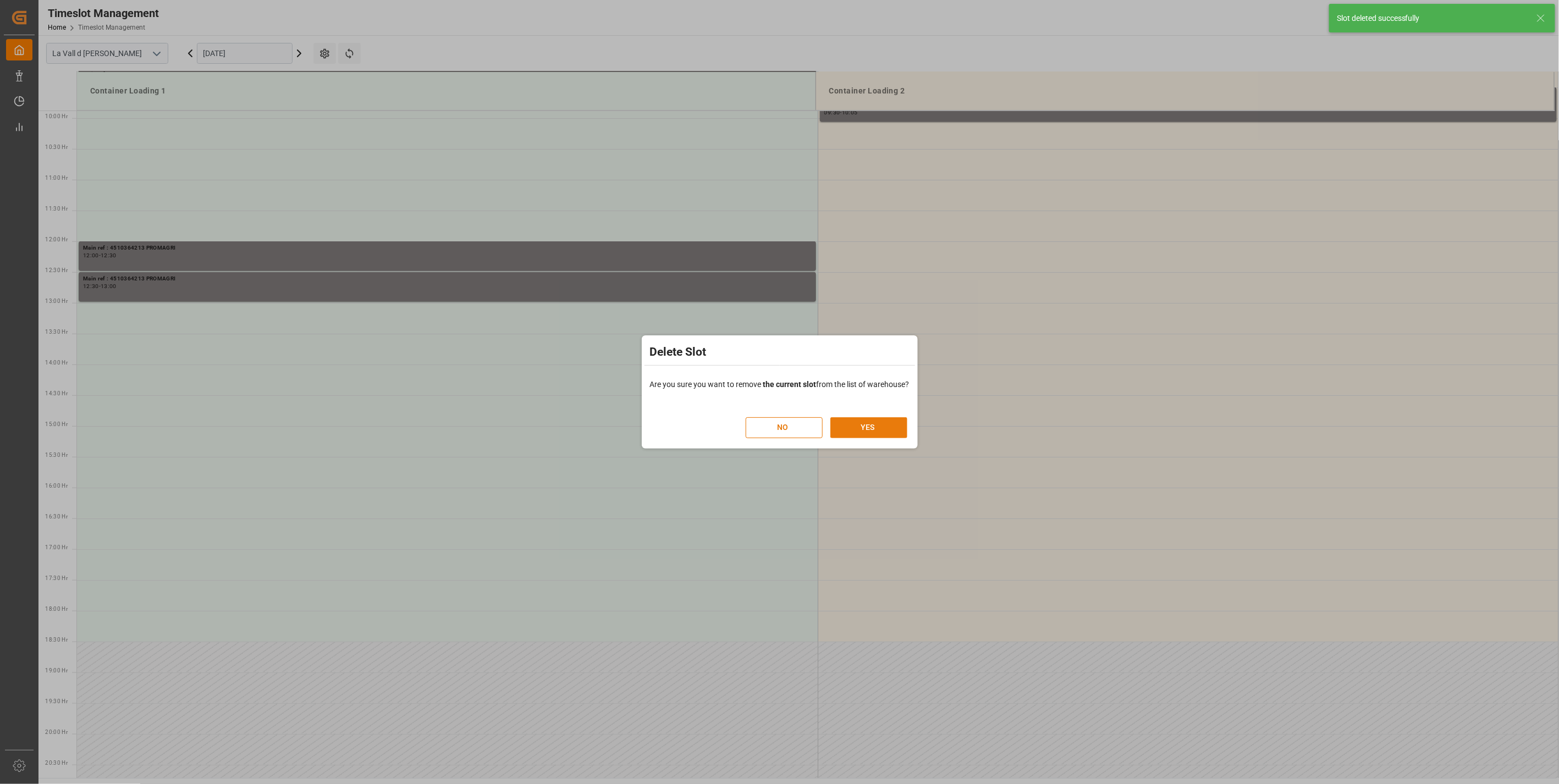
drag, startPoint x: 875, startPoint y: 421, endPoint x: 705, endPoint y: 373, distance: 176.6
click at [875, 422] on button "YES" at bounding box center [869, 428] width 77 height 21
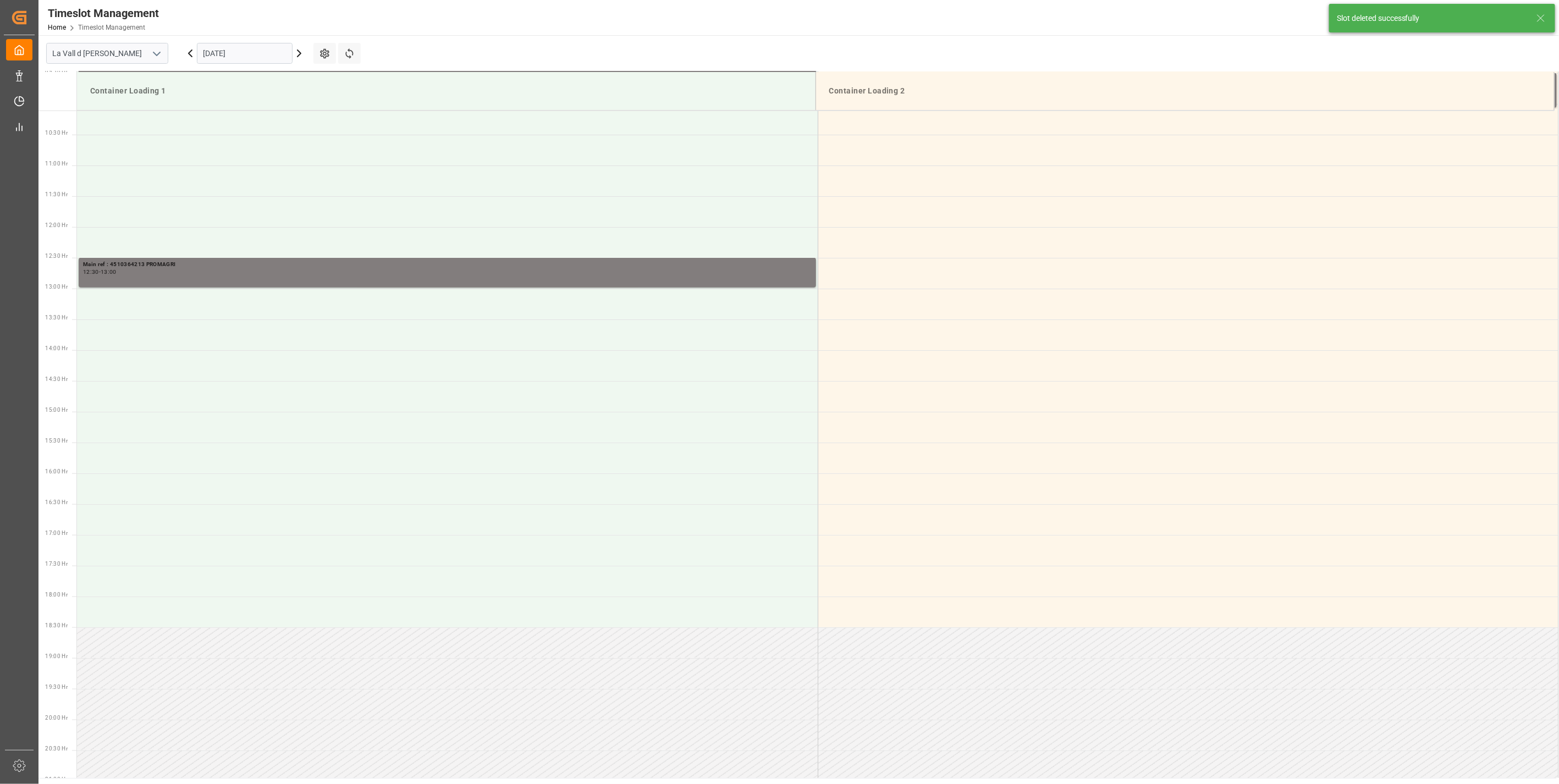
scroll to position [670, 0]
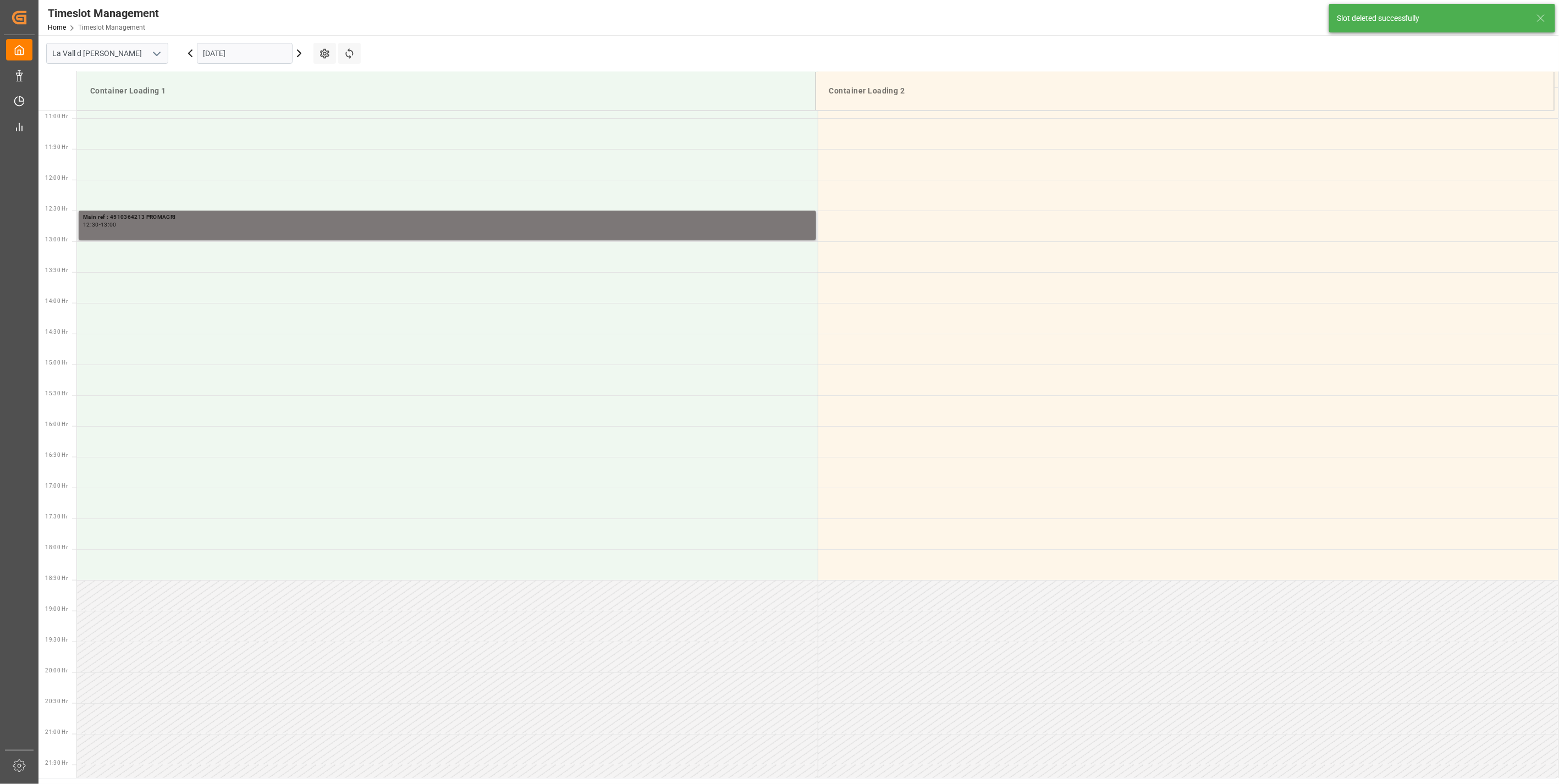
click at [350, 218] on div "Main ref : 4510364213 PROMAGRI" at bounding box center [447, 217] width 729 height 9
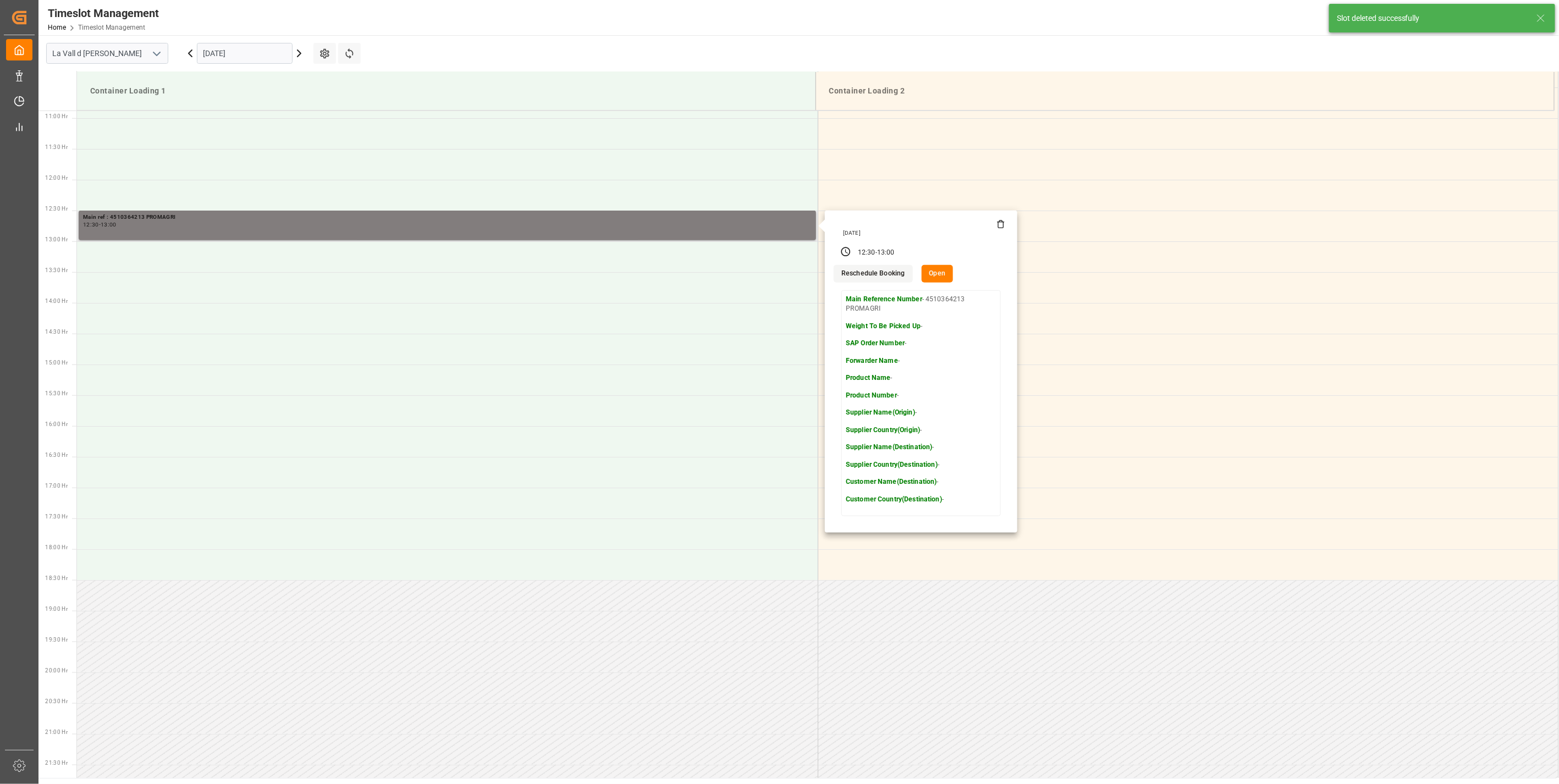
click at [1007, 226] on div "[DATE] 12:30 - 13:00 Reschedule Booking Open Main Reference Number - 4510364213…" at bounding box center [921, 372] width 192 height 322
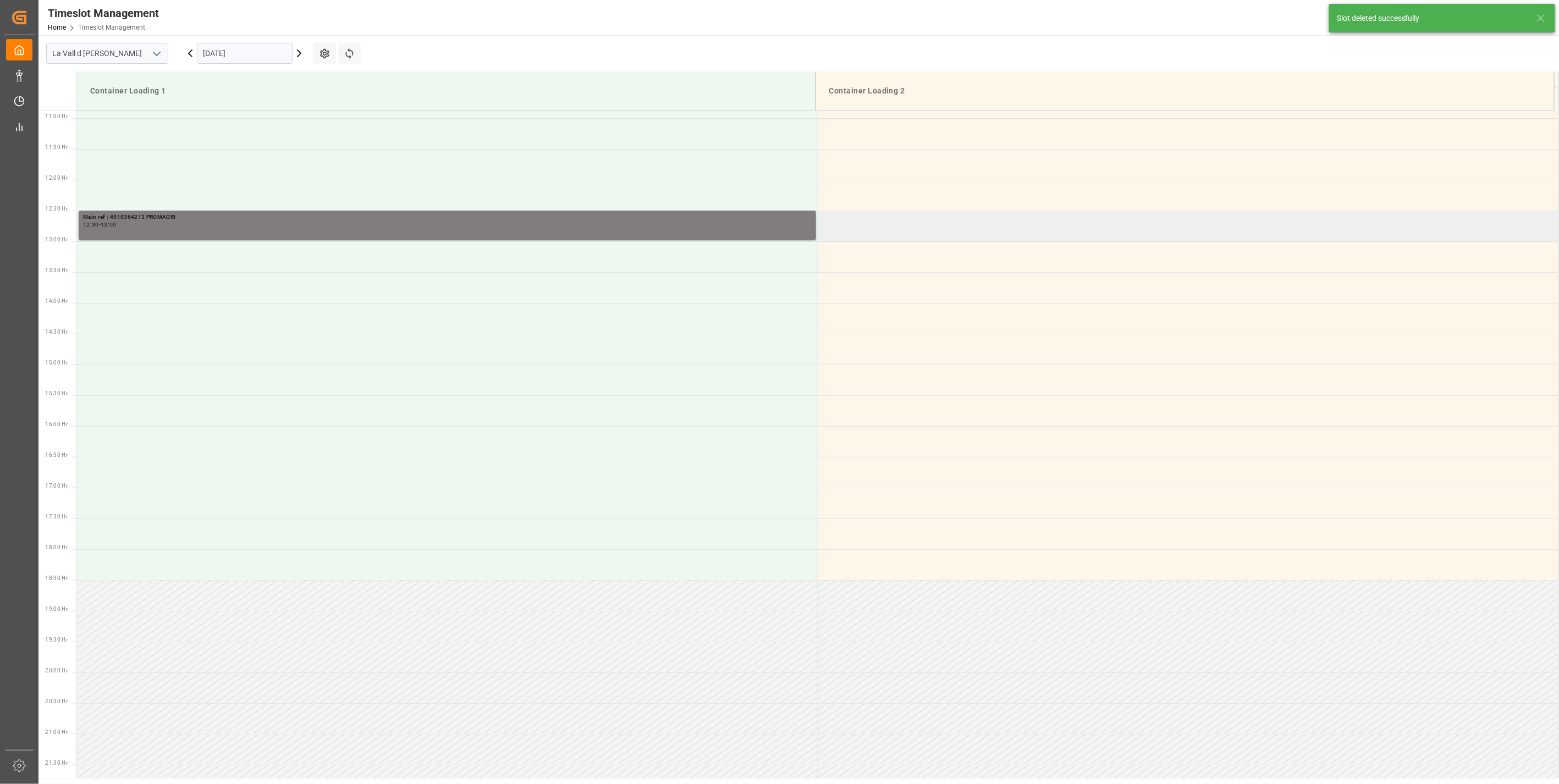
click at [1005, 226] on td at bounding box center [1189, 226] width 741 height 31
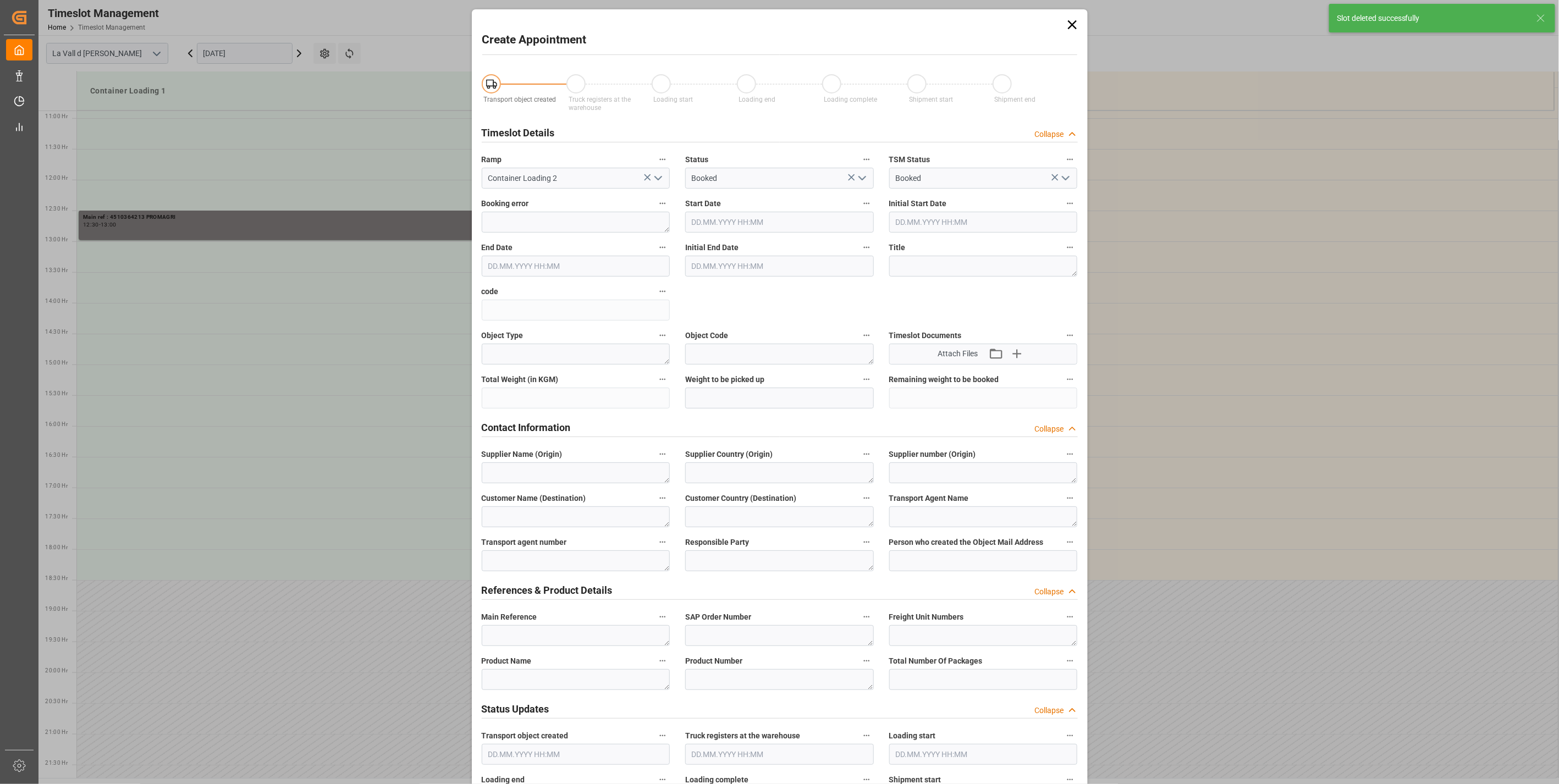
type input "[DATE] 12:30"
type input "[DATE] 13:00"
click at [1074, 23] on icon at bounding box center [1072, 24] width 15 height 15
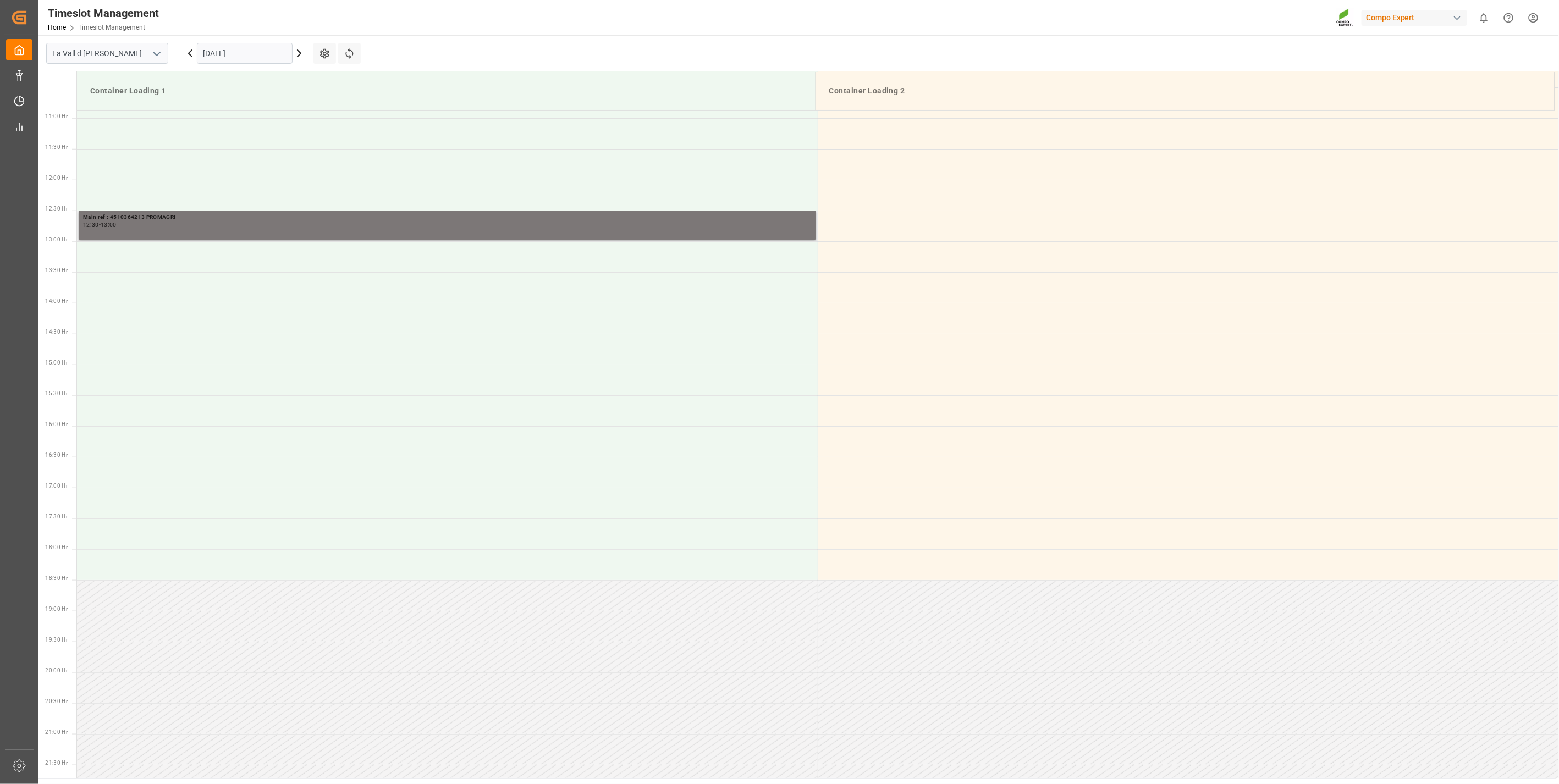
click at [647, 218] on div "Main ref : 4510364213 PROMAGRI" at bounding box center [447, 217] width 729 height 9
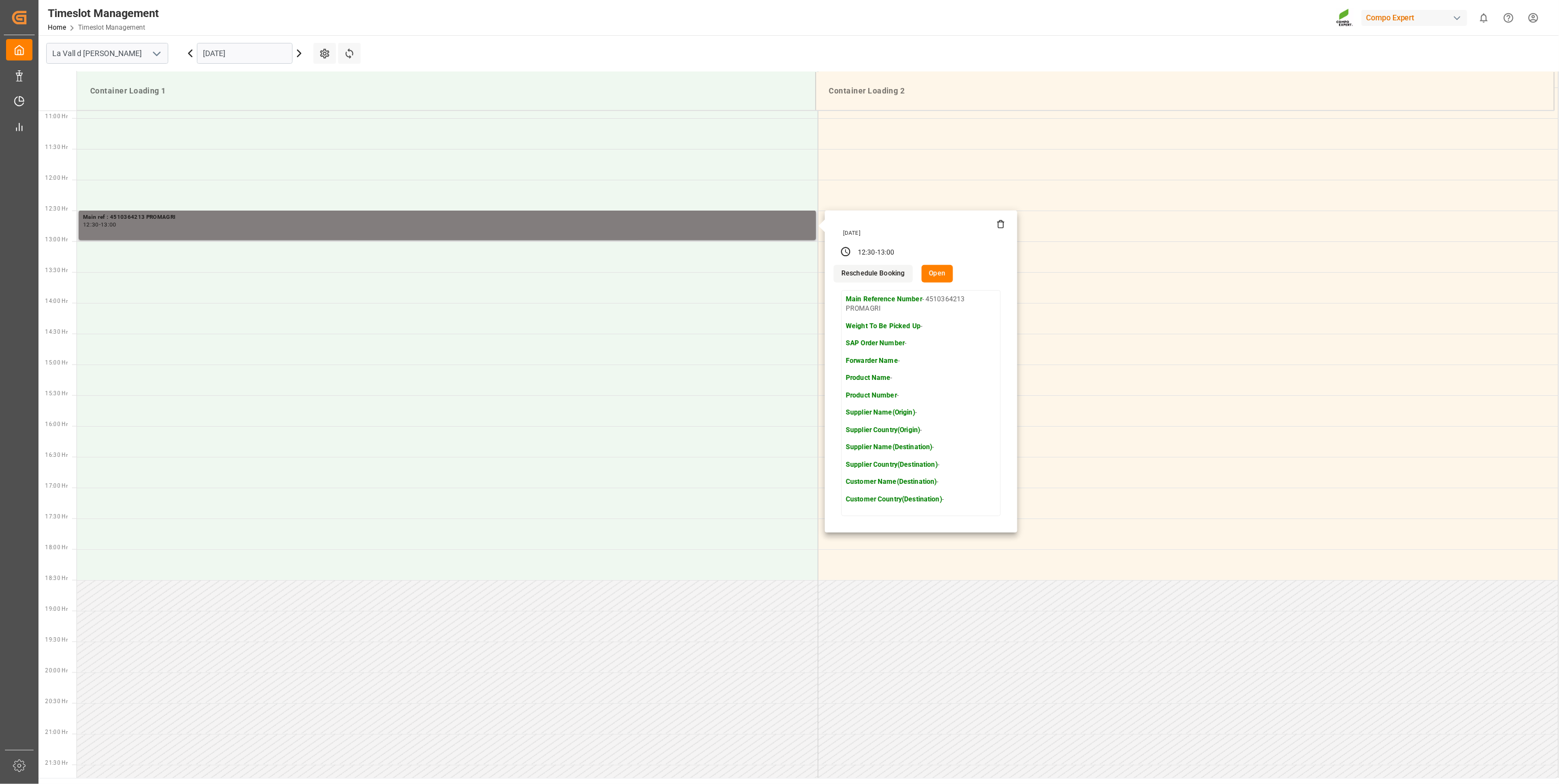
click at [1000, 224] on icon at bounding box center [1001, 224] width 9 height 9
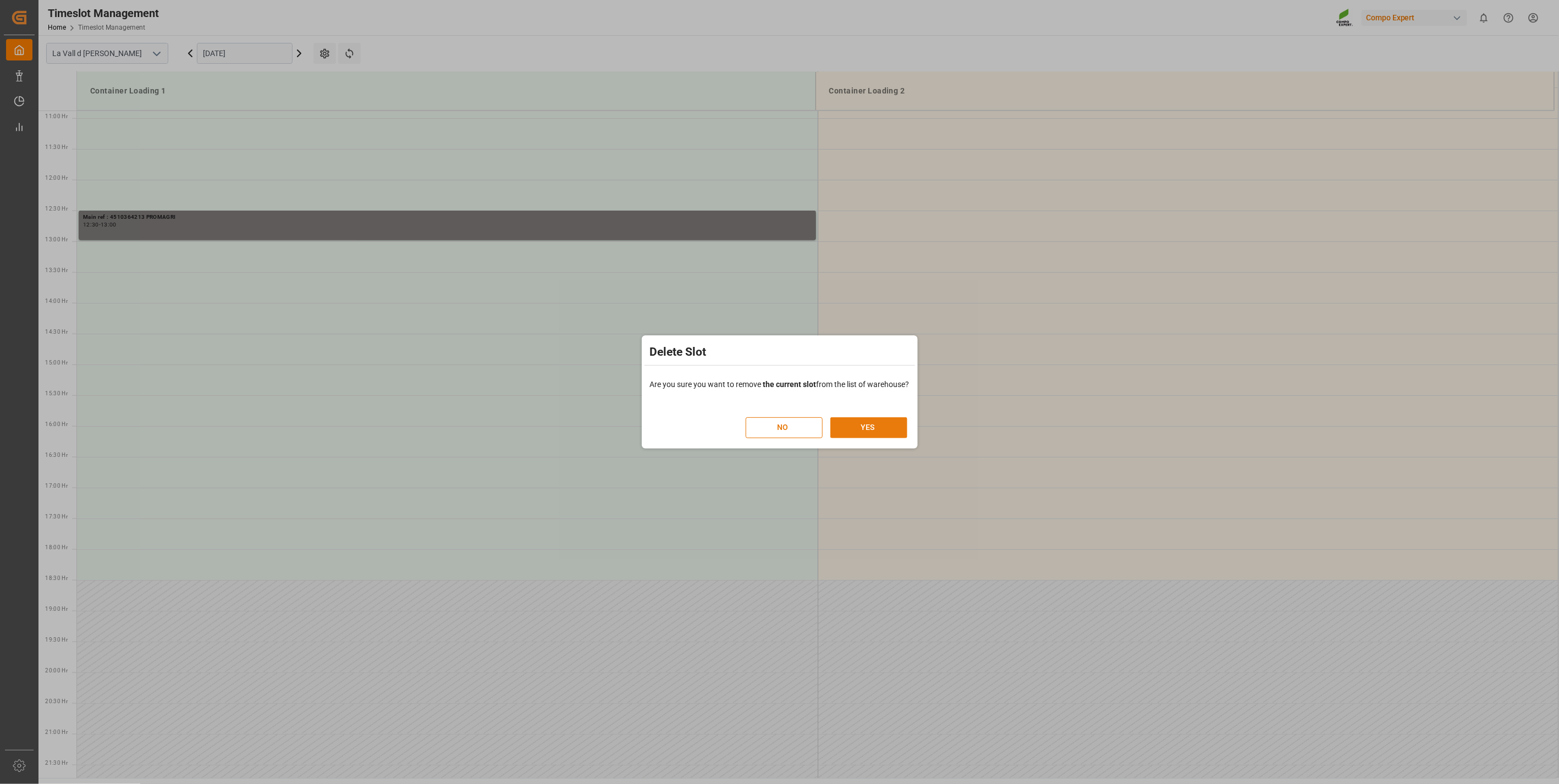
click at [869, 428] on button "YES" at bounding box center [869, 428] width 77 height 21
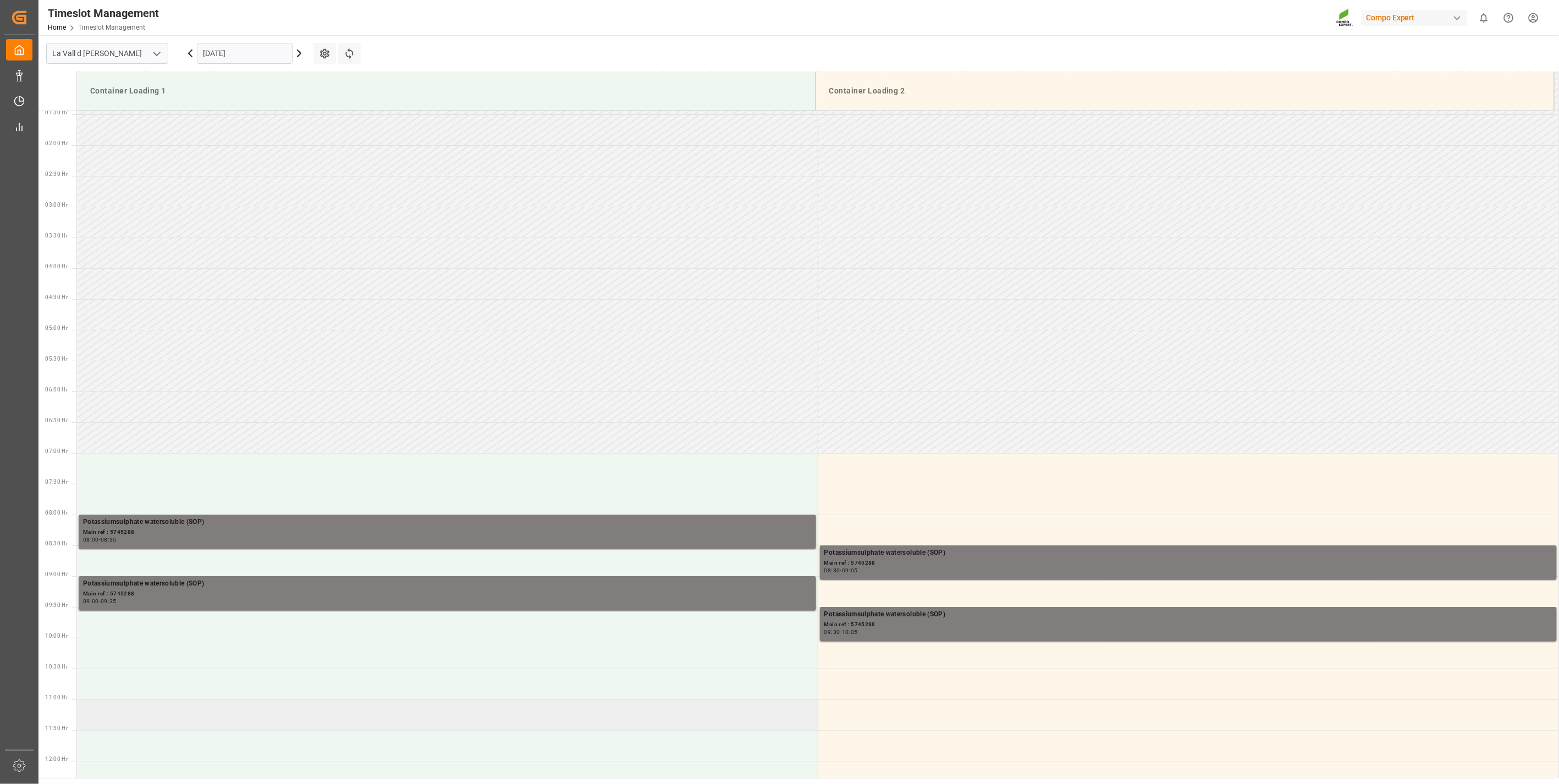
scroll to position [0, 0]
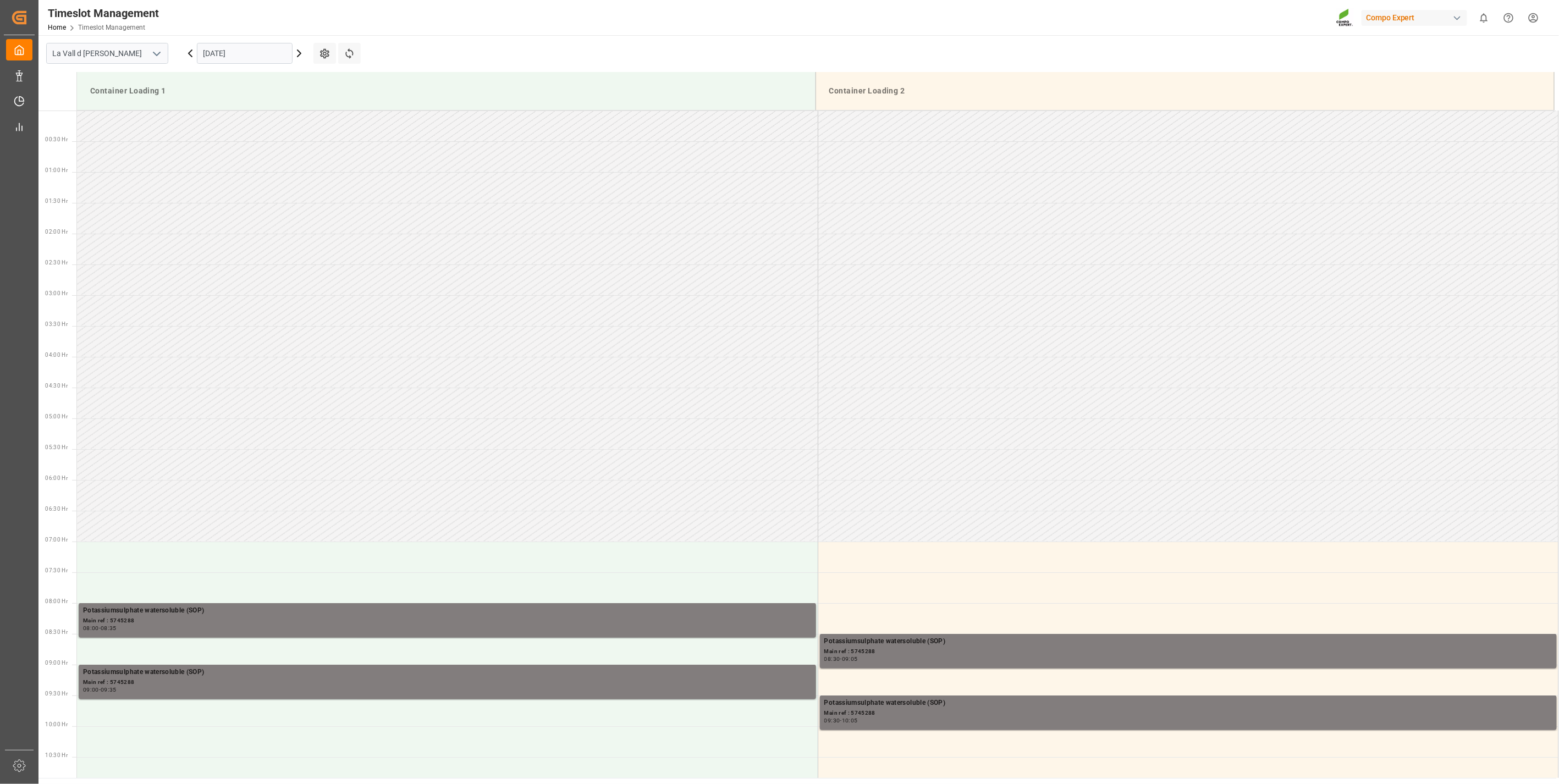
click at [233, 50] on input "[DATE]" at bounding box center [244, 54] width 95 height 21
click at [231, 163] on span "14" at bounding box center [233, 162] width 7 height 8
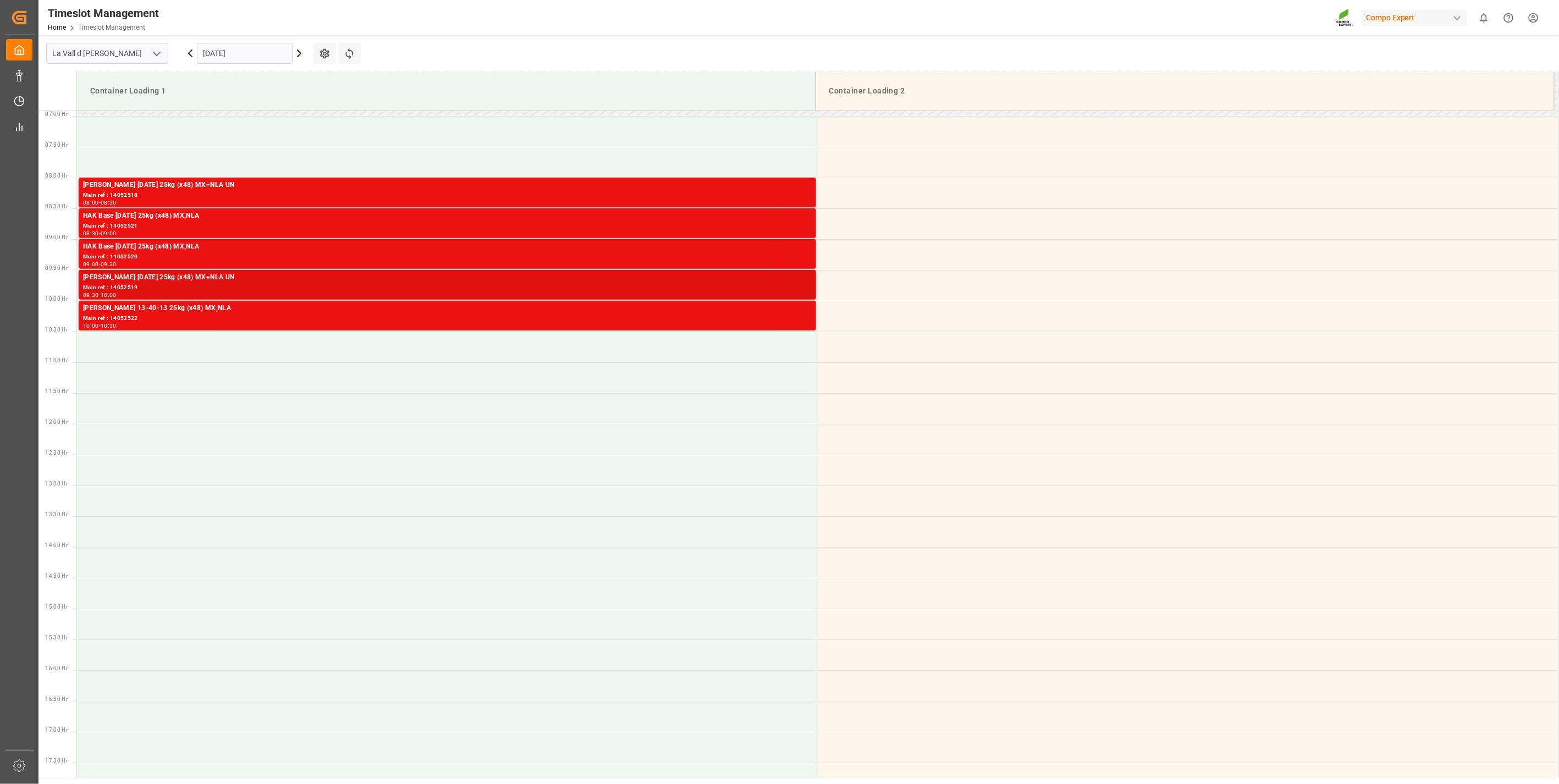
scroll to position [425, 0]
